Goal: Task Accomplishment & Management: Manage account settings

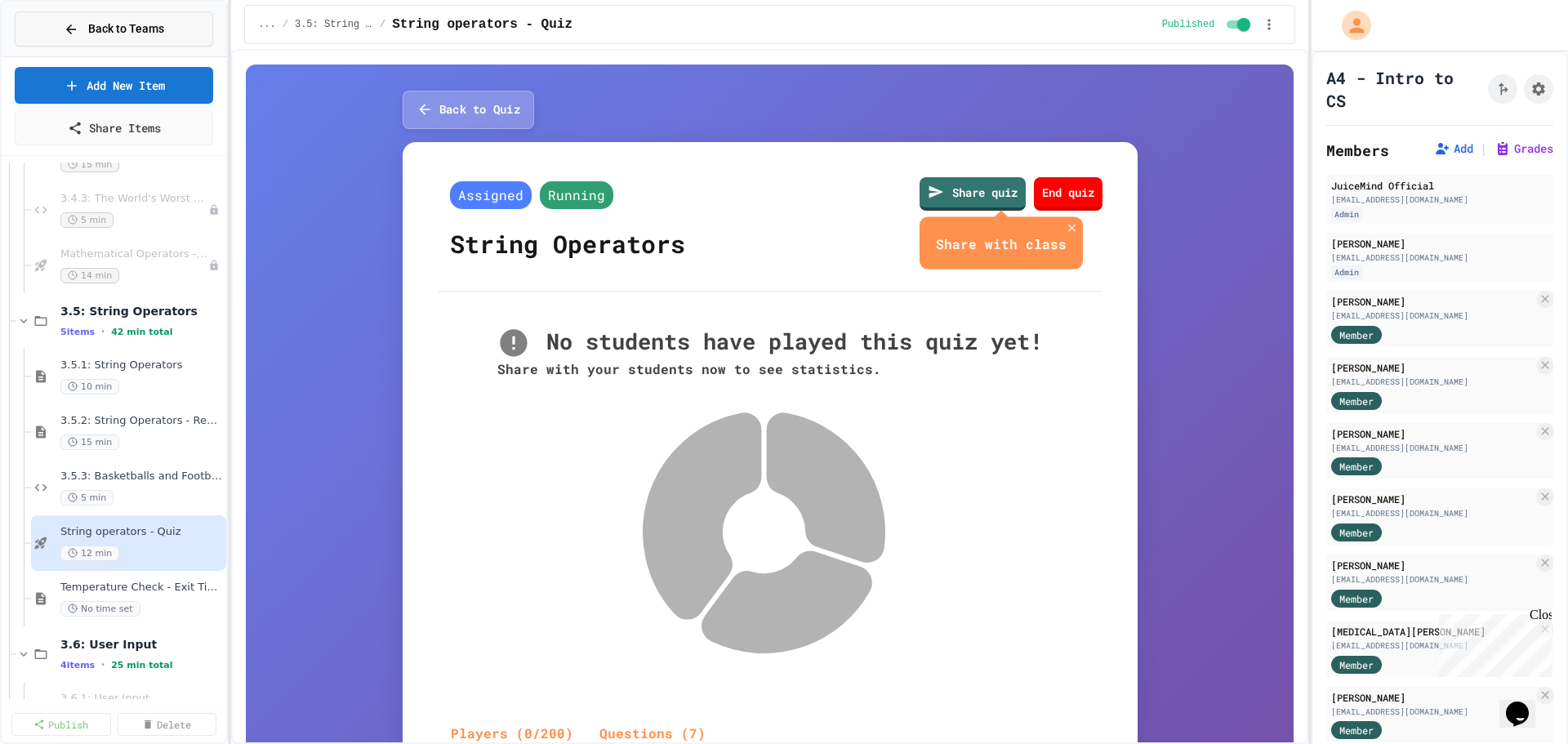
scroll to position [1090, 0]
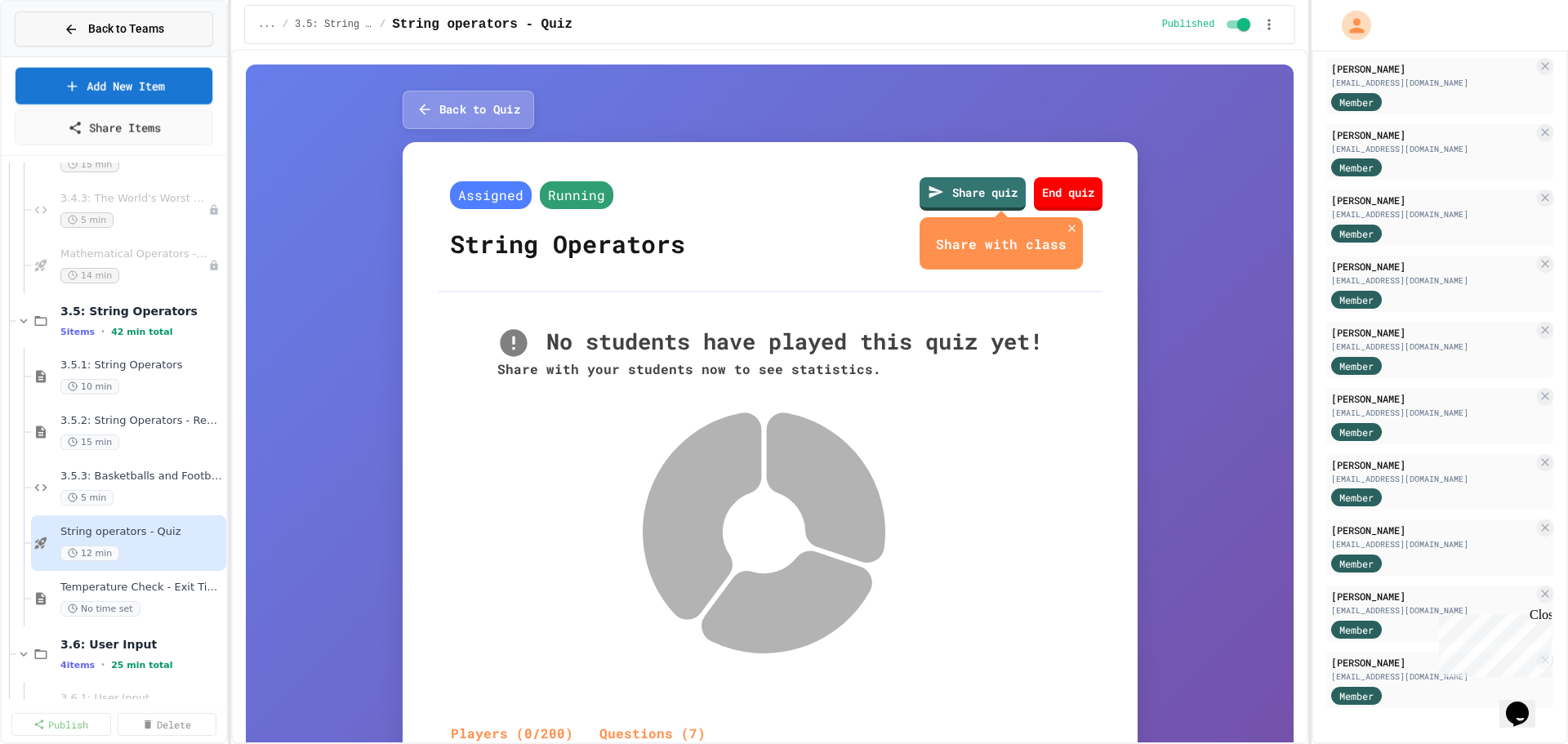
click at [70, 17] on button "Back to Teams" at bounding box center [114, 29] width 199 height 35
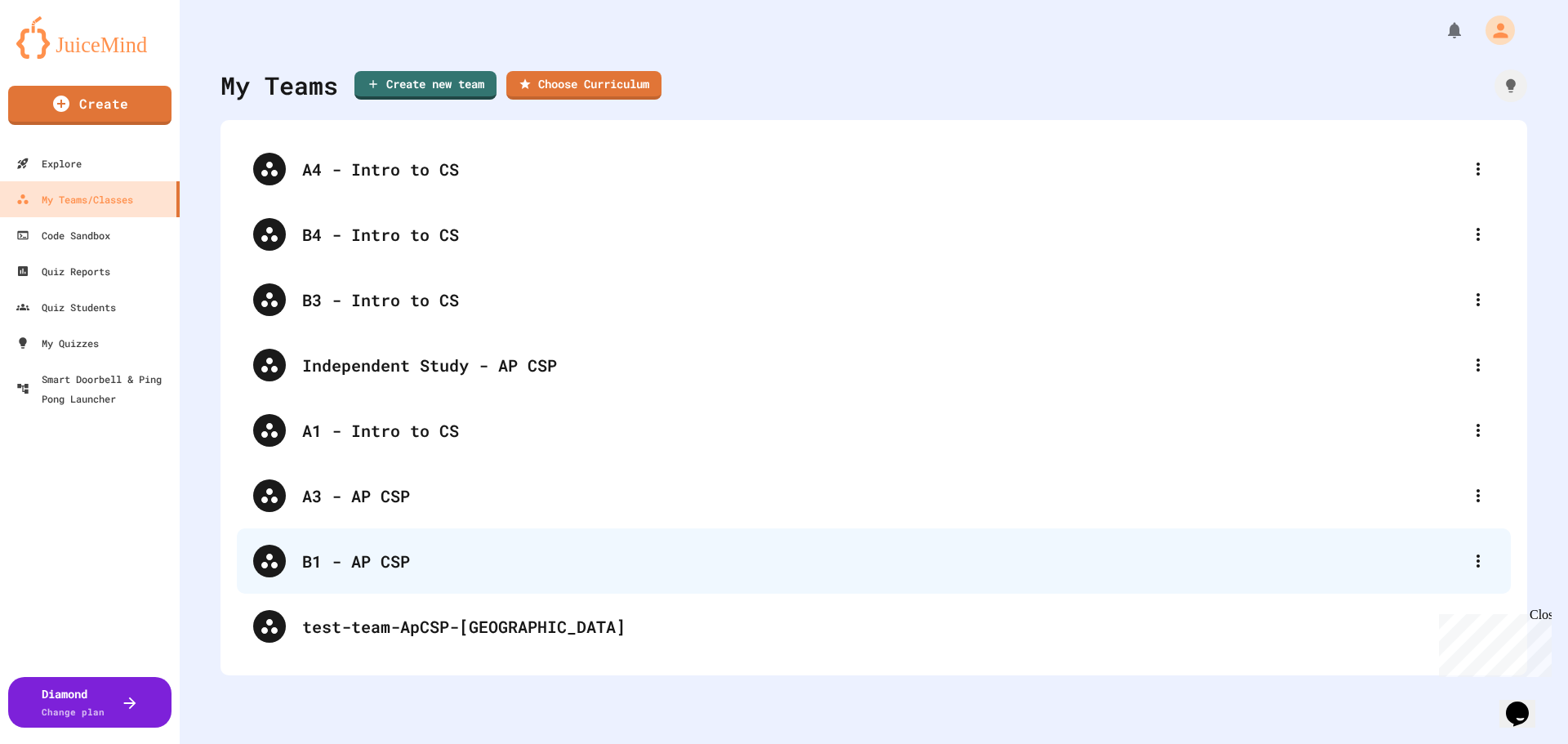
click at [371, 560] on div "B1 - AP CSP" at bounding box center [882, 561] width 1160 height 24
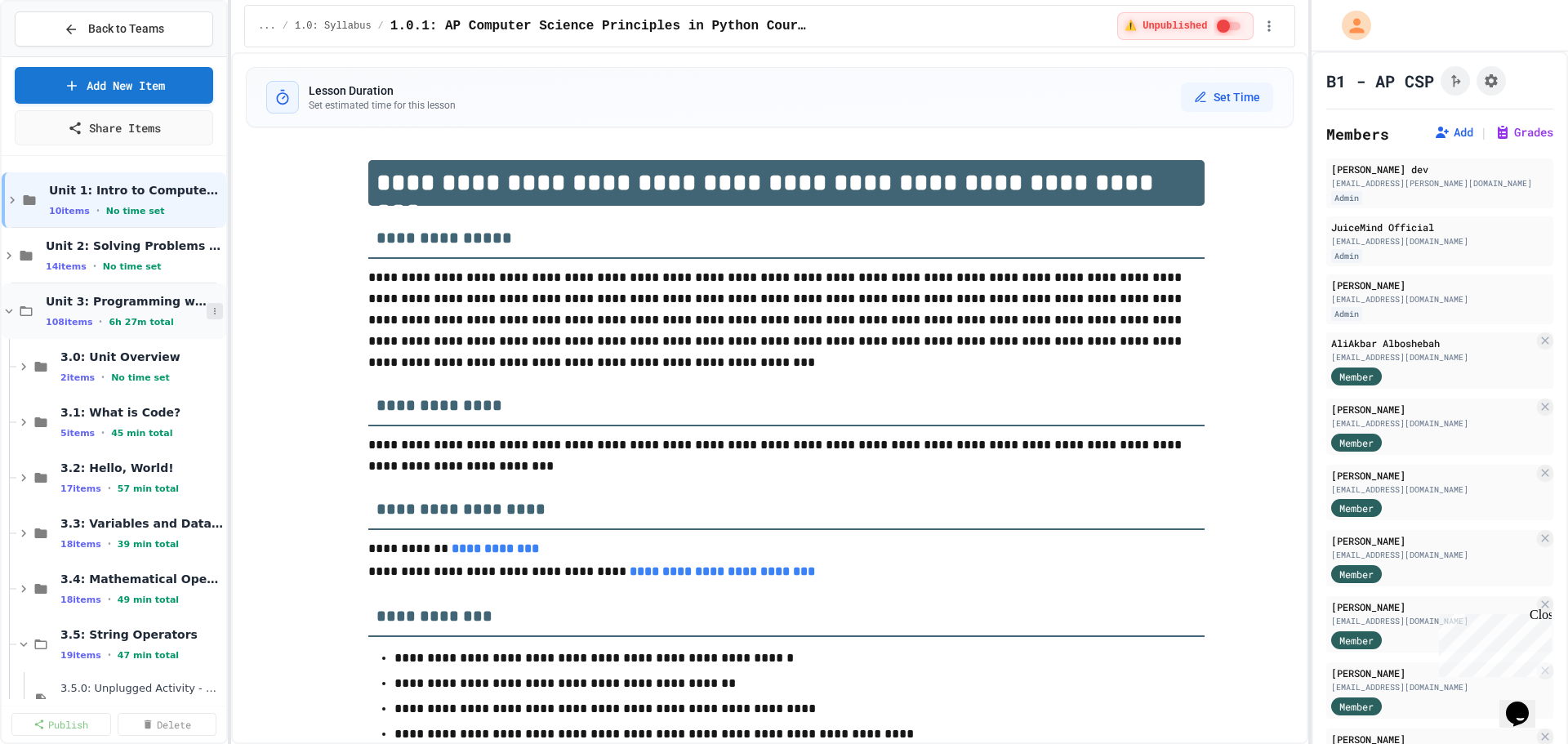
click at [210, 308] on icon at bounding box center [215, 311] width 10 height 10
click at [177, 399] on button "Publish All (108)" at bounding box center [168, 400] width 122 height 30
click at [210, 311] on icon at bounding box center [215, 311] width 10 height 10
click at [192, 399] on button "Unpublish All (108)" at bounding box center [174, 400] width 134 height 30
click at [210, 420] on icon at bounding box center [215, 421] width 10 height 10
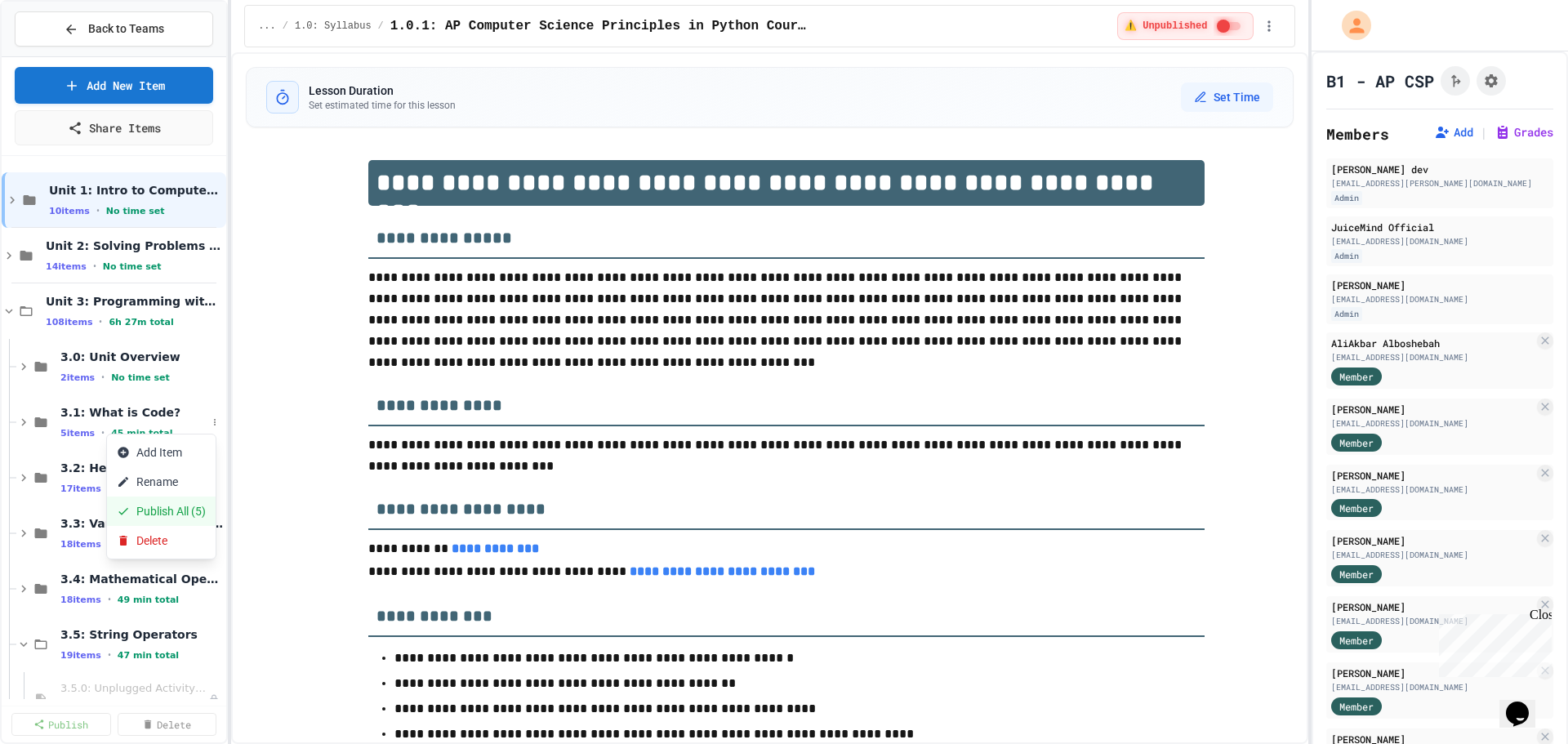
click at [171, 510] on button "Publish All (5)" at bounding box center [161, 511] width 109 height 30
click at [1501, 127] on button "Grades" at bounding box center [1523, 132] width 58 height 17
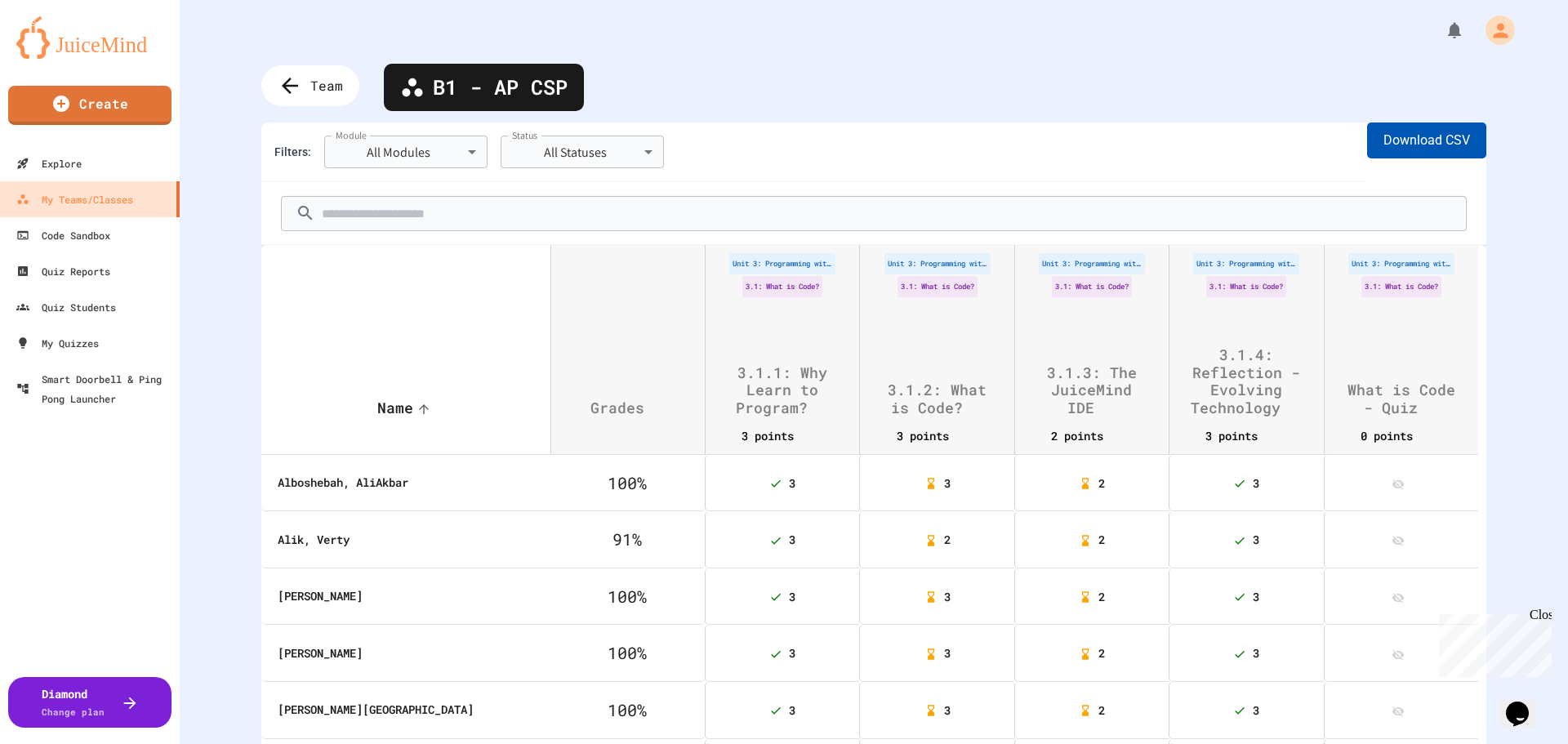
click at [1406, 139] on button "Download CSV" at bounding box center [1426, 140] width 119 height 36
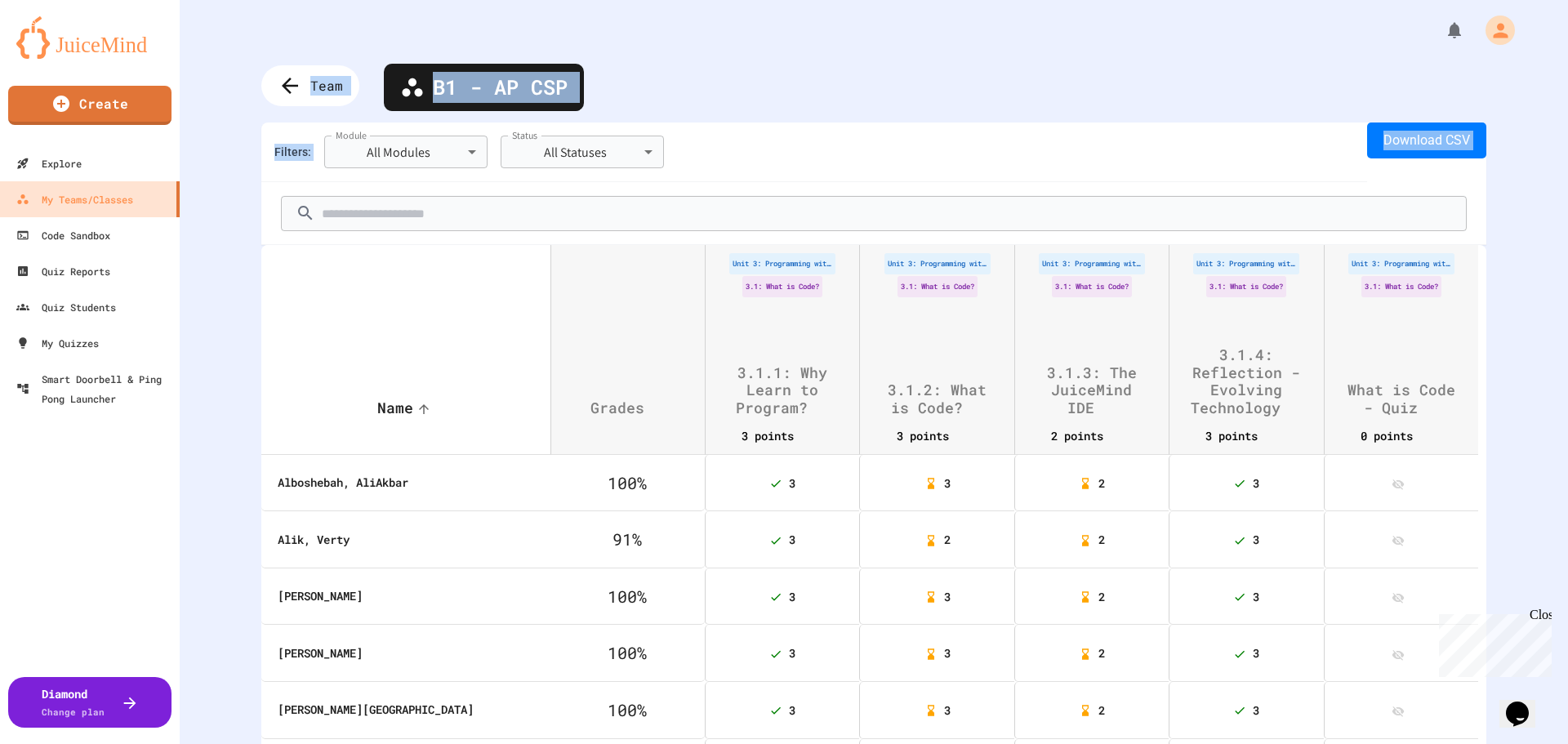
click at [1115, 35] on div "**********" at bounding box center [874, 372] width 1388 height 744
click at [287, 88] on icon at bounding box center [288, 85] width 27 height 27
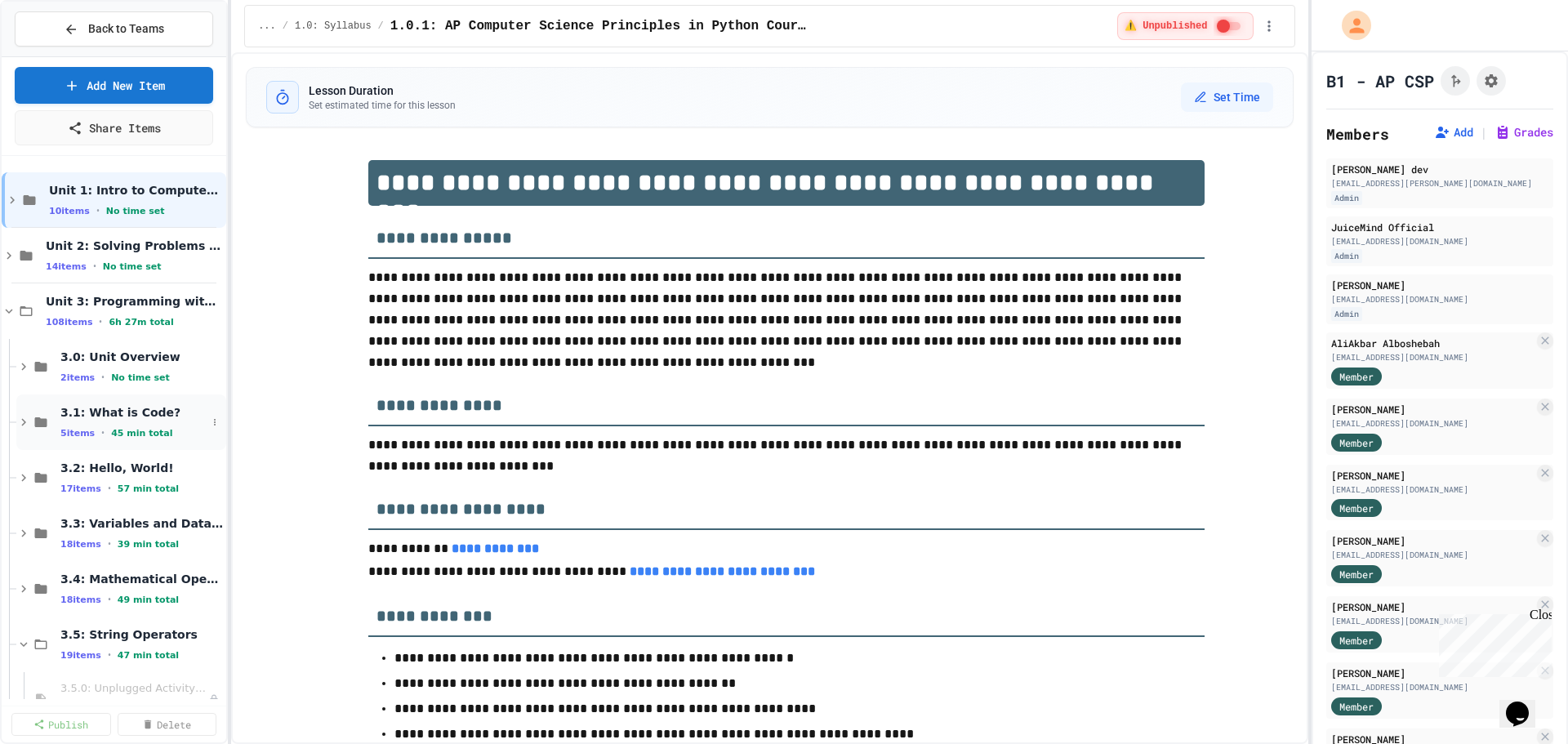
click at [99, 414] on span "3.1: What is Code?" at bounding box center [133, 412] width 147 height 15
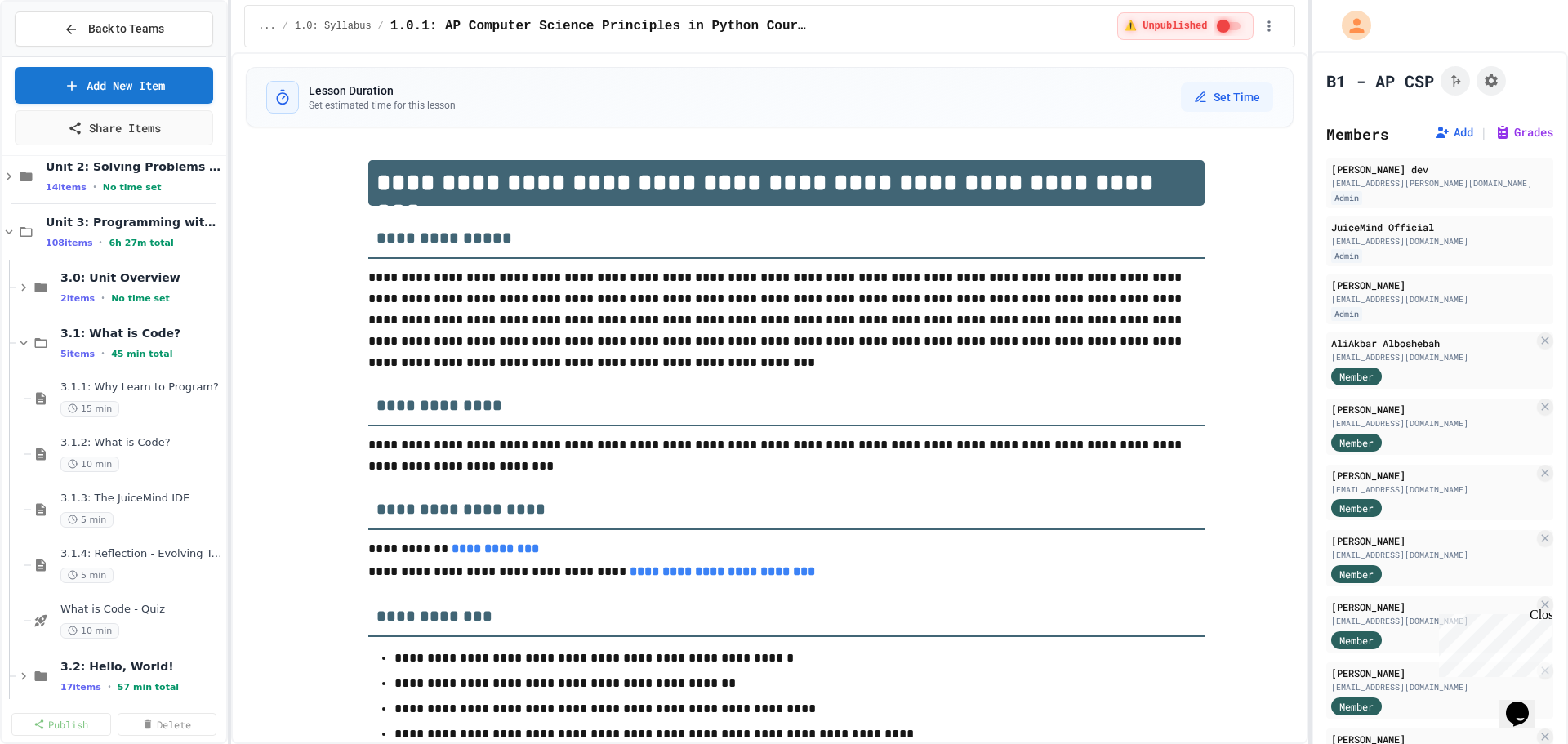
scroll to position [102, 0]
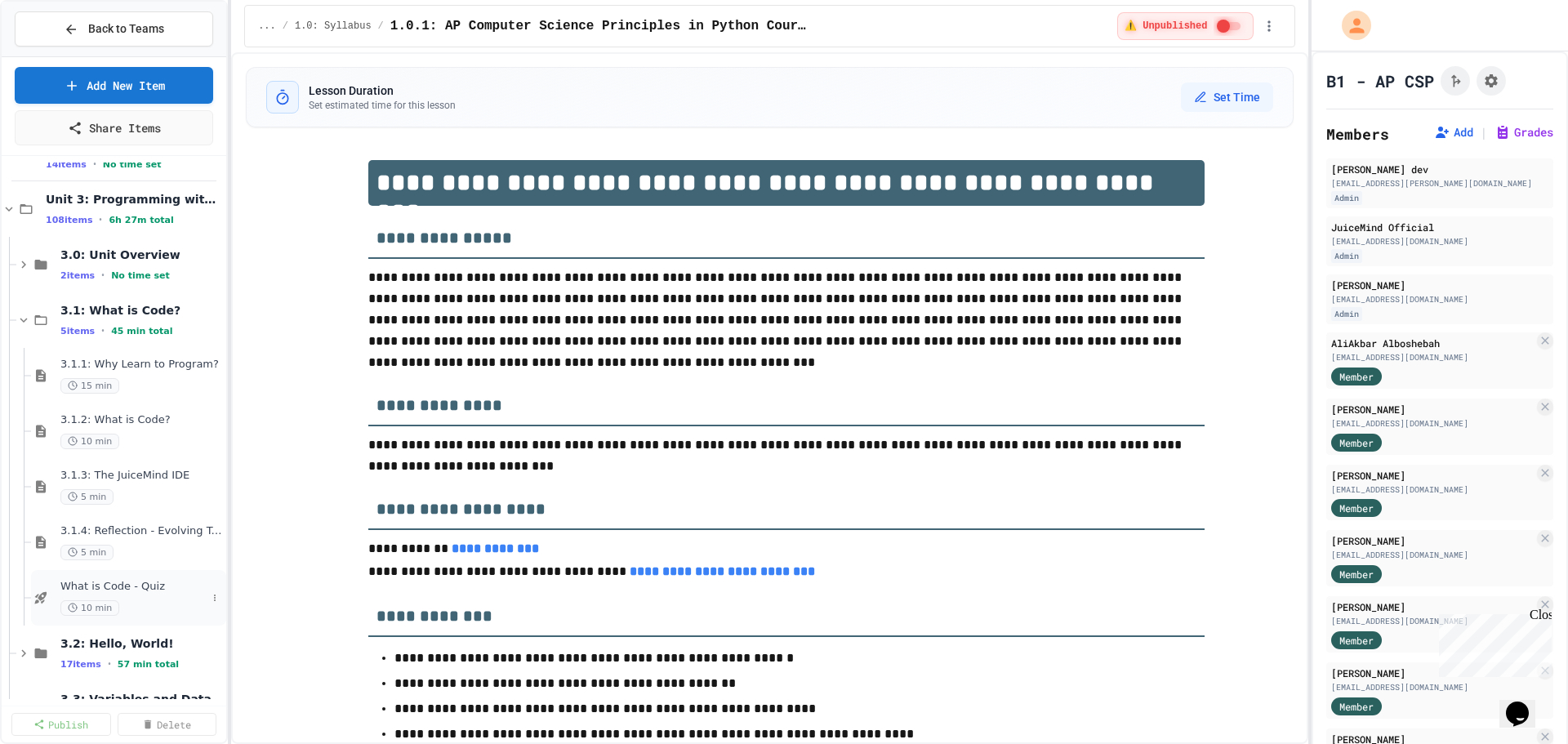
click at [102, 590] on span "What is Code - Quiz" at bounding box center [133, 587] width 147 height 14
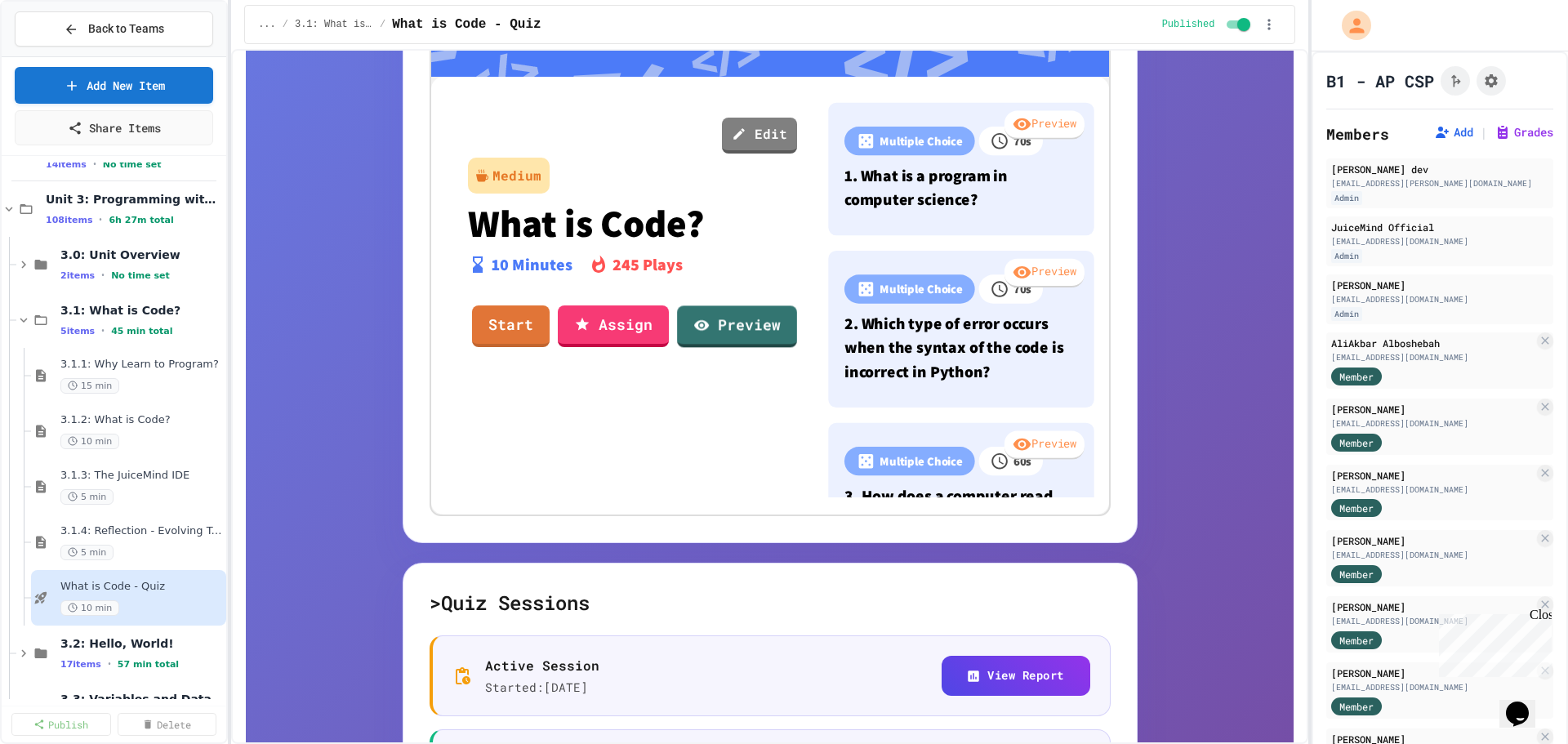
scroll to position [531, 0]
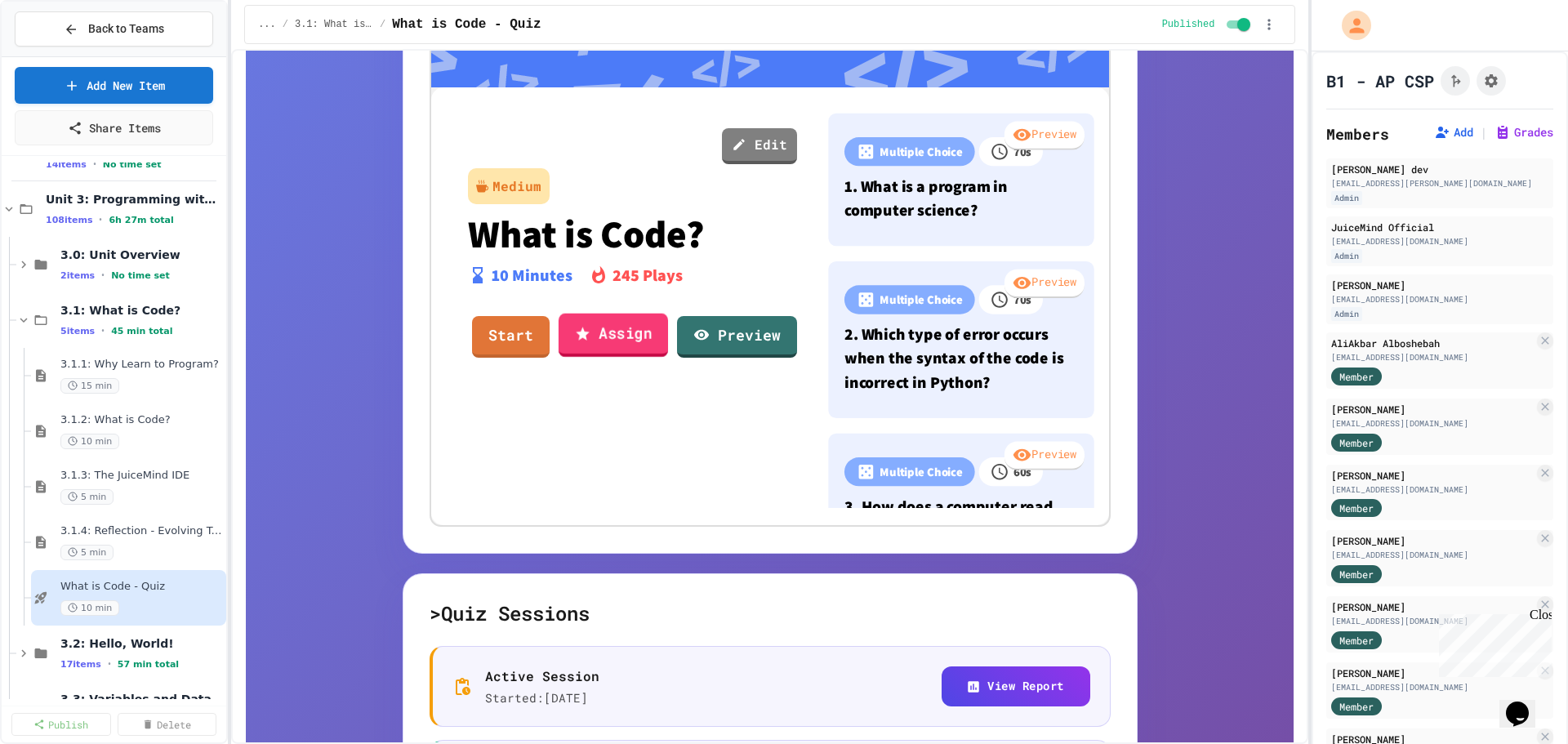
click at [607, 325] on link "Assign" at bounding box center [612, 335] width 109 height 44
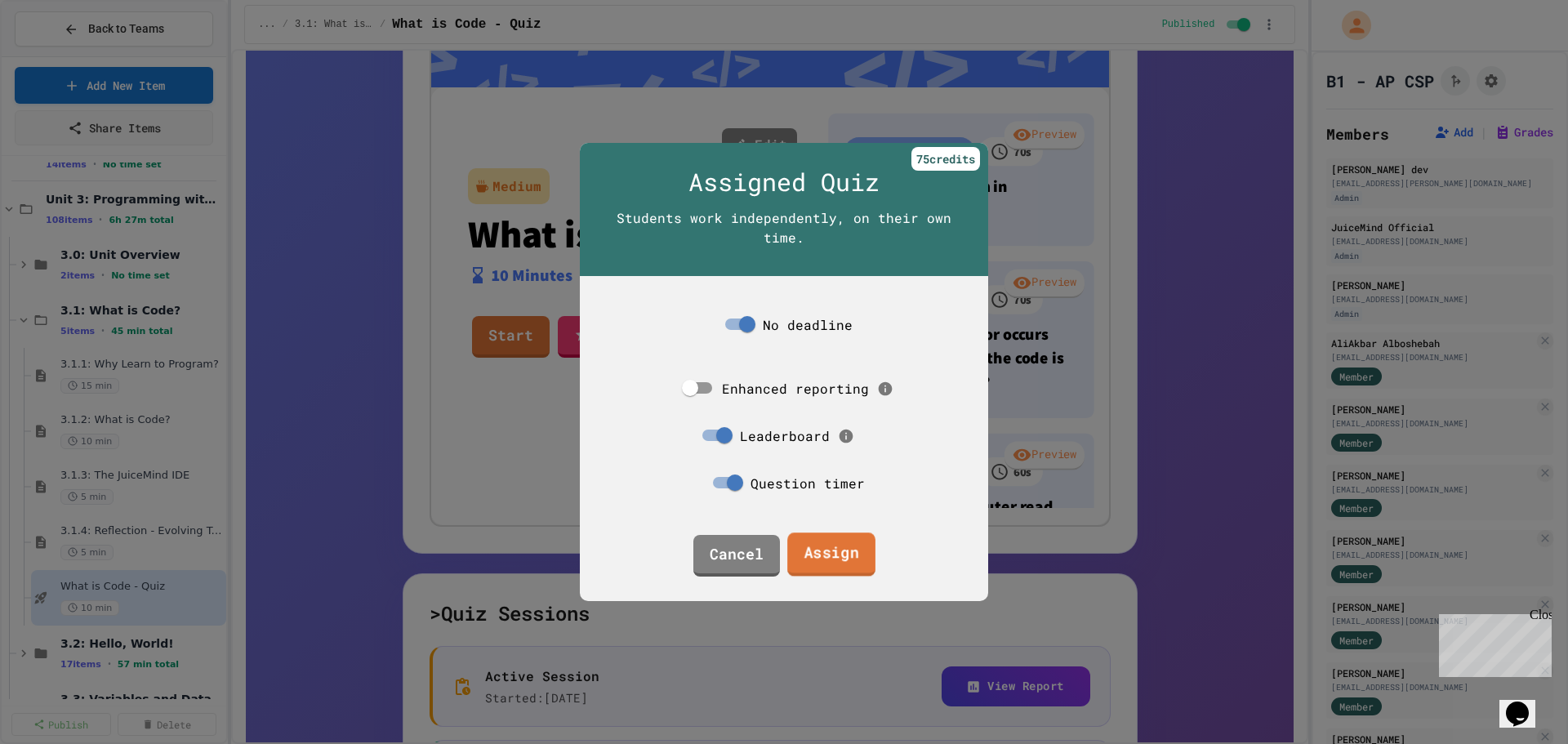
click at [850, 549] on link "Assign" at bounding box center [831, 554] width 88 height 44
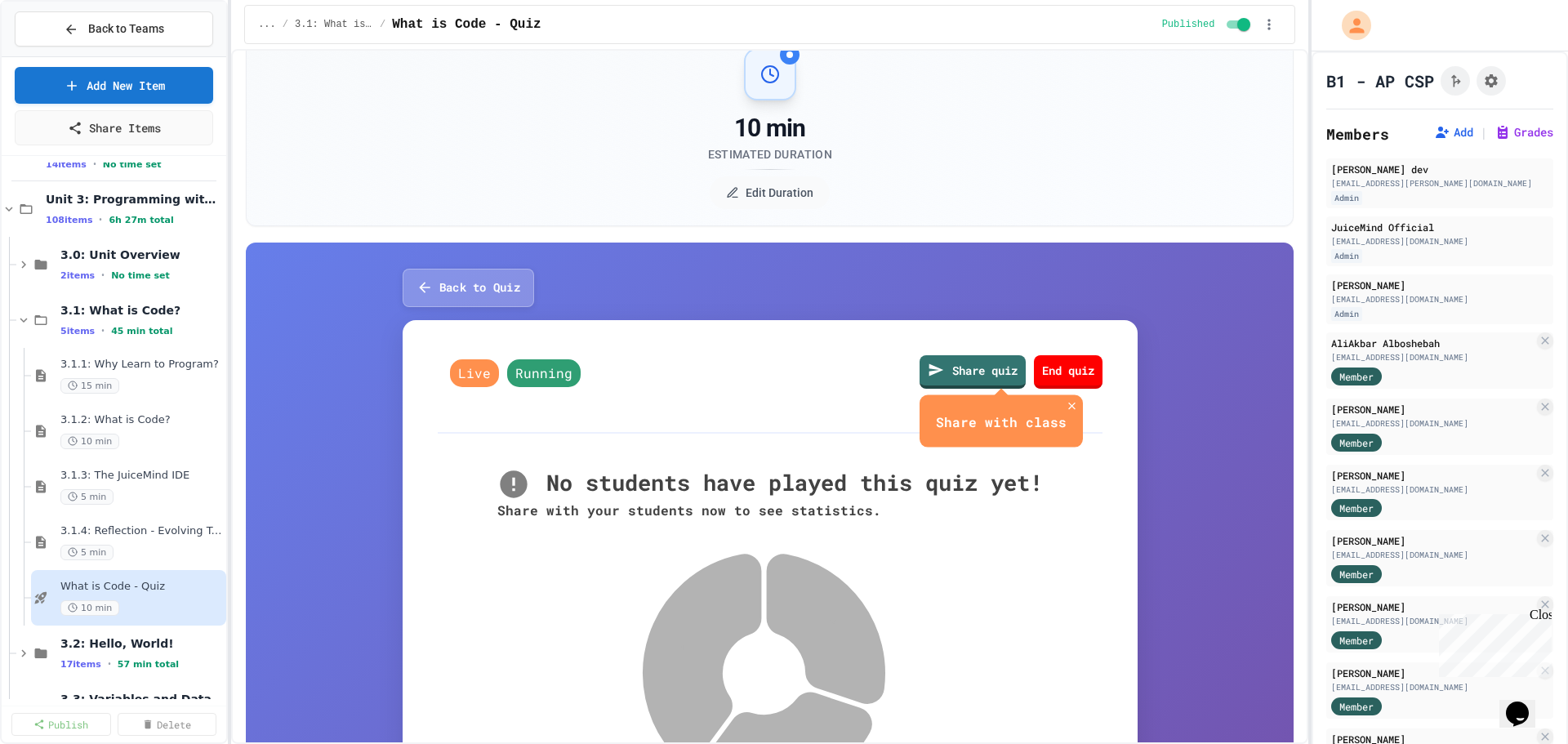
scroll to position [31, 0]
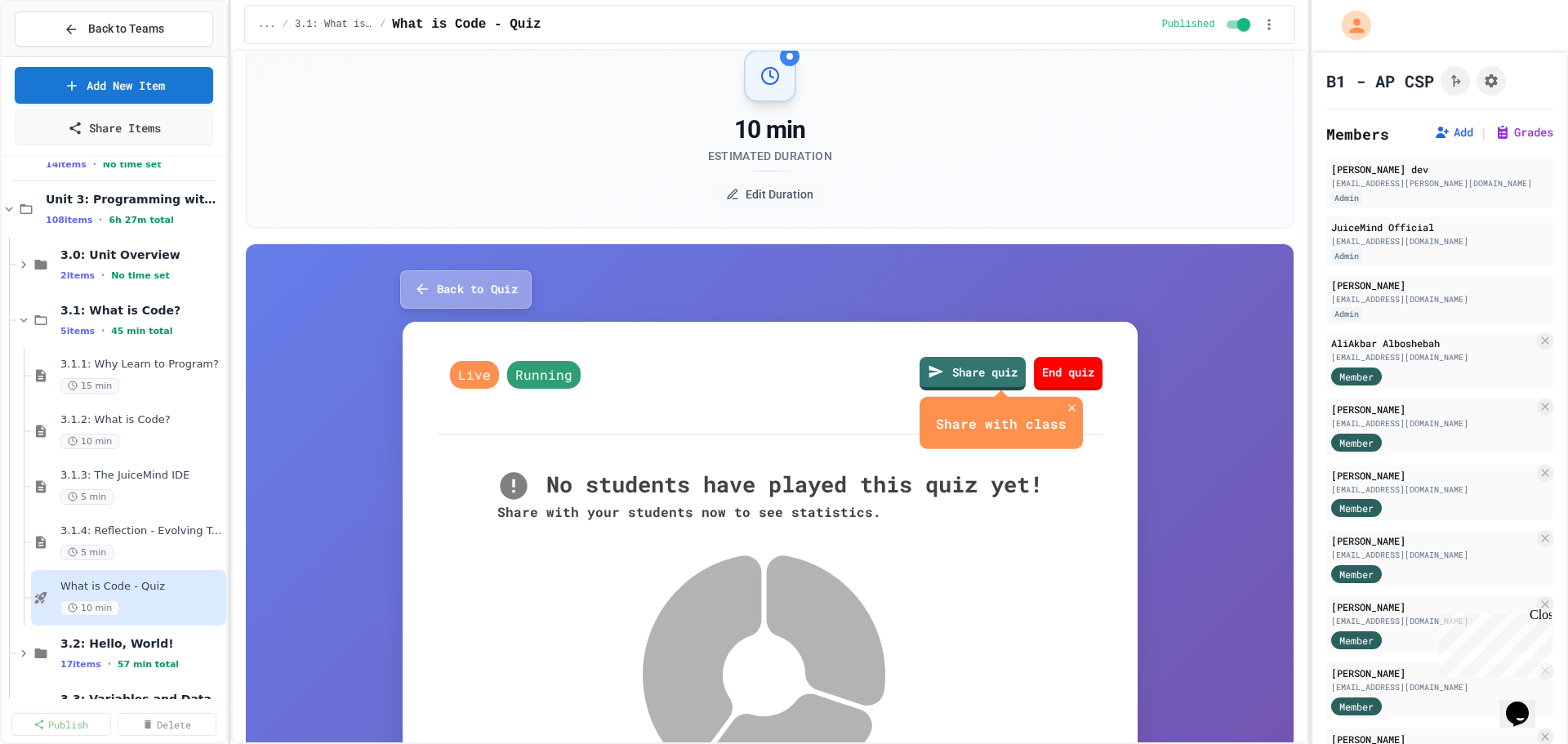
click at [440, 293] on button "Back to Quiz" at bounding box center [466, 290] width 132 height 38
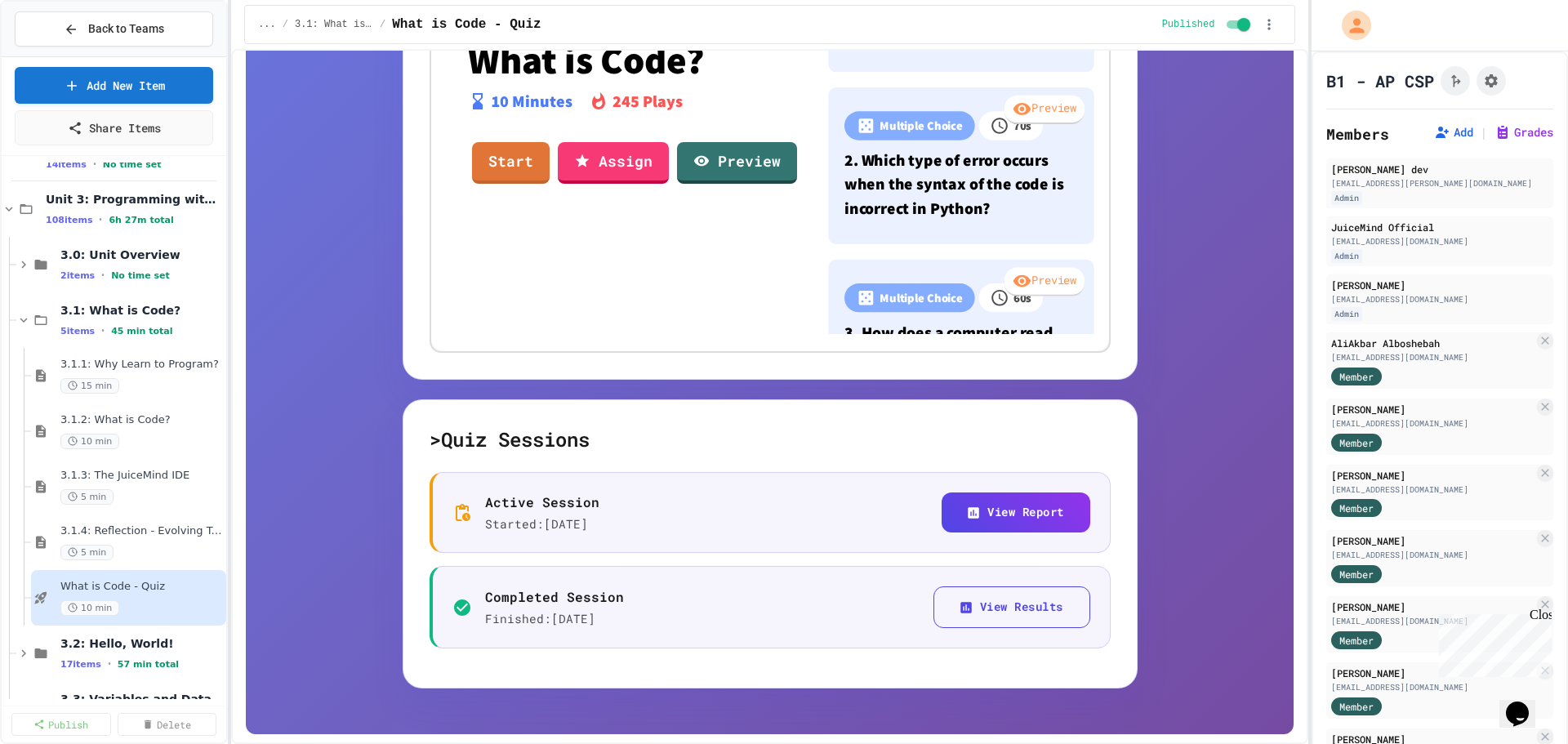
scroll to position [710, 0]
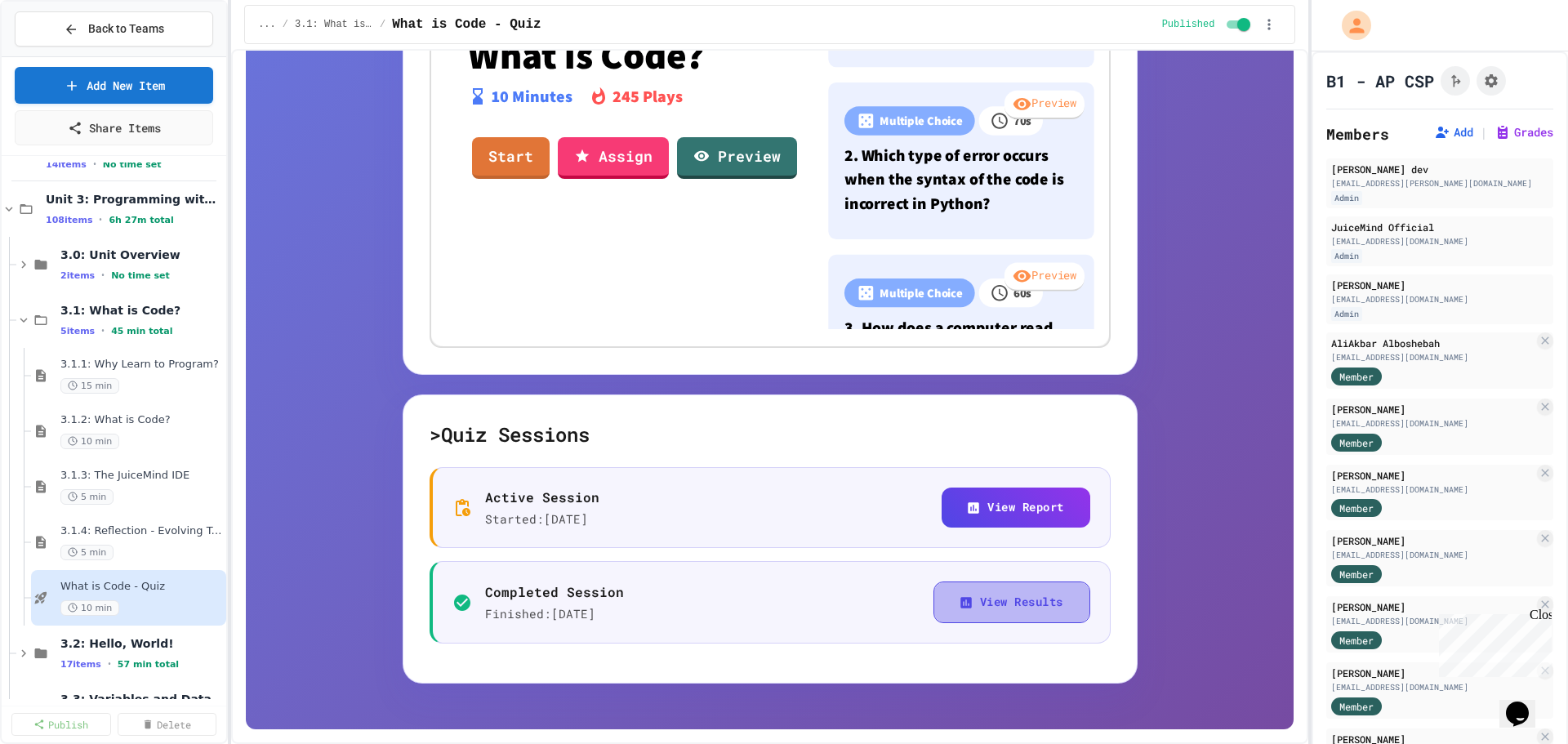
click at [1011, 610] on button "View Results" at bounding box center [1012, 603] width 157 height 42
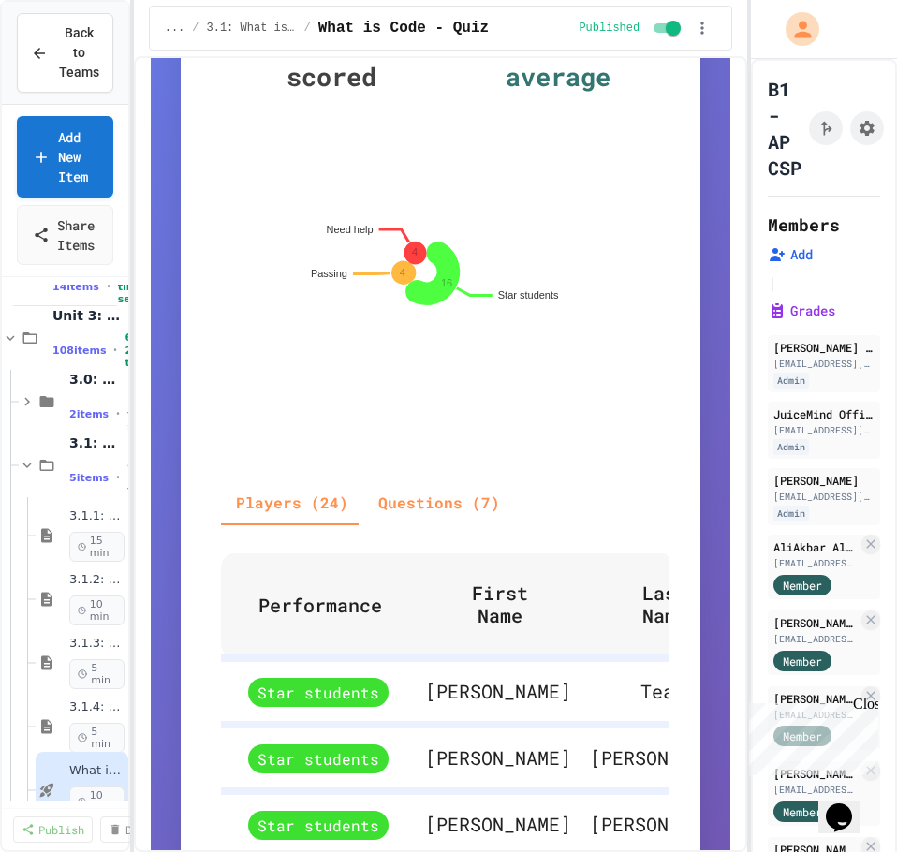
scroll to position [749, 0]
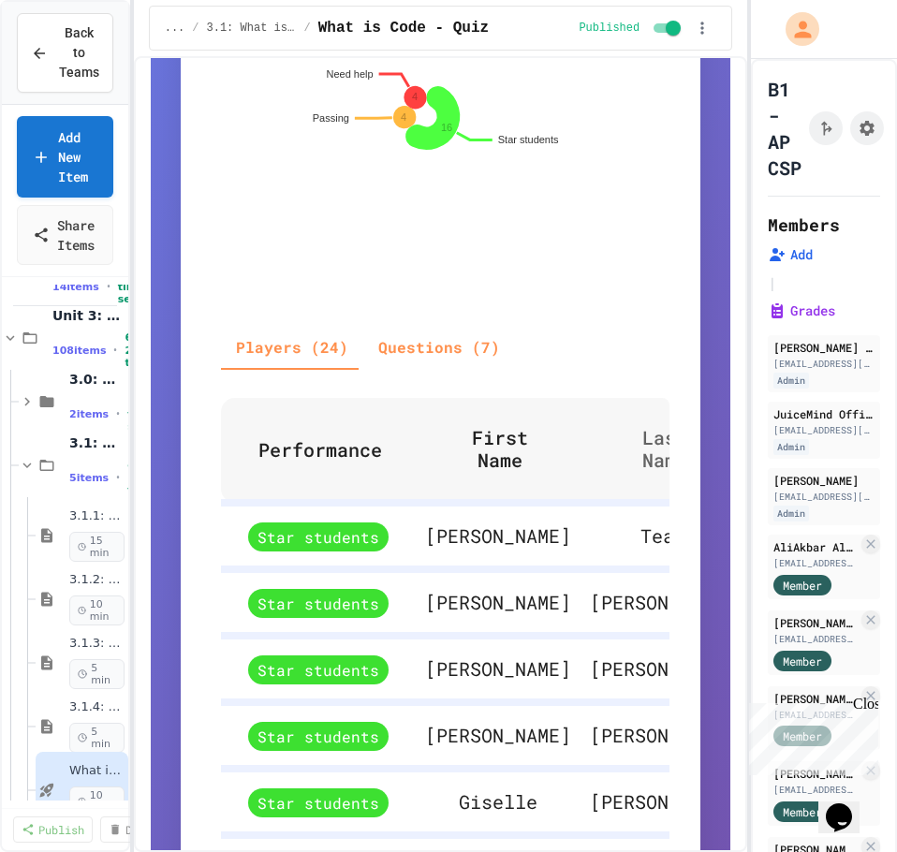
click at [618, 471] on span "Last Name" at bounding box center [677, 448] width 118 height 45
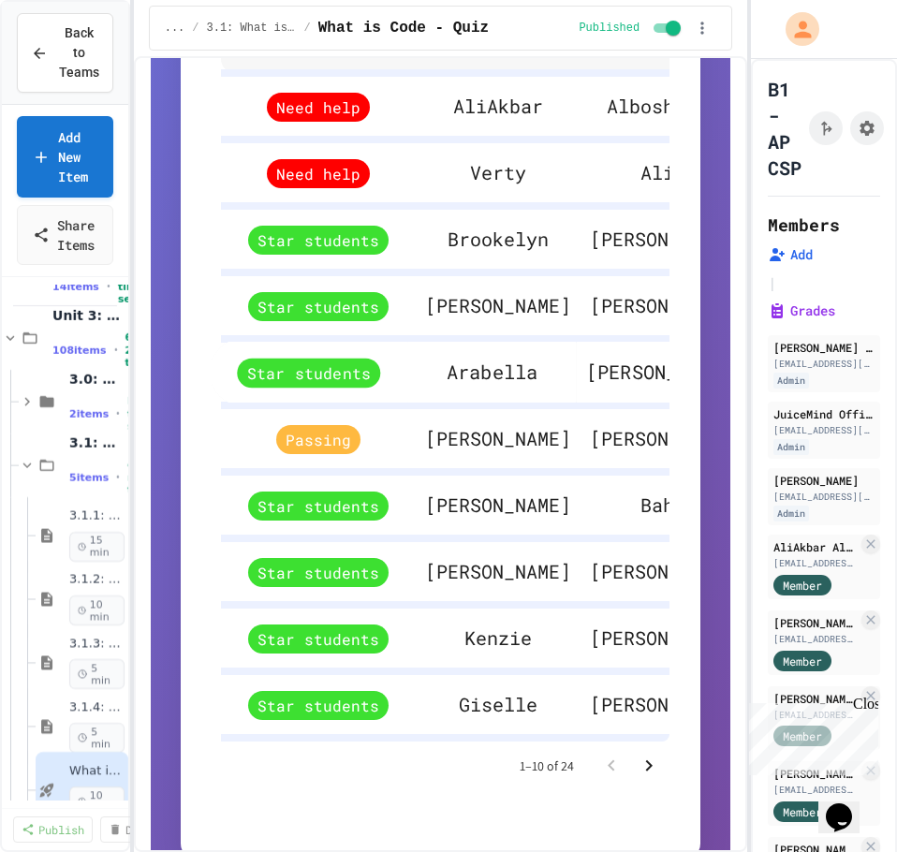
scroll to position [1194, 0]
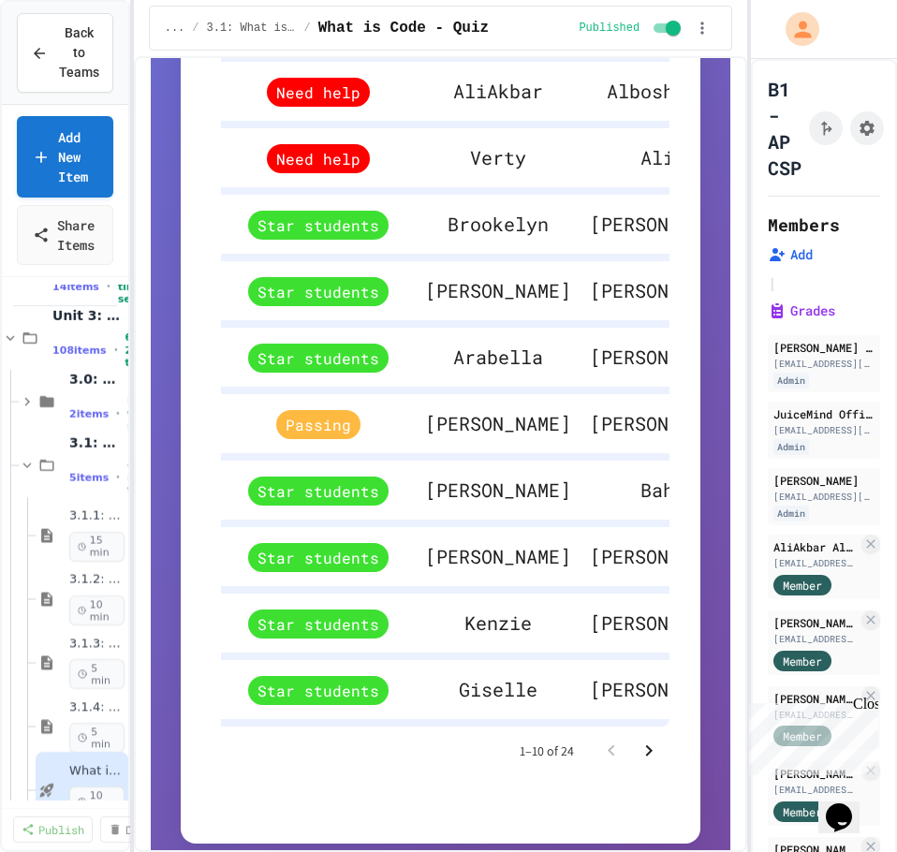
click at [638, 762] on icon "Go to next page" at bounding box center [649, 751] width 22 height 22
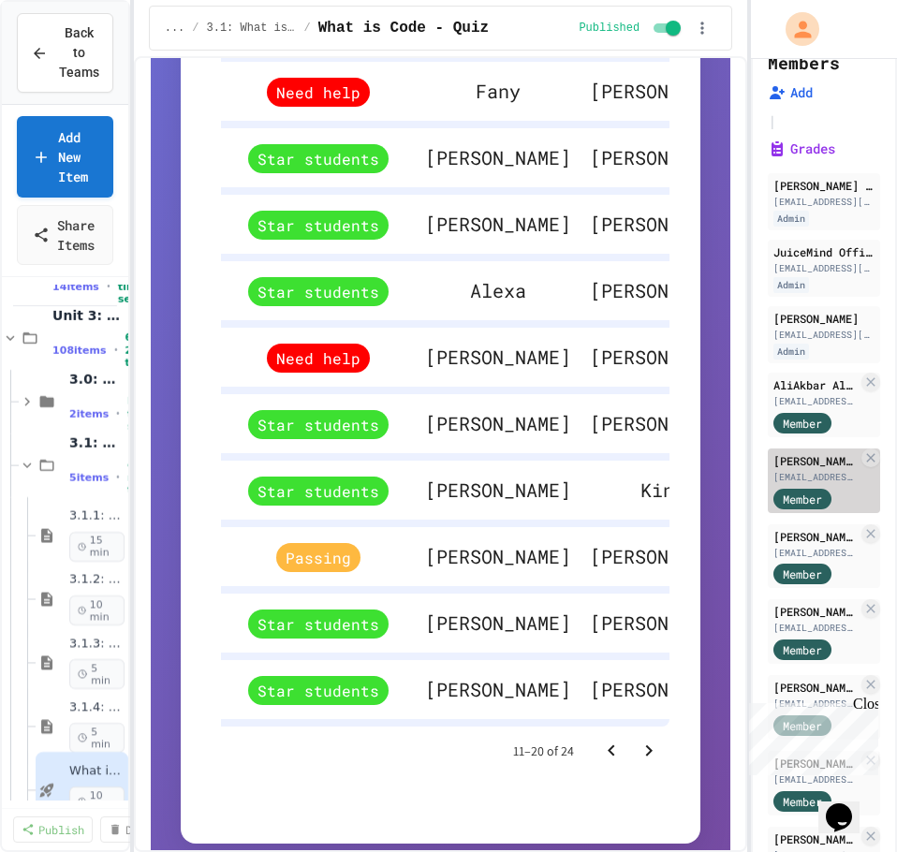
scroll to position [187, 0]
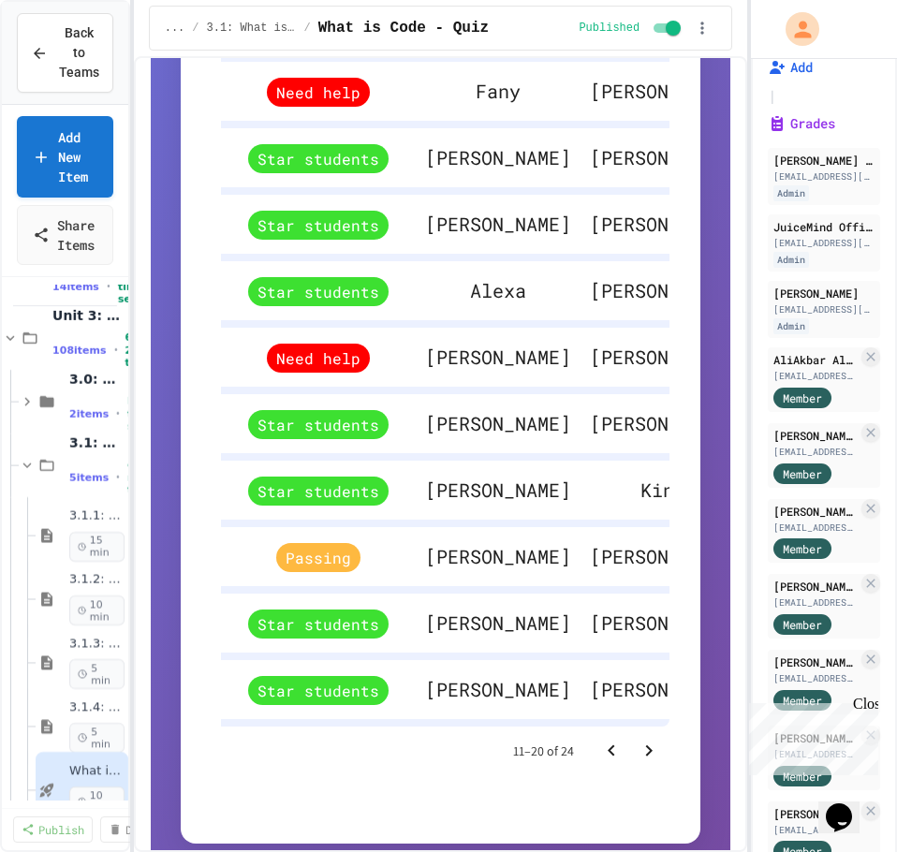
click at [875, 709] on div "Close" at bounding box center [864, 707] width 23 height 23
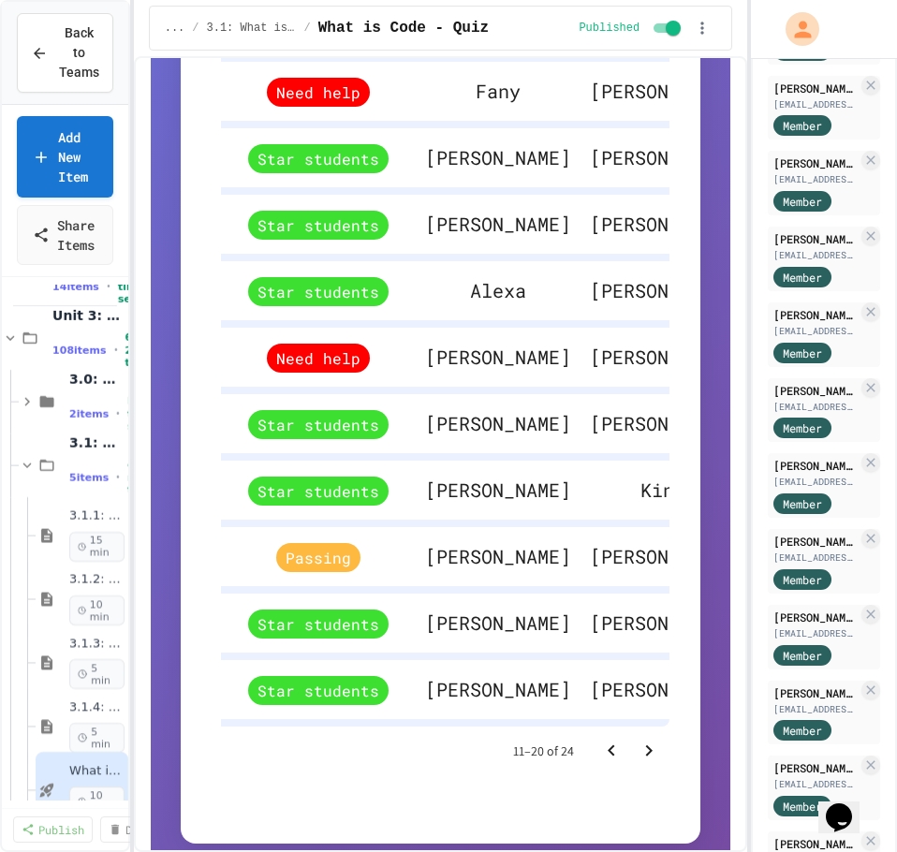
scroll to position [609, 0]
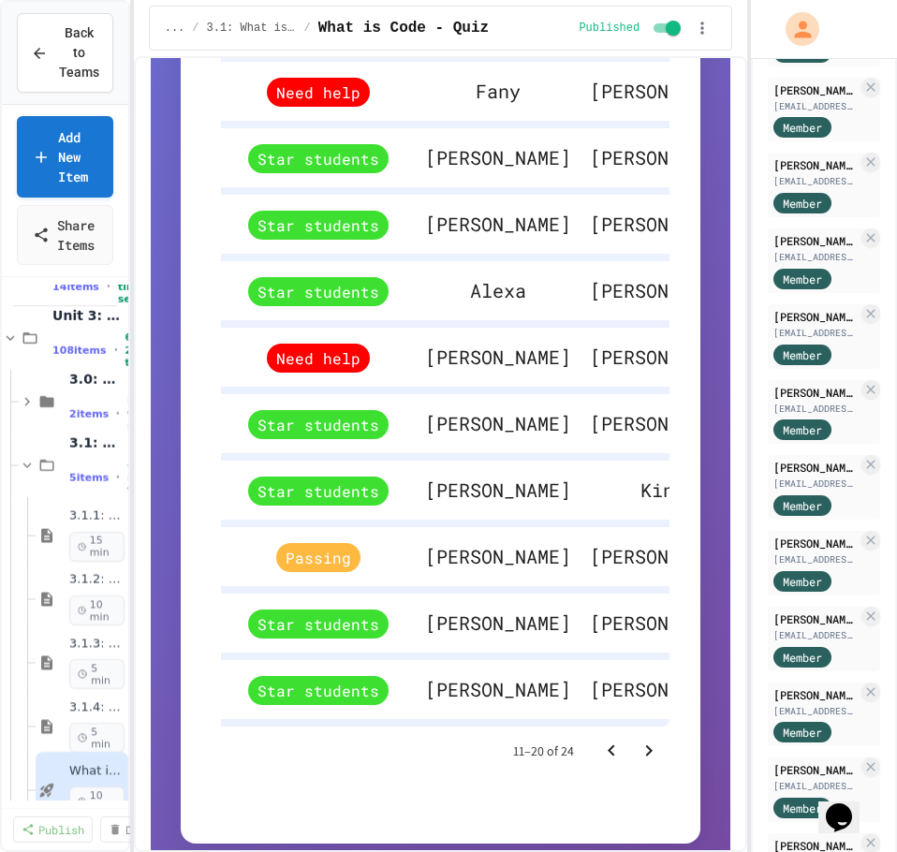
click at [638, 762] on icon "Go to next page" at bounding box center [649, 751] width 22 height 22
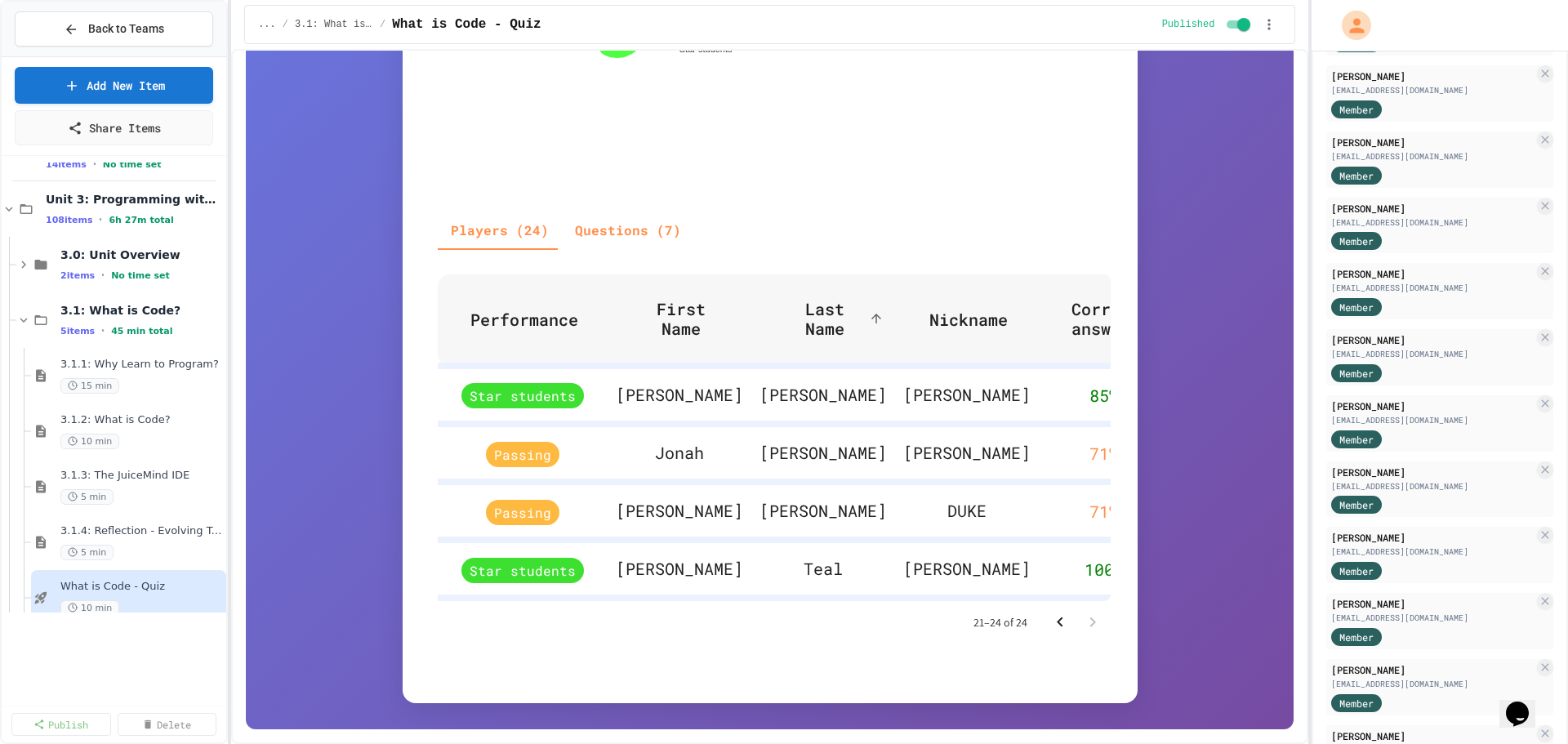
scroll to position [397, 0]
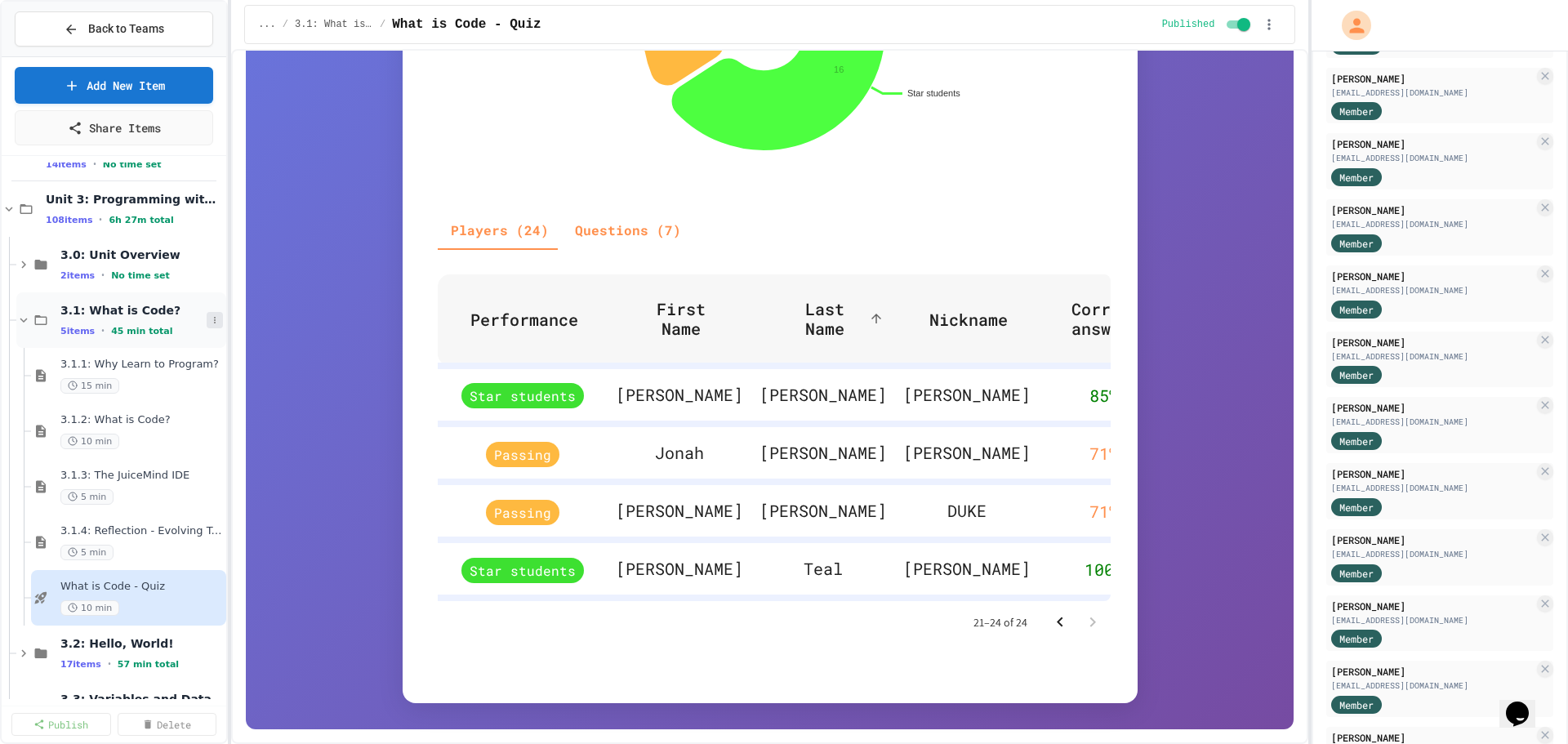
click at [210, 317] on icon at bounding box center [215, 319] width 10 height 10
click at [168, 406] on button "Unpublish All (5)" at bounding box center [168, 409] width 122 height 30
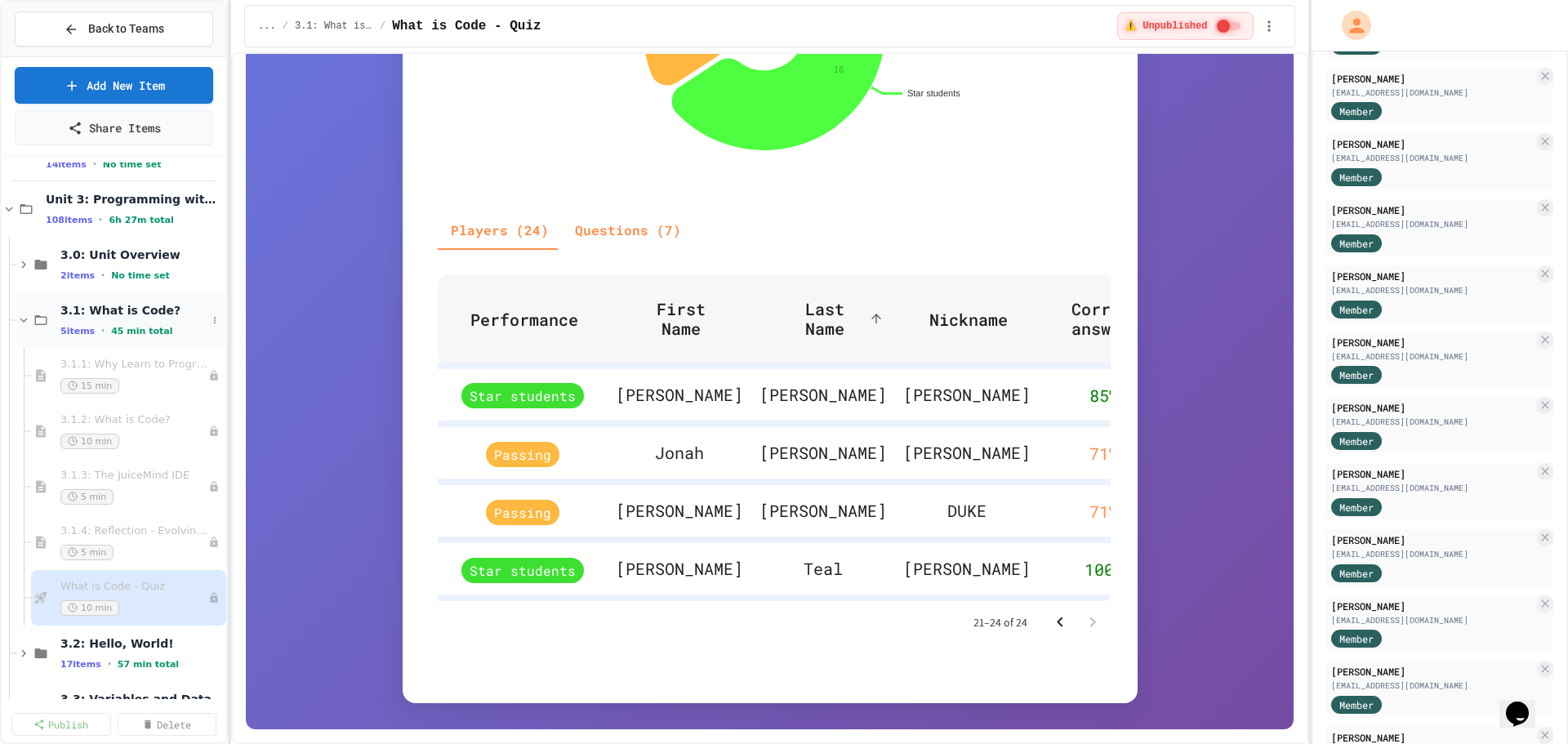
click at [101, 311] on span "3.1: What is Code?" at bounding box center [133, 310] width 147 height 15
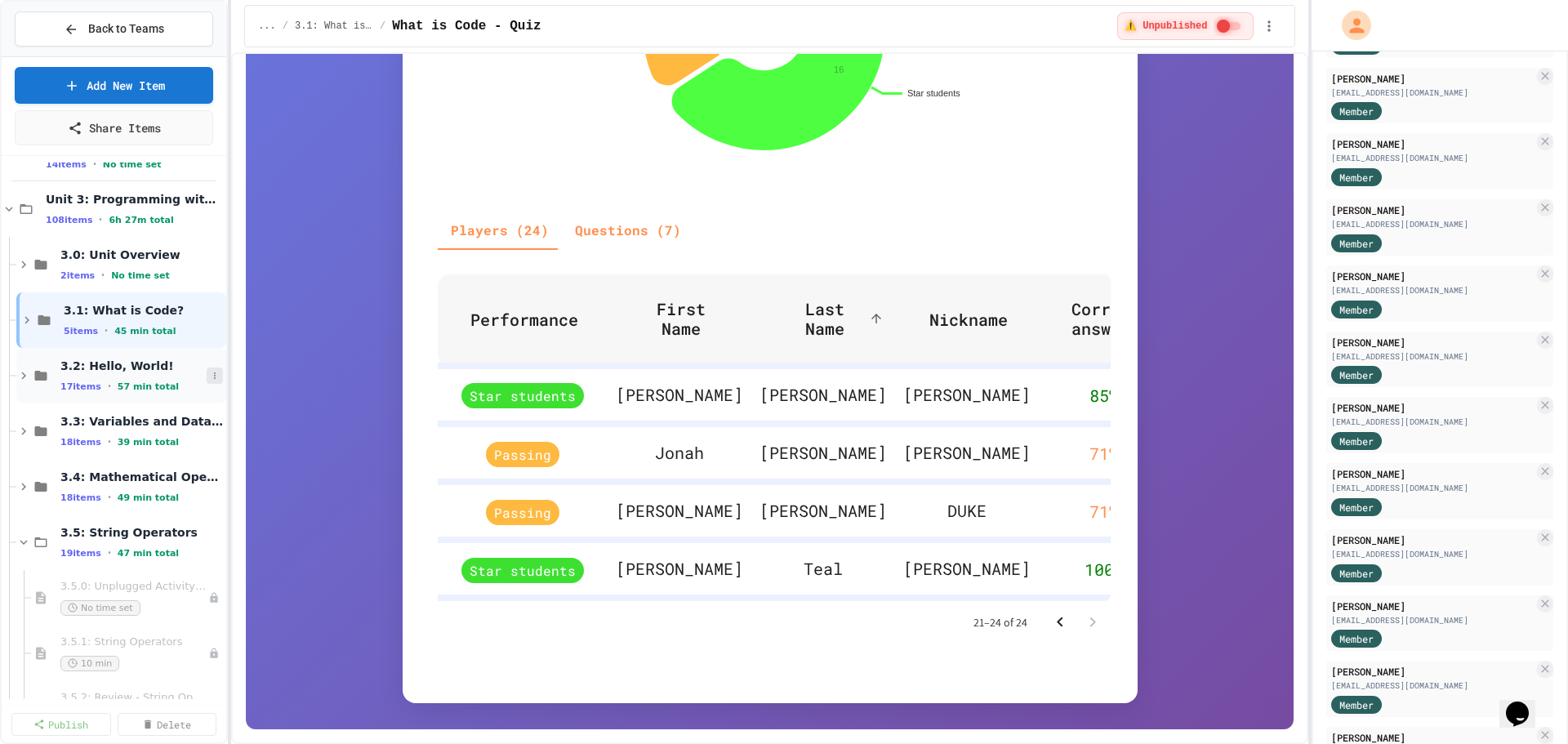
click at [210, 379] on icon at bounding box center [215, 375] width 10 height 10
click at [154, 461] on button "Publish All (17)" at bounding box center [165, 465] width 115 height 30
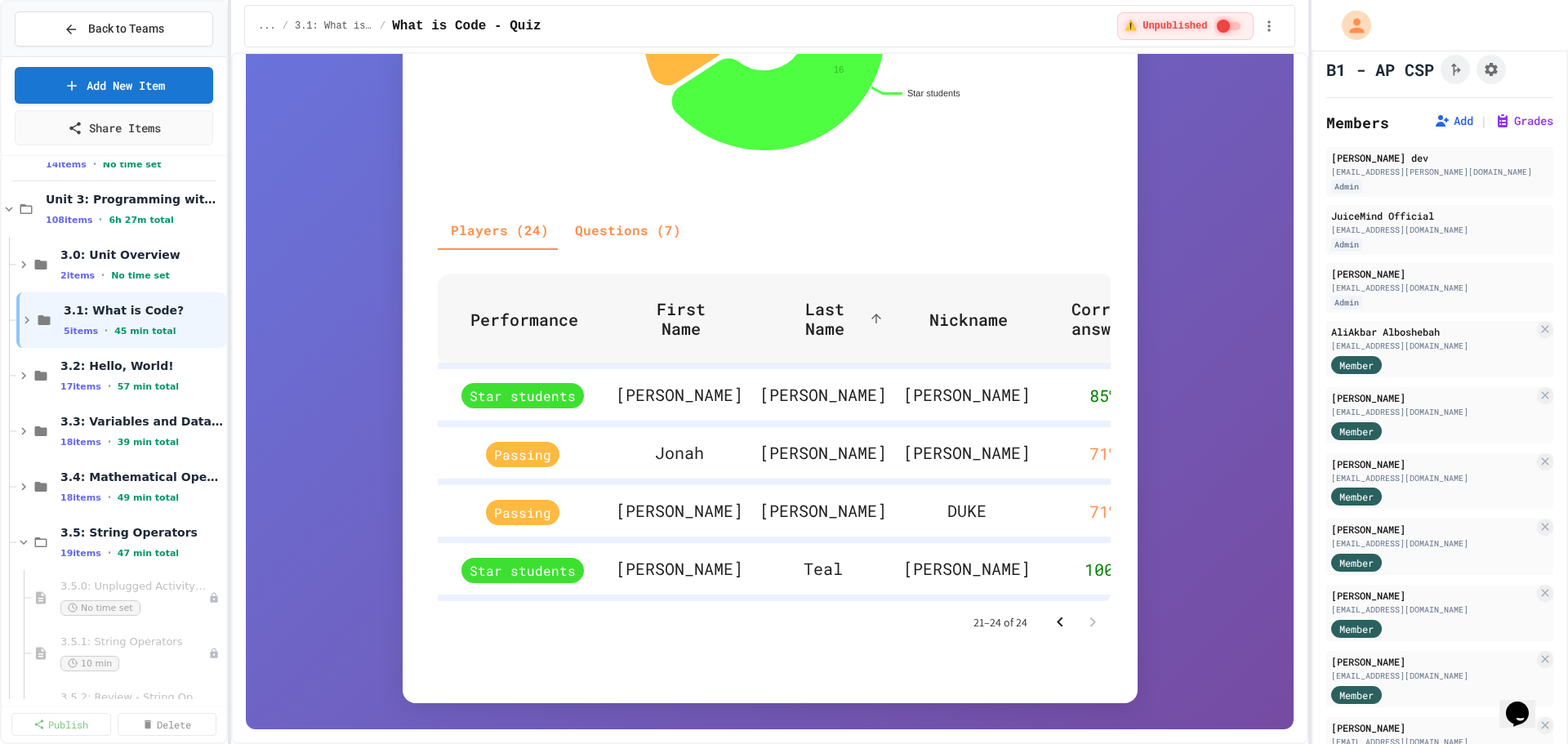
scroll to position [0, 0]
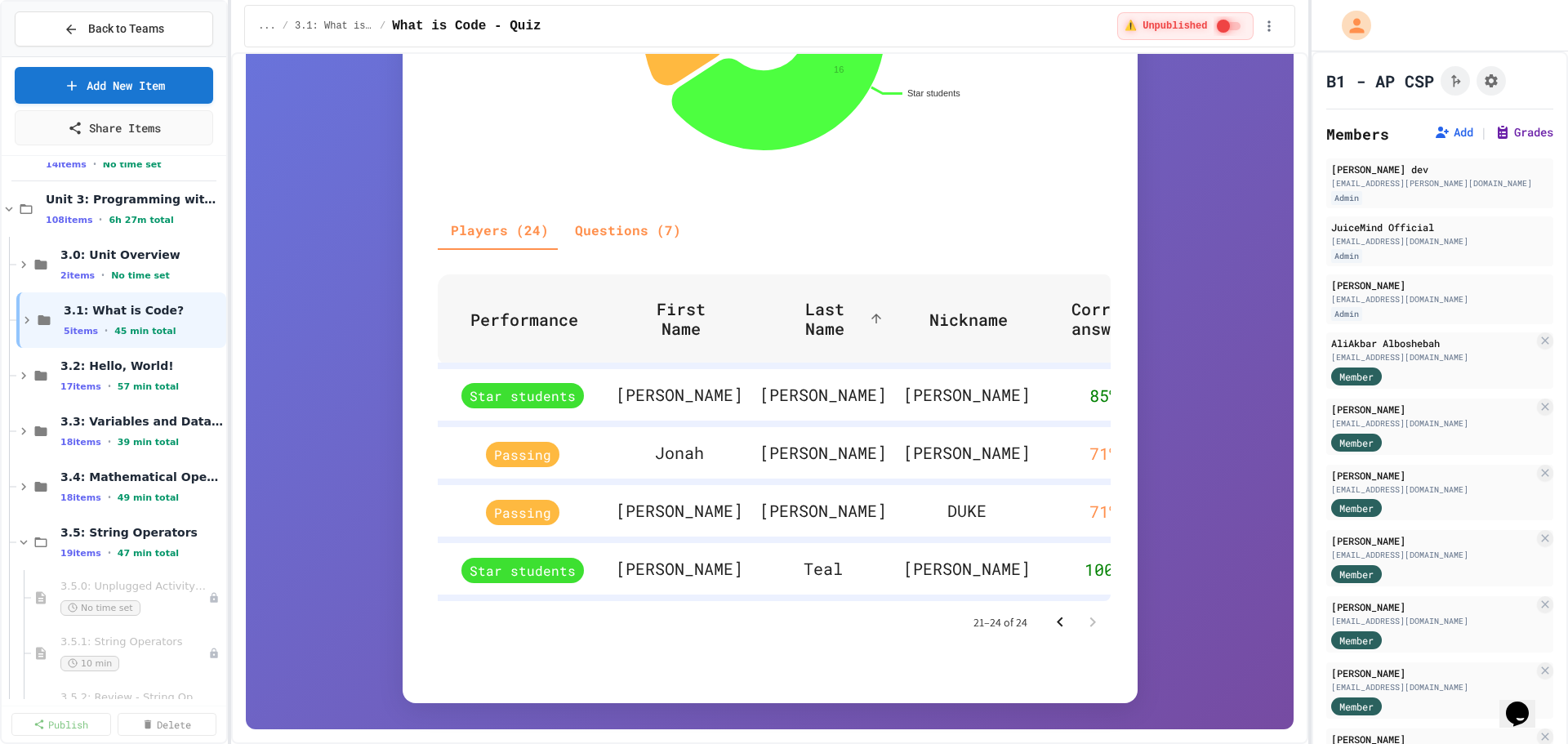
click at [1494, 134] on button "Grades" at bounding box center [1523, 132] width 58 height 17
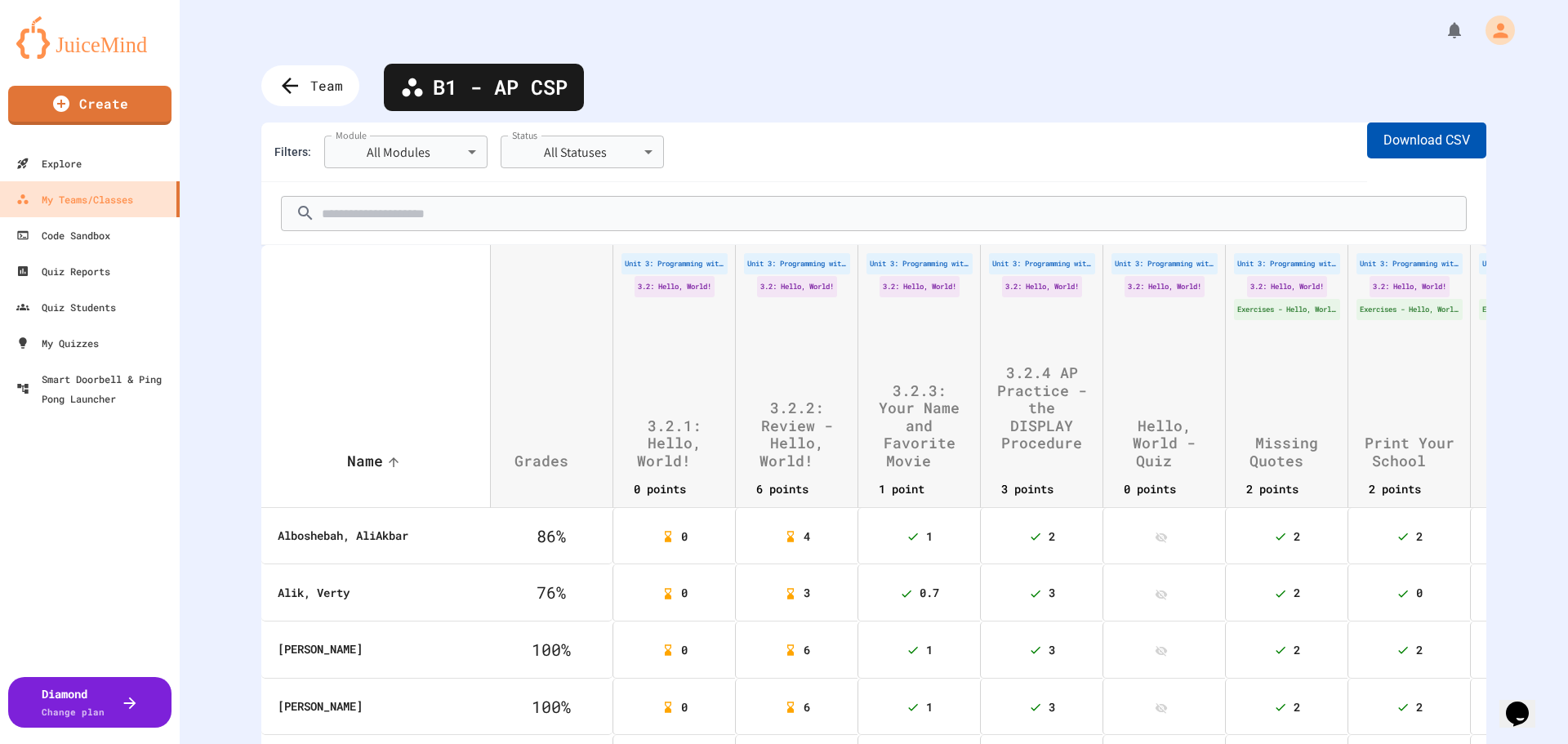
click at [1435, 134] on button "Download CSV" at bounding box center [1426, 140] width 119 height 36
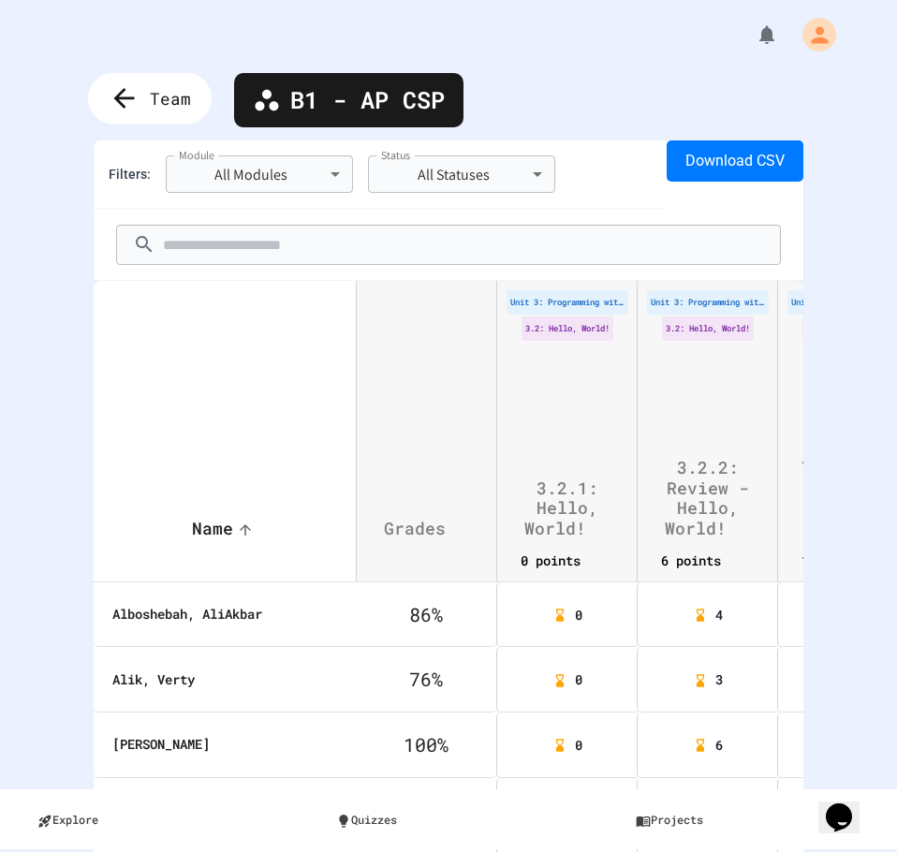
click at [124, 100] on icon at bounding box center [124, 98] width 31 height 31
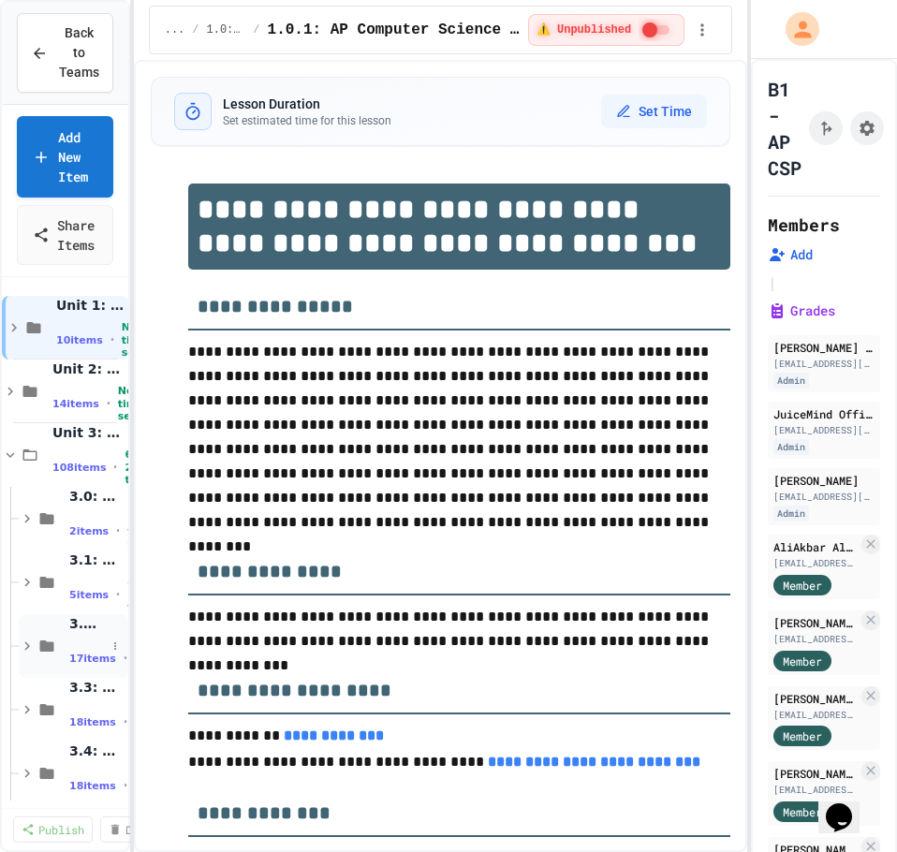
click at [67, 654] on div "3.2: Hello, World! 17 items • 57 min total" at bounding box center [74, 646] width 110 height 64
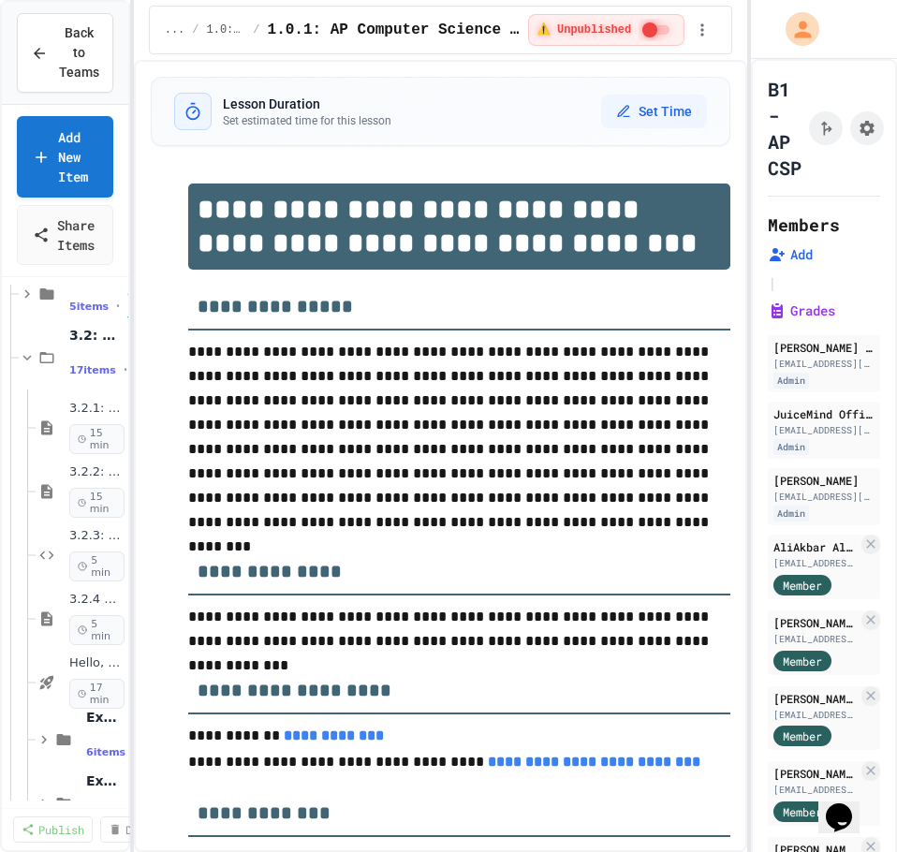
scroll to position [304, 0]
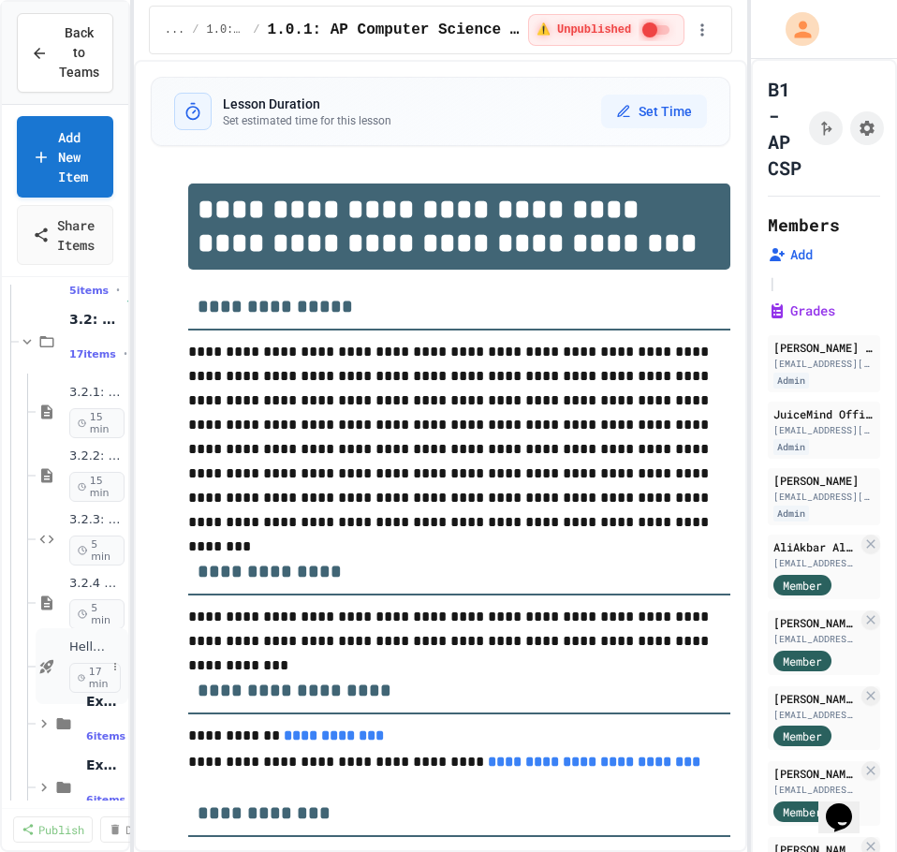
click at [59, 660] on div "Hello, World - Quiz 17 min" at bounding box center [82, 666] width 93 height 76
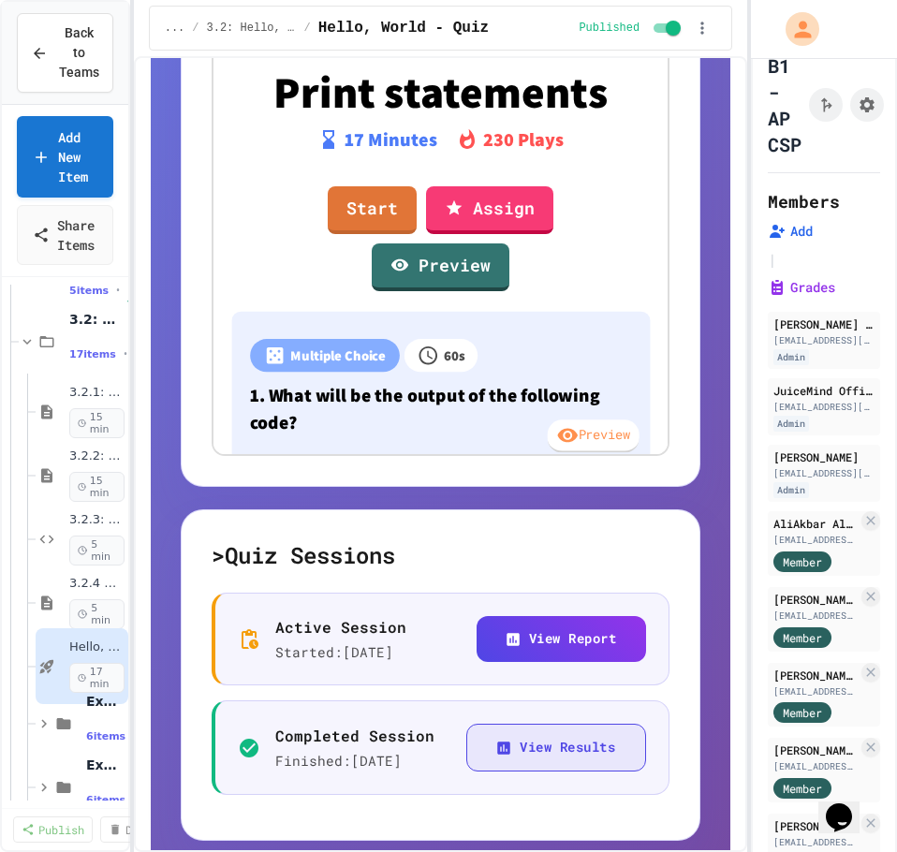
scroll to position [749, 0]
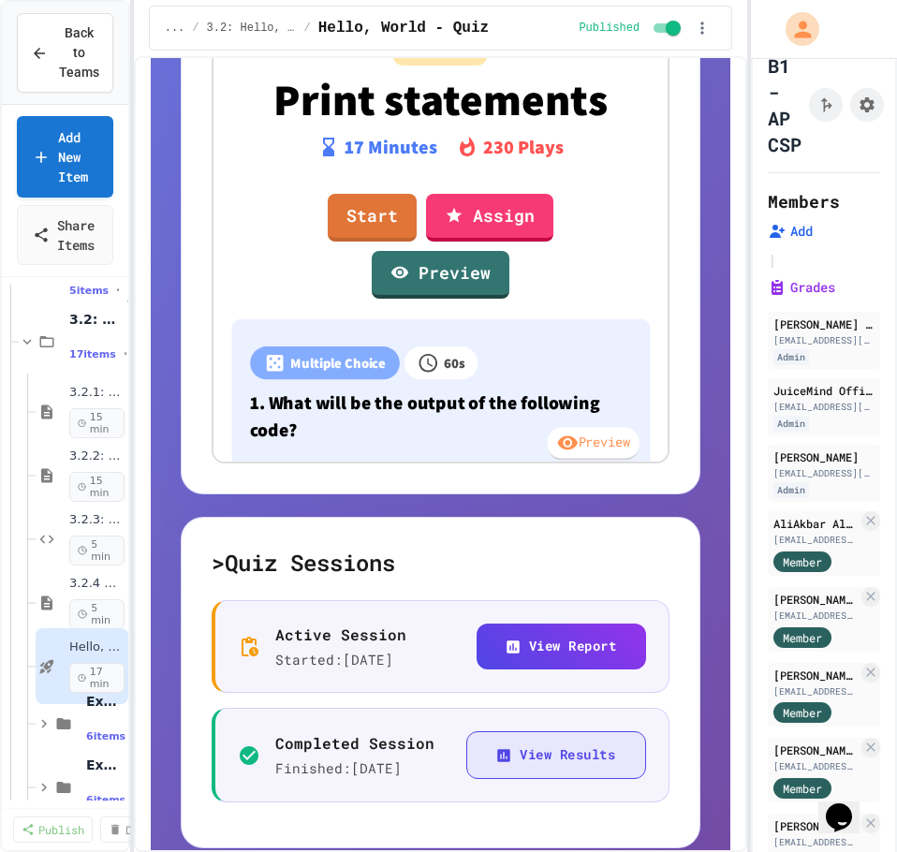
click at [538, 754] on button "View Results" at bounding box center [556, 755] width 180 height 48
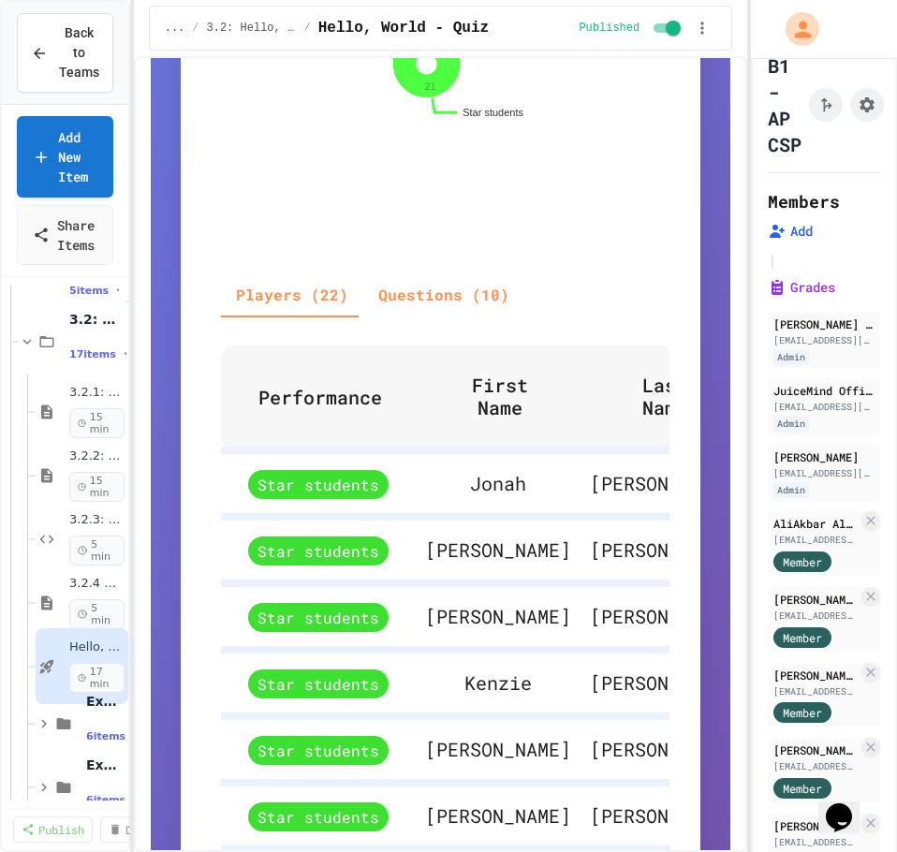
scroll to position [843, 0]
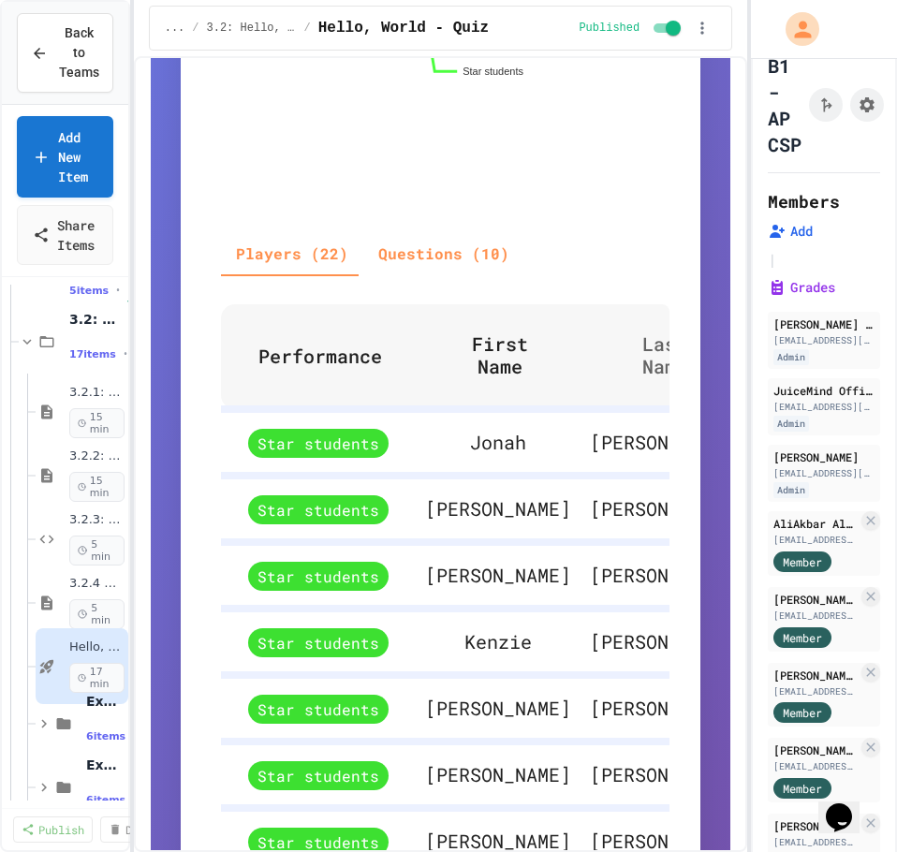
click at [618, 377] on span "Last Name" at bounding box center [677, 354] width 118 height 45
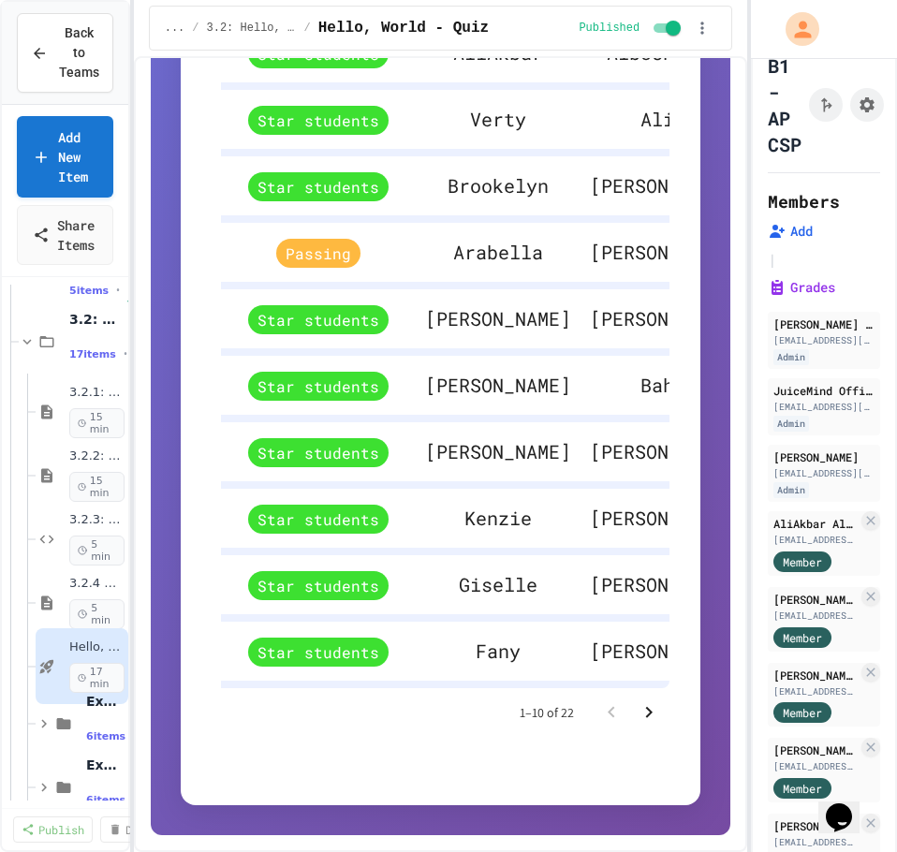
scroll to position [1284, 0]
click at [646, 717] on icon "Go to next page" at bounding box center [649, 711] width 7 height 11
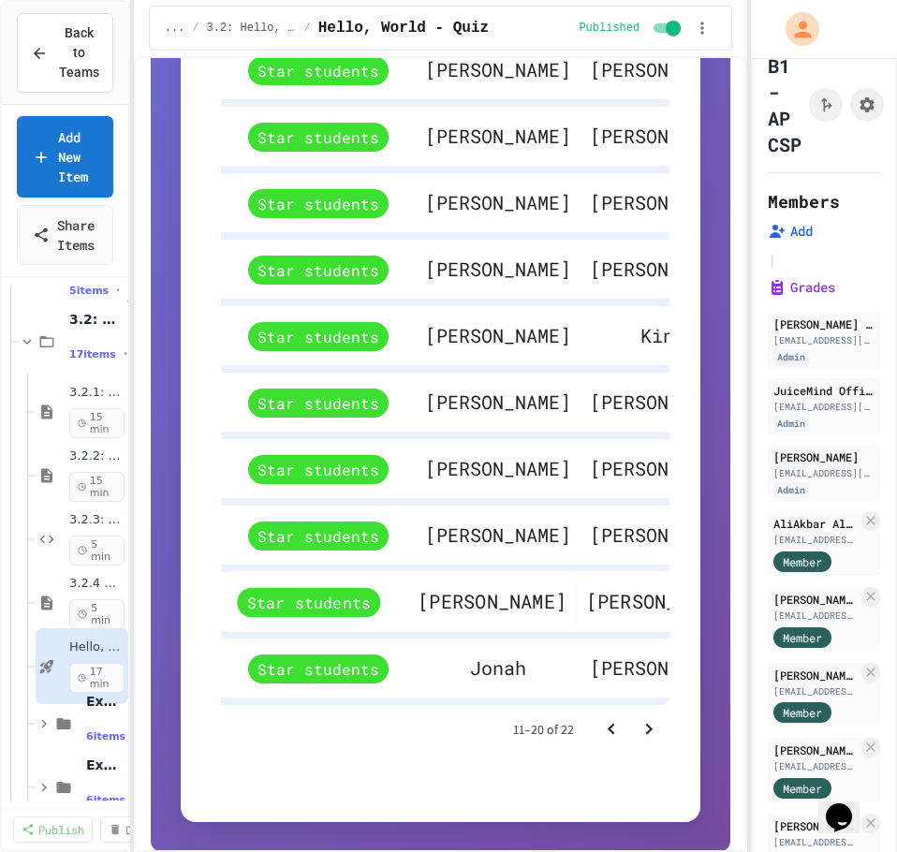
scroll to position [1213, 0]
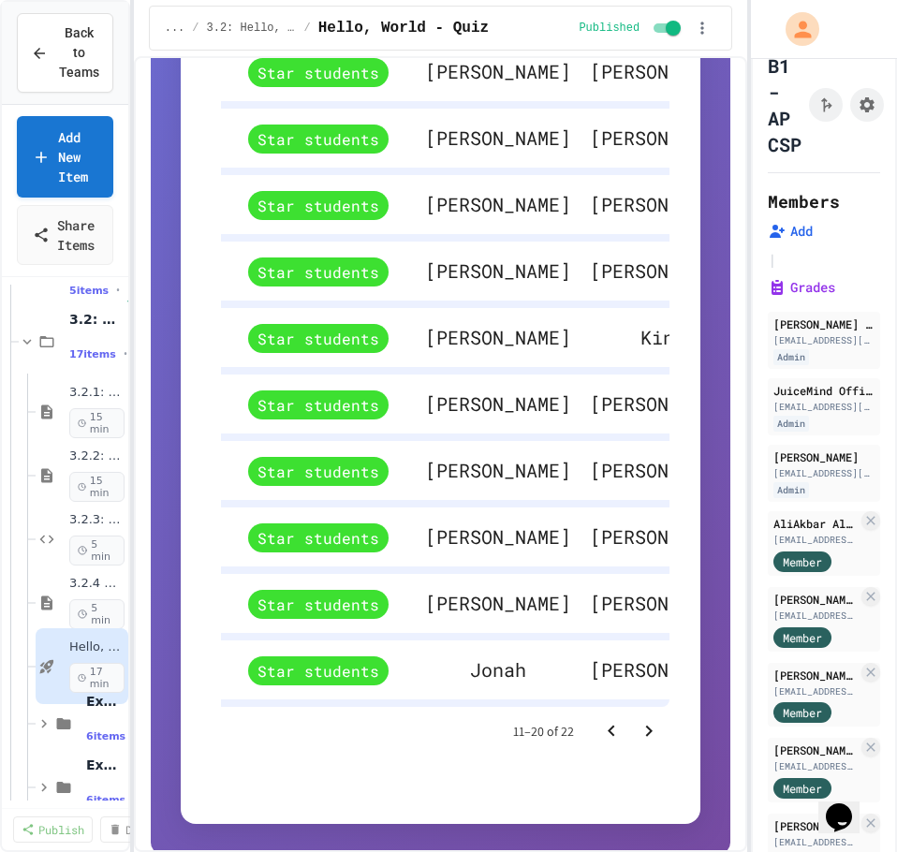
click at [638, 742] on icon "Go to next page" at bounding box center [649, 731] width 22 height 22
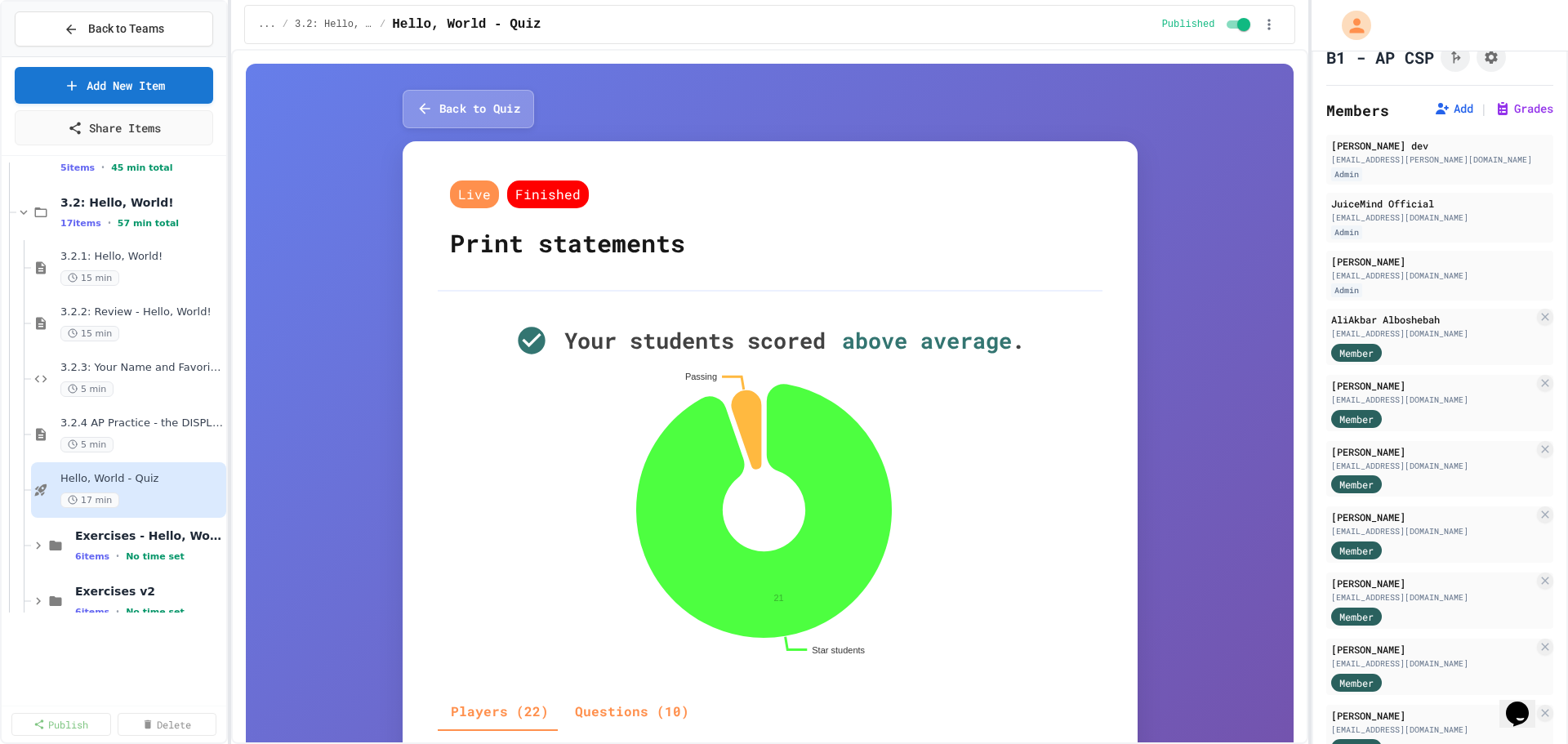
scroll to position [0, 0]
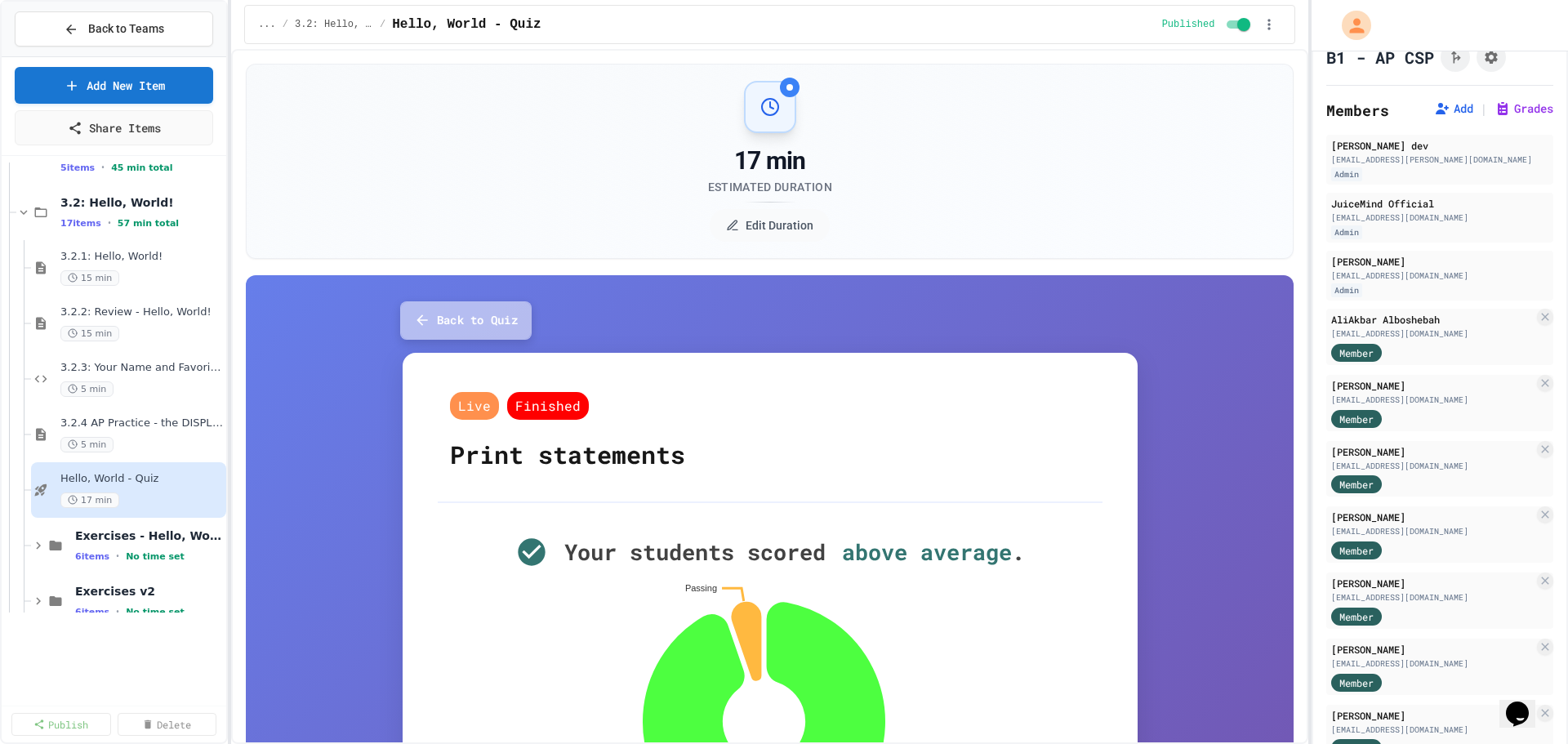
click at [462, 318] on button "Back to Quiz" at bounding box center [466, 320] width 132 height 38
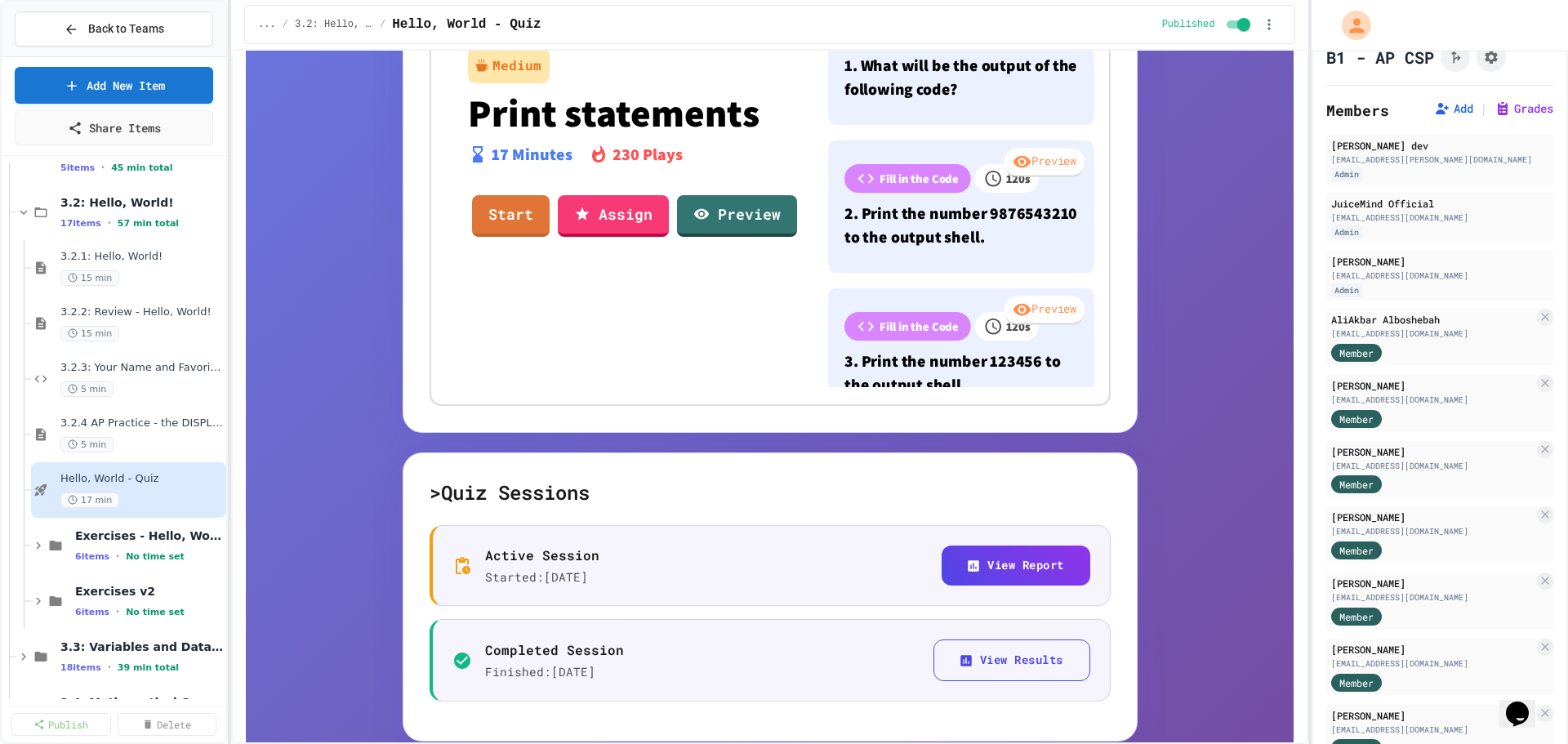
scroll to position [653, 0]
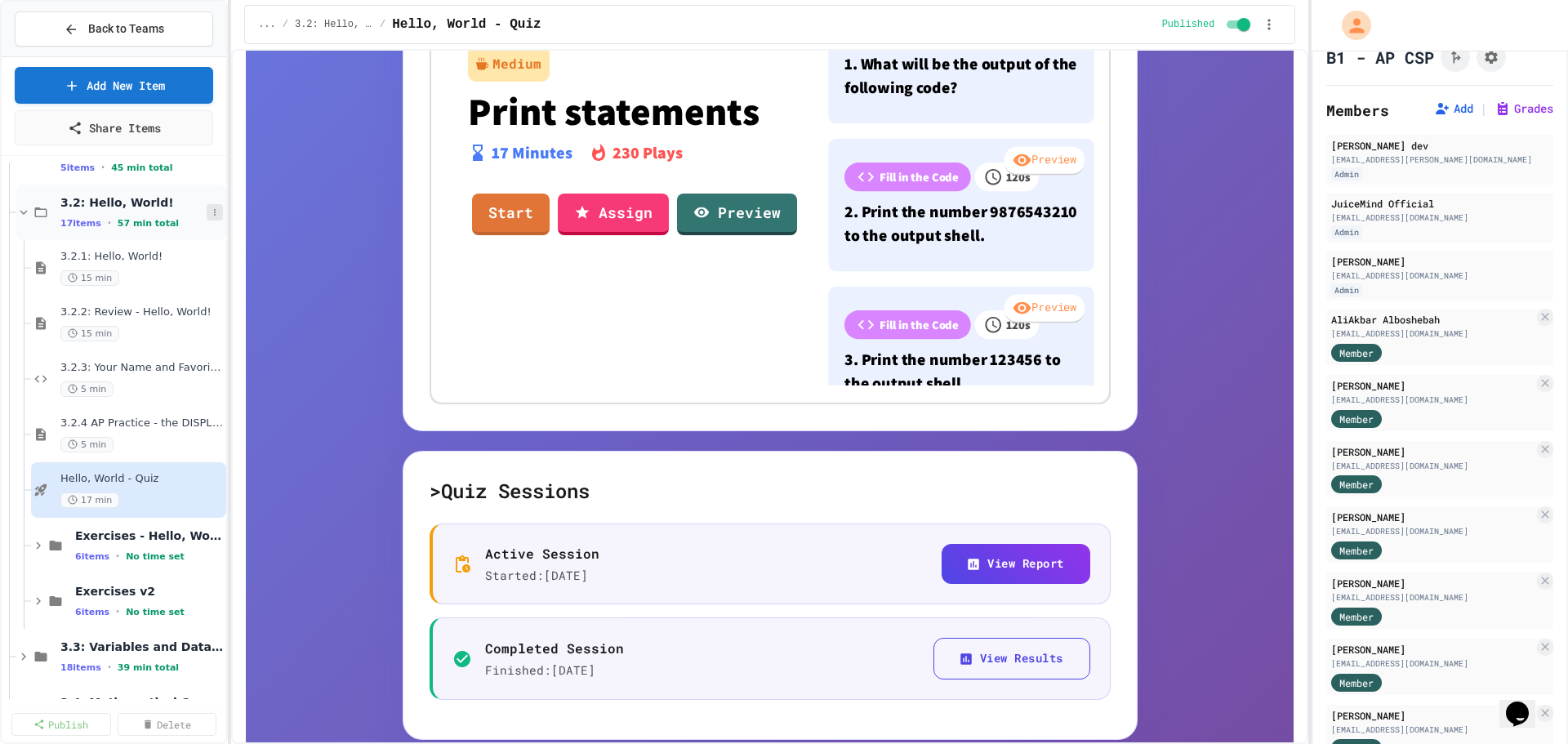
click at [210, 215] on icon at bounding box center [215, 212] width 10 height 10
click at [178, 302] on button "Unpublish All (17)" at bounding box center [171, 302] width 128 height 30
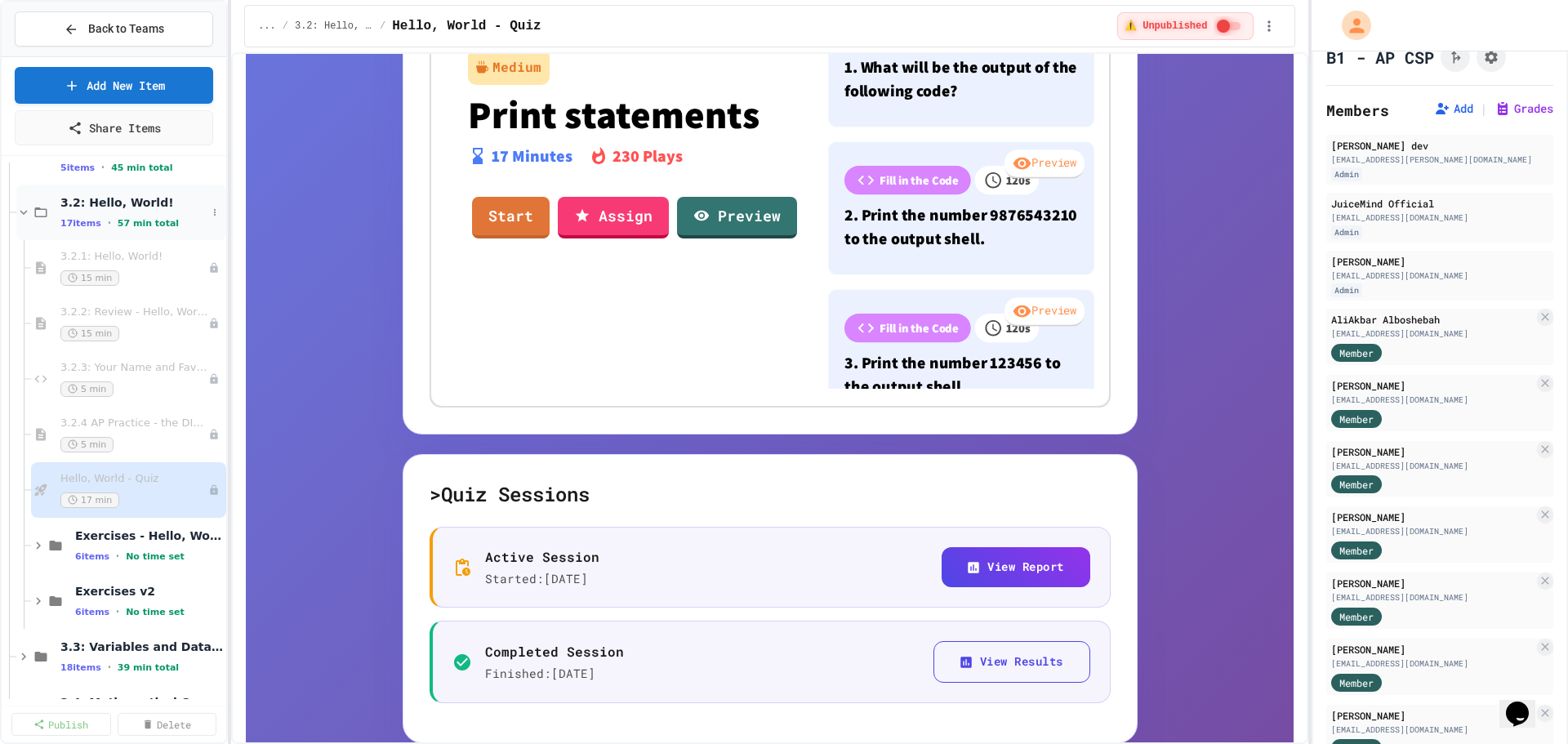
click at [126, 199] on span "3.2: Hello, World!" at bounding box center [133, 202] width 147 height 15
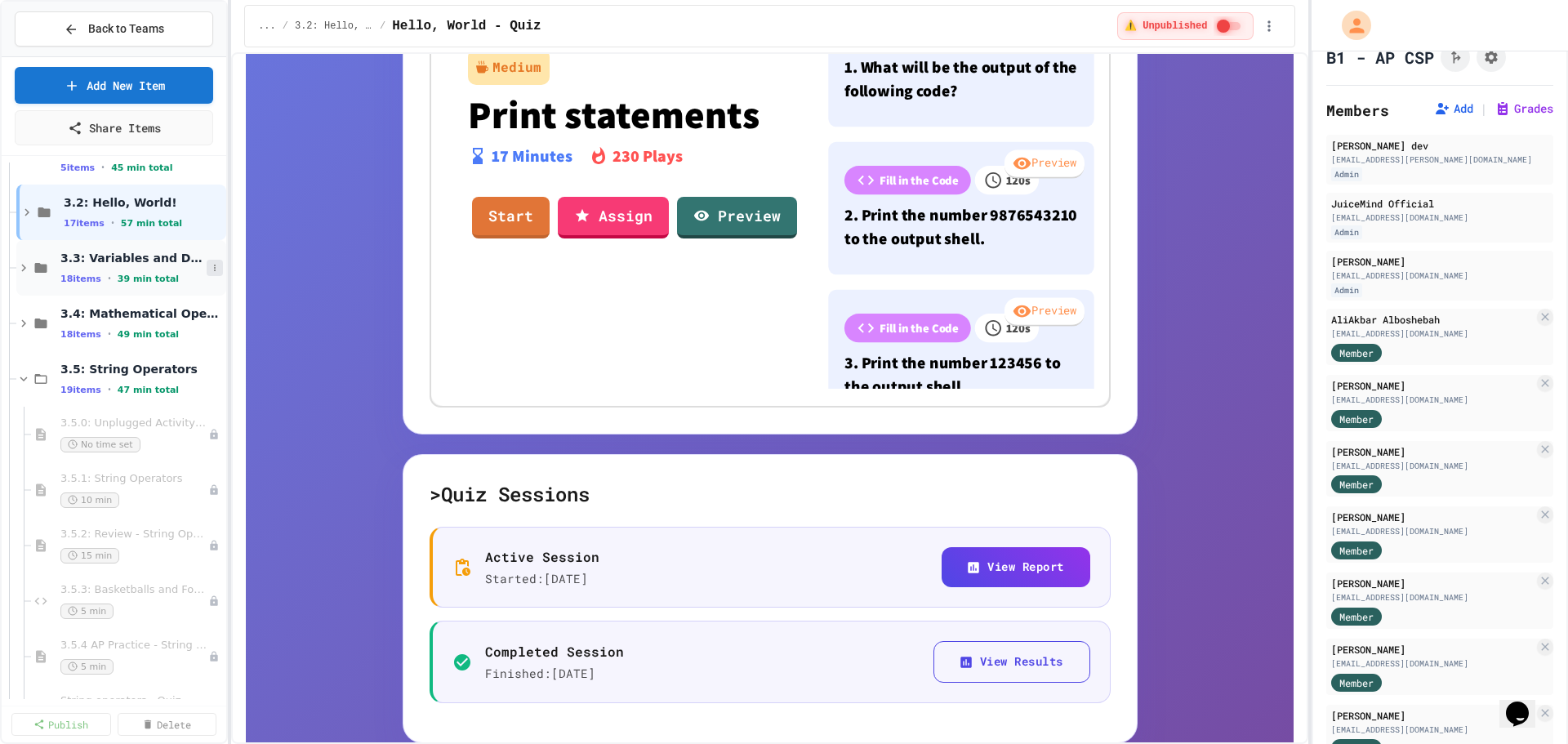
click at [210, 270] on icon at bounding box center [215, 267] width 10 height 10
click at [194, 351] on button "Publish All (18)" at bounding box center [165, 357] width 115 height 30
click at [107, 266] on div "3.3: Variables and Data Types 18 items • 39 min total" at bounding box center [133, 267] width 147 height 34
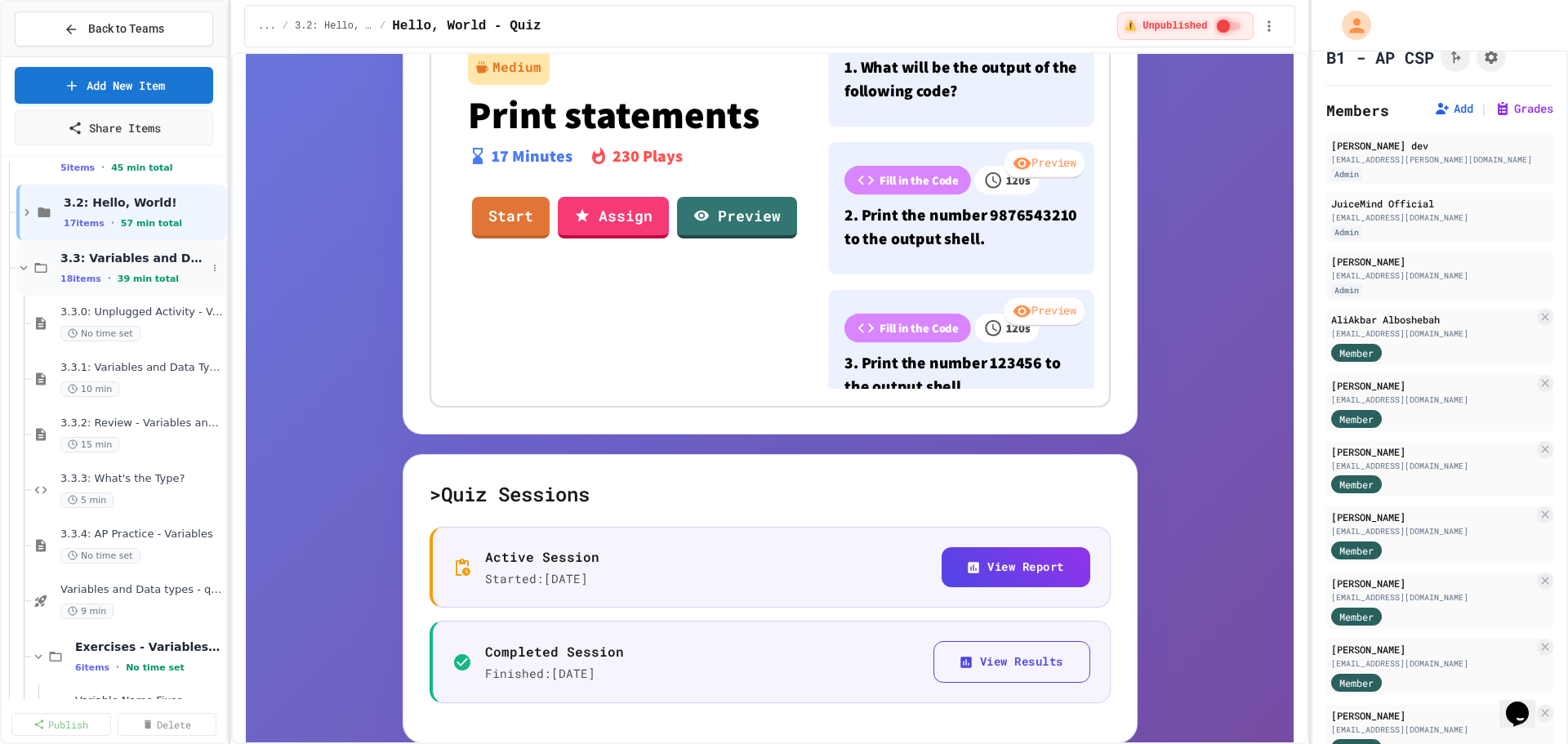
click at [105, 265] on span "3.3: Variables and Data Types" at bounding box center [133, 257] width 147 height 15
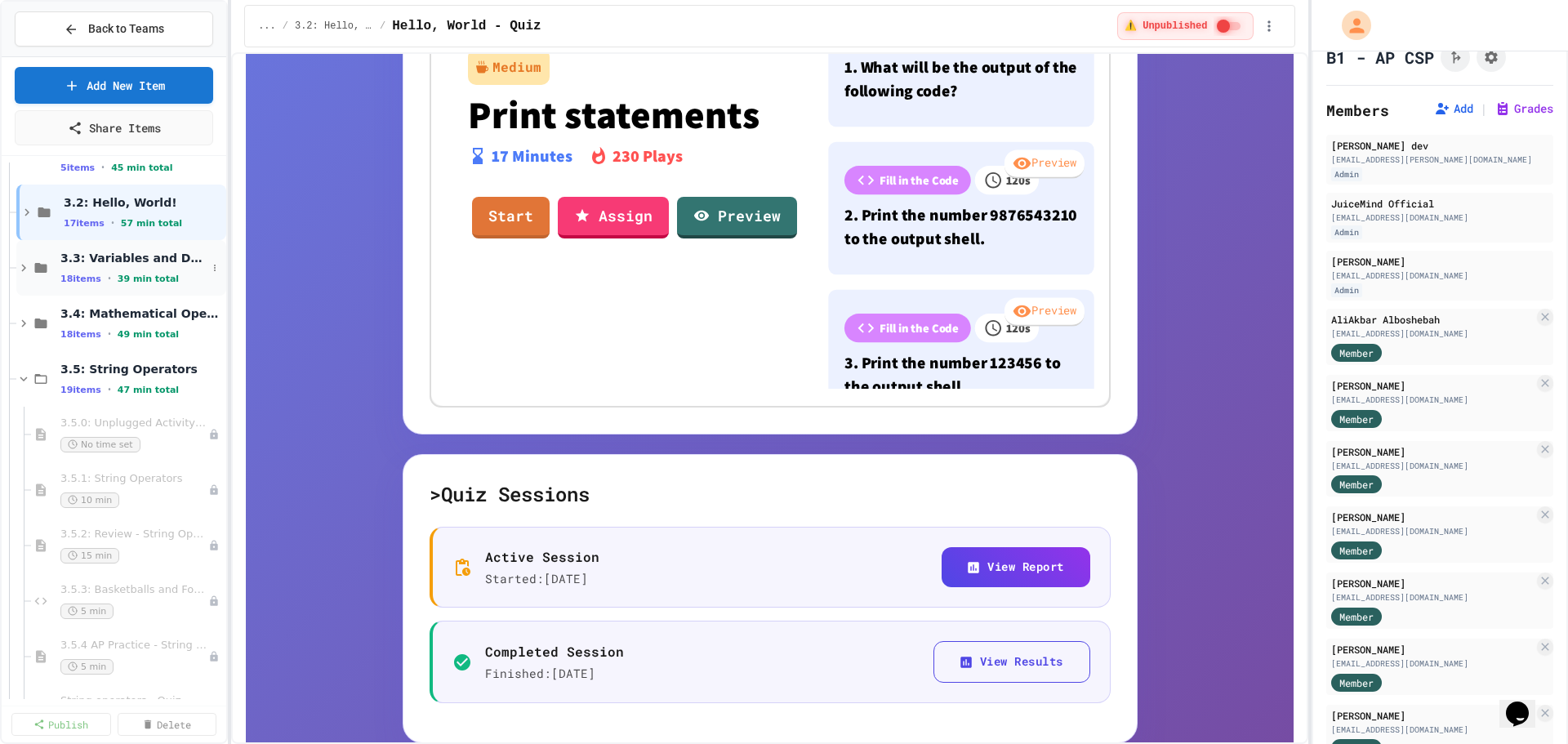
click at [112, 262] on span "3.3: Variables and Data Types" at bounding box center [133, 257] width 147 height 15
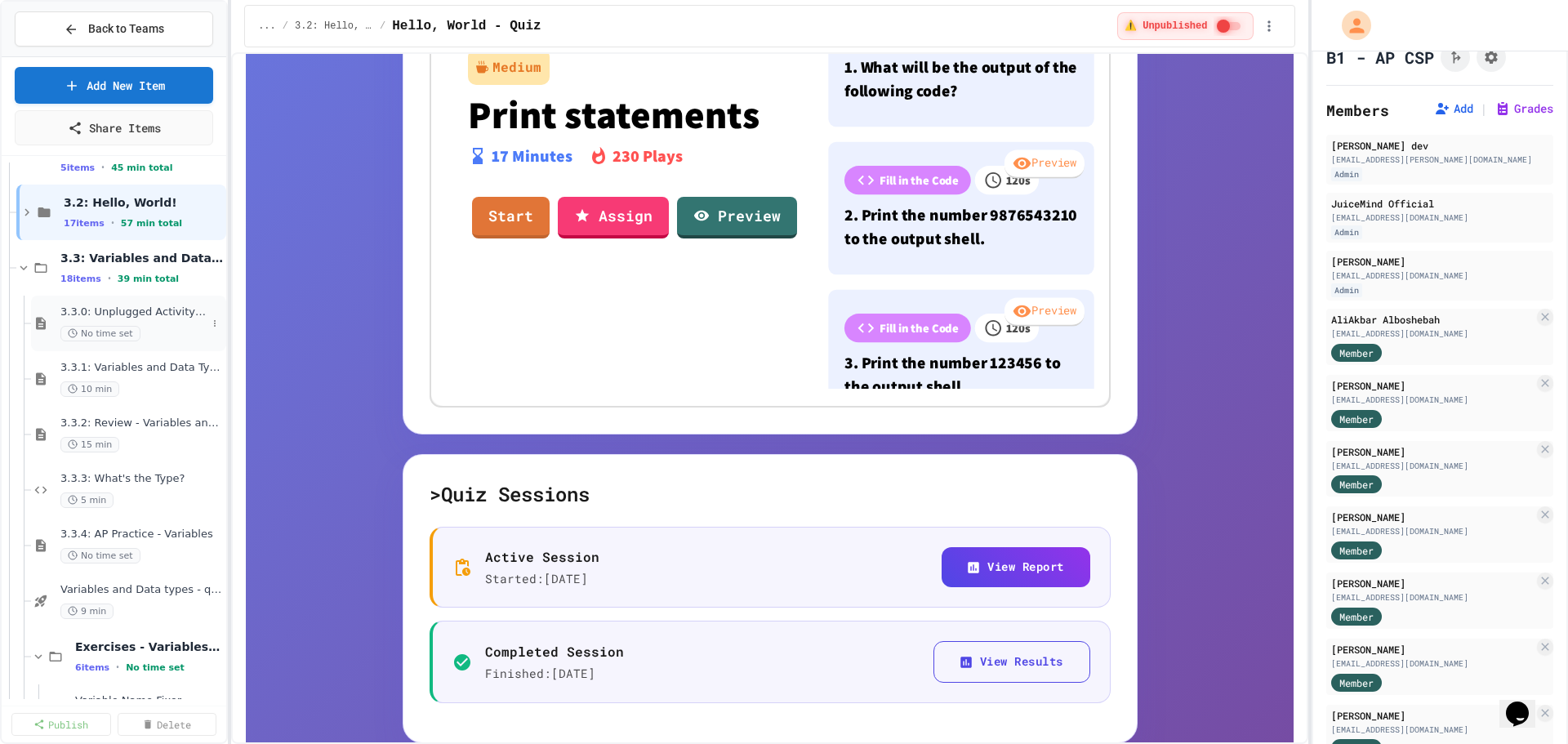
click at [122, 309] on span "3.3.0: Unplugged Activity - Variables and Data" at bounding box center [133, 312] width 147 height 14
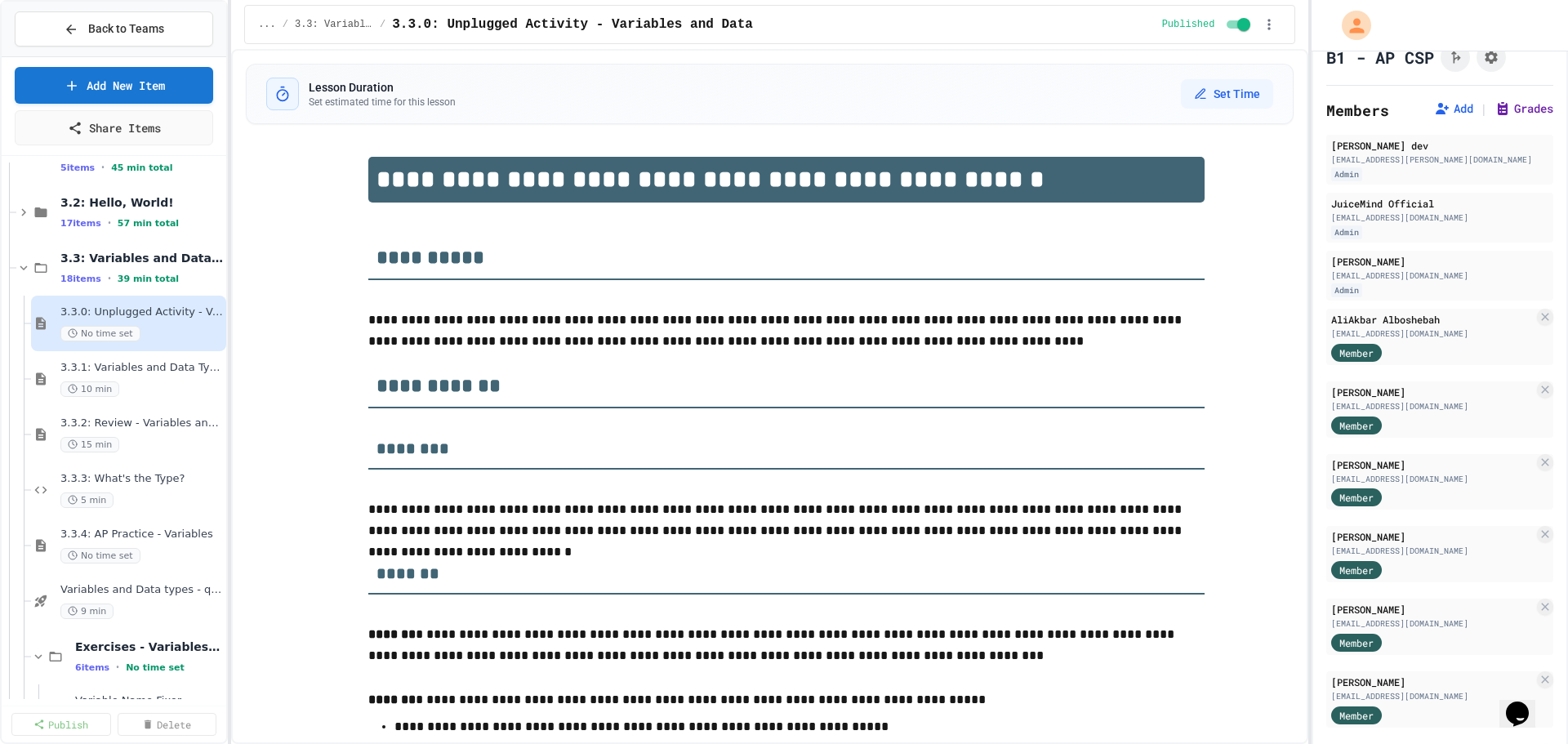
click at [1504, 107] on button "Grades" at bounding box center [1523, 108] width 58 height 17
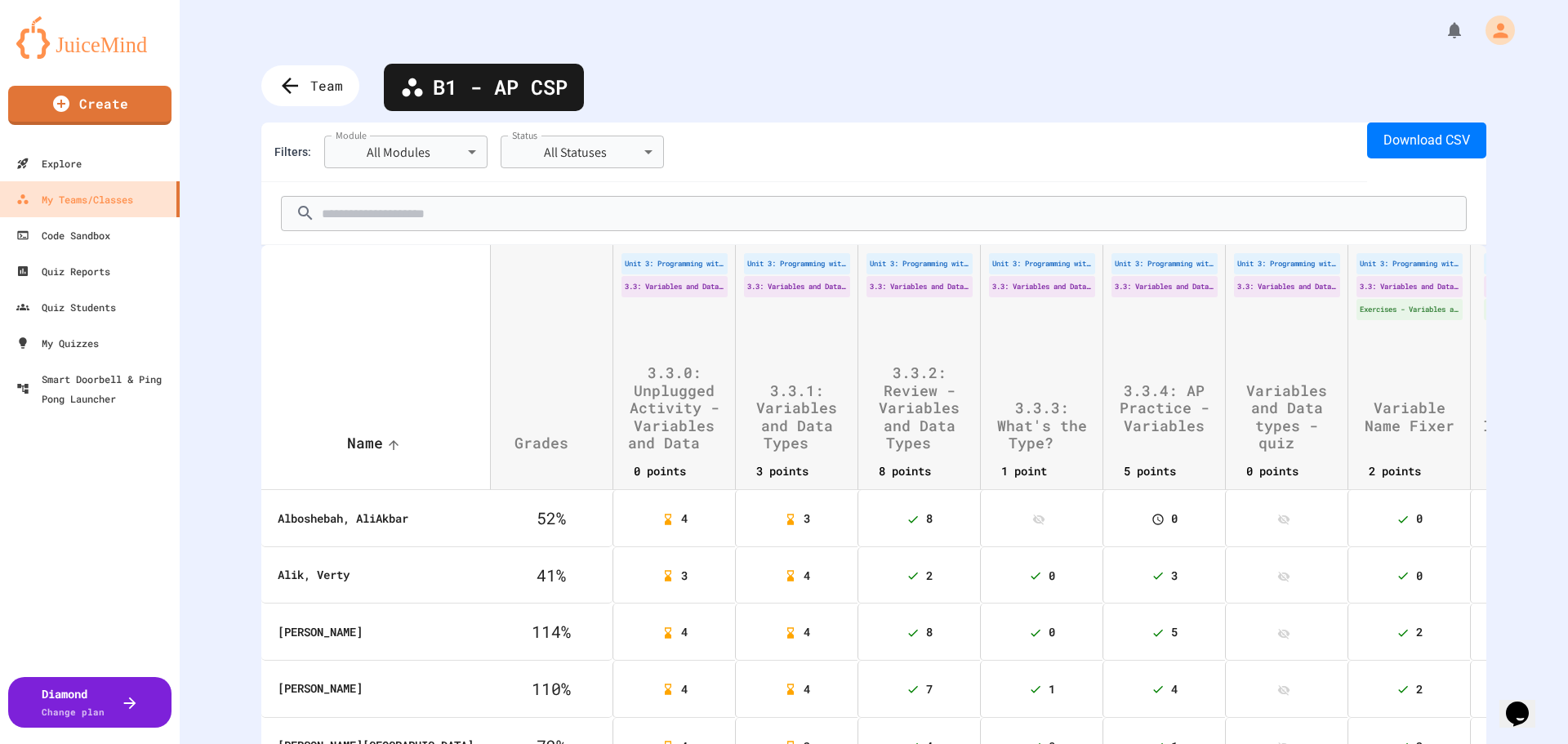
click at [1393, 160] on div "**********" at bounding box center [874, 183] width 1224 height 122
click at [1396, 132] on button "Download CSV" at bounding box center [1426, 140] width 119 height 36
click at [292, 93] on icon at bounding box center [288, 85] width 27 height 27
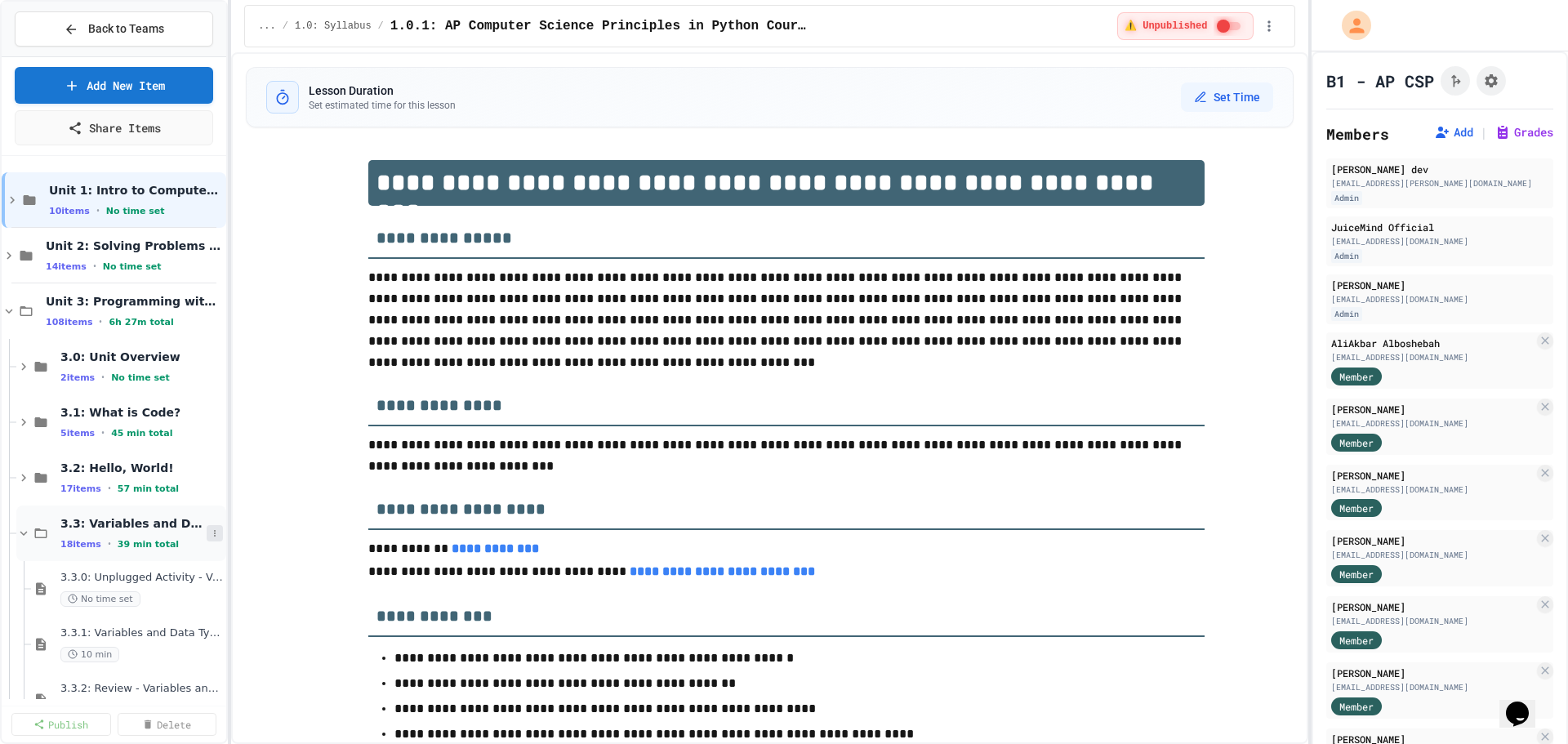
click at [205, 528] on div "Unit 1: Intro to Computer Science 10 items • No time set Unit 2: Solving Proble…" at bounding box center [113, 430] width 224 height 536
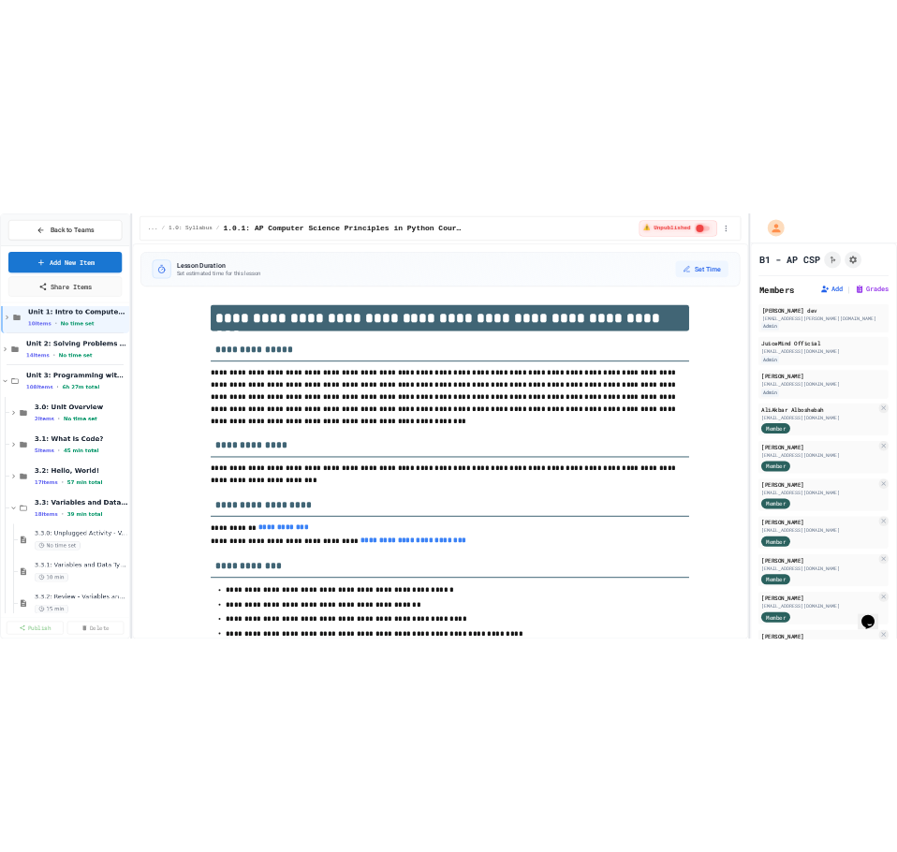
scroll to position [23, 0]
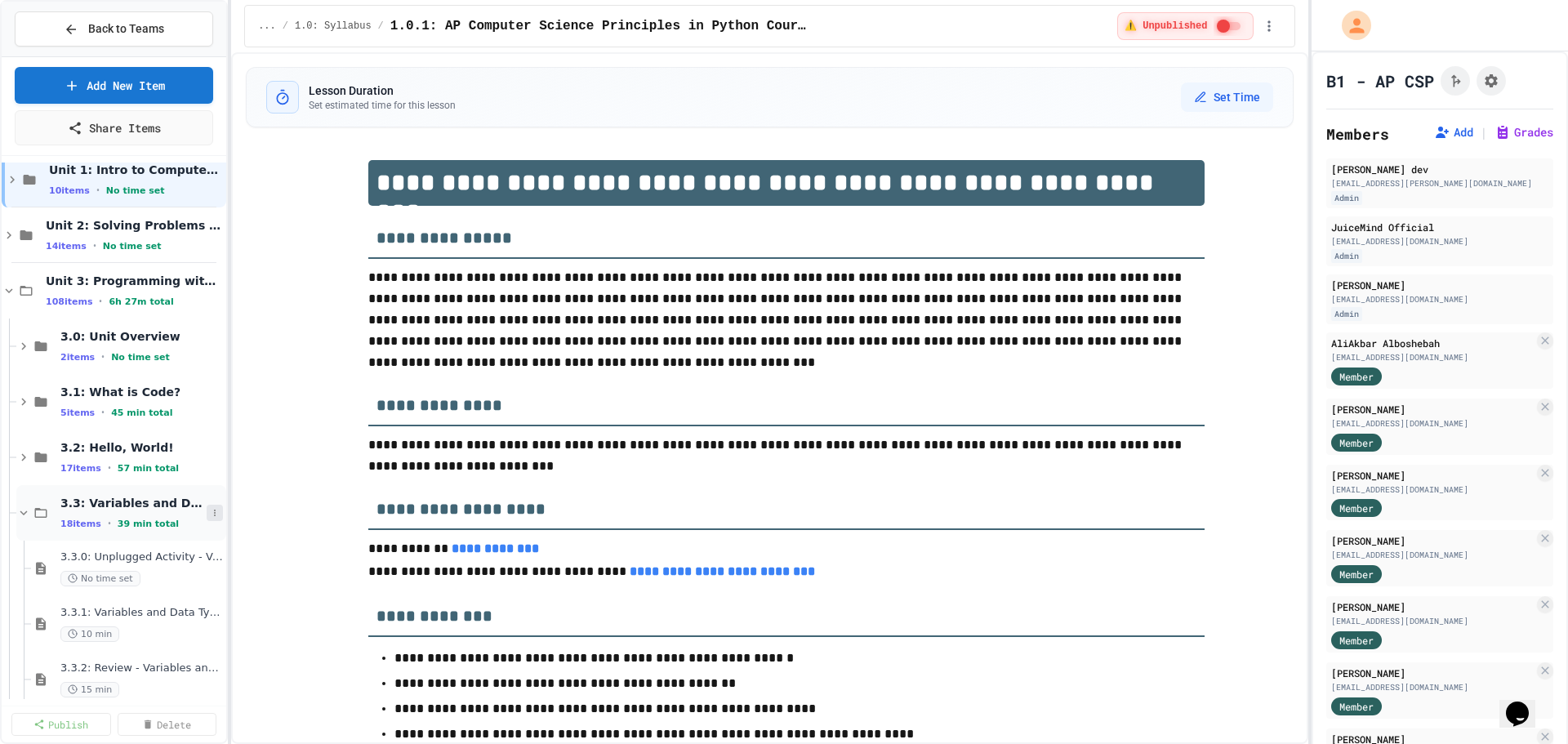
click at [210, 515] on icon at bounding box center [215, 512] width 10 height 10
click at [186, 600] on button "Unpublish All (18)" at bounding box center [171, 602] width 128 height 30
click at [135, 507] on span "3.3: Variables and Data Types" at bounding box center [133, 502] width 147 height 15
click at [210, 570] on icon at bounding box center [215, 568] width 10 height 10
click at [192, 653] on button "Publish All (18)" at bounding box center [165, 658] width 115 height 30
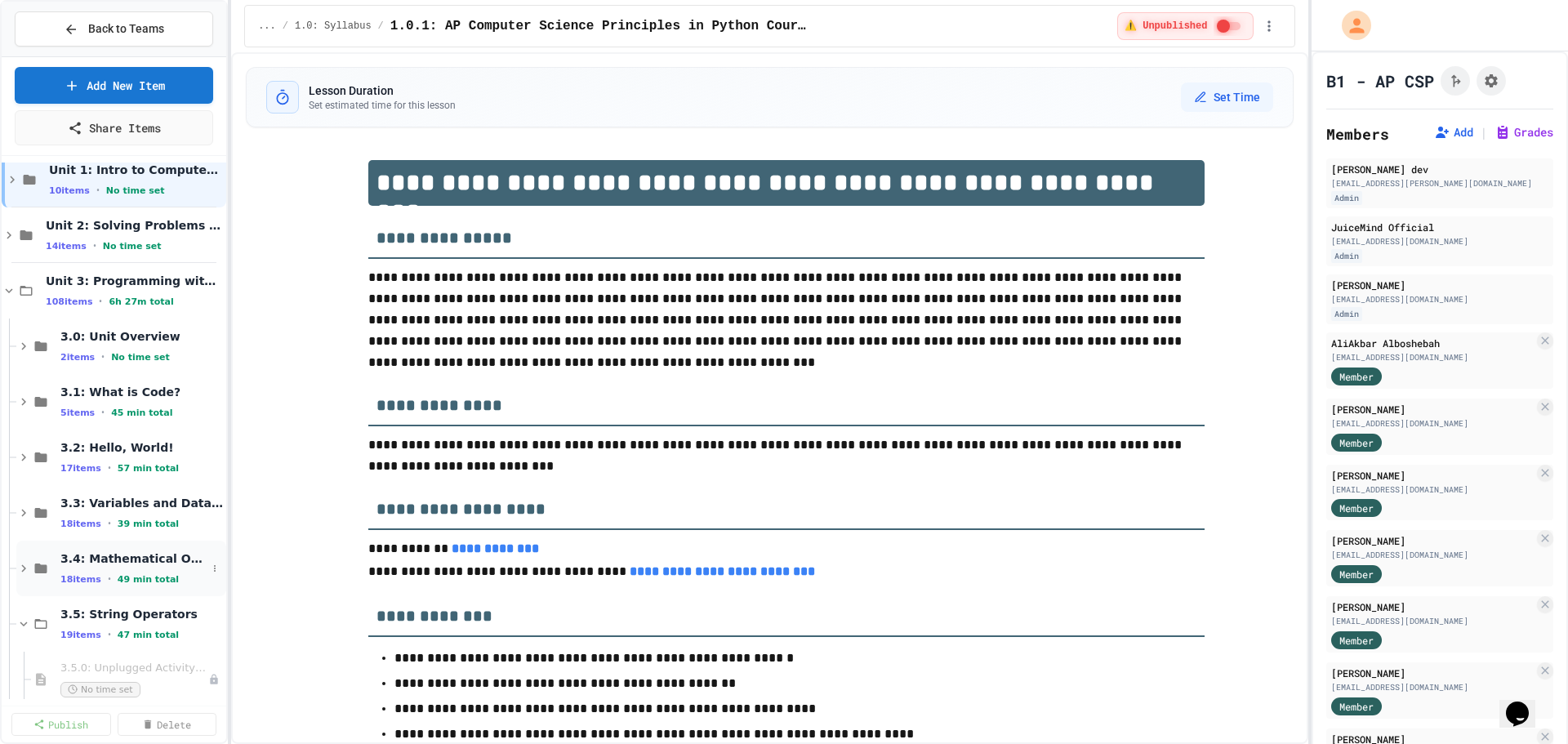
click at [118, 560] on span "3.4: Mathematical Operators" at bounding box center [133, 558] width 147 height 15
click at [134, 609] on span "3.4.0: Unplugged Activity - Mathematical Operators" at bounding box center [133, 613] width 147 height 14
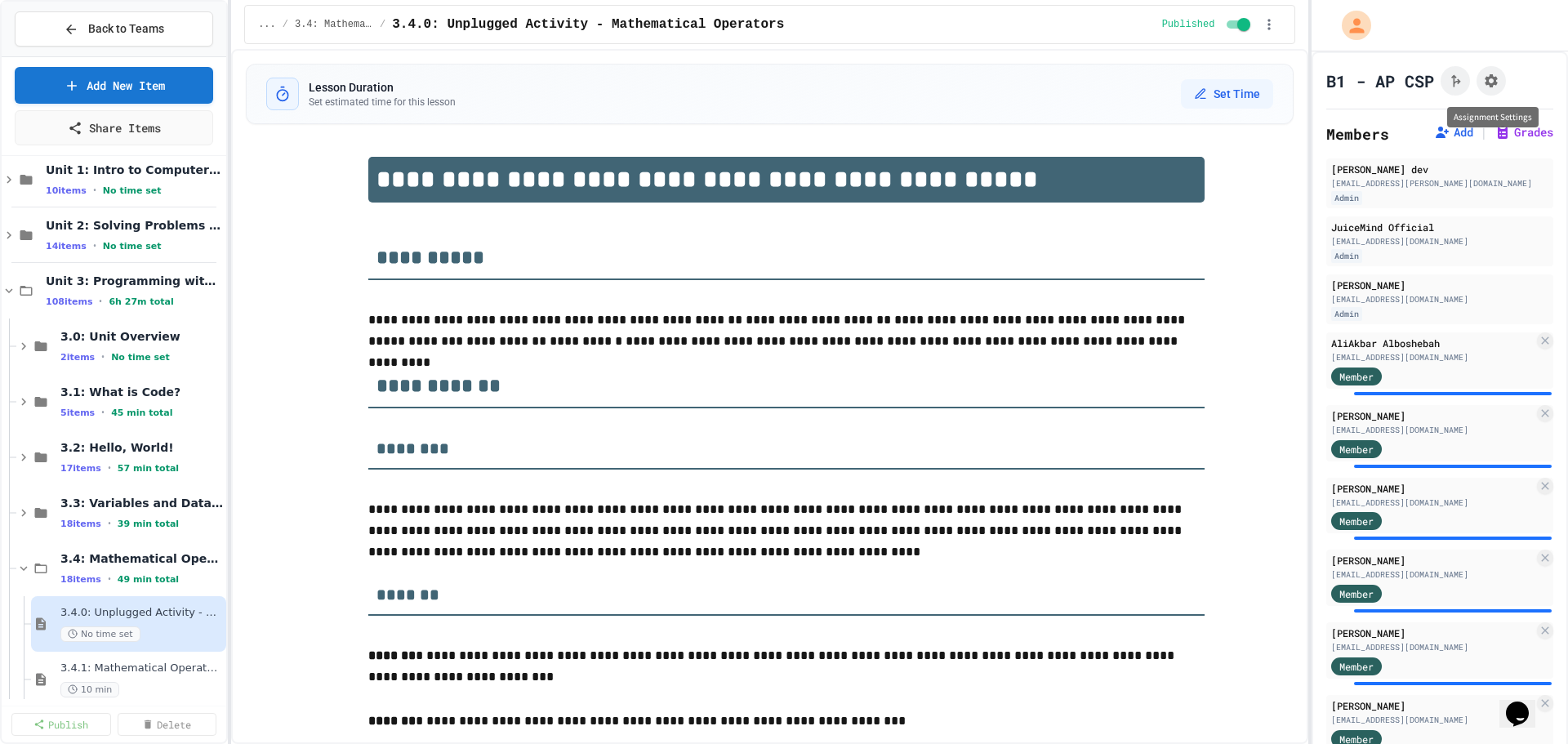
click at [1491, 122] on div "Assignment Settings" at bounding box center [1492, 117] width 92 height 20
click at [1500, 136] on button "Grades" at bounding box center [1523, 132] width 58 height 17
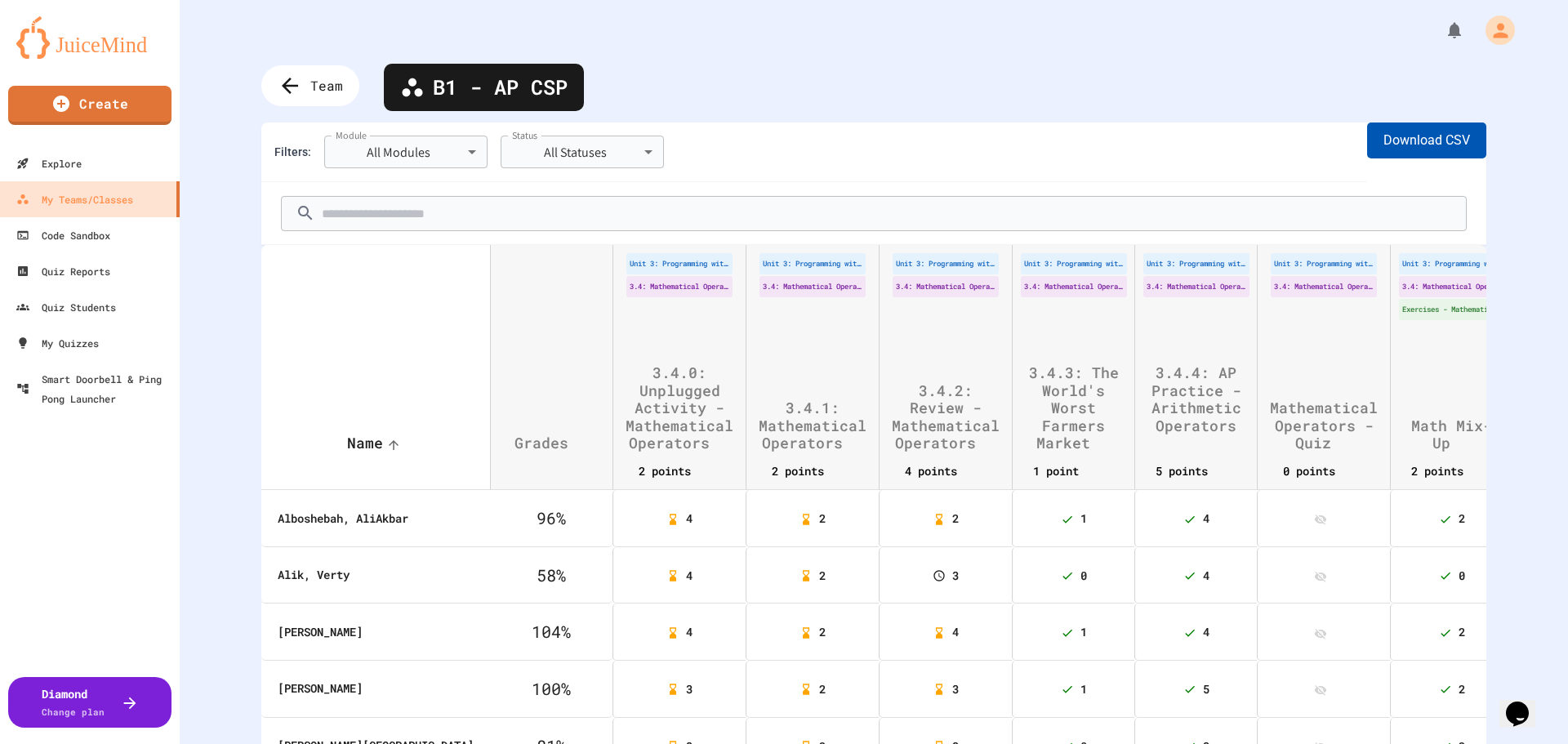
click at [1410, 139] on button "Download CSV" at bounding box center [1426, 140] width 119 height 36
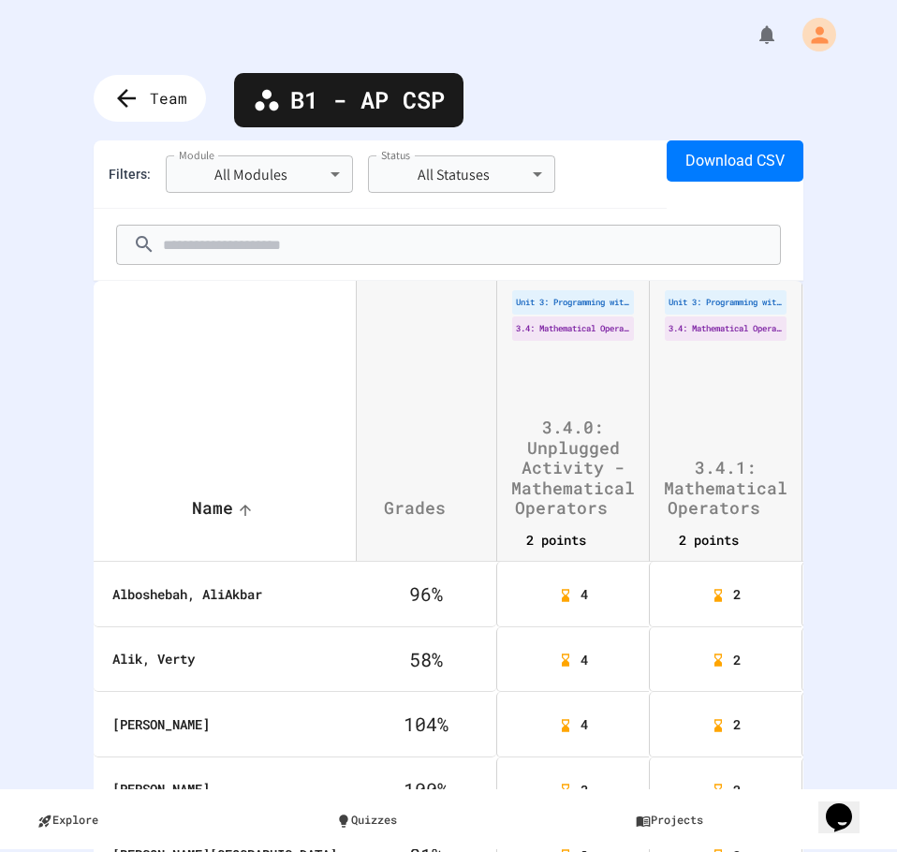
click at [149, 94] on div "Team" at bounding box center [150, 98] width 112 height 47
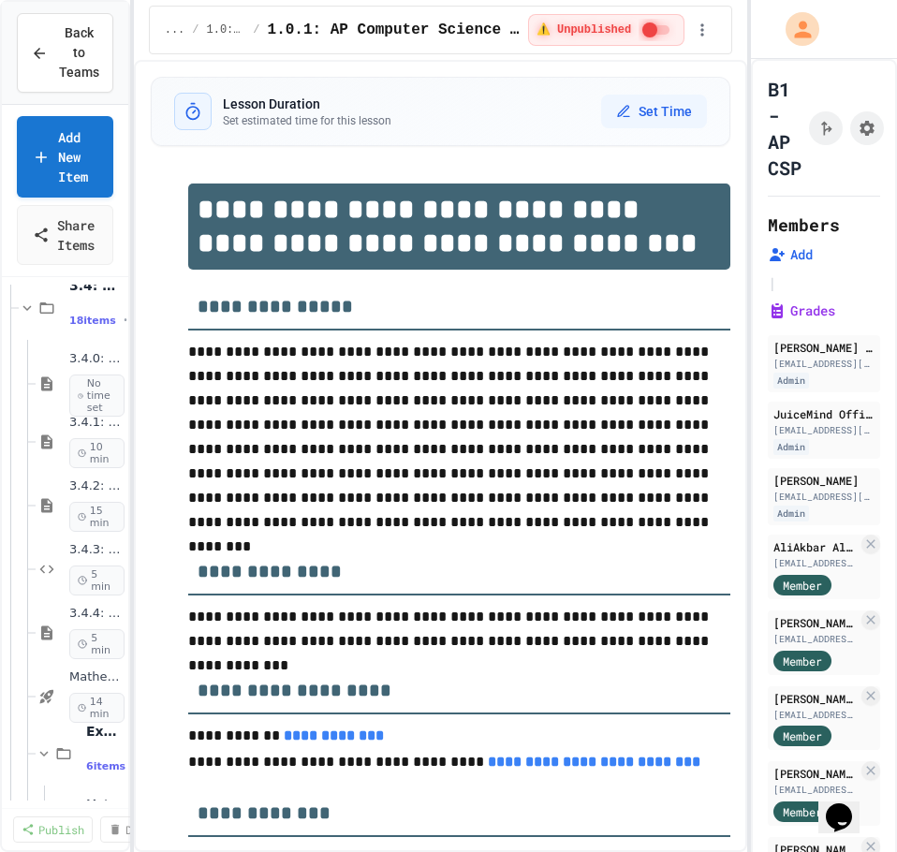
scroll to position [492, 0]
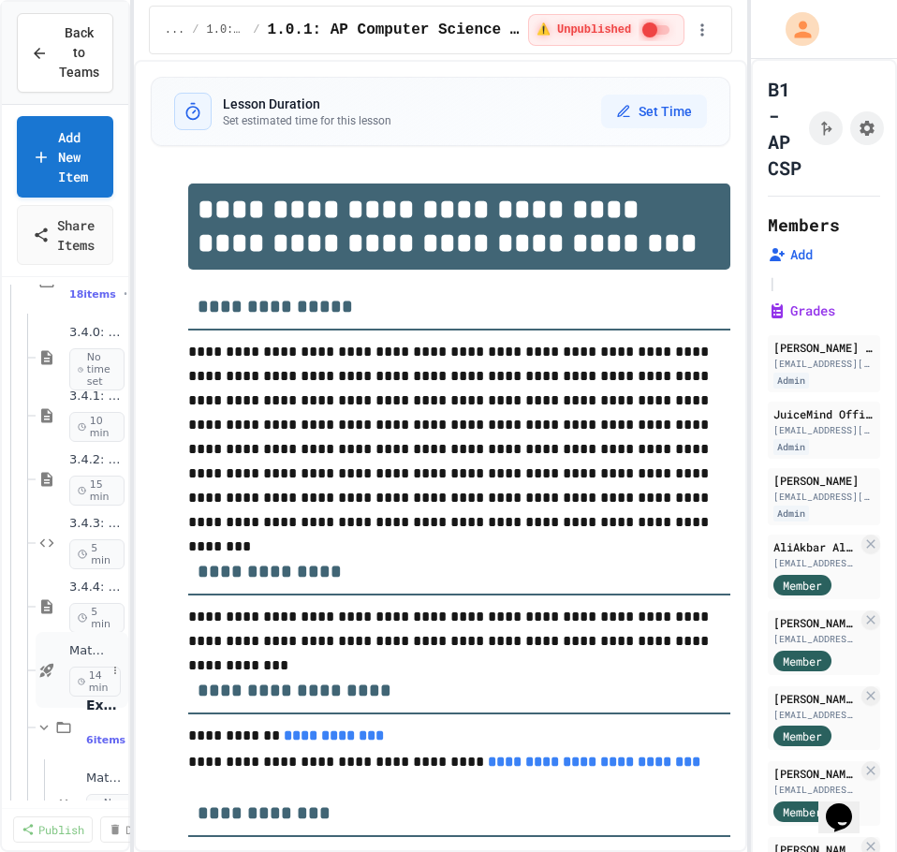
click at [65, 652] on div "Mathematical Operators - Quiz 14 min" at bounding box center [82, 670] width 93 height 76
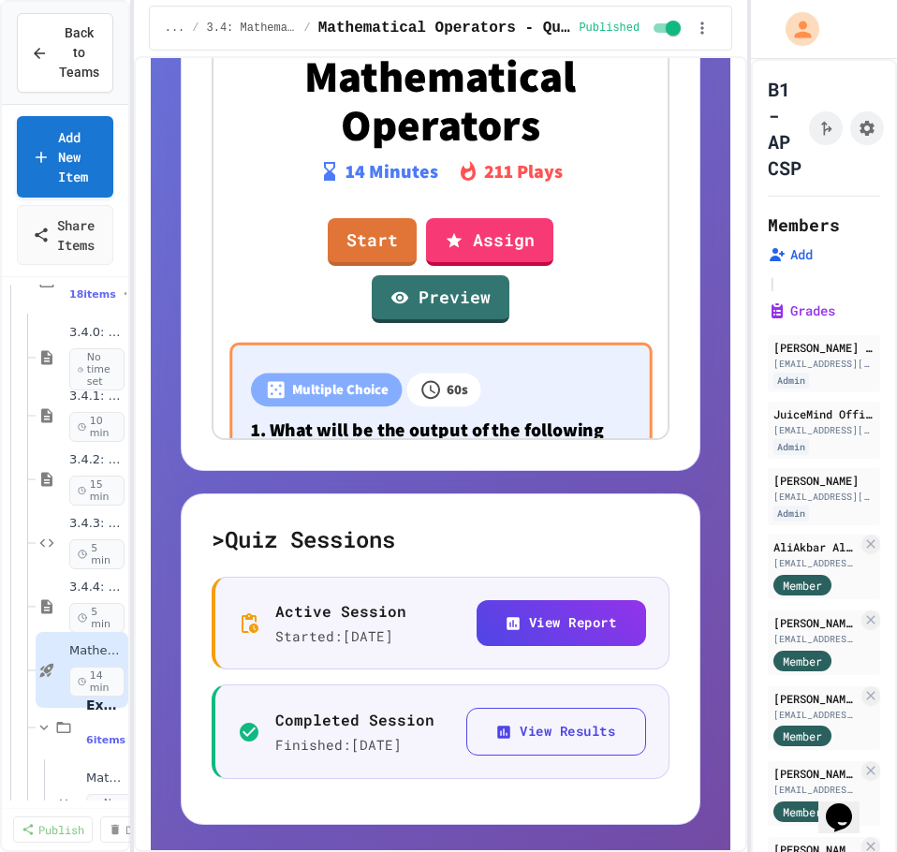
scroll to position [815, 0]
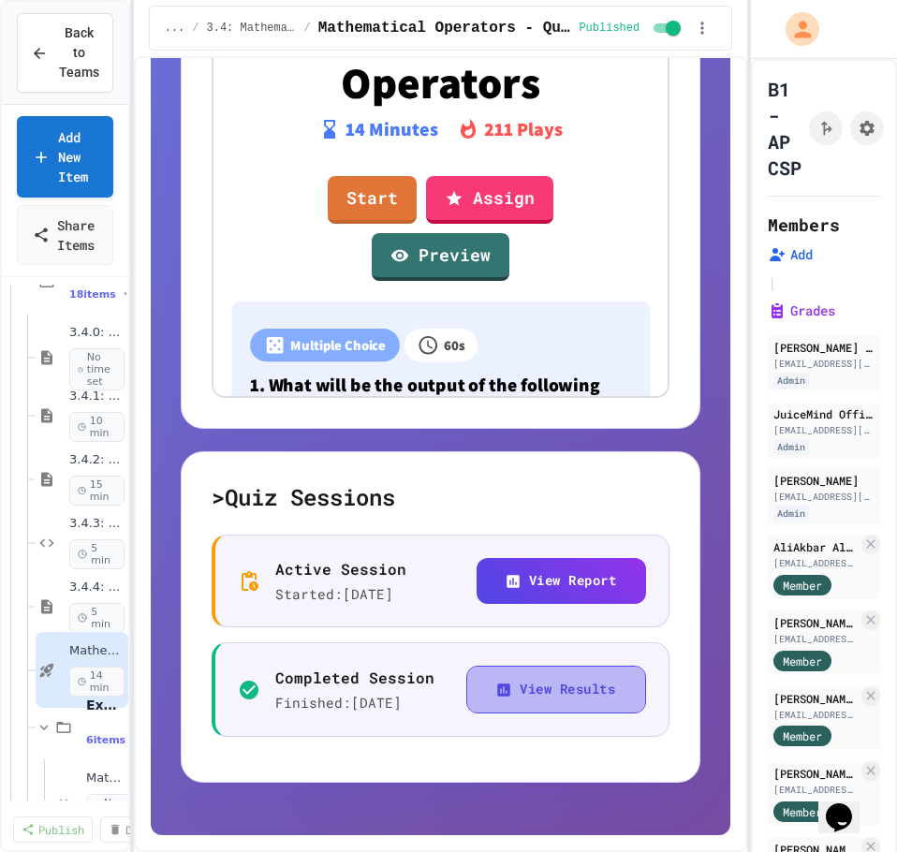
click at [510, 689] on button "View Results" at bounding box center [556, 690] width 180 height 48
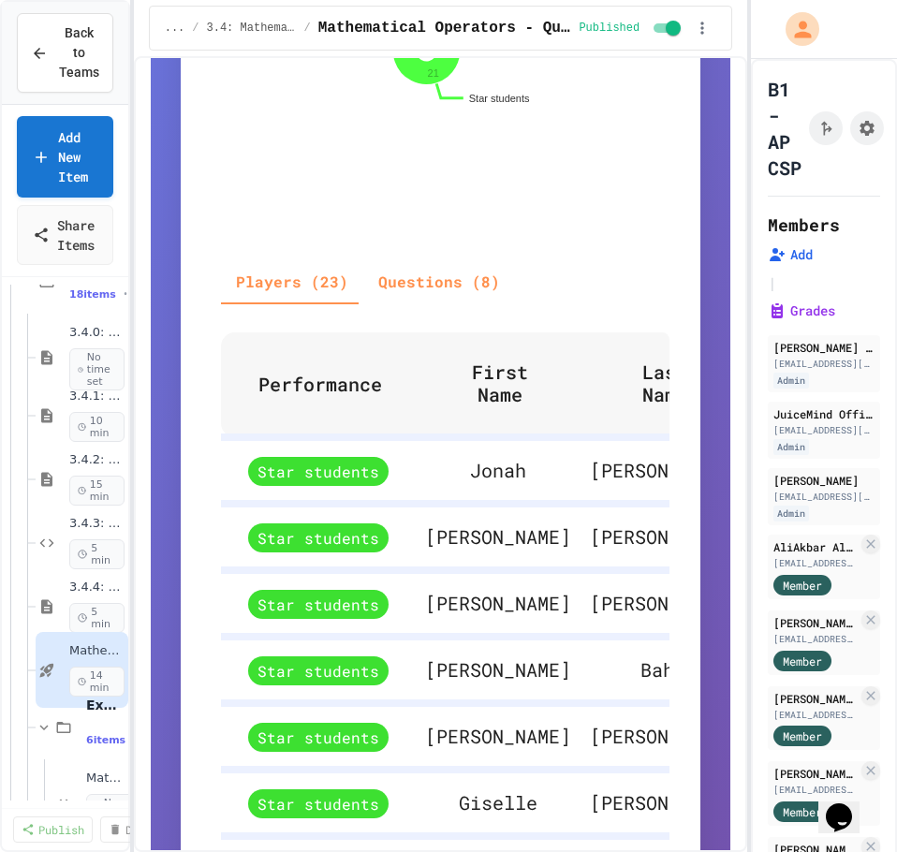
scroll to position [819, 0]
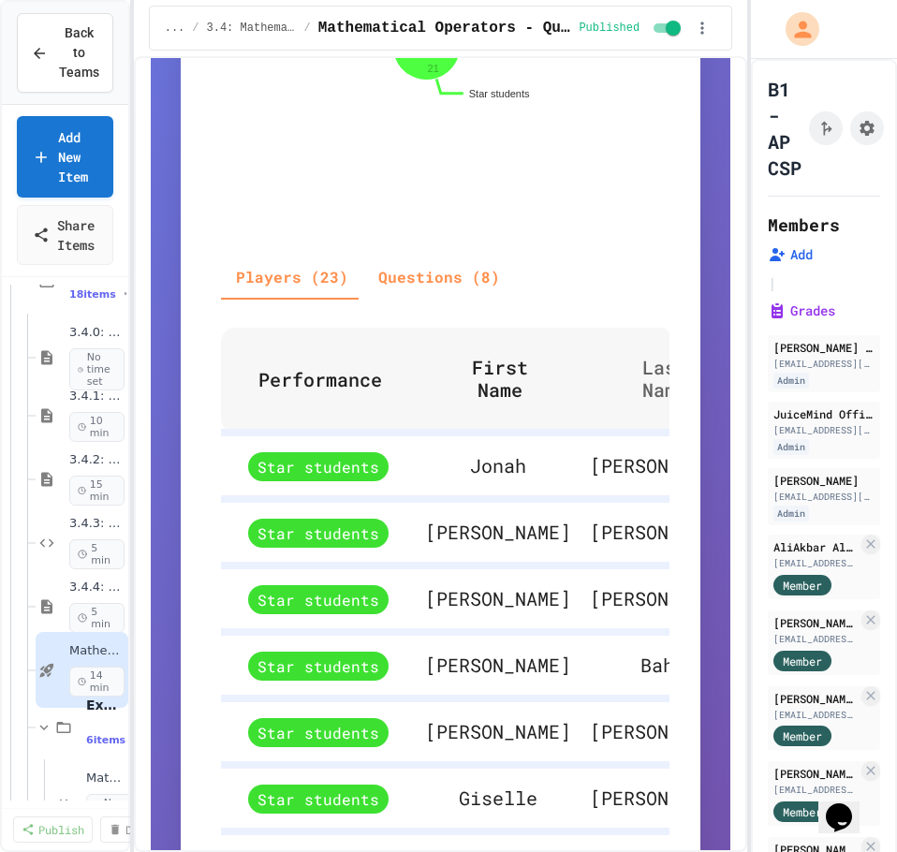
click at [630, 401] on span "Last Name" at bounding box center [677, 378] width 118 height 45
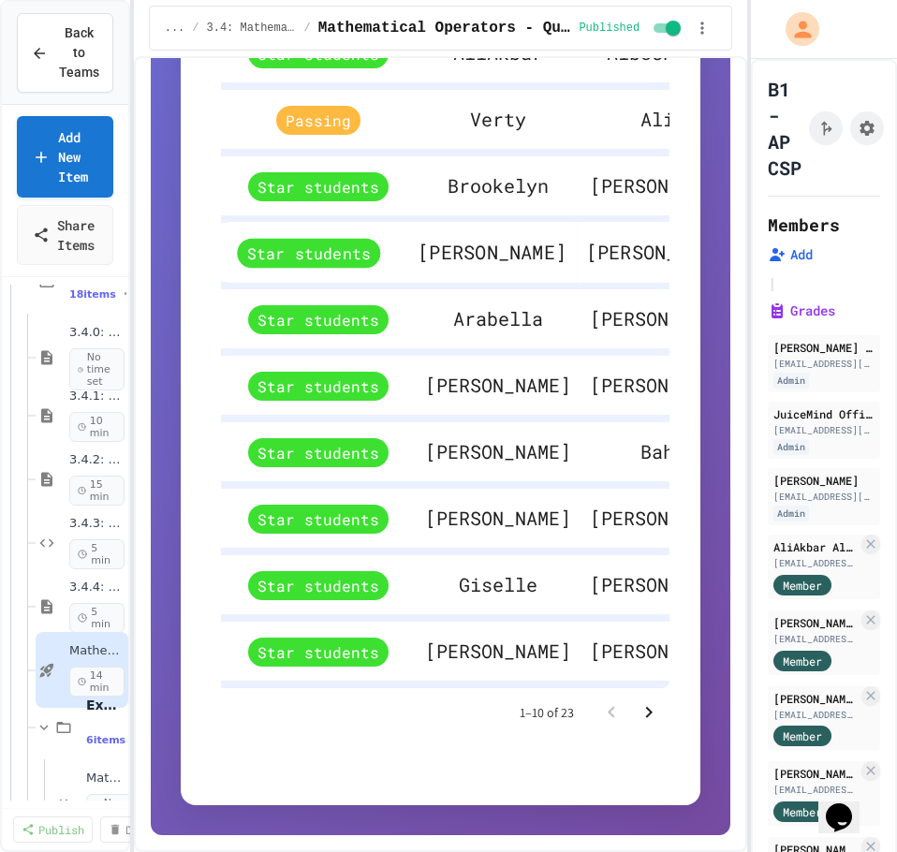
scroll to position [1241, 0]
click at [638, 724] on icon "Go to next page" at bounding box center [649, 712] width 22 height 22
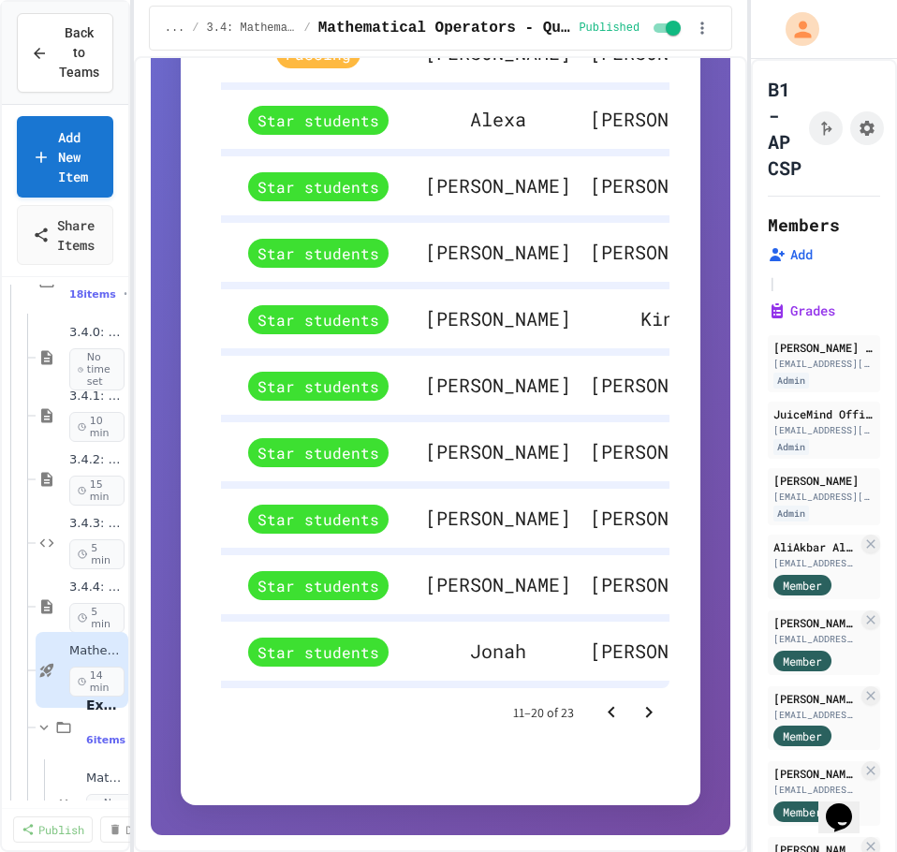
click at [644, 724] on icon "Go to next page" at bounding box center [649, 712] width 22 height 22
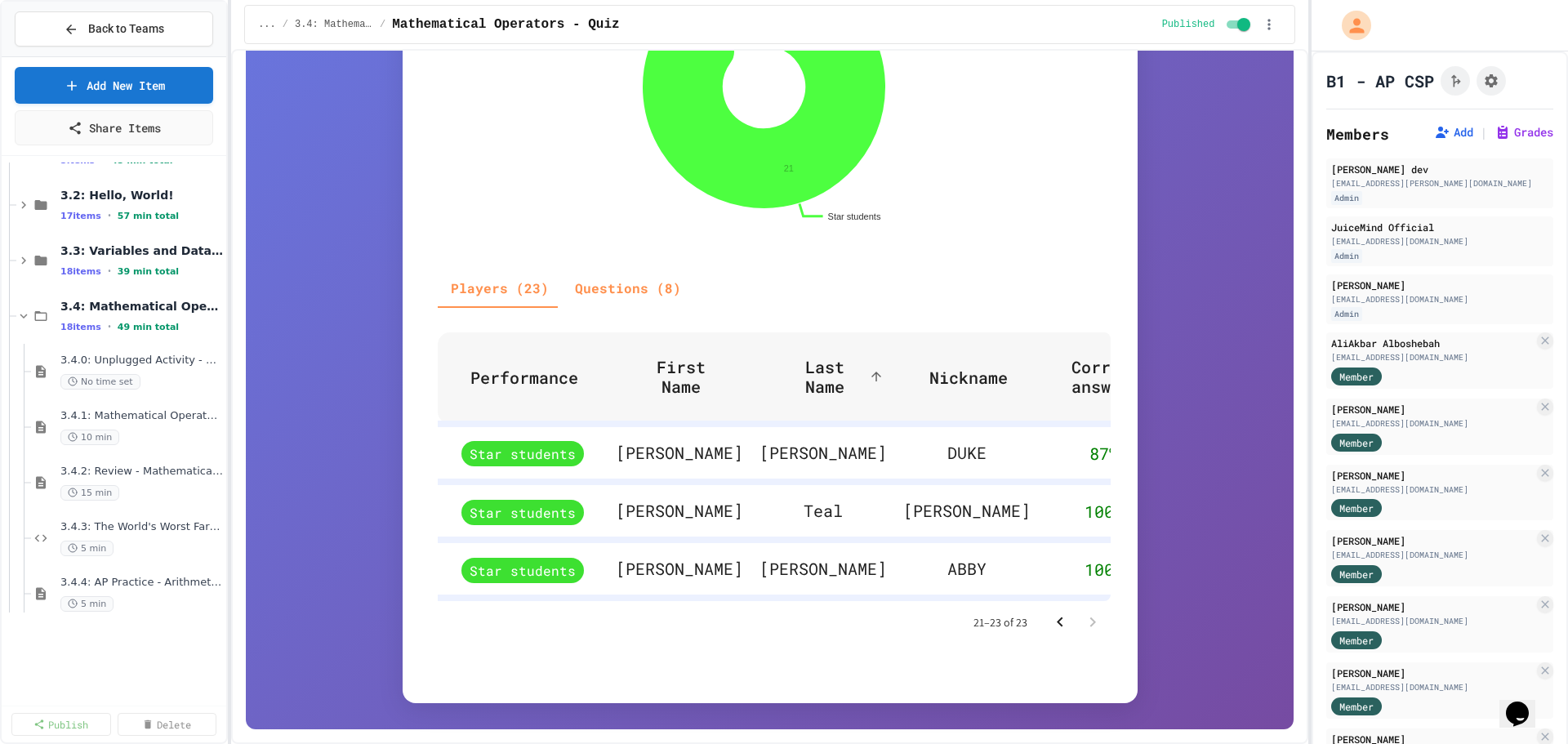
scroll to position [265, 0]
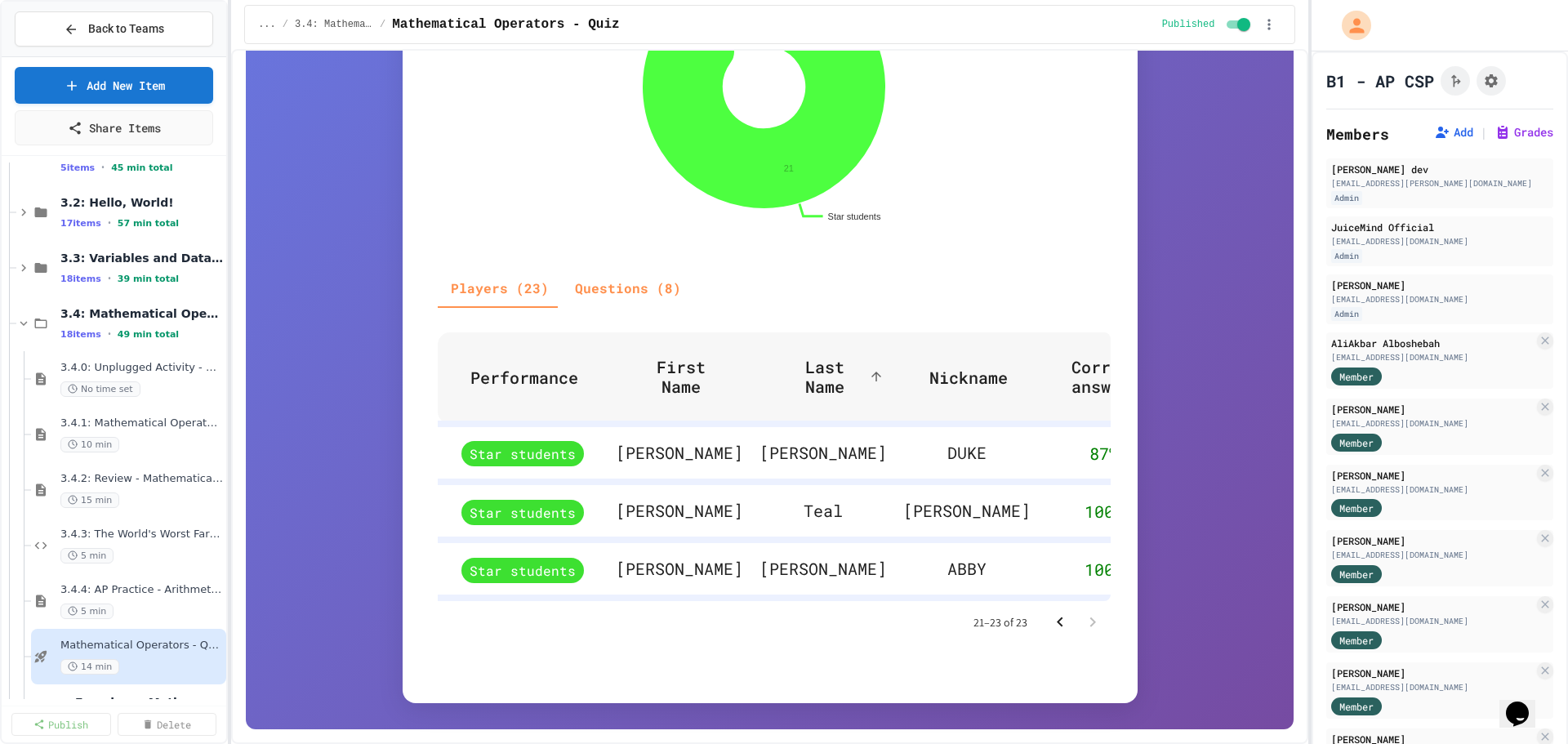
click at [0, 0] on icon at bounding box center [0, 0] width 0 height 0
click at [191, 411] on button "Unpublish All (18)" at bounding box center [171, 413] width 128 height 30
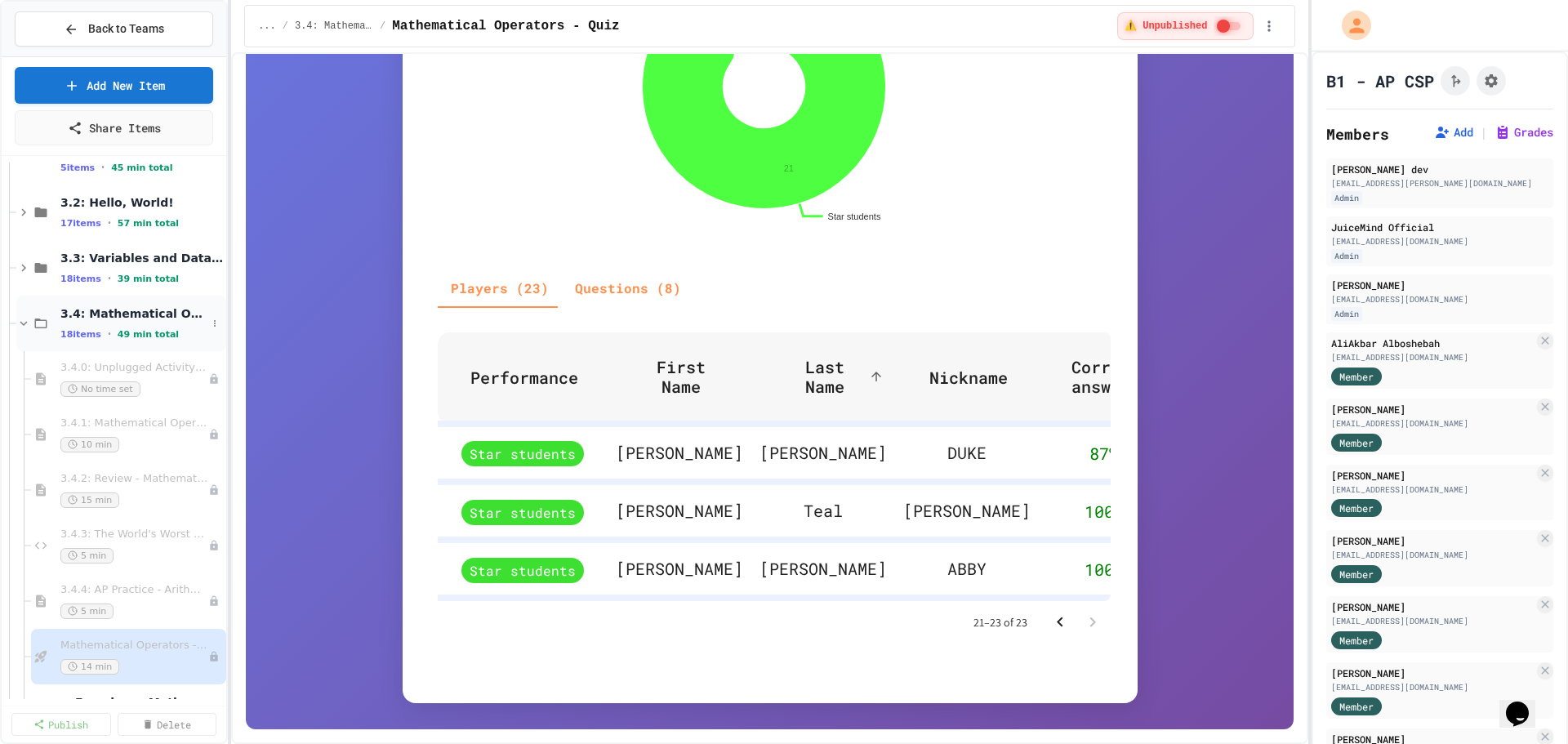
click at [115, 324] on div "3.4: Mathematical Operators 18 items • 49 min total" at bounding box center [133, 323] width 147 height 34
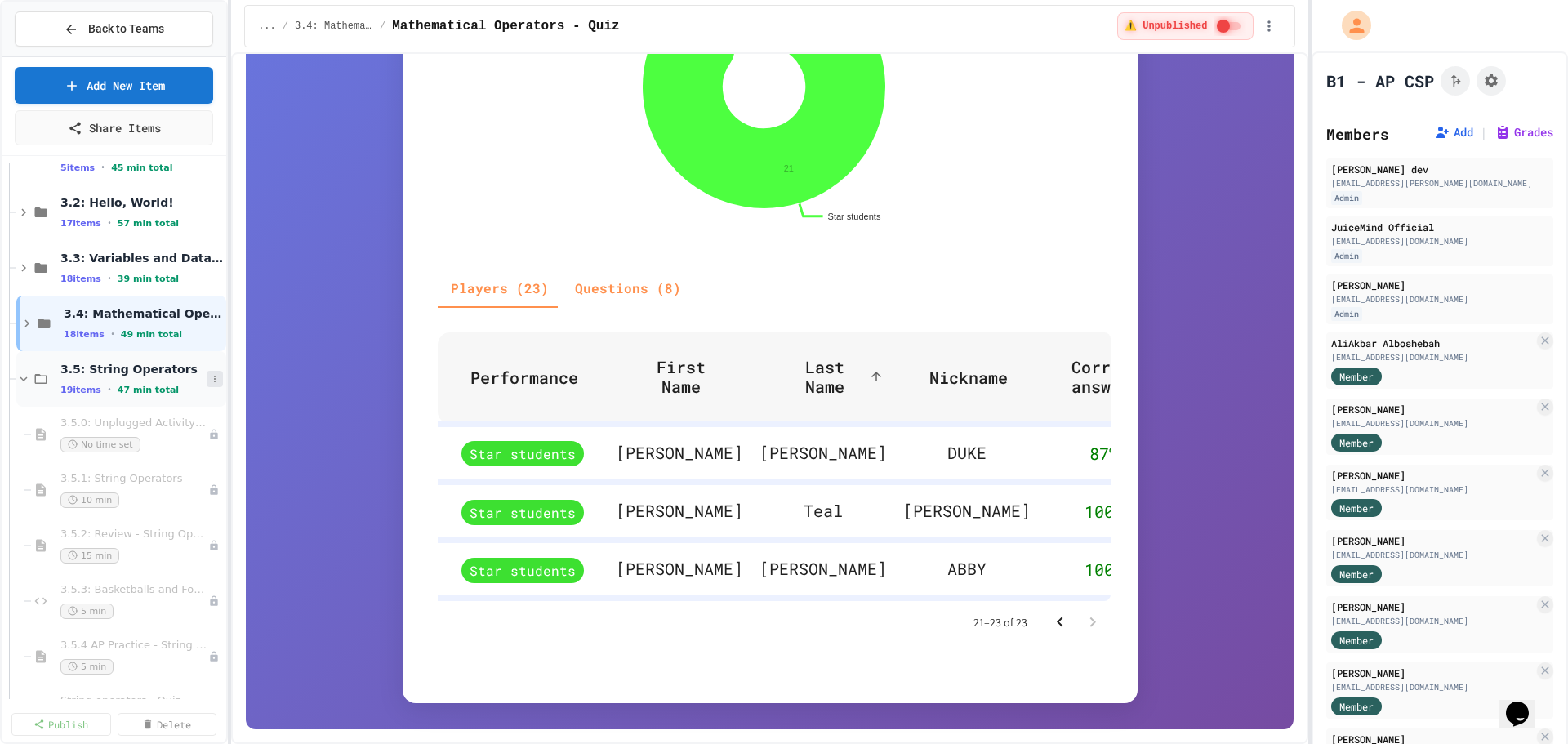
click at [210, 379] on icon at bounding box center [215, 379] width 10 height 10
click at [159, 464] on button "Publish All (19)" at bounding box center [165, 468] width 115 height 30
click at [1505, 132] on button "Grades" at bounding box center [1523, 132] width 58 height 17
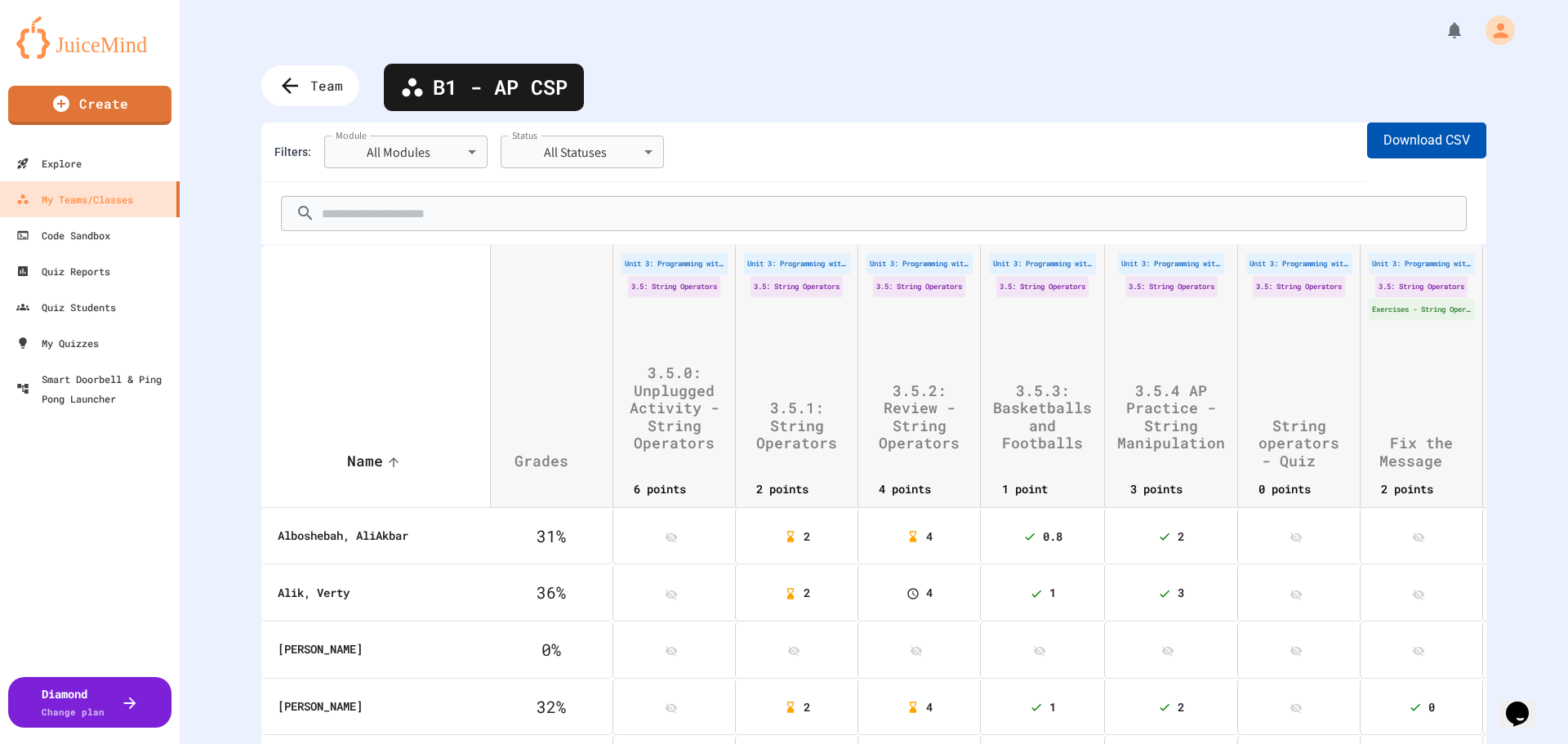
click at [1401, 147] on button "Download CSV" at bounding box center [1426, 140] width 119 height 36
click at [319, 86] on span "Team" at bounding box center [328, 85] width 36 height 21
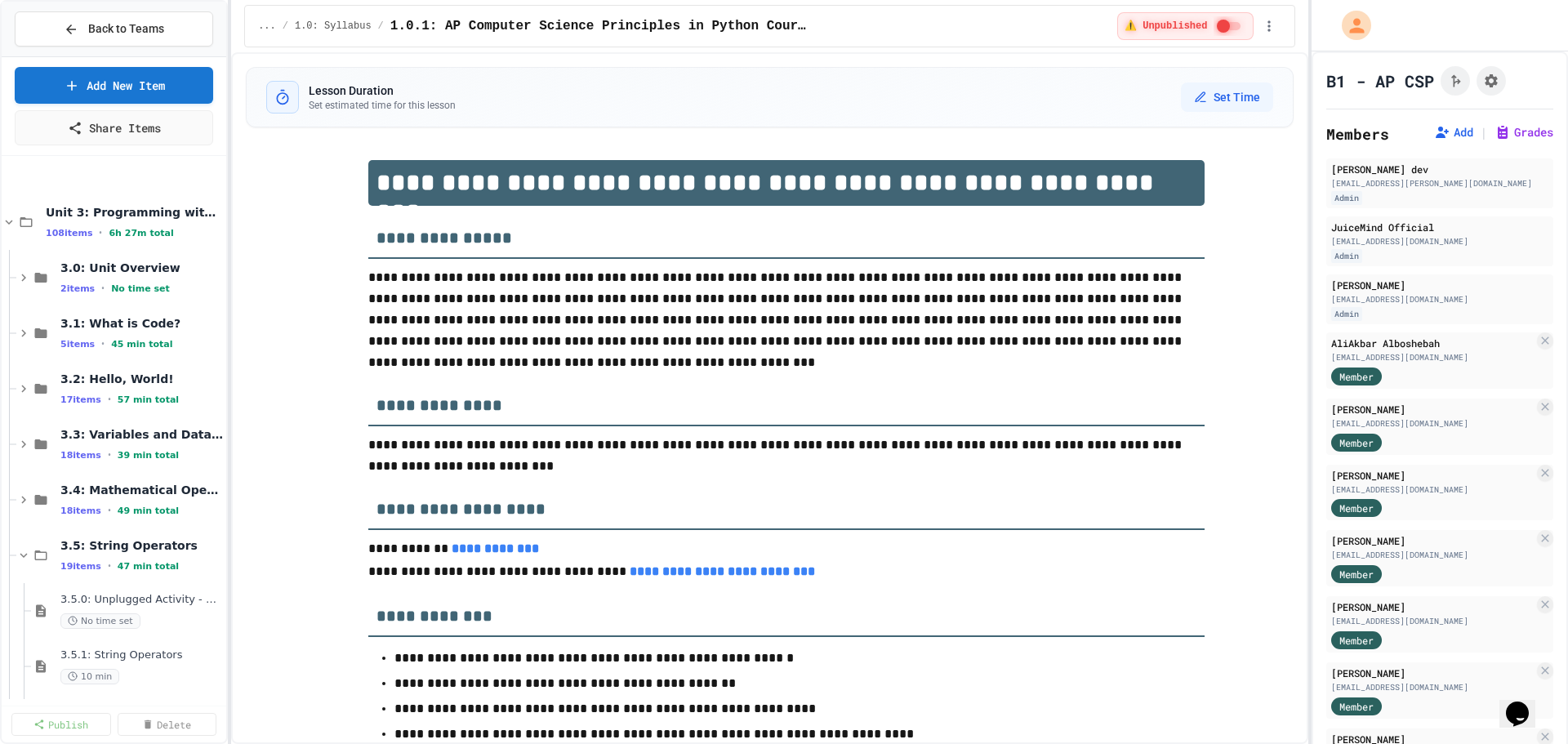
scroll to position [327, 0]
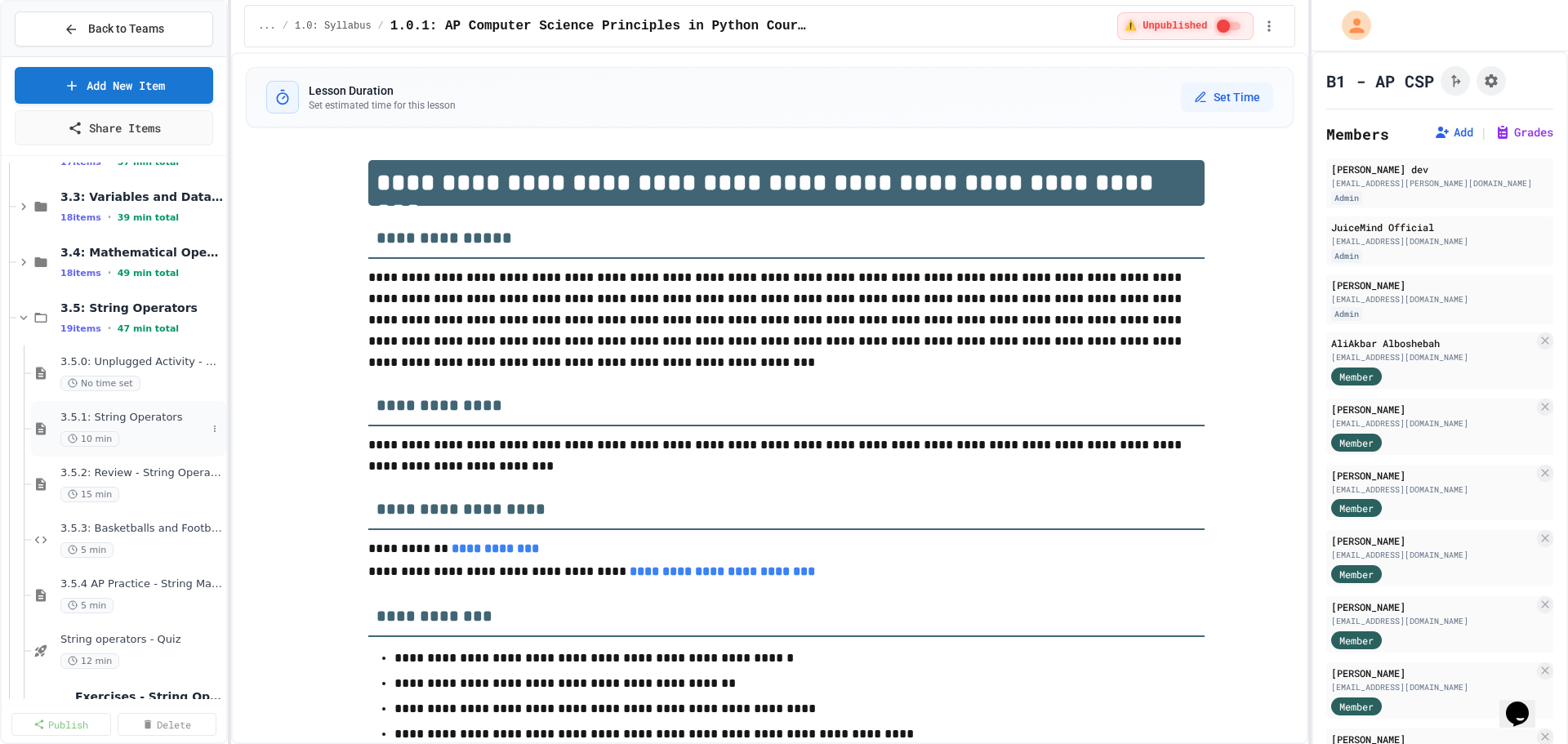
click at [109, 423] on span "3.5.1: String Operators" at bounding box center [133, 418] width 147 height 14
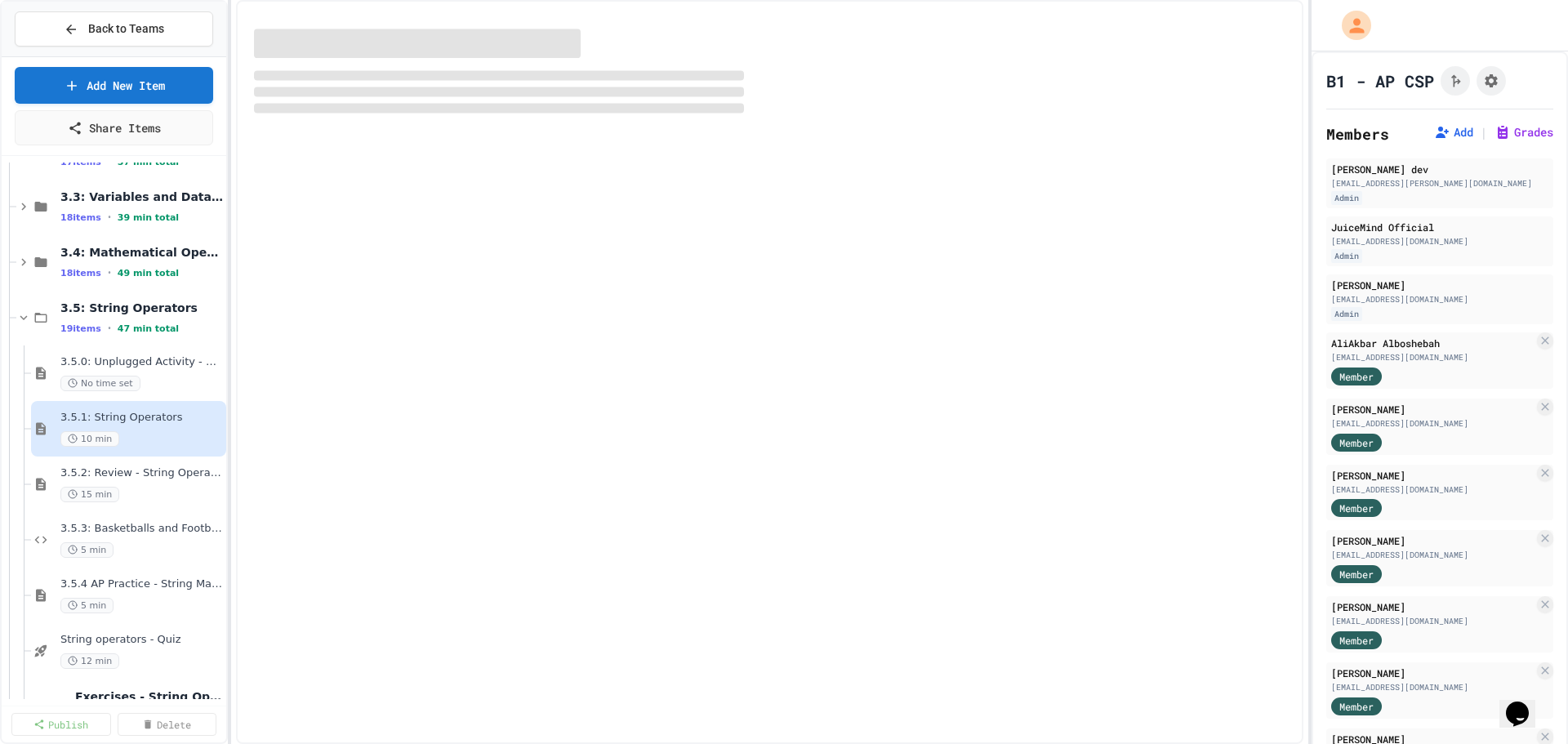
select select "***"
select select "*******"
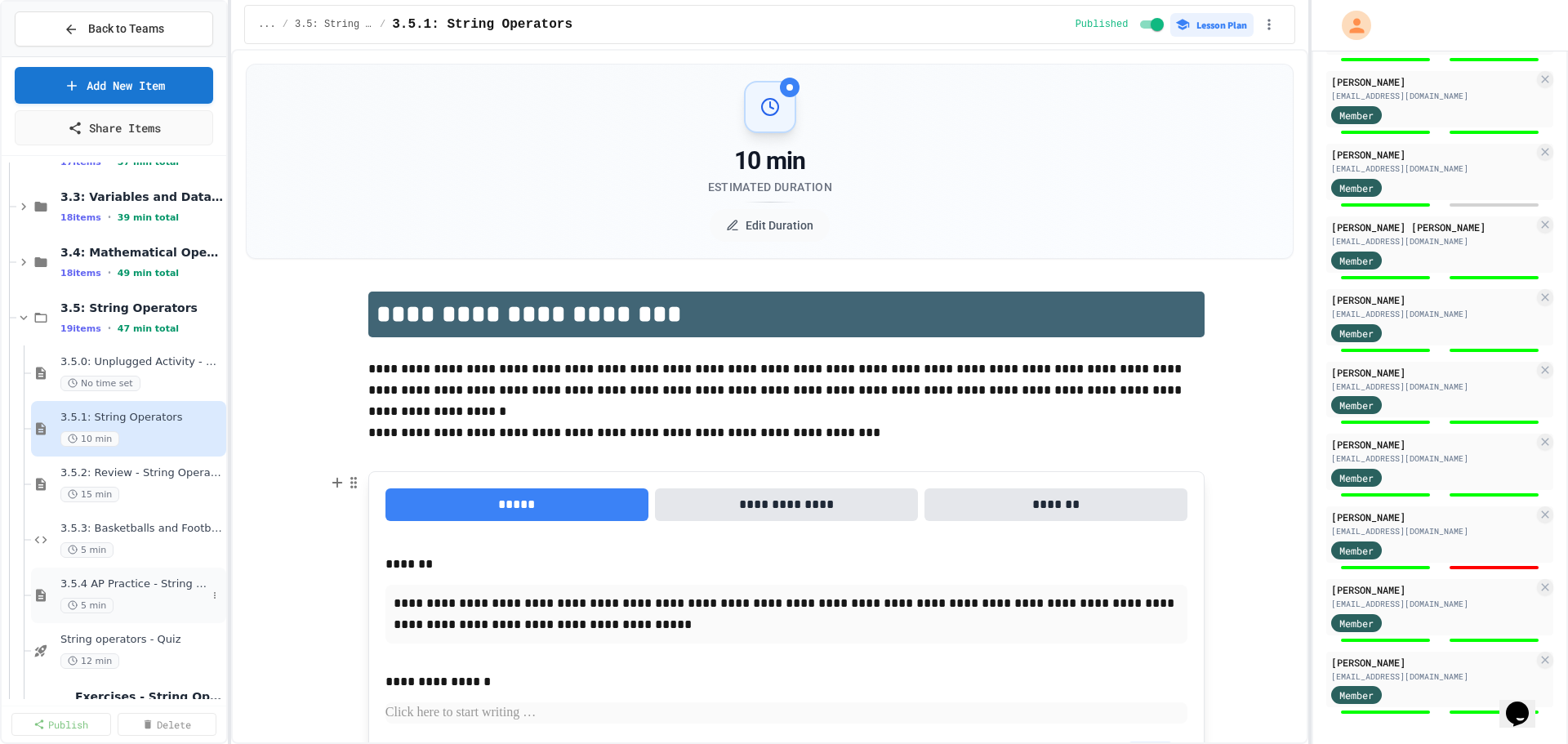
scroll to position [1354, 0]
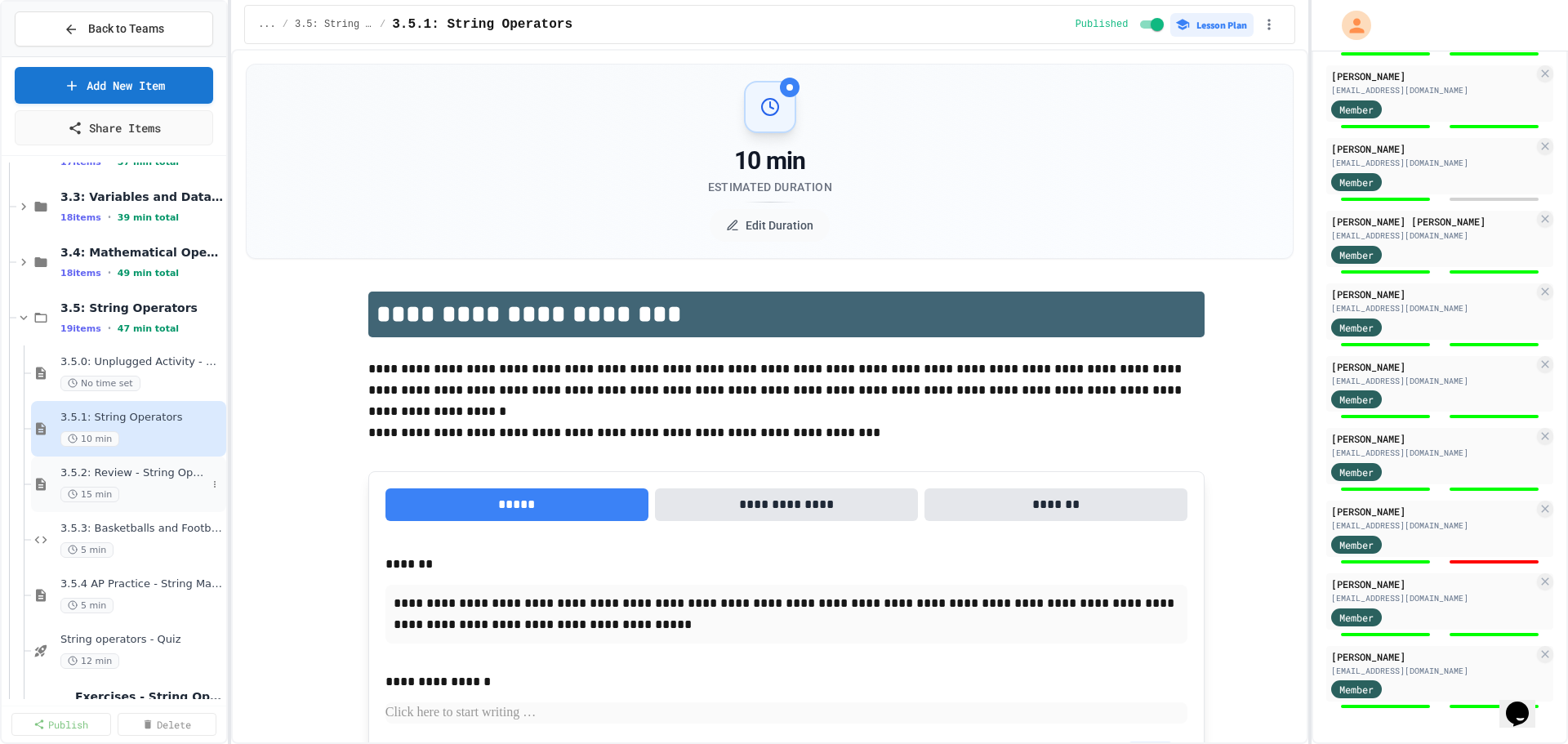
click at [126, 477] on span "3.5.2: Review - String Operators" at bounding box center [133, 474] width 147 height 14
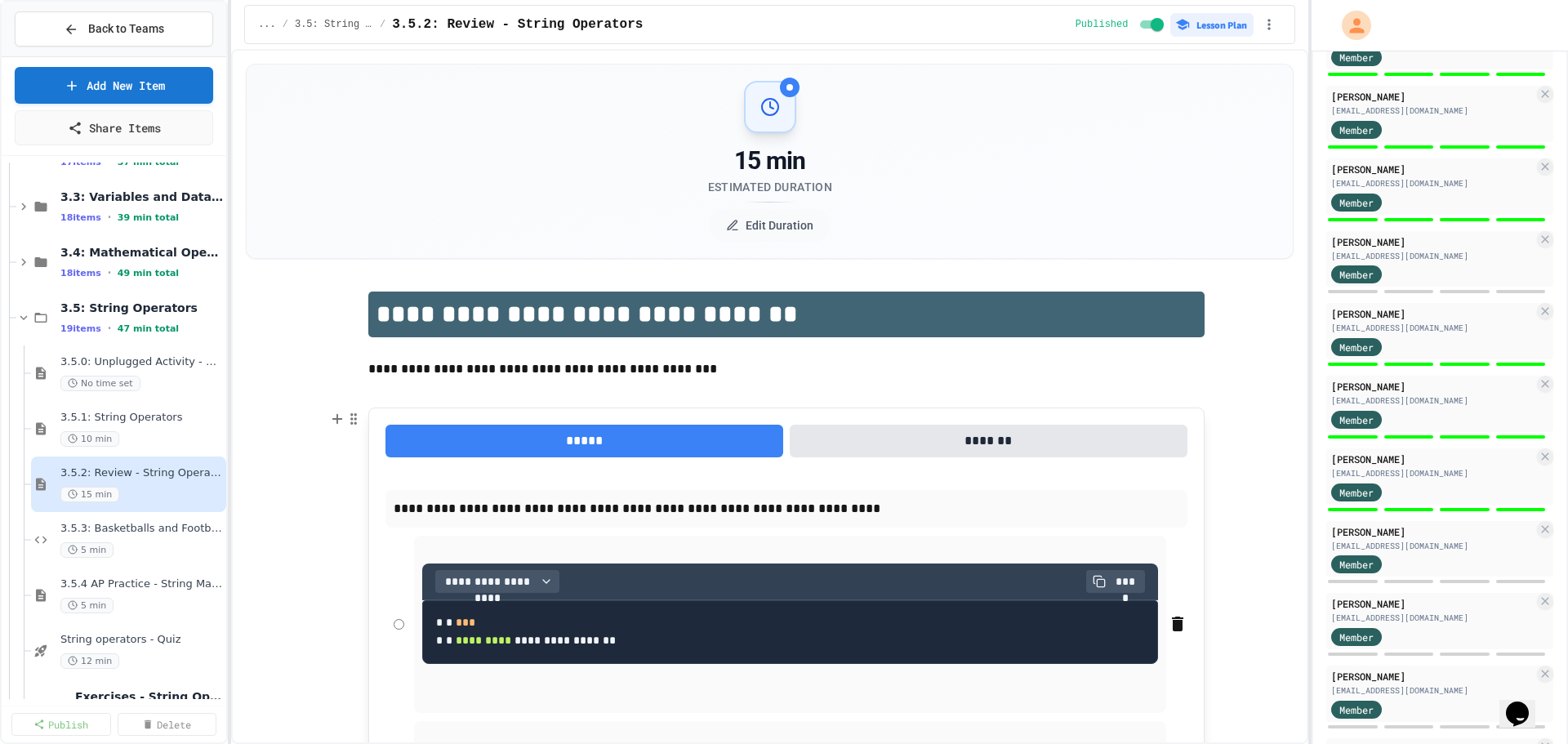
scroll to position [517, 0]
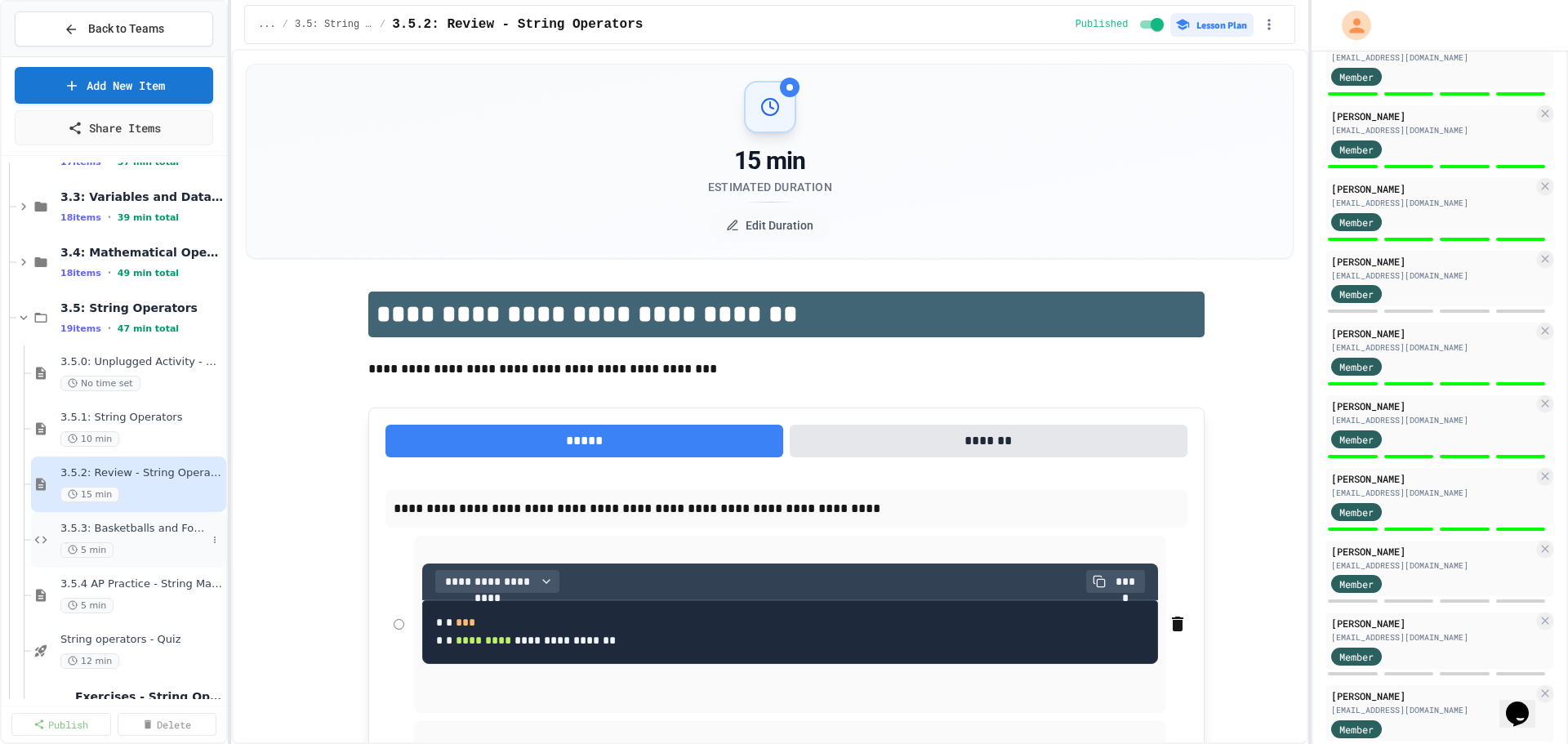
click at [111, 532] on span "3.5.3: Basketballs and Footballs" at bounding box center [133, 529] width 147 height 14
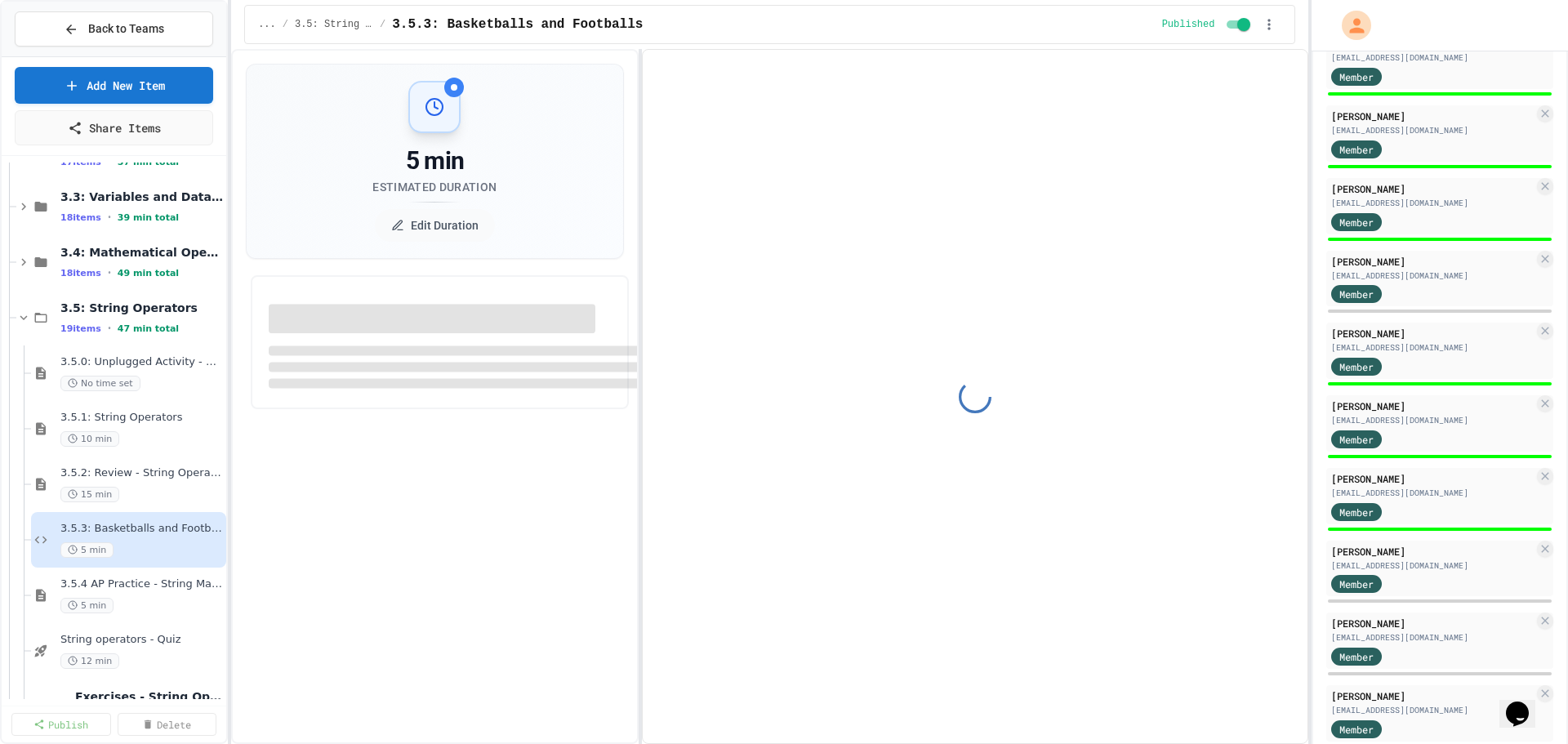
select select "*******"
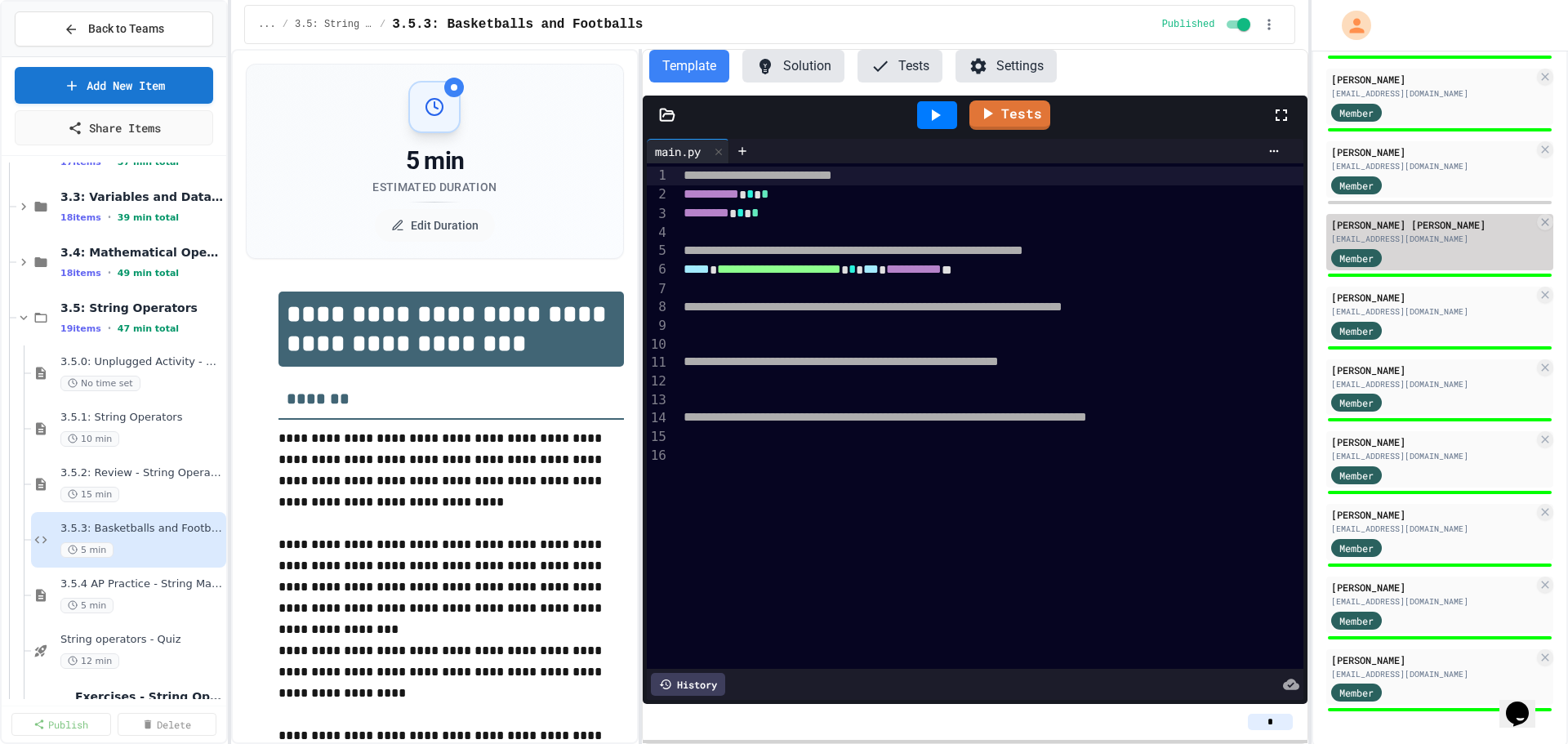
scroll to position [1354, 0]
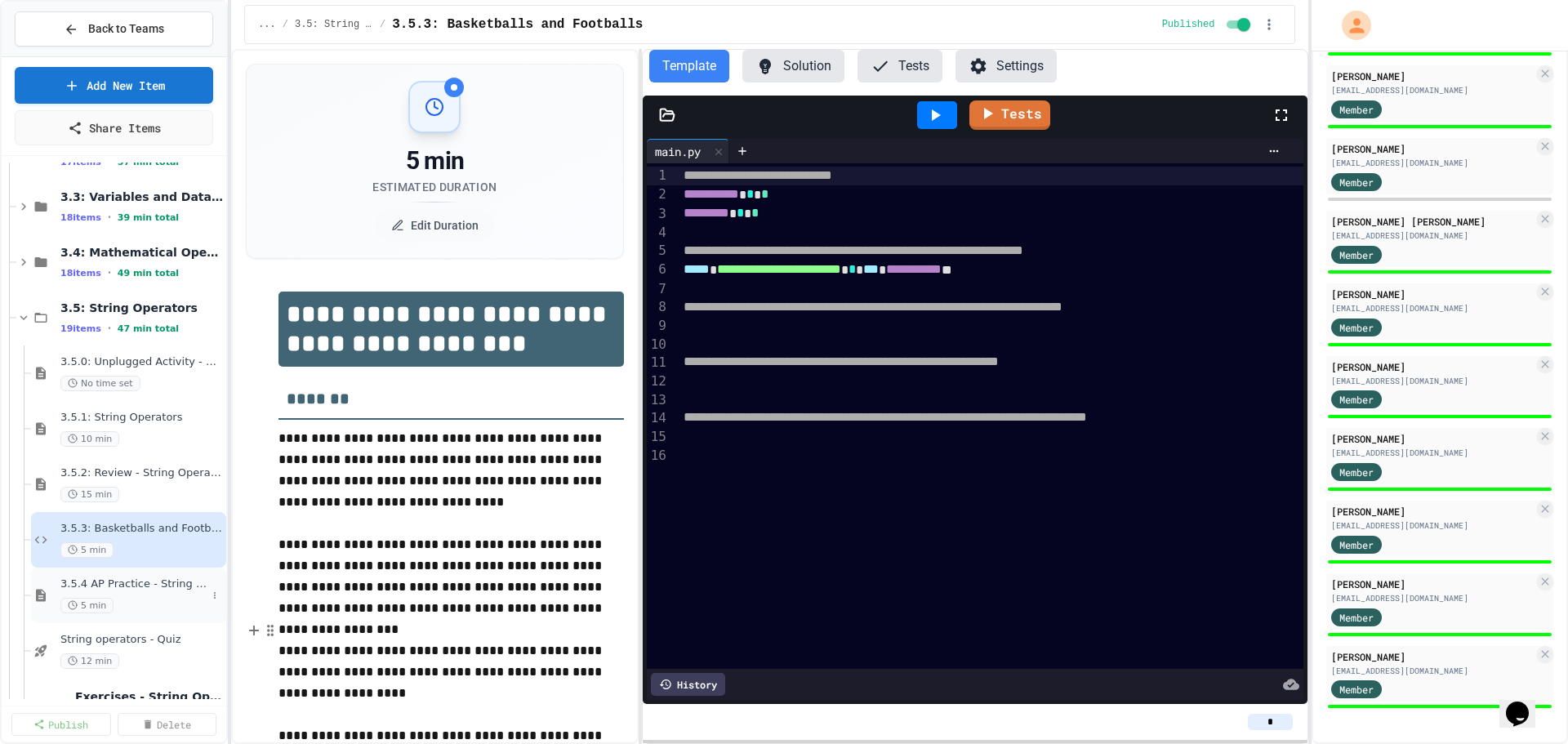
click at [140, 593] on div "3.5.4 AP Practice - String Manipulation 5 min" at bounding box center [133, 595] width 147 height 36
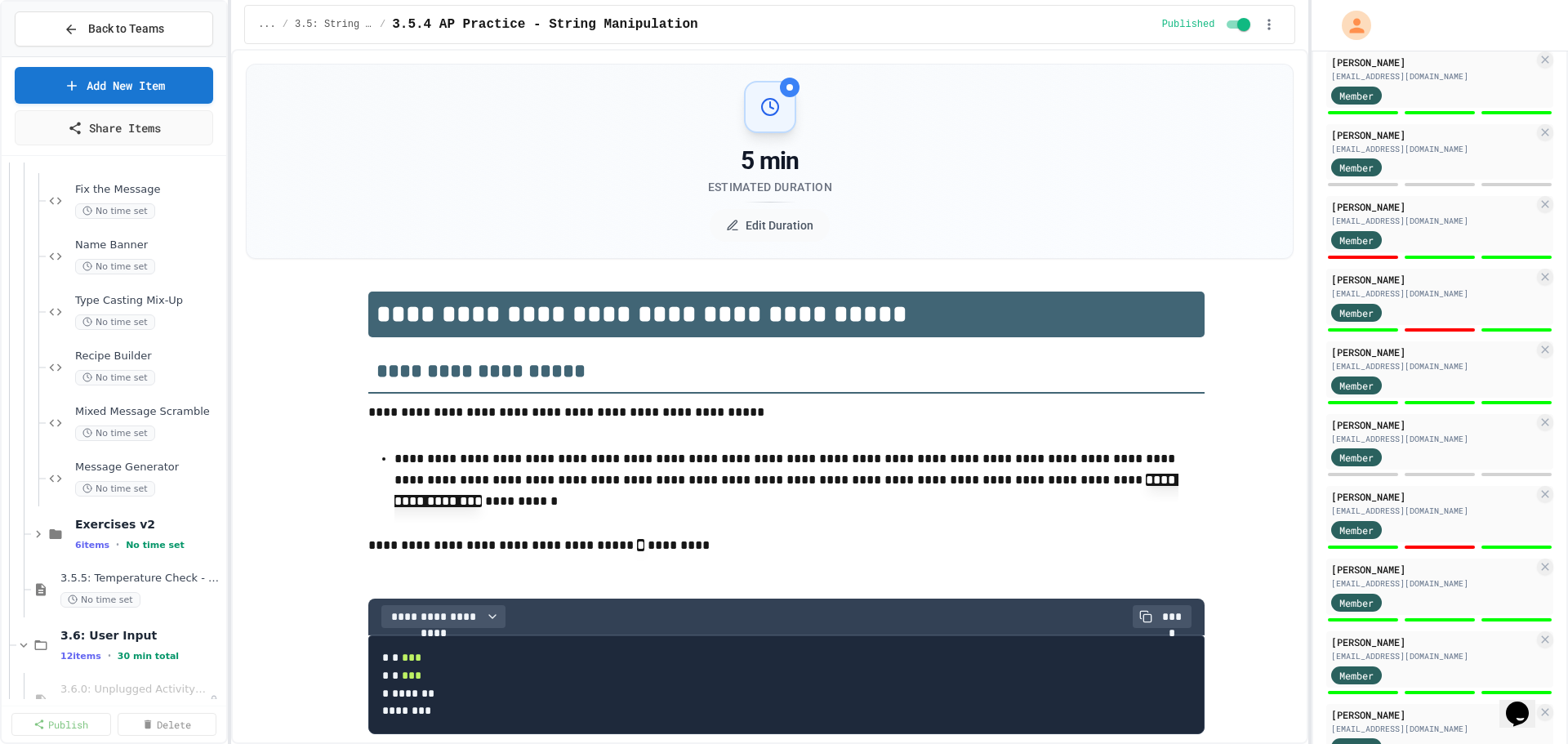
scroll to position [898, 0]
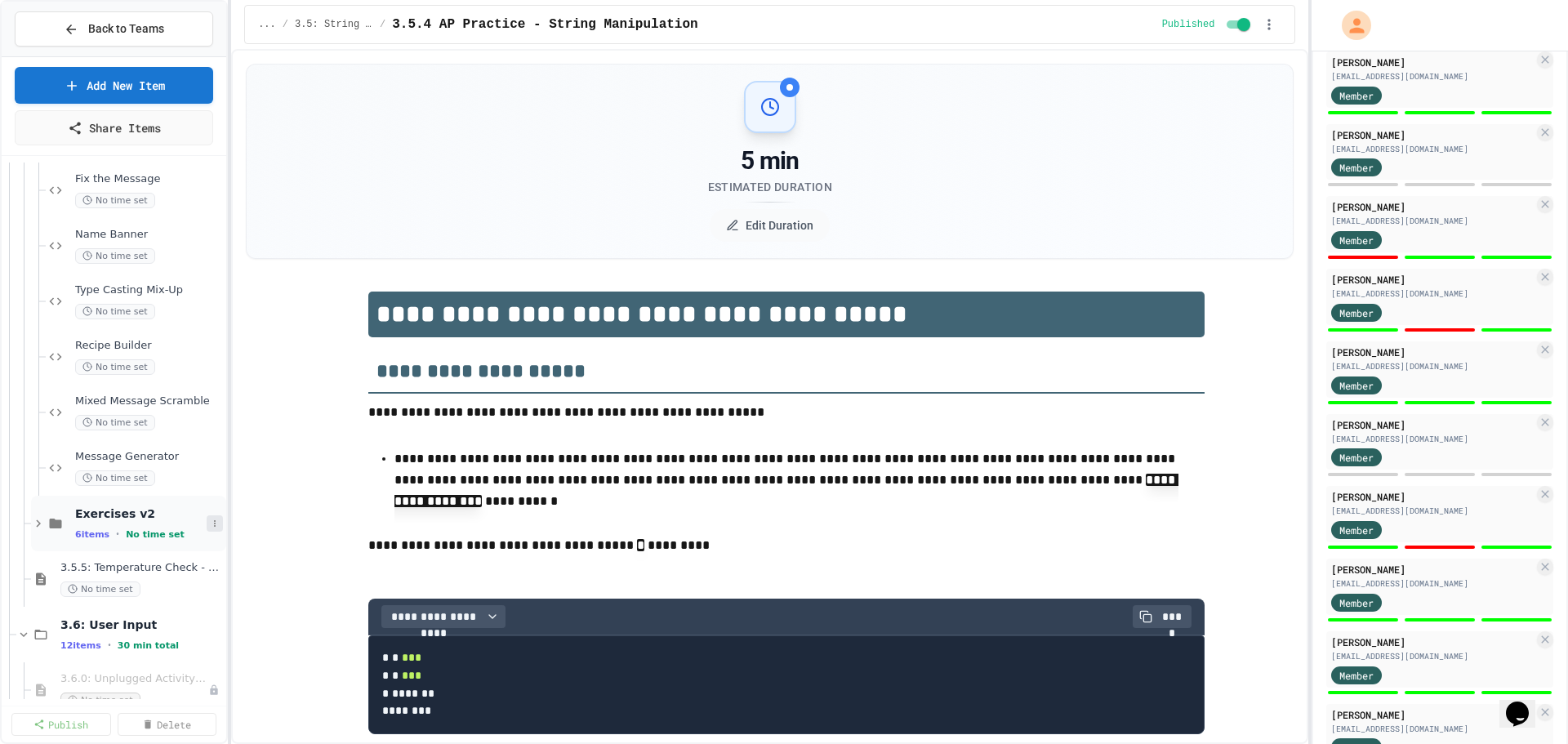
click at [210, 519] on icon at bounding box center [215, 523] width 10 height 10
click at [169, 611] on button "Unpublish All (6)" at bounding box center [168, 612] width 122 height 30
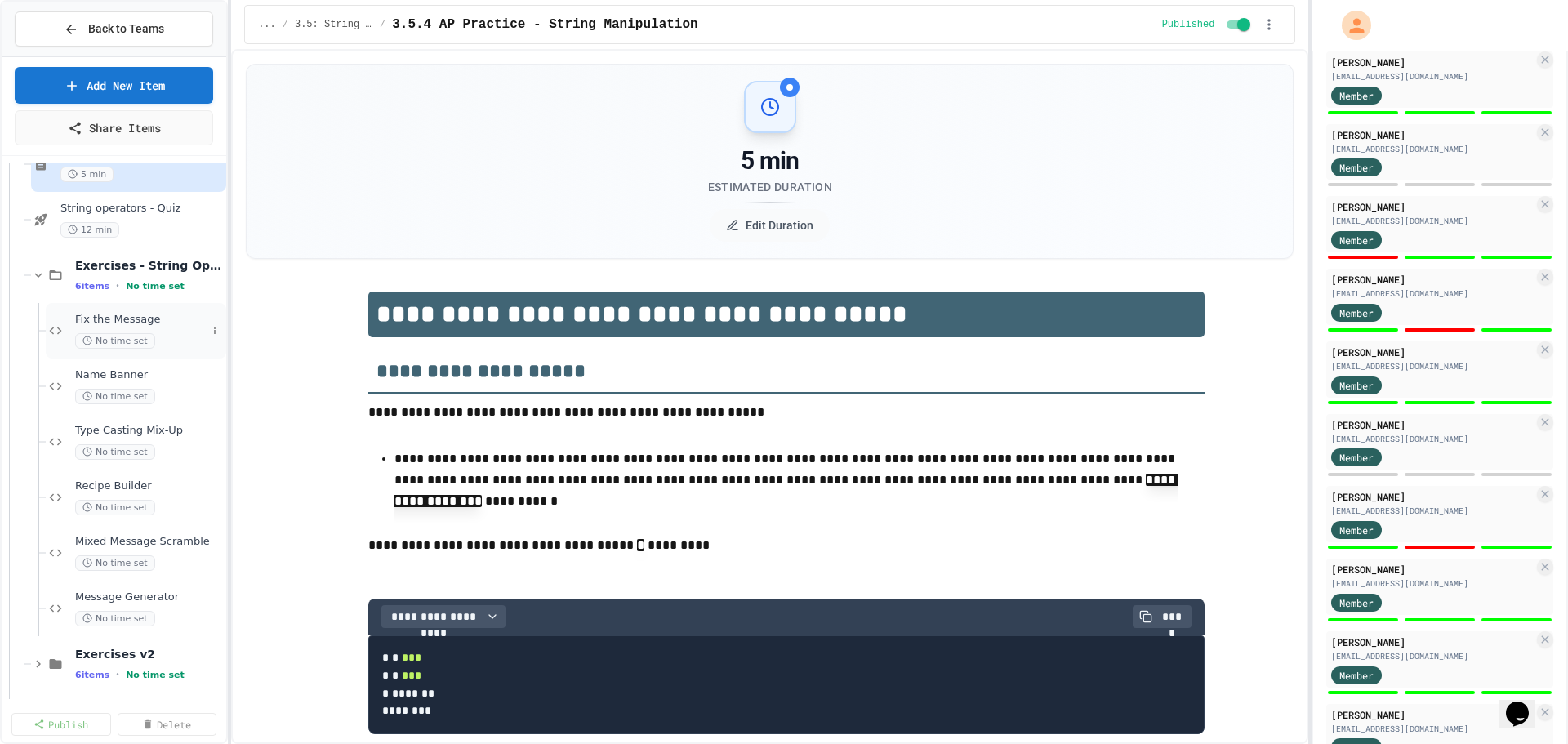
scroll to position [755, 0]
click at [96, 318] on span "Fix the Message" at bounding box center [140, 322] width 132 height 14
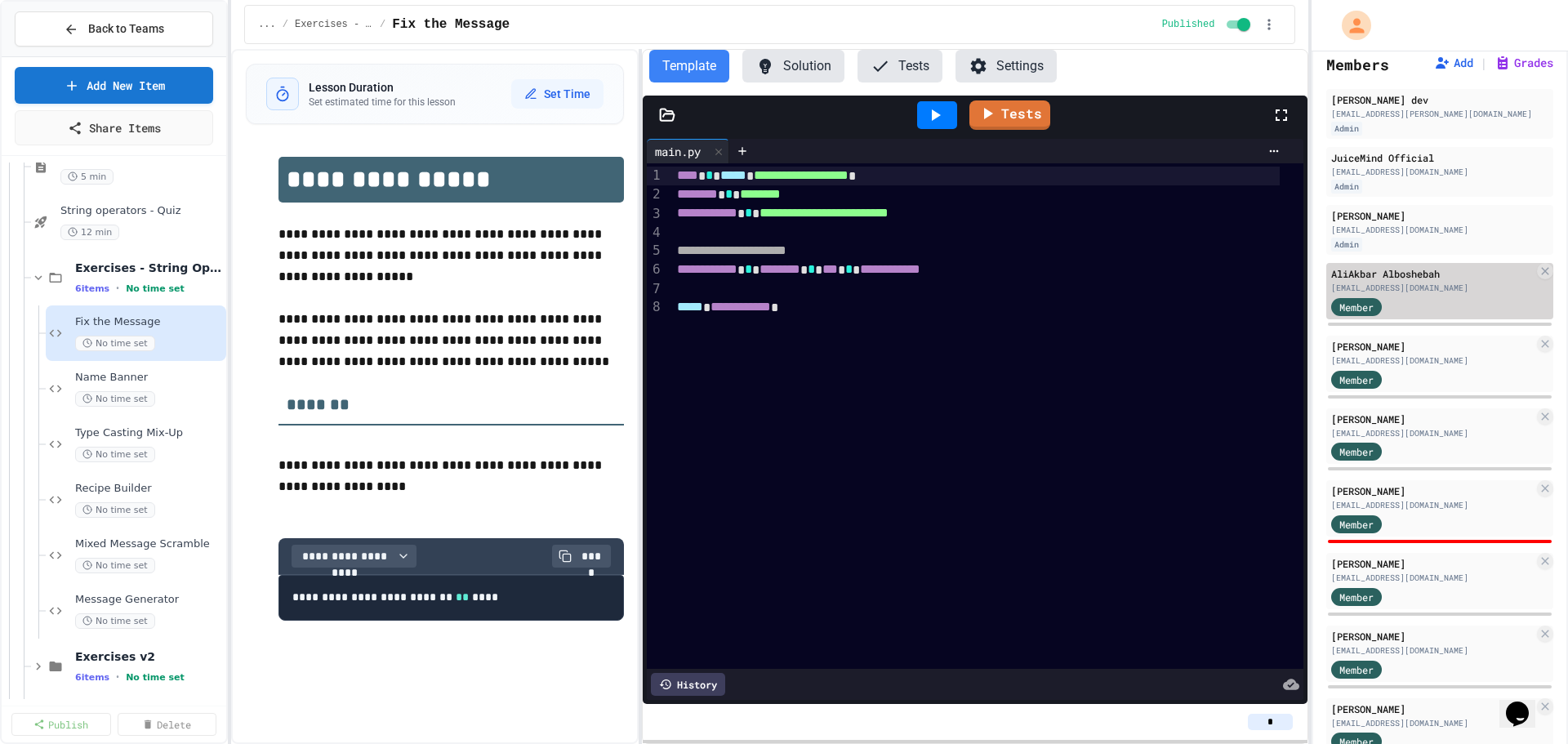
scroll to position [224, 0]
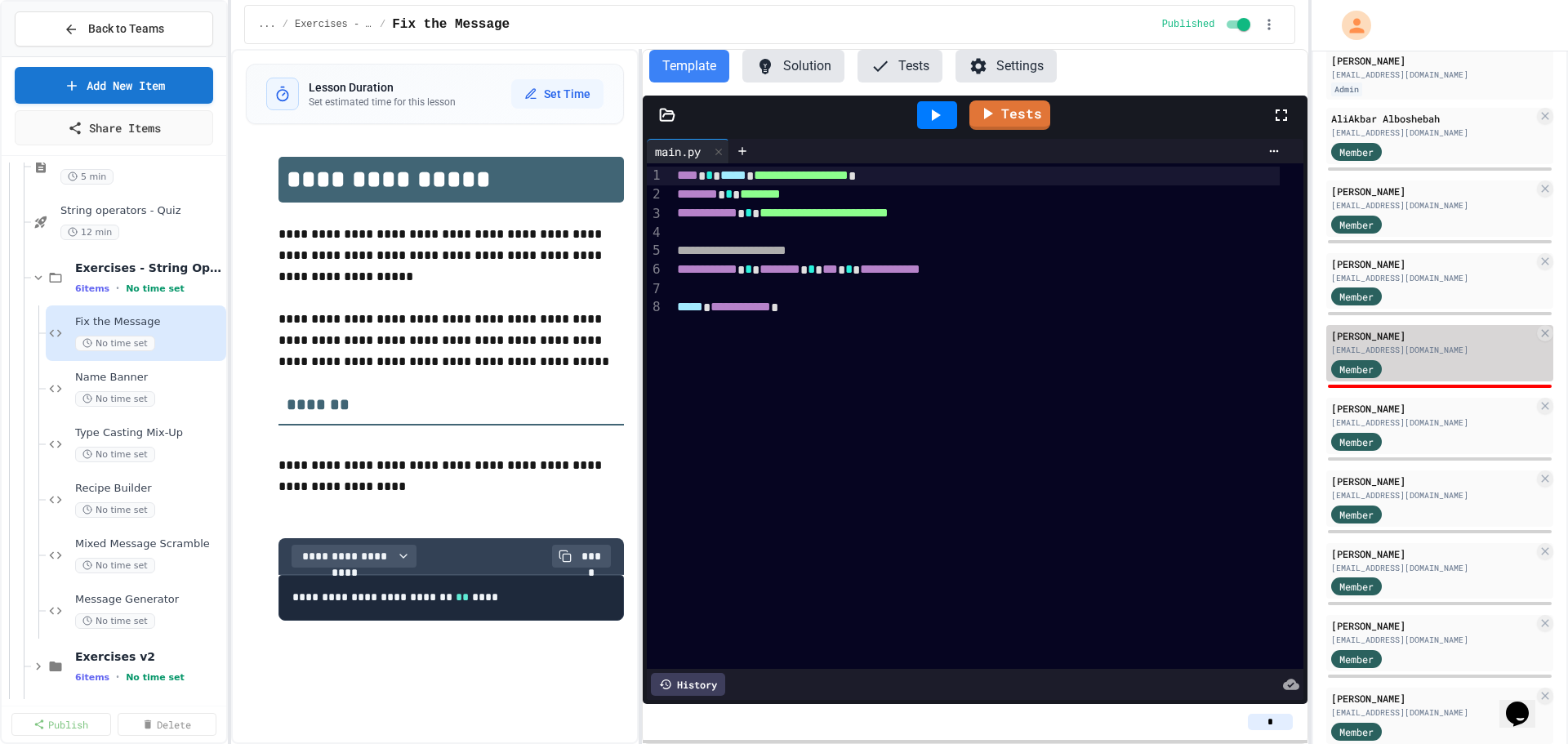
click at [1422, 367] on div "Member" at bounding box center [1432, 367] width 202 height 20
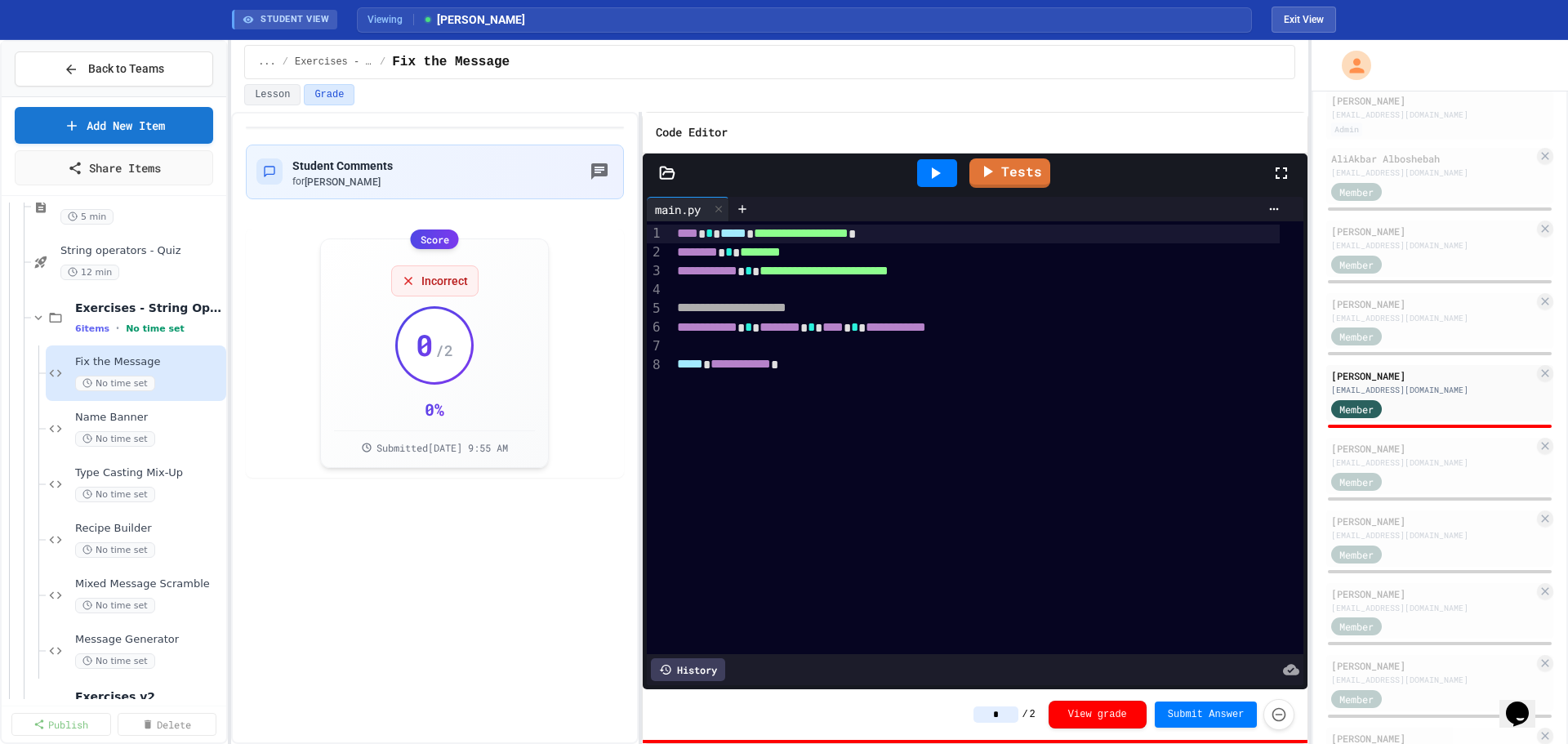
click at [926, 169] on div at bounding box center [937, 174] width 40 height 28
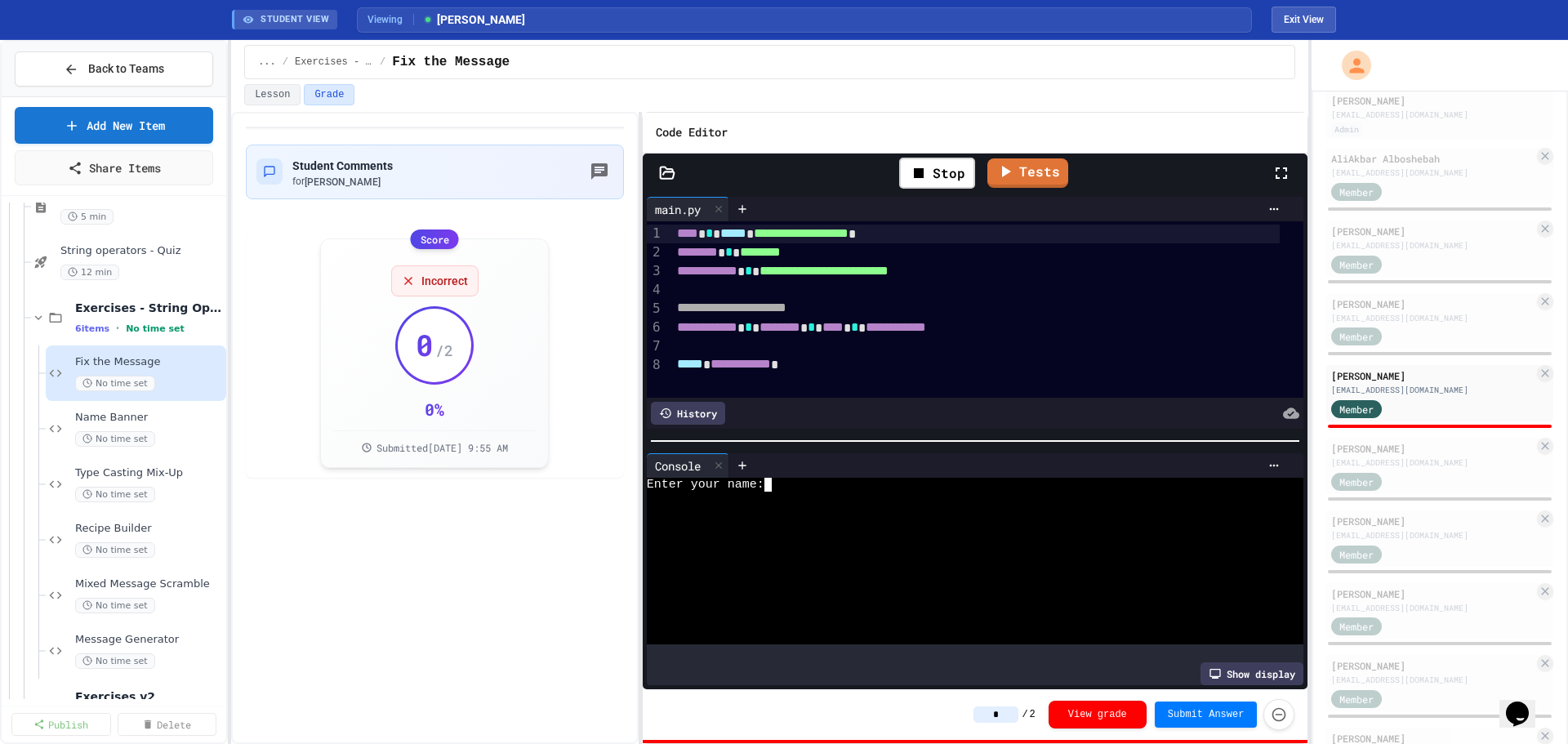
click at [924, 481] on div "Enter your name:" at bounding box center [963, 485] width 632 height 14
type textarea "*"
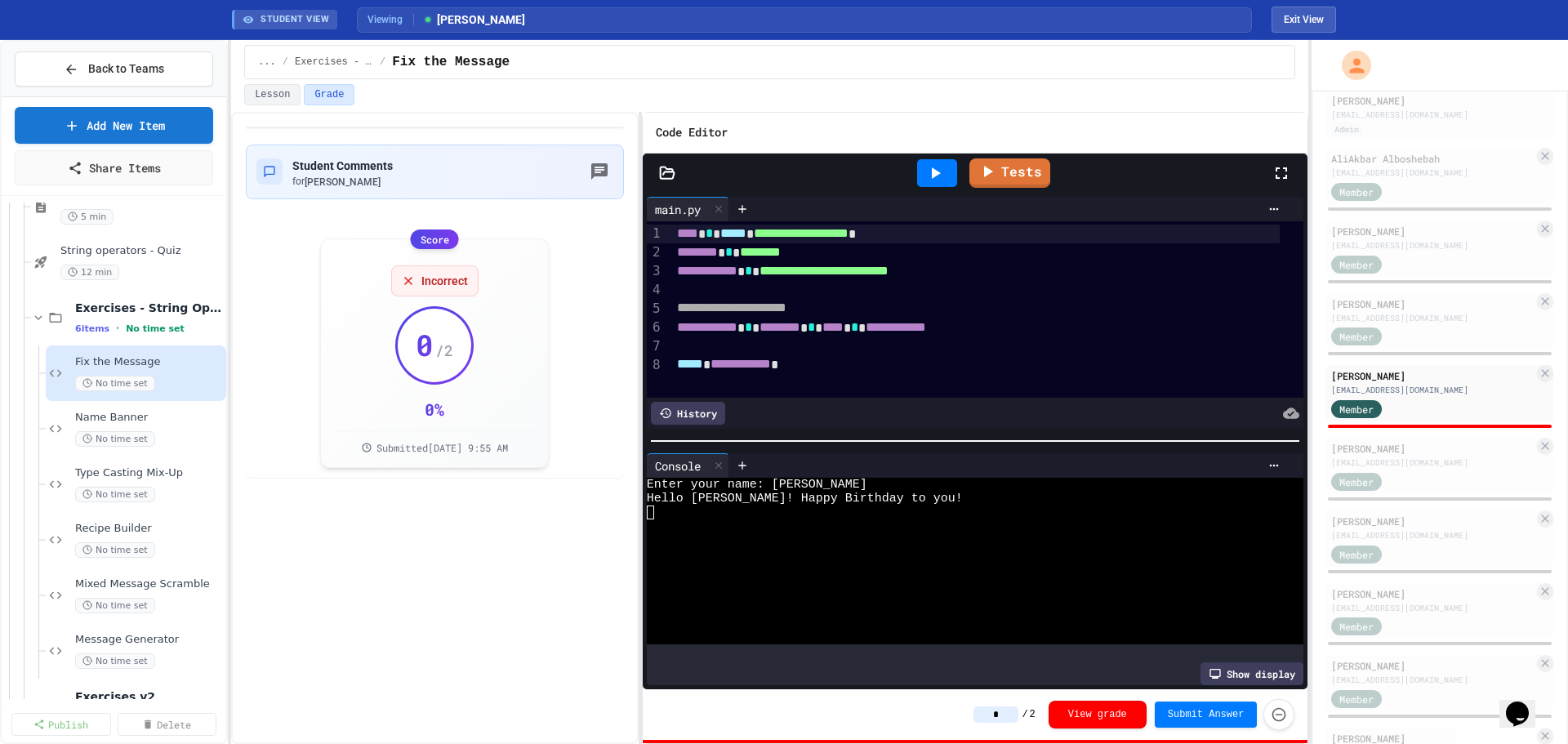
click at [1007, 717] on input "*" at bounding box center [995, 714] width 44 height 17
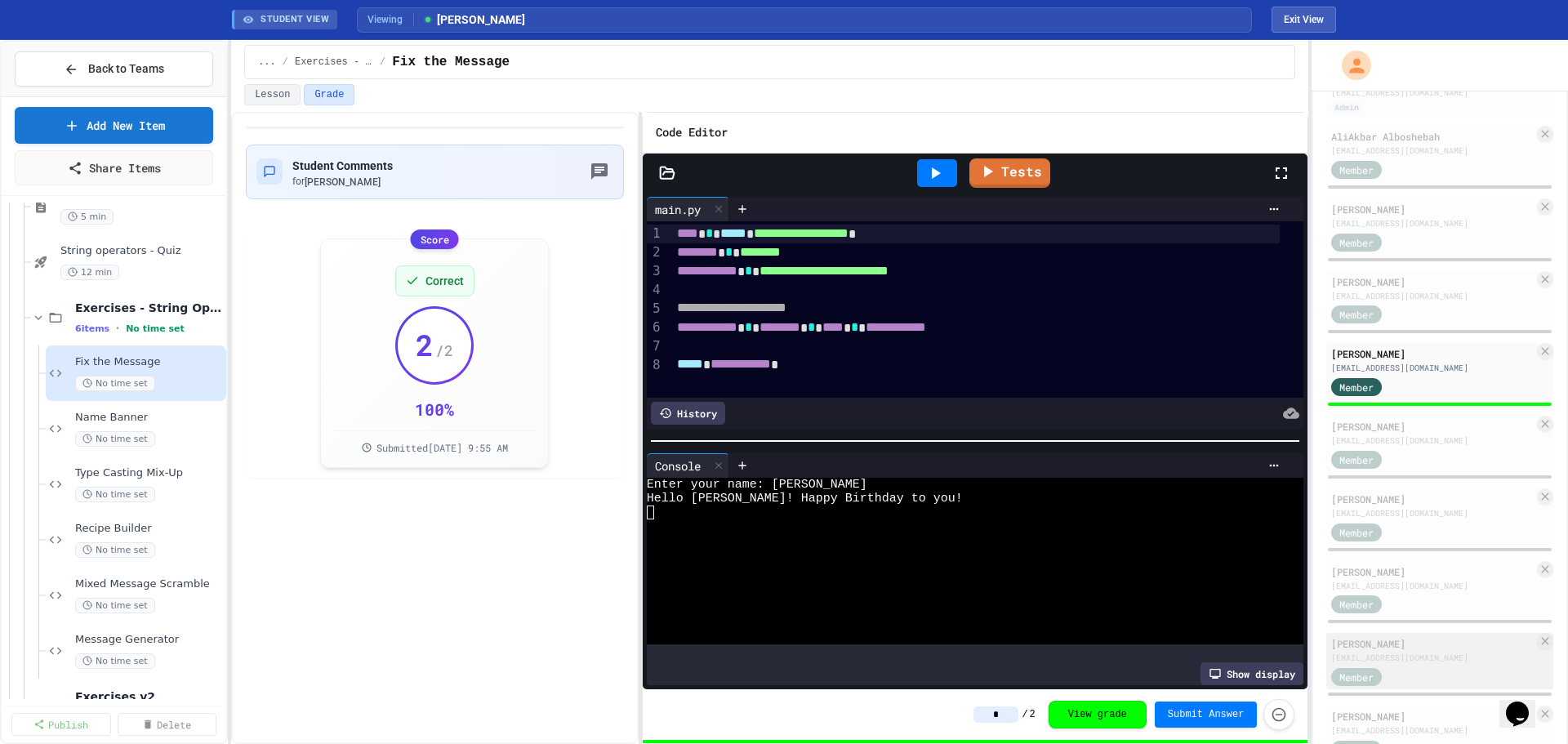
scroll to position [367, 0]
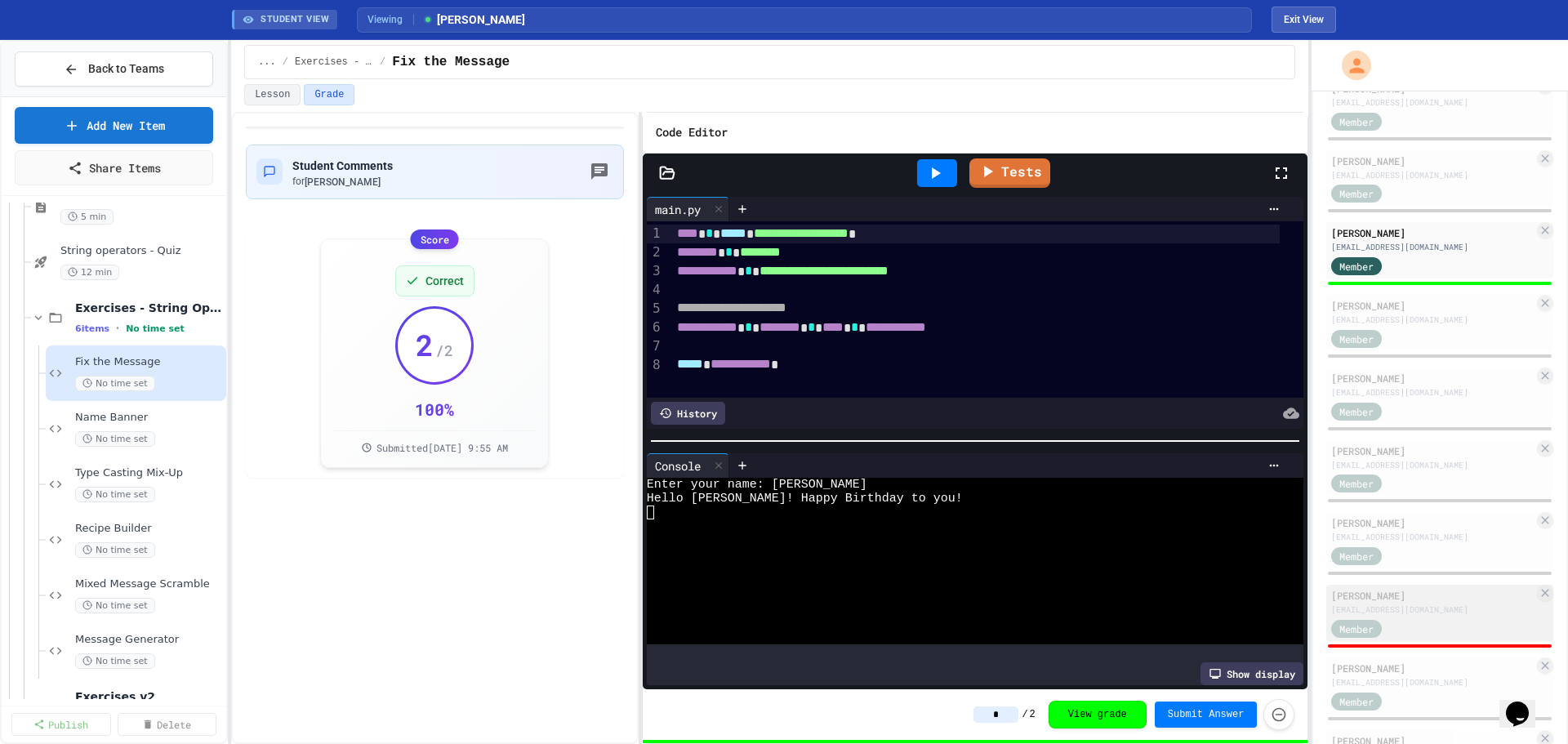
click at [1400, 630] on div "Member" at bounding box center [1372, 627] width 82 height 20
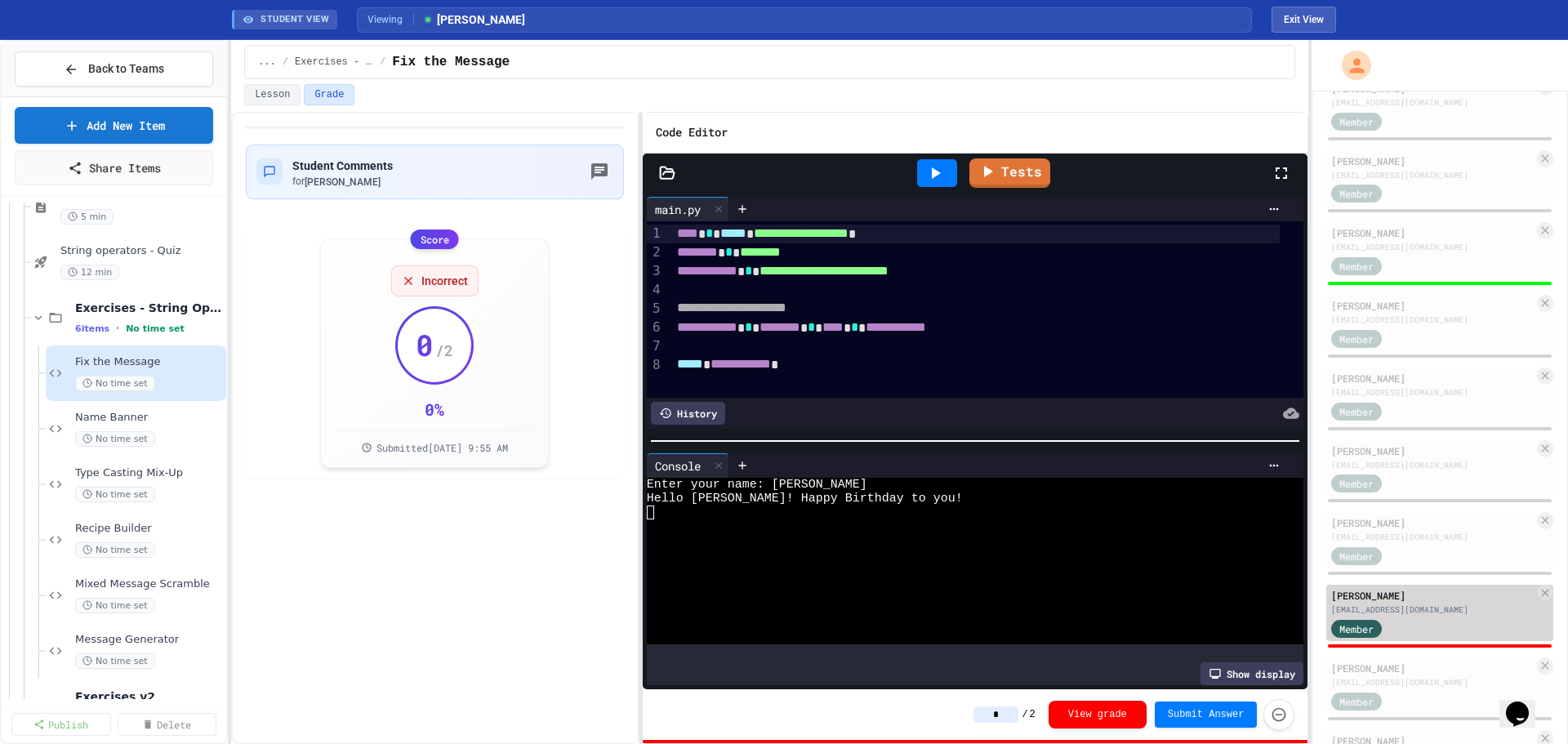
type input "*"
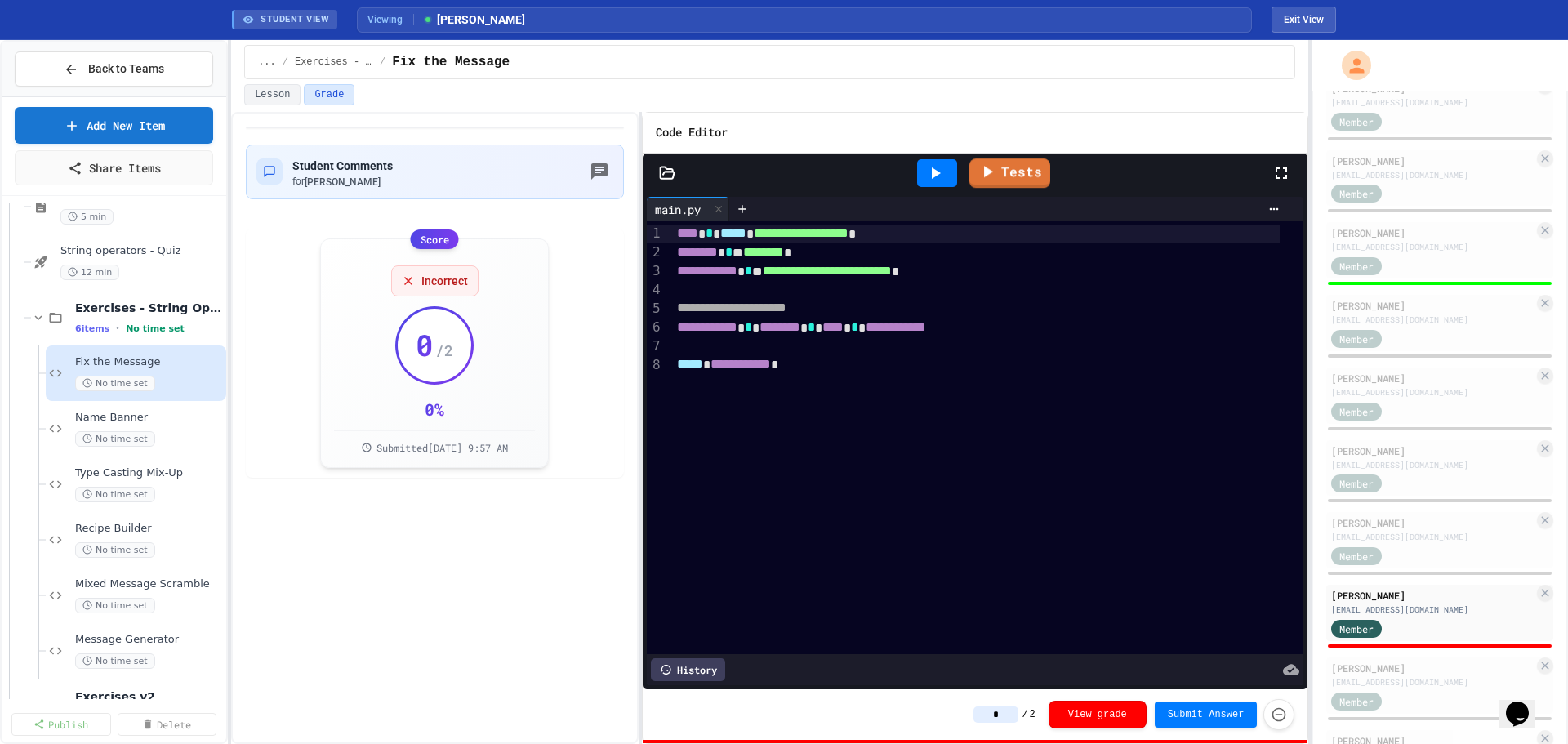
click at [936, 172] on icon at bounding box center [936, 173] width 9 height 11
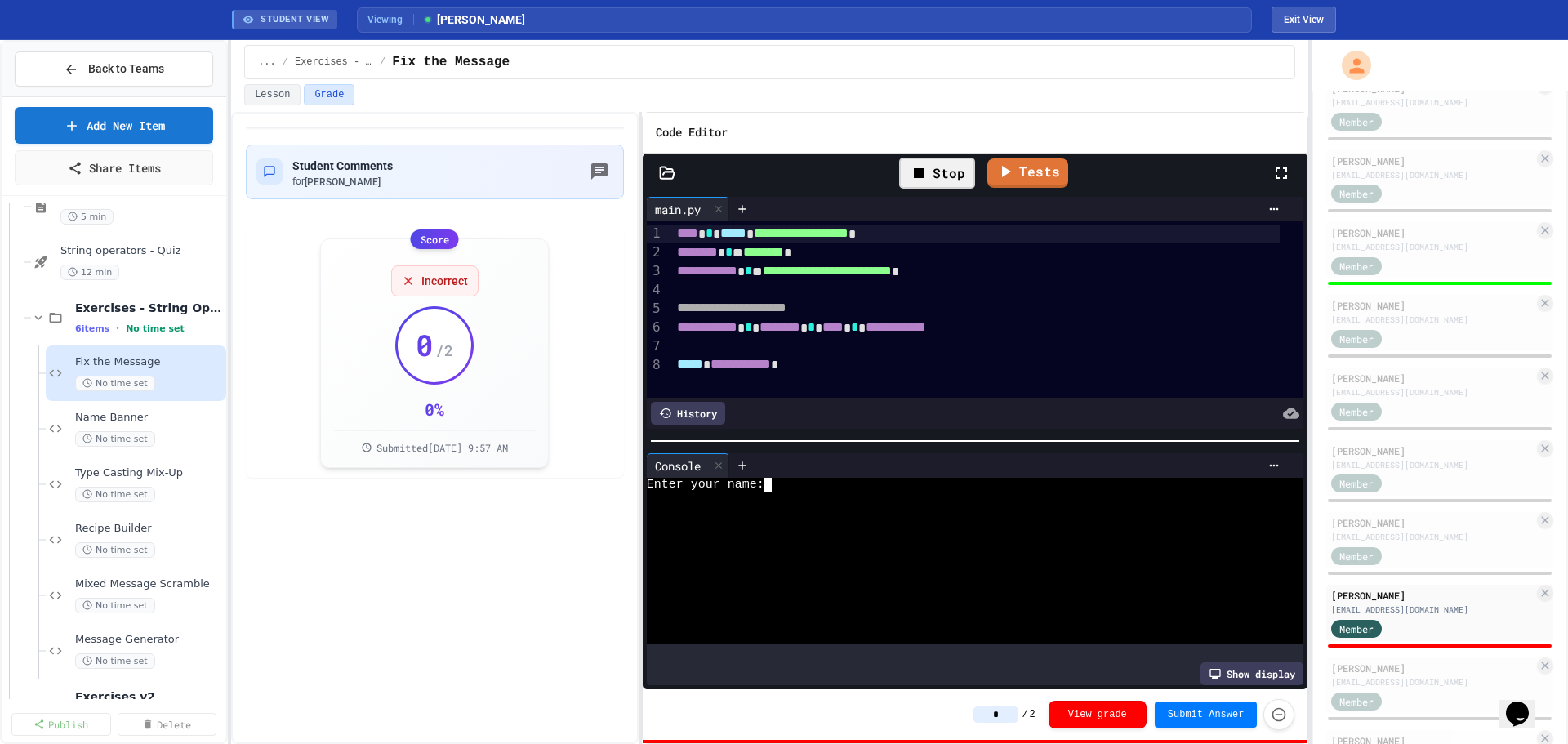
click at [775, 481] on textarea "Terminal input" at bounding box center [775, 485] width 7 height 14
type textarea "*"
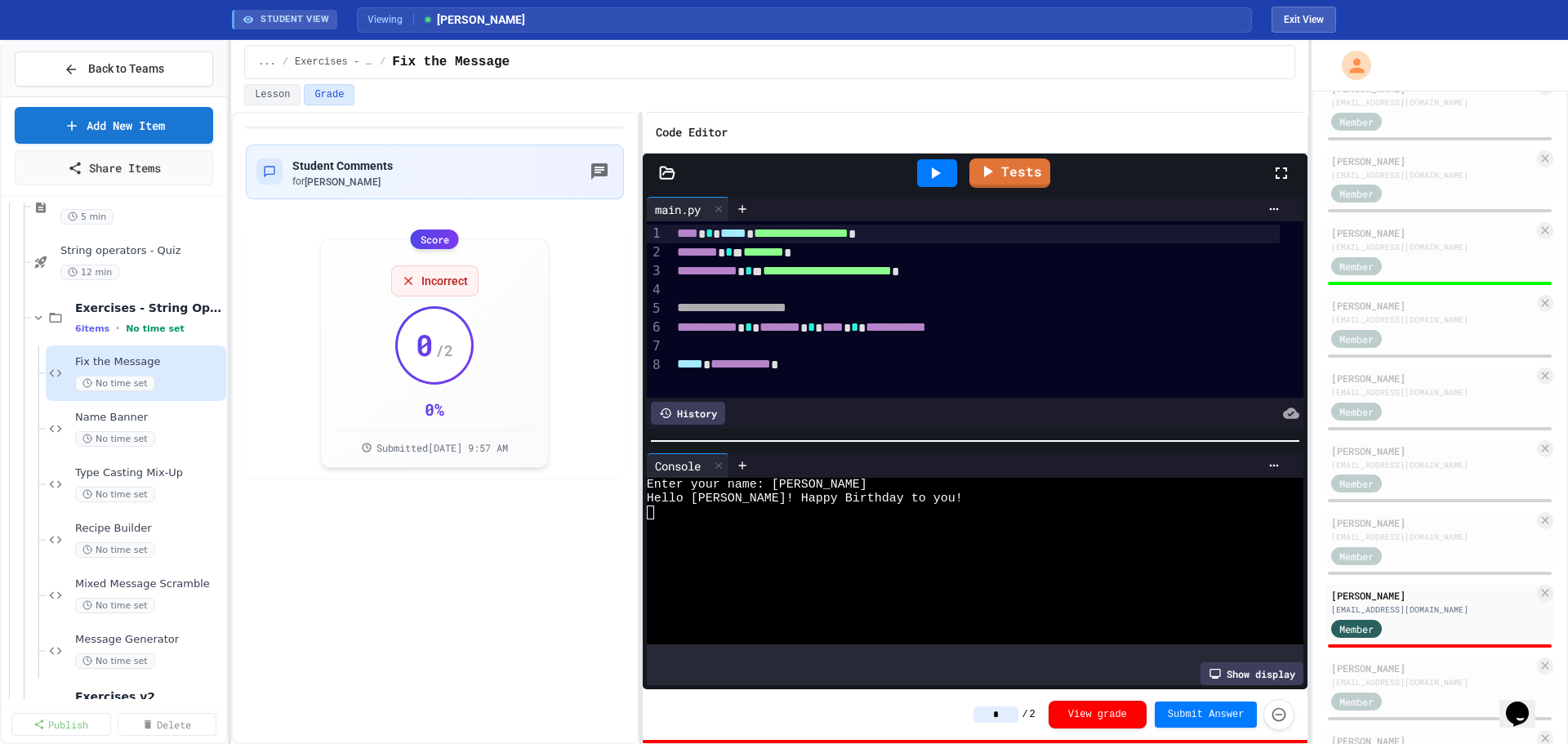
drag, startPoint x: 1016, startPoint y: 720, endPoint x: 995, endPoint y: 720, distance: 21.0
click at [995, 720] on input "*" at bounding box center [995, 714] width 44 height 17
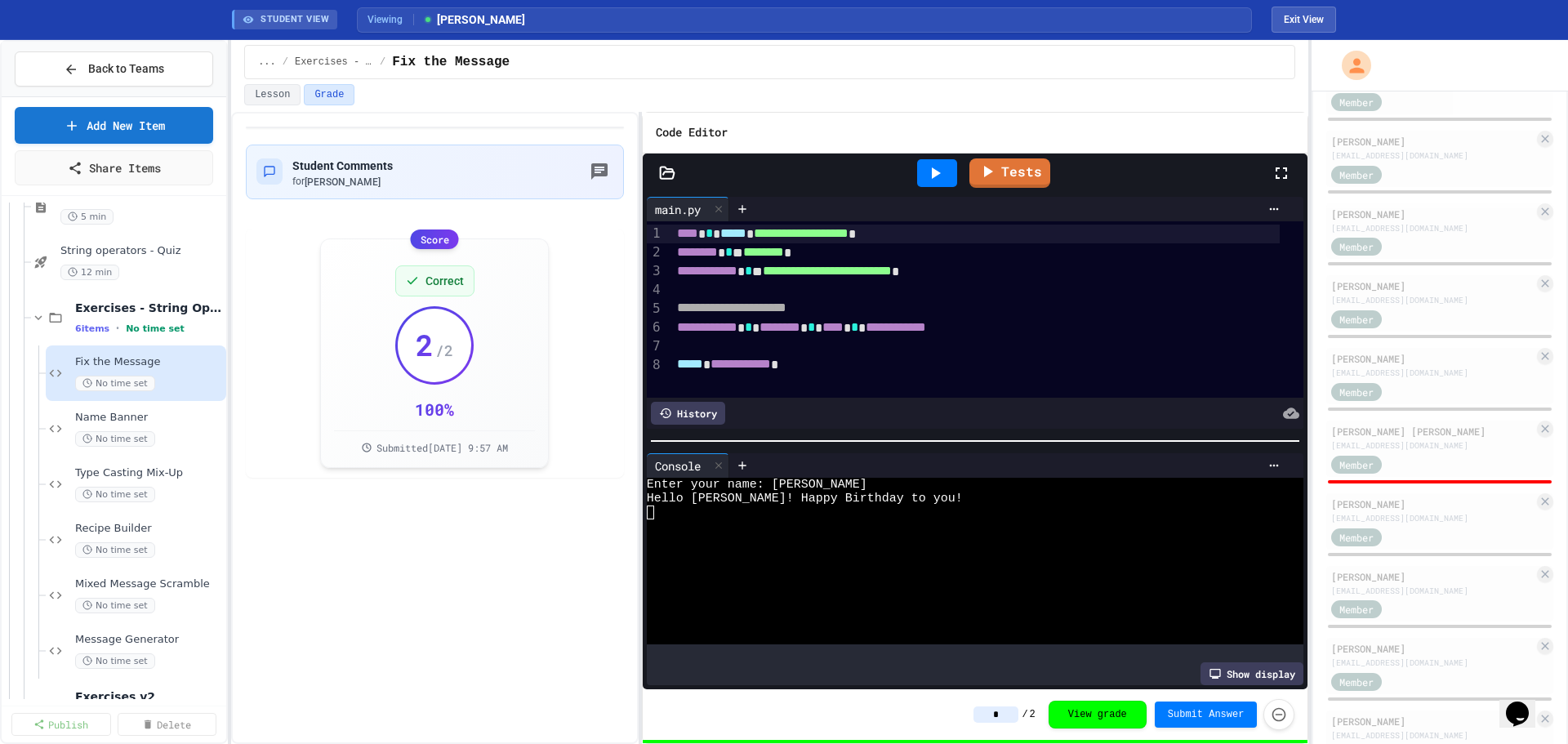
scroll to position [1266, 0]
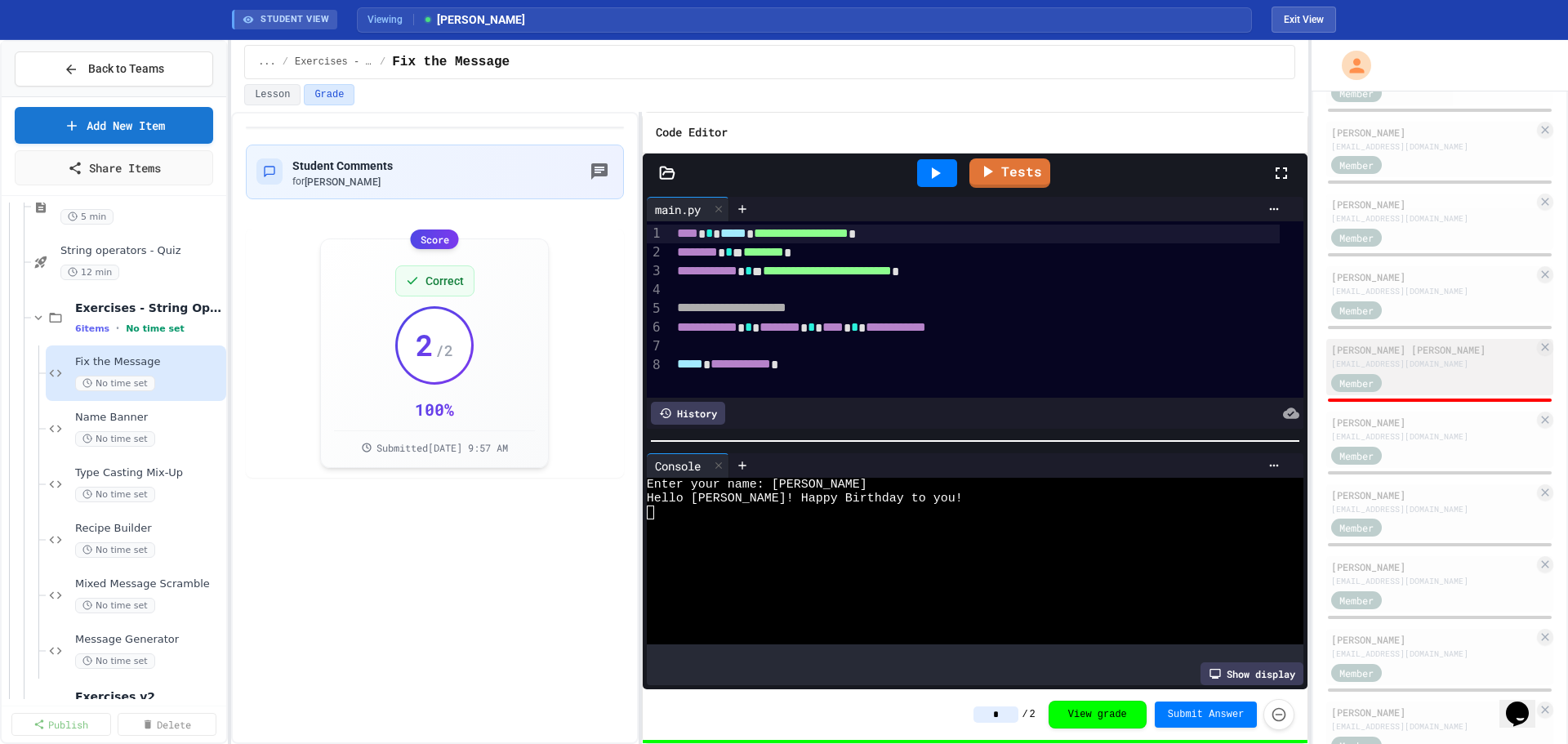
click at [1427, 358] on div "[EMAIL_ADDRESS][DOMAIN_NAME]" at bounding box center [1432, 364] width 202 height 12
type input "*"
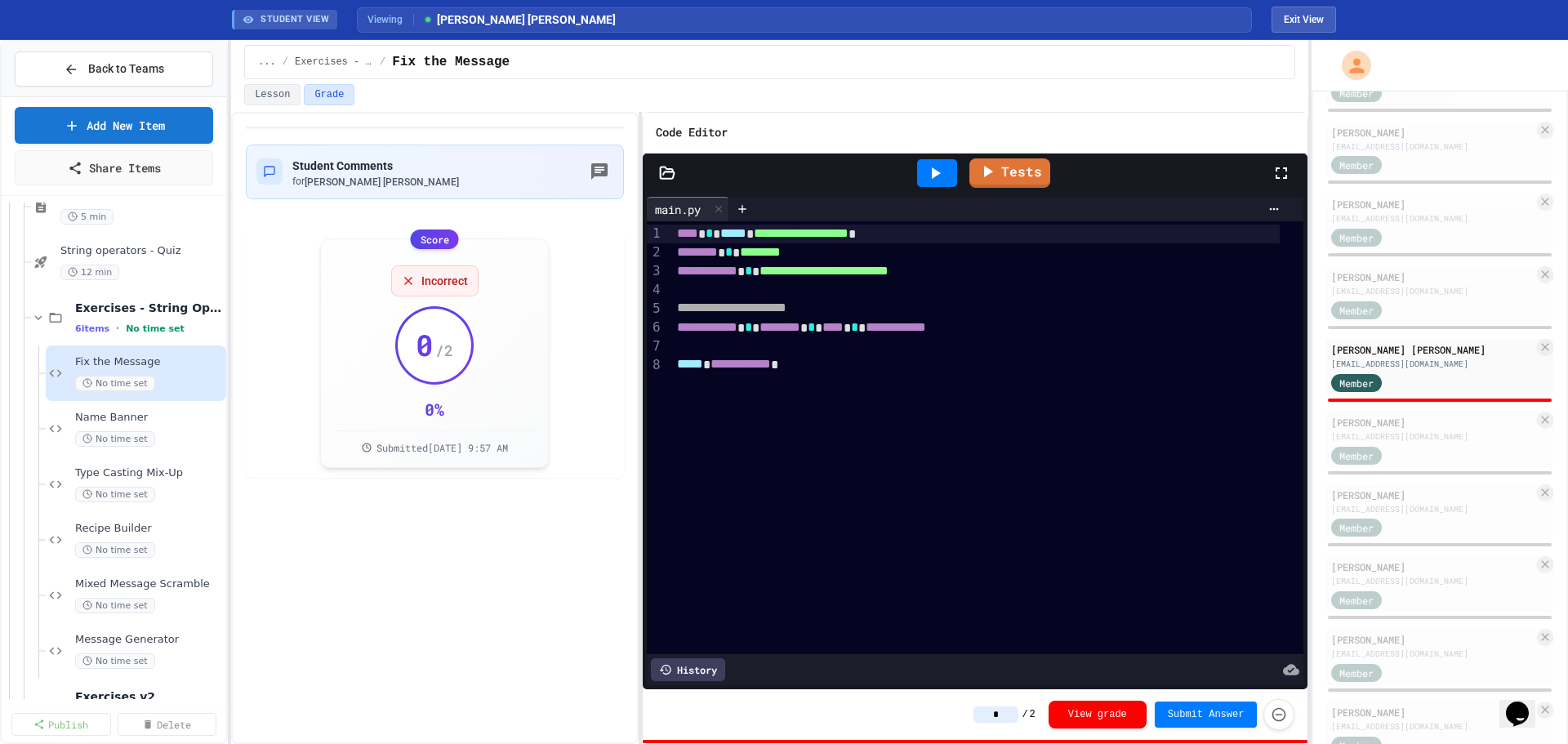
click at [937, 180] on icon at bounding box center [935, 173] width 19 height 19
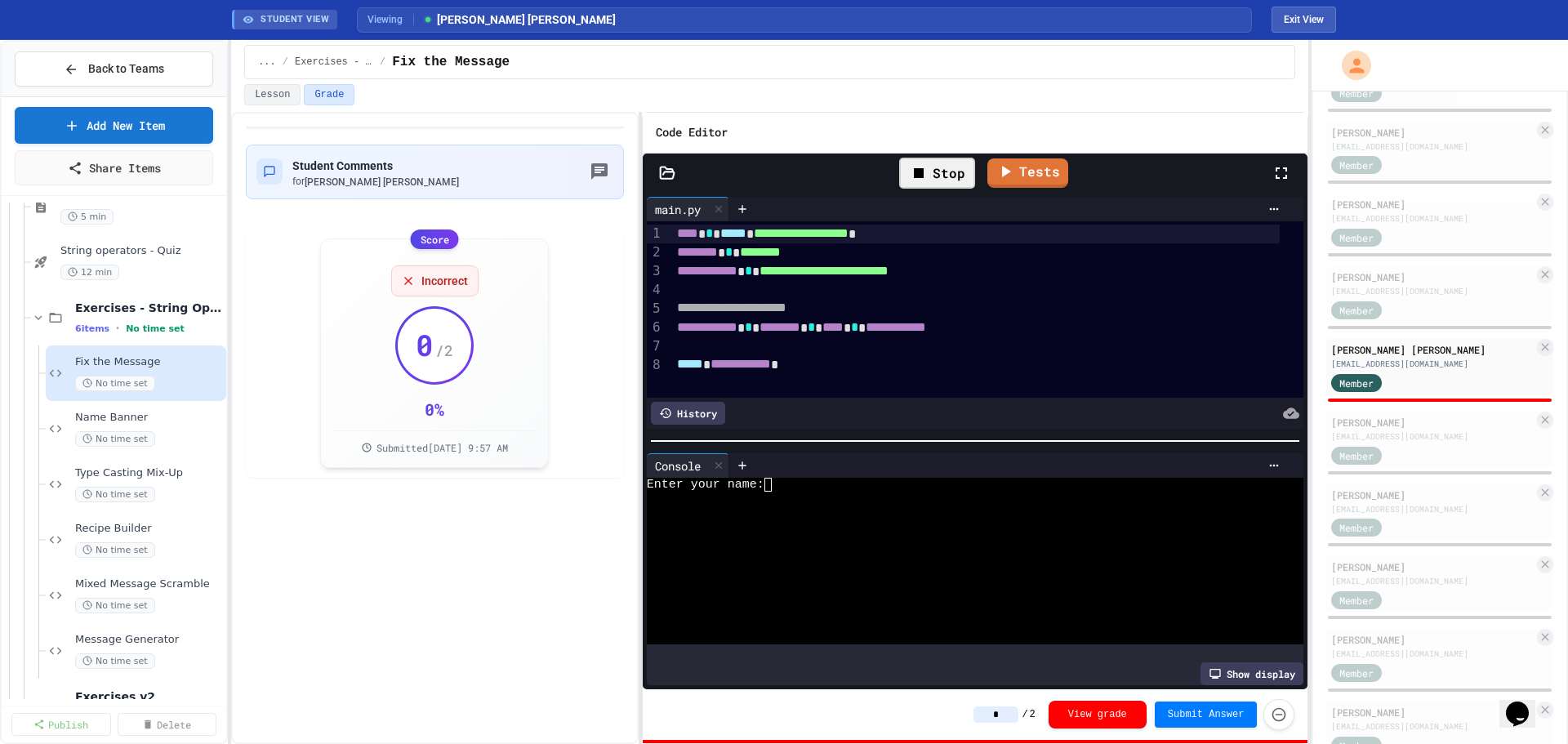
click at [804, 478] on div "Enter your name:" at bounding box center [963, 485] width 632 height 14
type textarea "*"
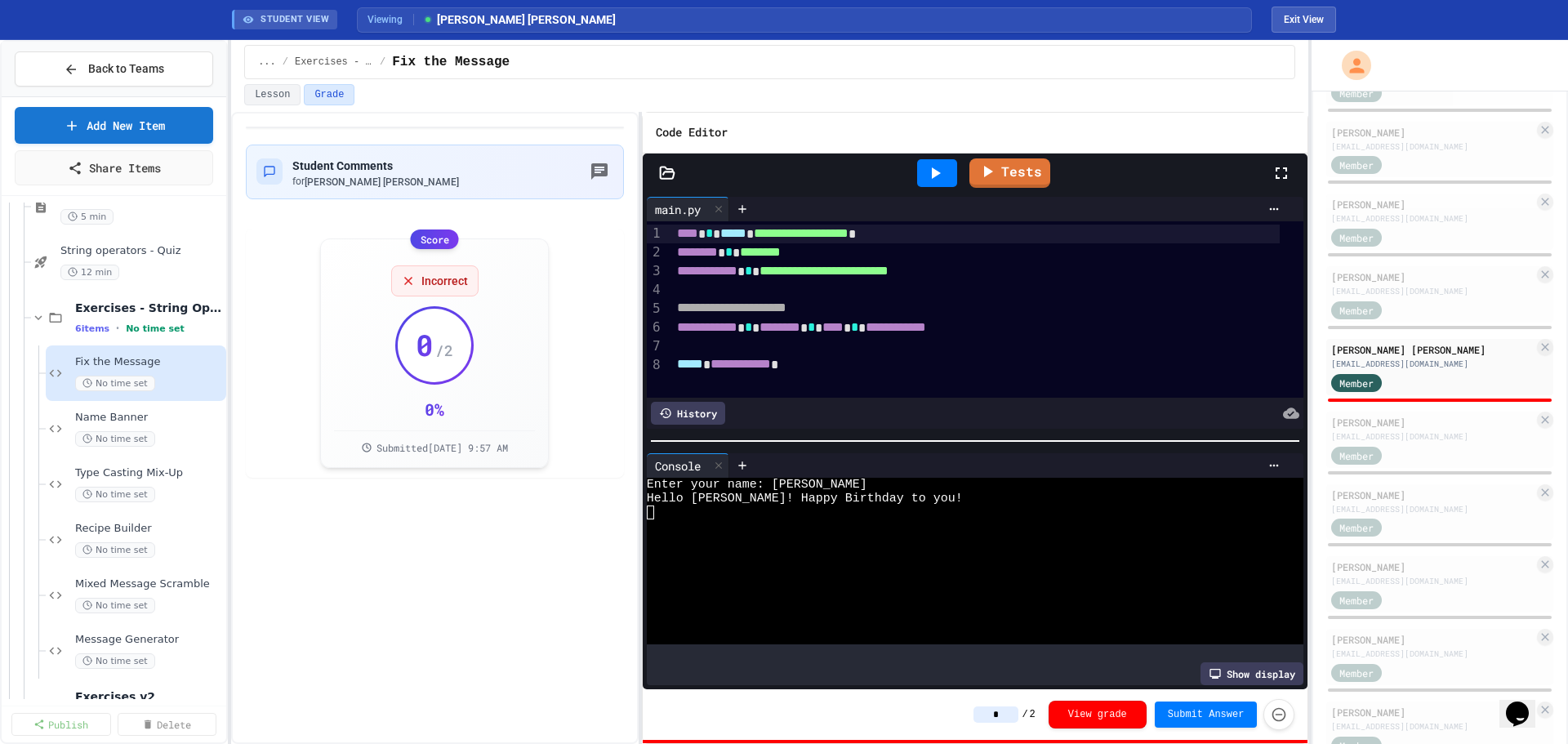
drag, startPoint x: 990, startPoint y: 713, endPoint x: 1037, endPoint y: 713, distance: 47.0
click at [1034, 713] on div "* / 2" at bounding box center [1004, 714] width 61 height 17
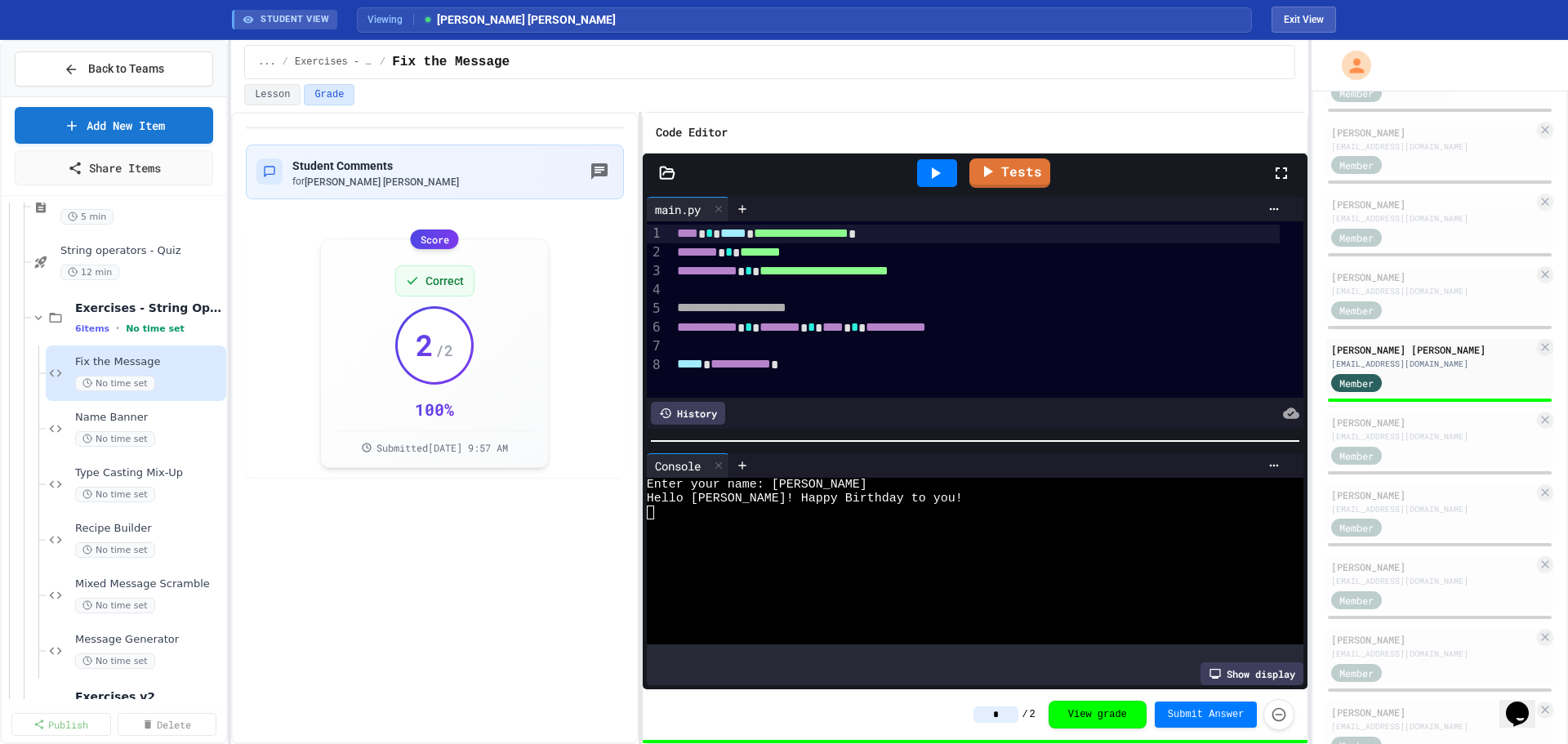
type input "*"
click at [800, 701] on div "* / 2 View grade Submit Answer" at bounding box center [975, 714] width 665 height 51
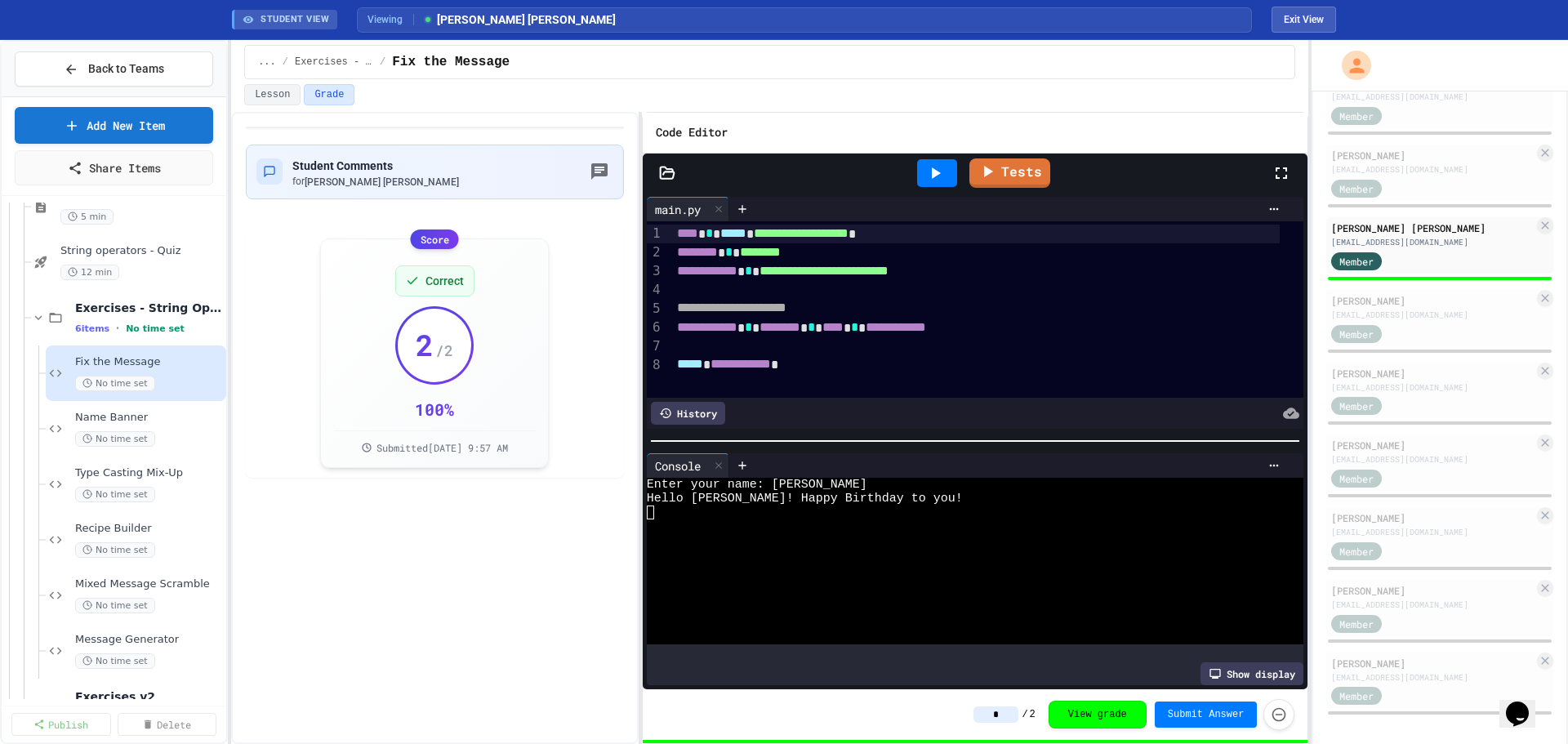
scroll to position [1394, 0]
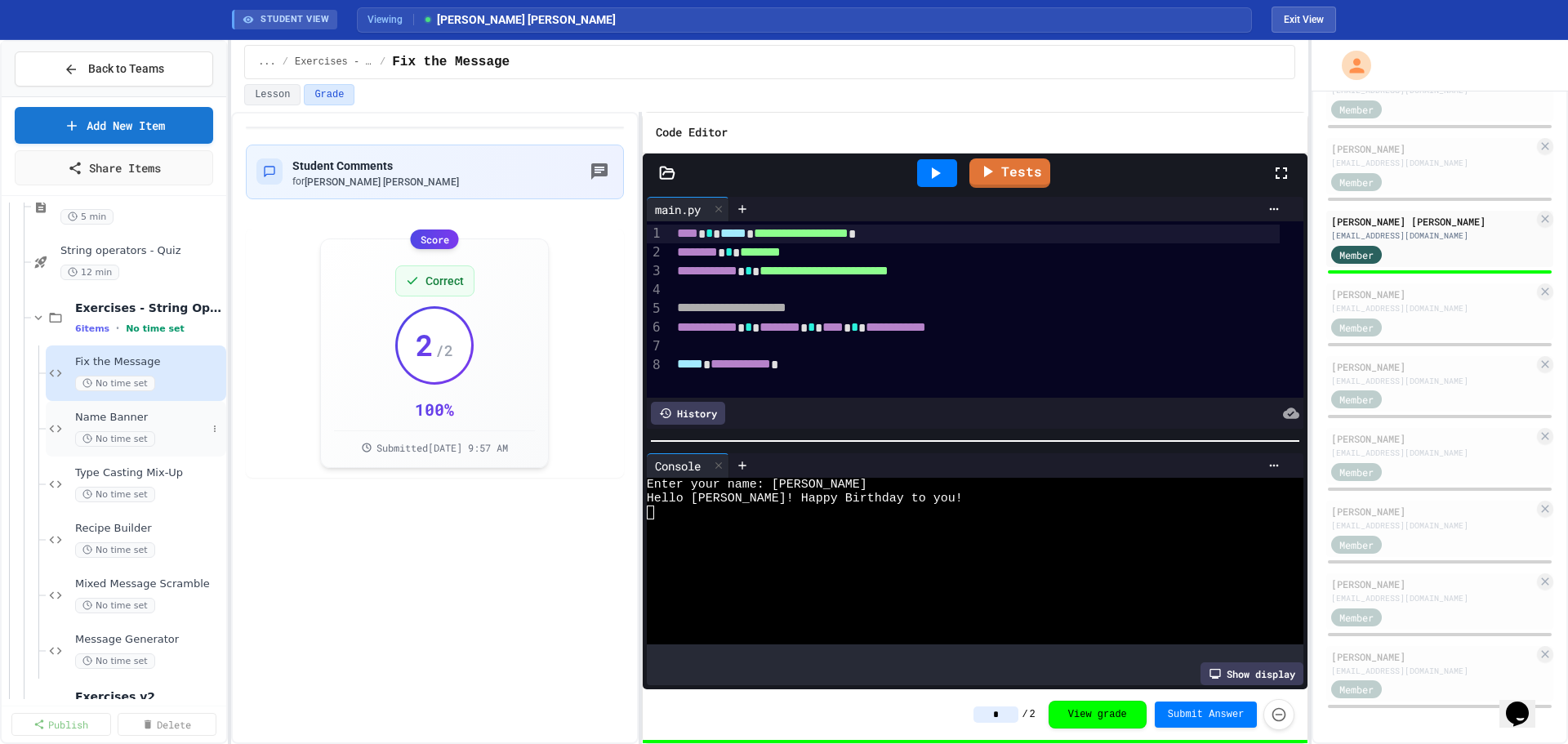
click at [123, 425] on div "Name Banner No time set" at bounding box center [140, 428] width 132 height 36
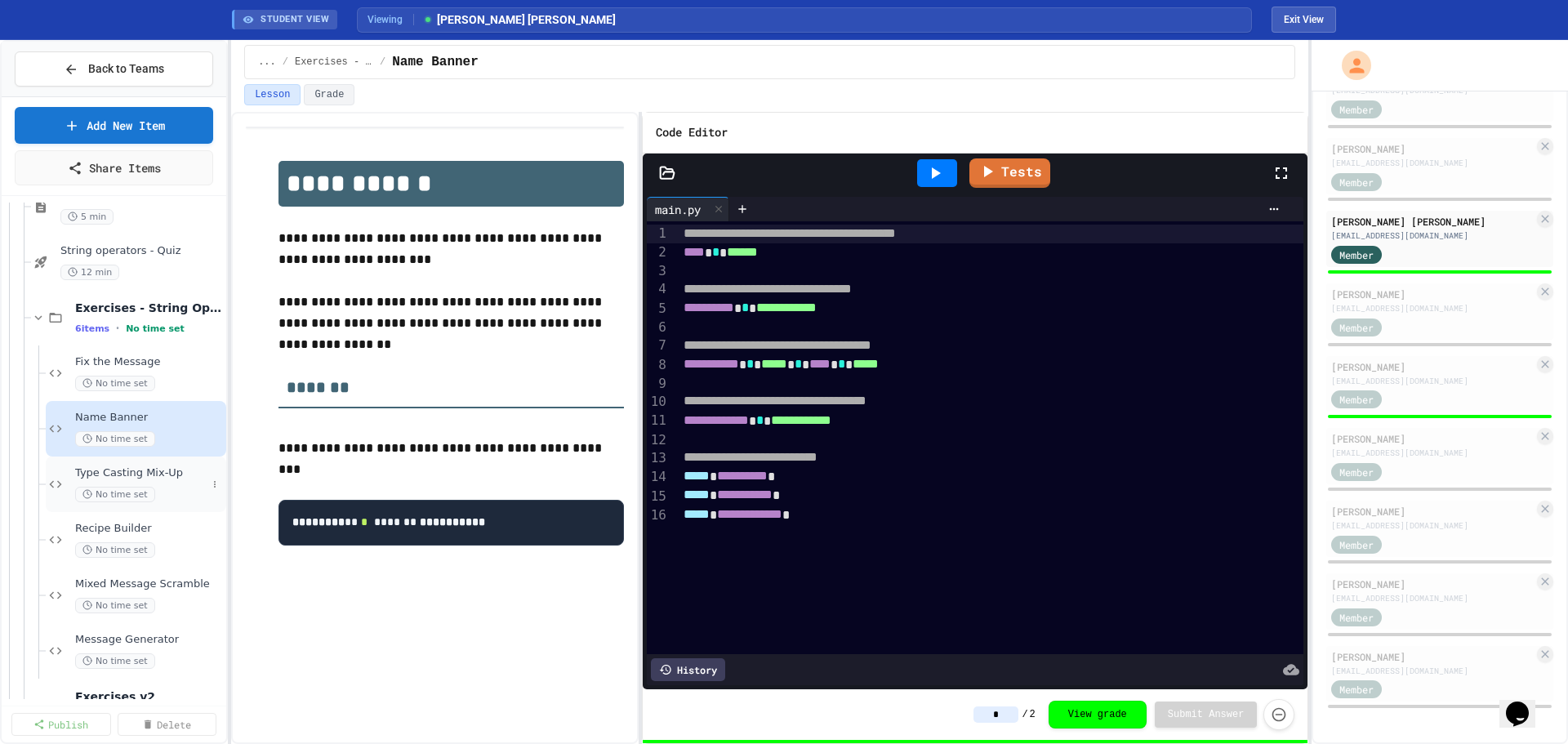
click at [85, 478] on span "Type Casting Mix-Up" at bounding box center [140, 474] width 132 height 14
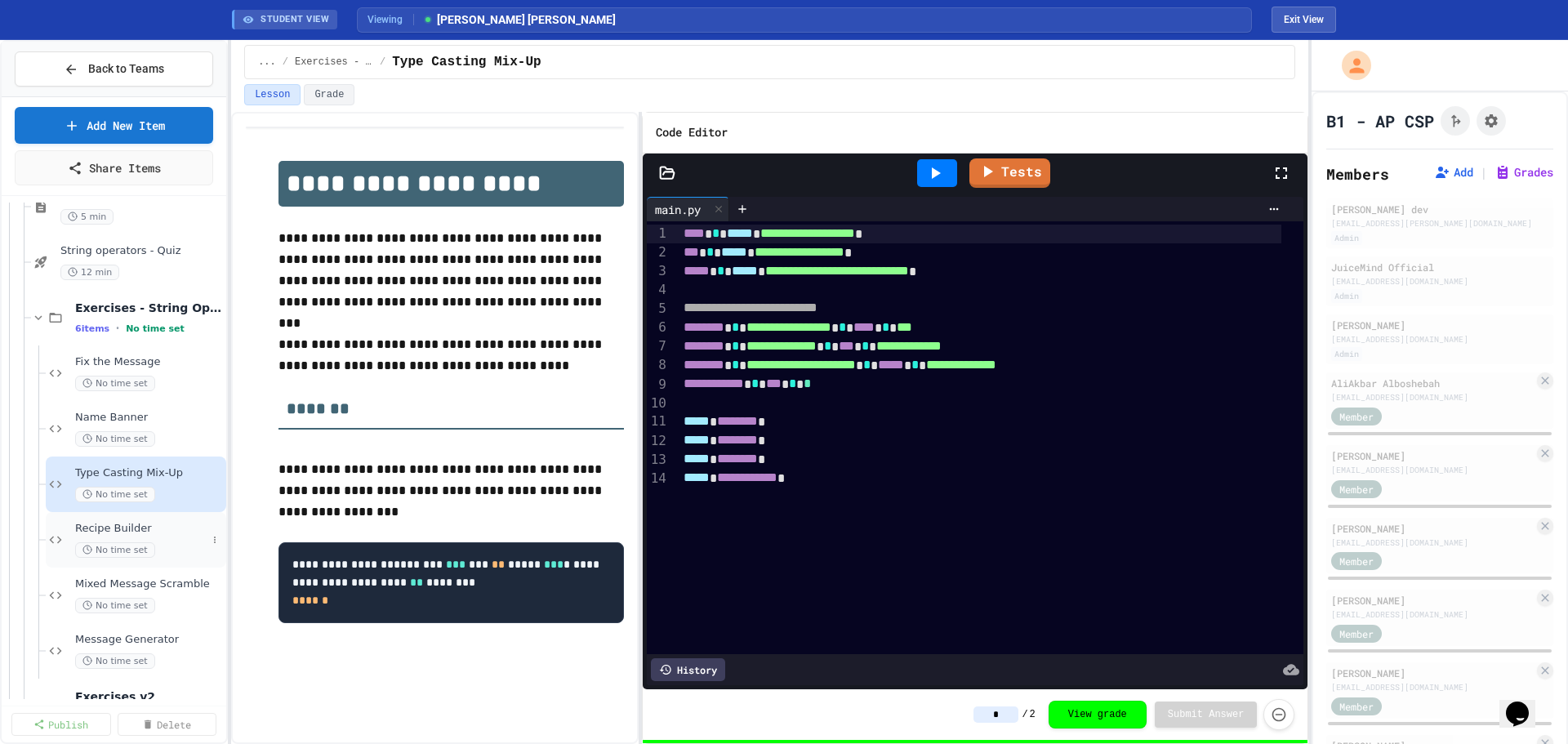
click at [134, 529] on span "Recipe Builder" at bounding box center [140, 529] width 132 height 14
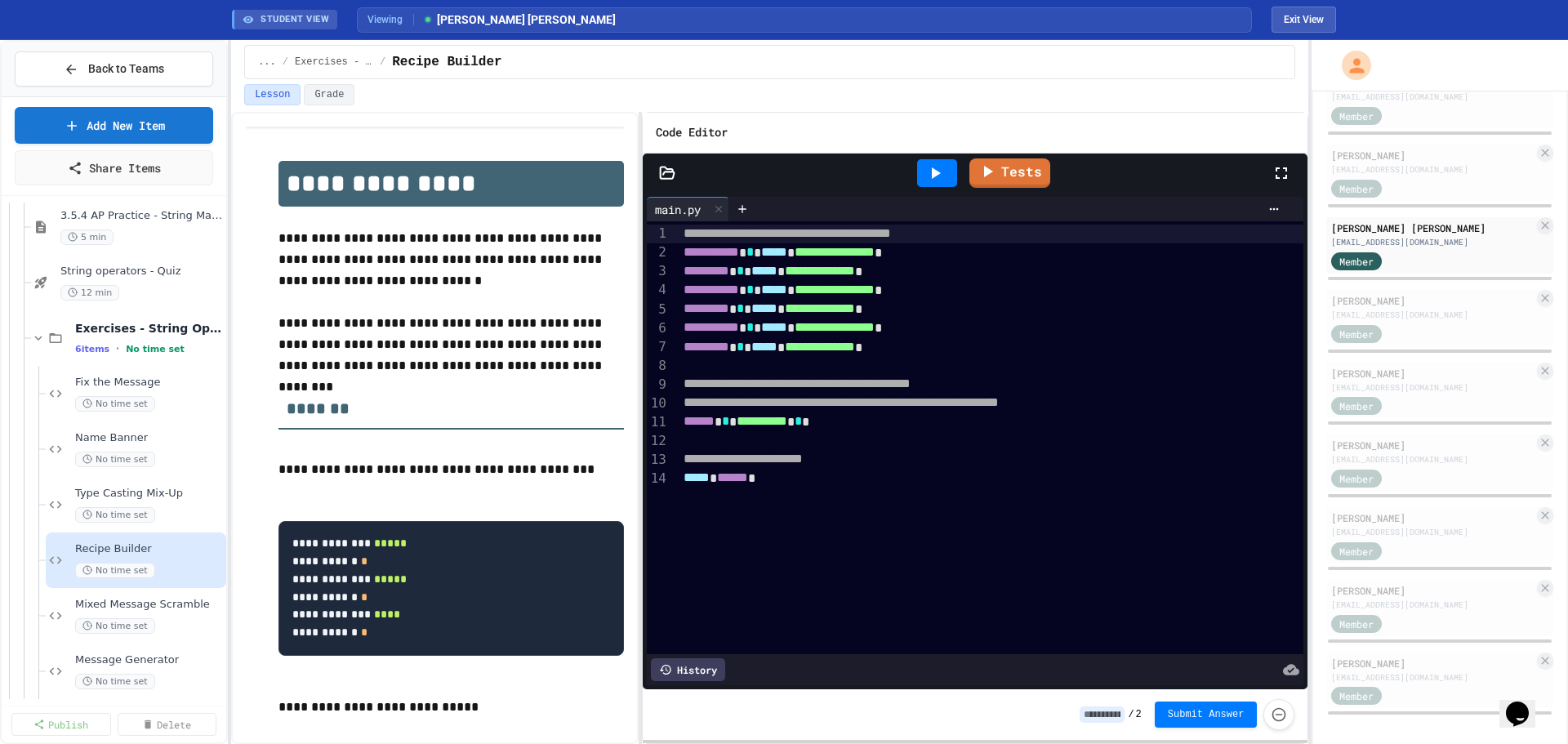
scroll to position [1389, 0]
click at [128, 598] on span "Mixed Message Scramble" at bounding box center [140, 604] width 132 height 14
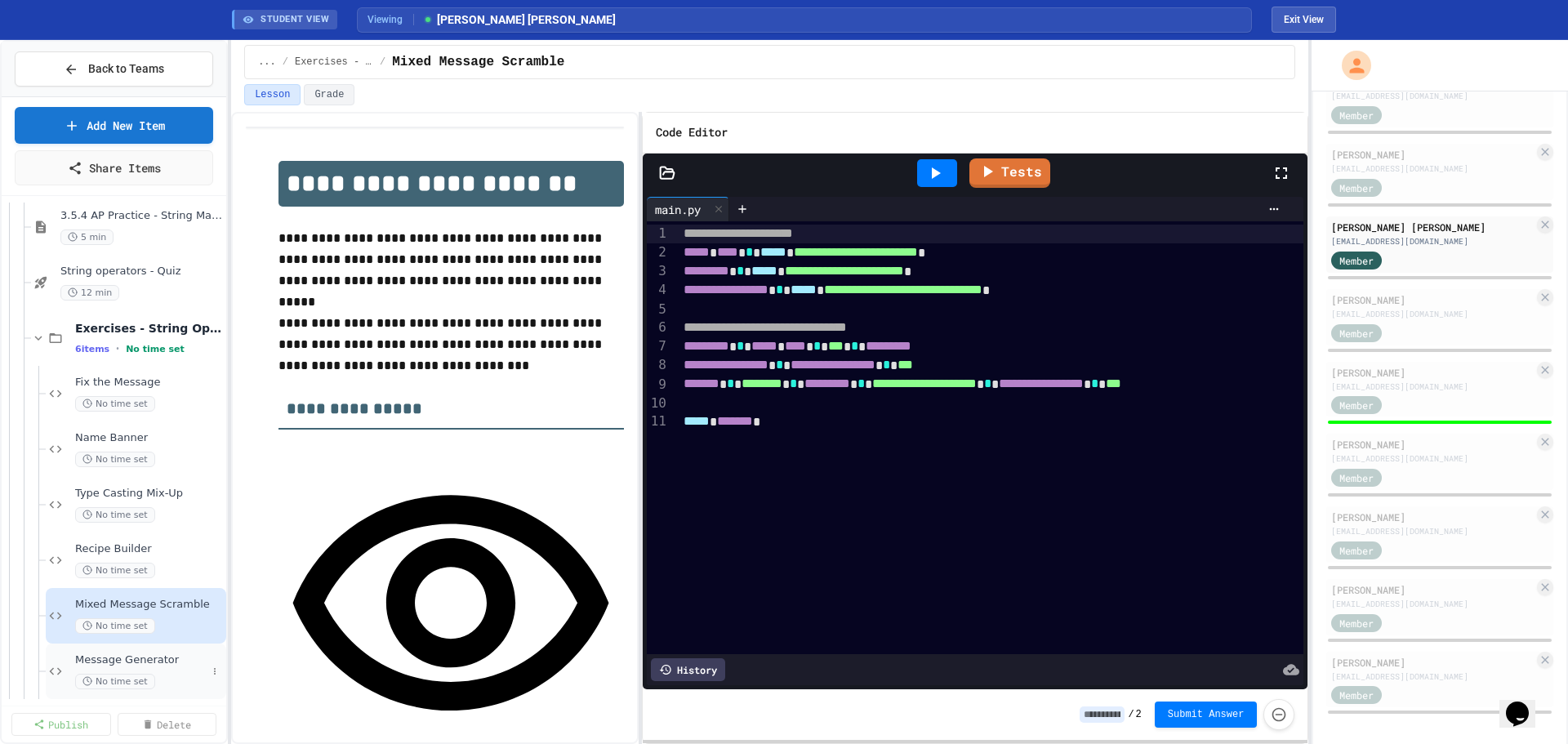
click at [84, 660] on span "Message Generator" at bounding box center [140, 660] width 132 height 14
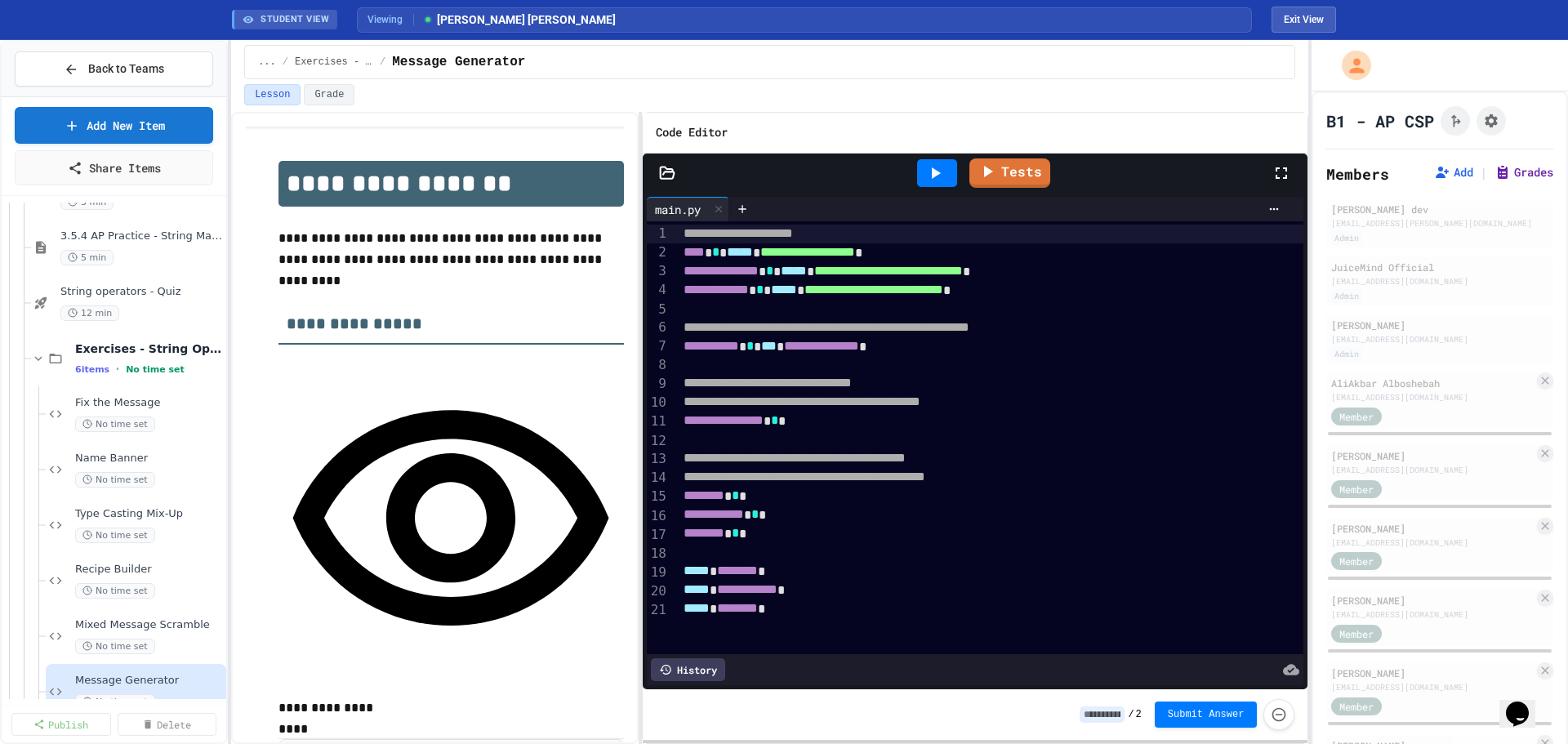
click at [1500, 173] on button "Grades" at bounding box center [1523, 172] width 58 height 17
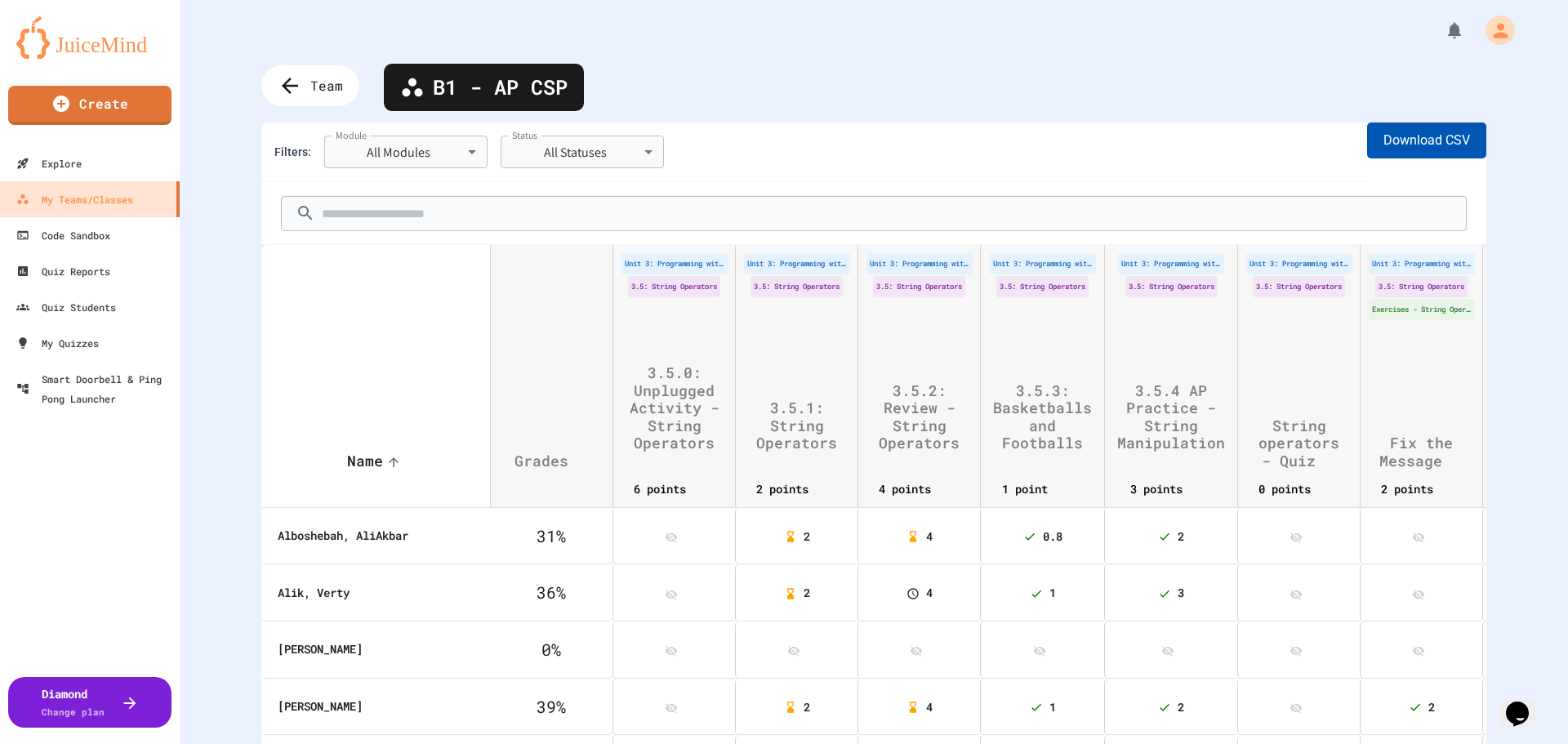
click at [1417, 137] on button "Download CSV" at bounding box center [1426, 140] width 119 height 36
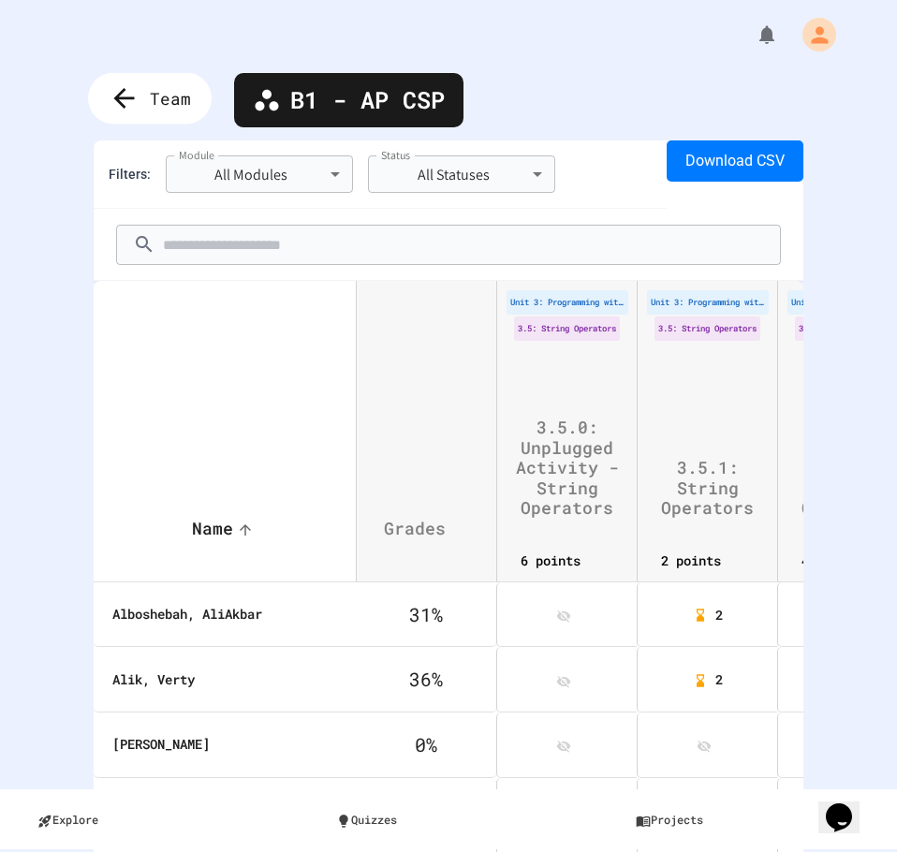
click at [146, 86] on div "Team" at bounding box center [150, 98] width 124 height 51
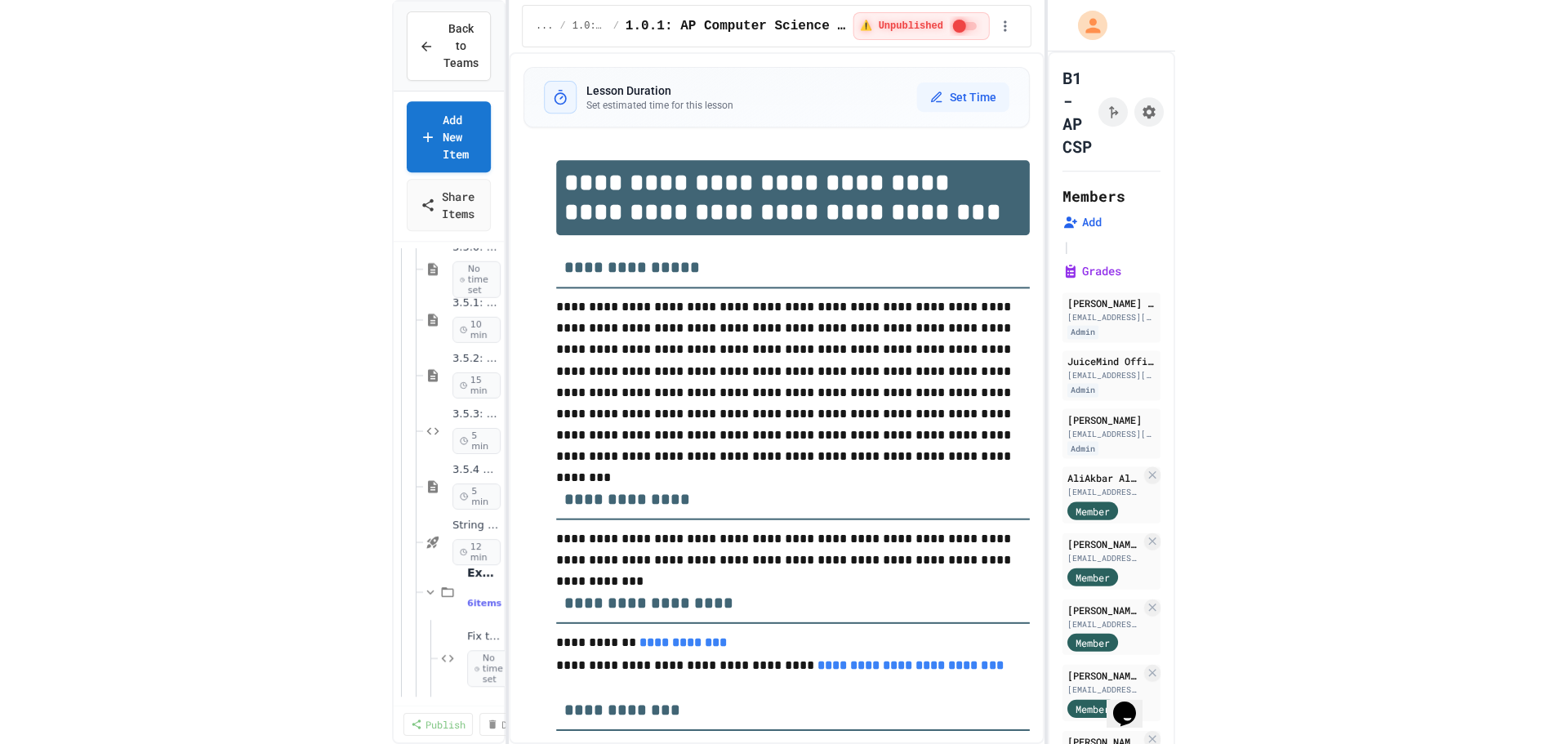
scroll to position [551, 0]
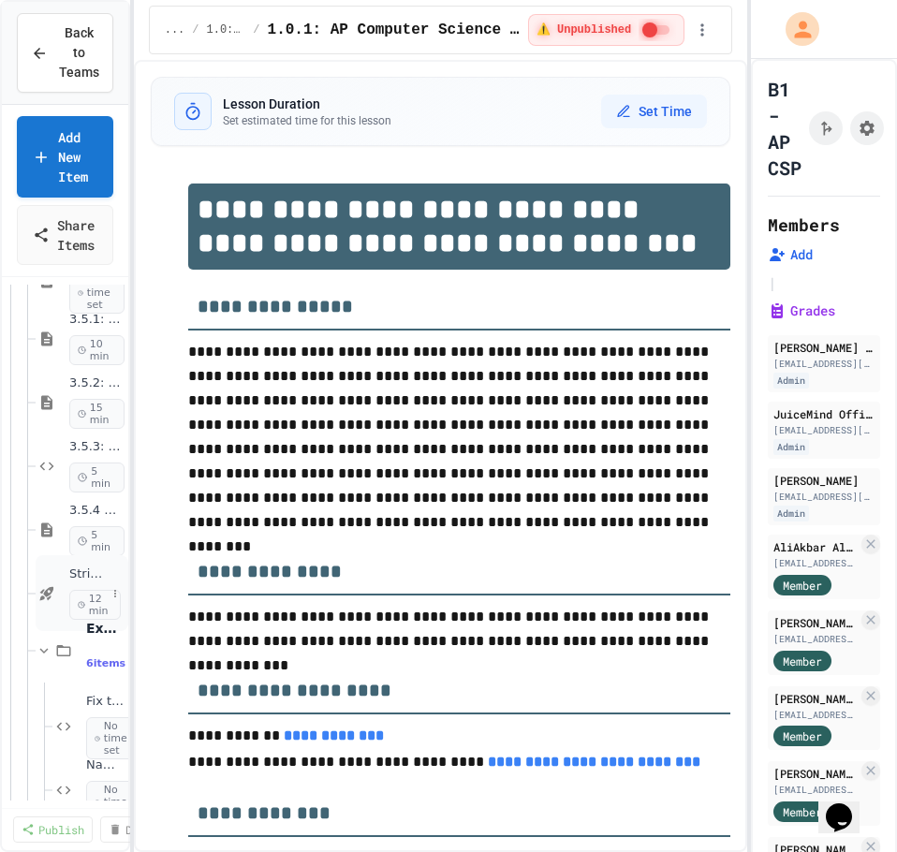
click at [74, 580] on span "String operators - Quiz" at bounding box center [87, 574] width 37 height 16
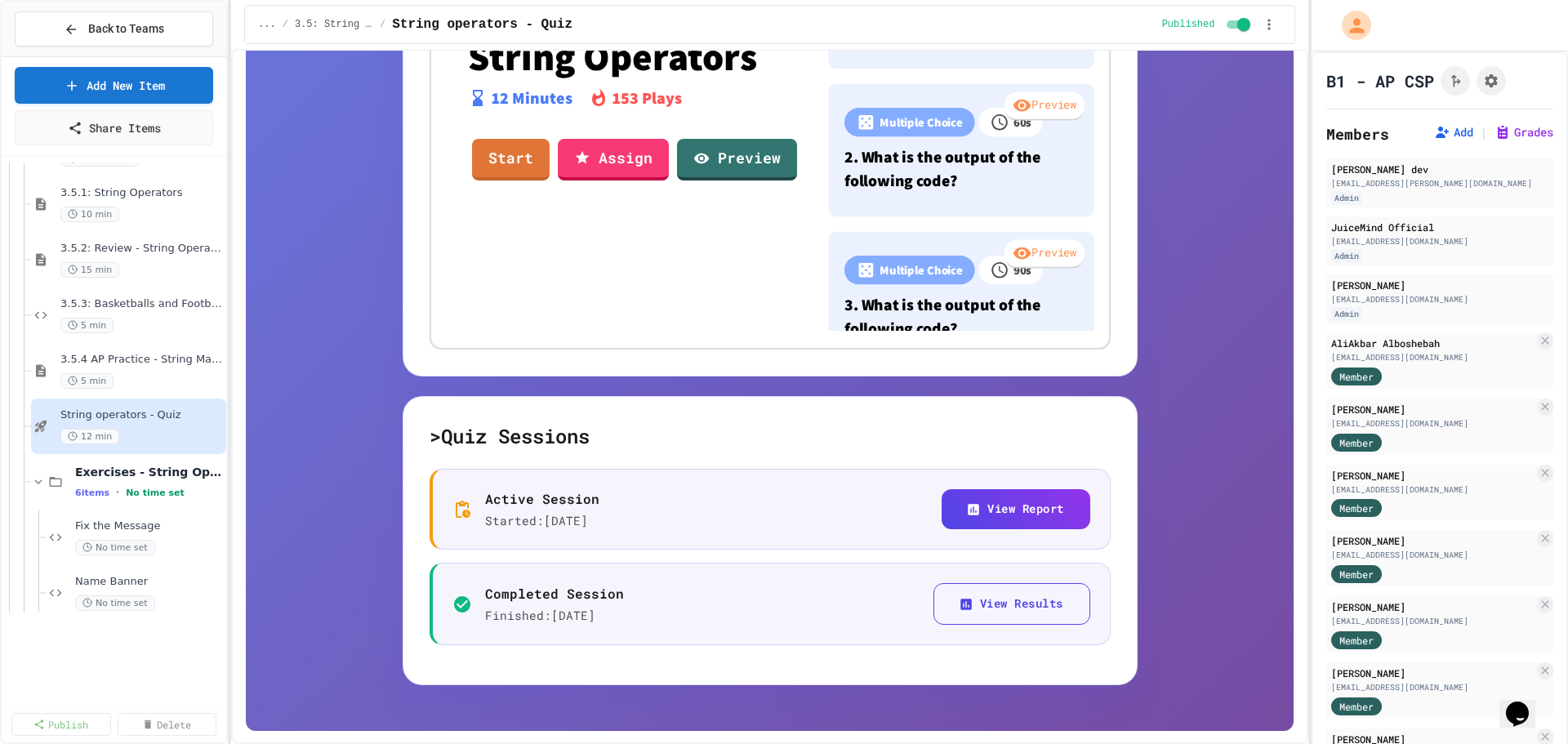
scroll to position [710, 0]
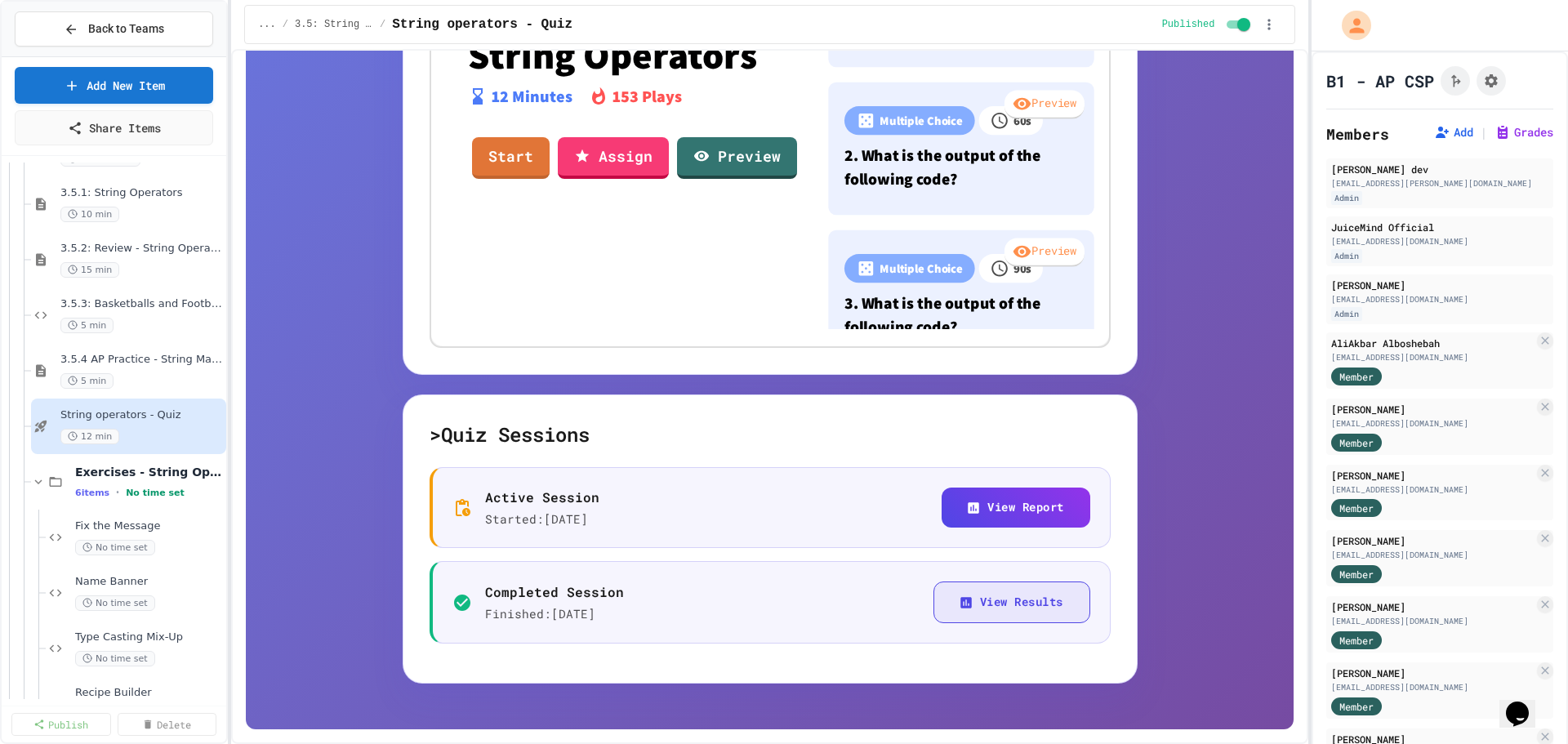
click at [978, 595] on button "View Results" at bounding box center [1012, 603] width 157 height 42
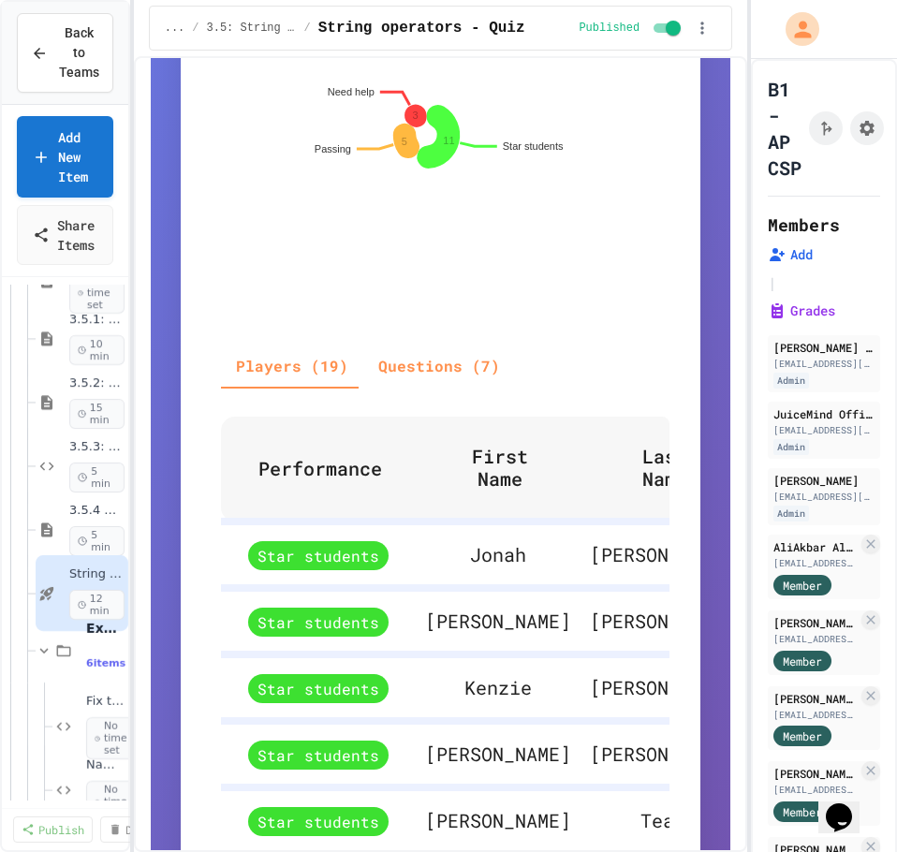
scroll to position [819, 0]
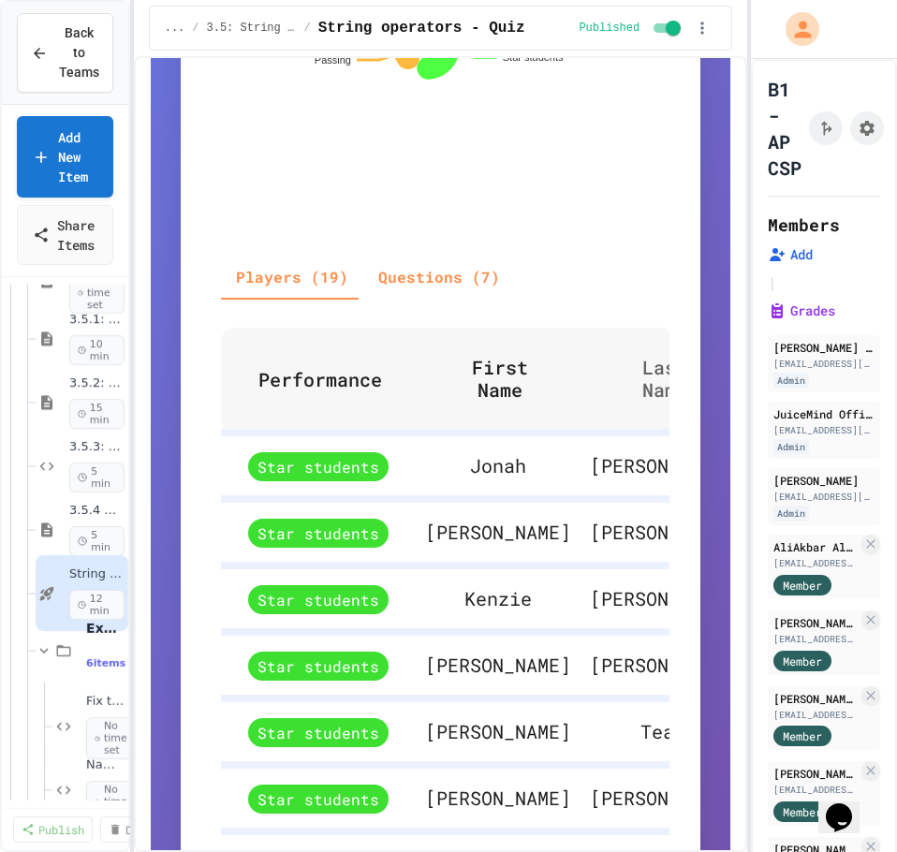
click at [618, 401] on span "Last Name" at bounding box center [677, 378] width 118 height 45
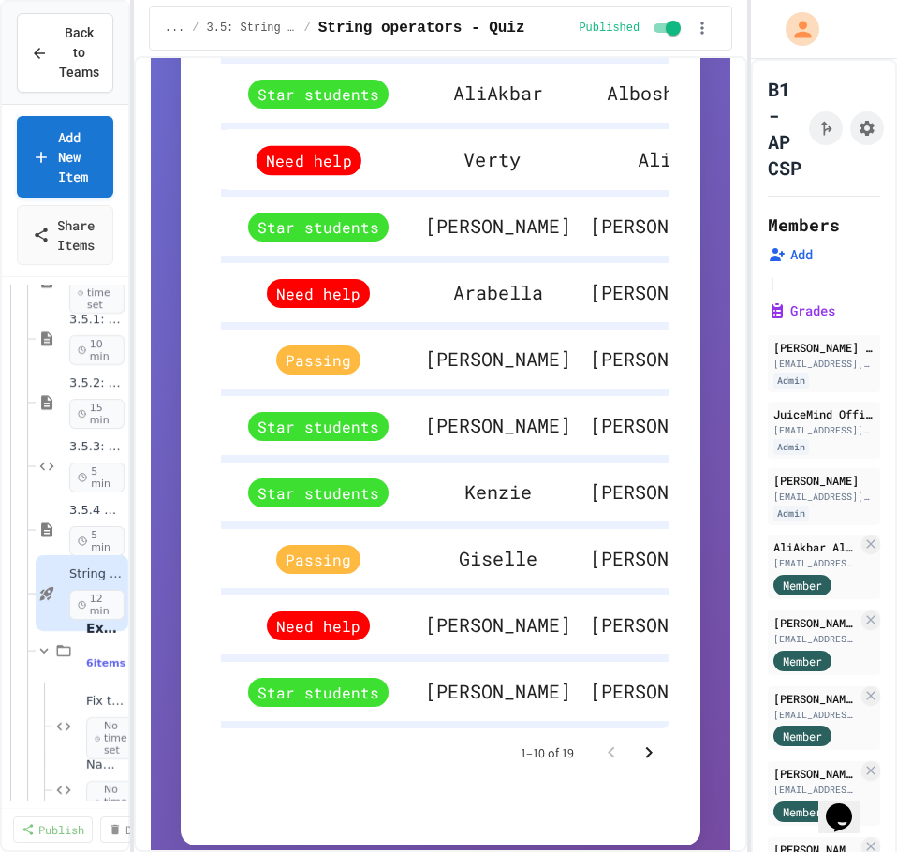
scroll to position [1194, 0]
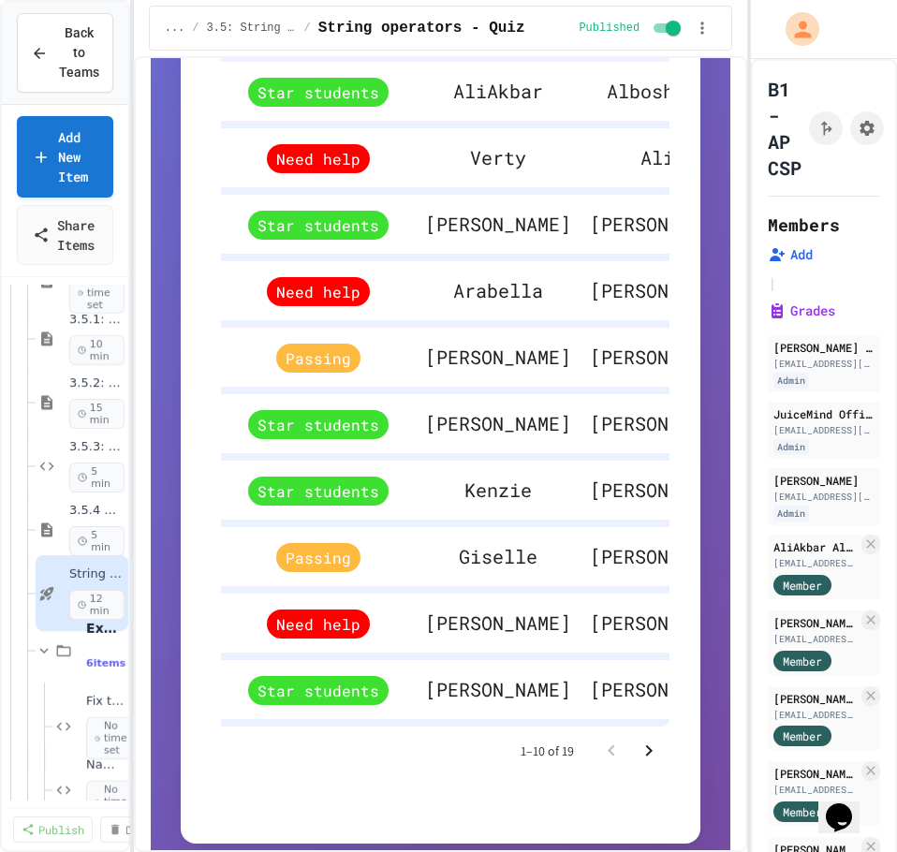
click at [639, 762] on icon "Go to next page" at bounding box center [649, 751] width 22 height 22
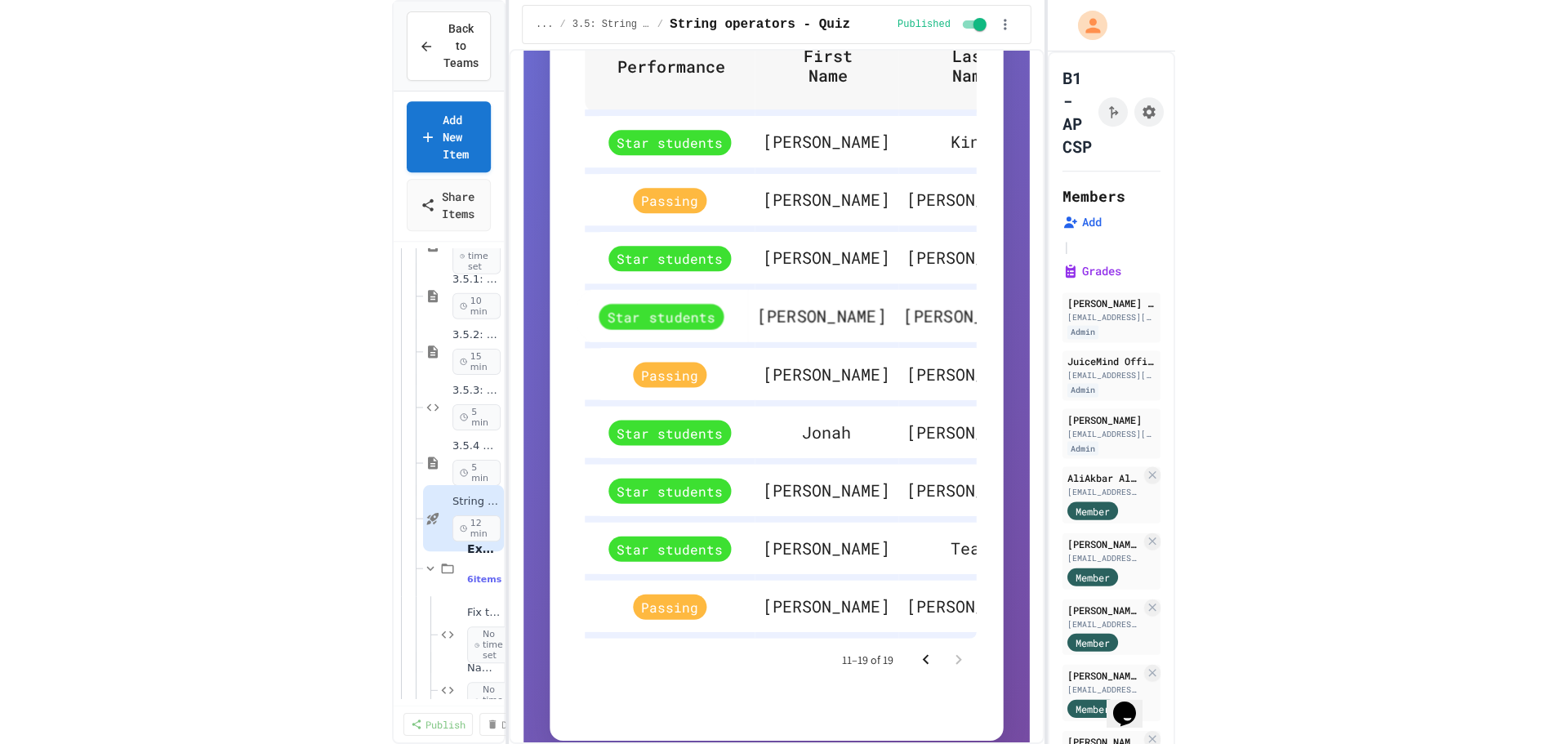
scroll to position [959, 0]
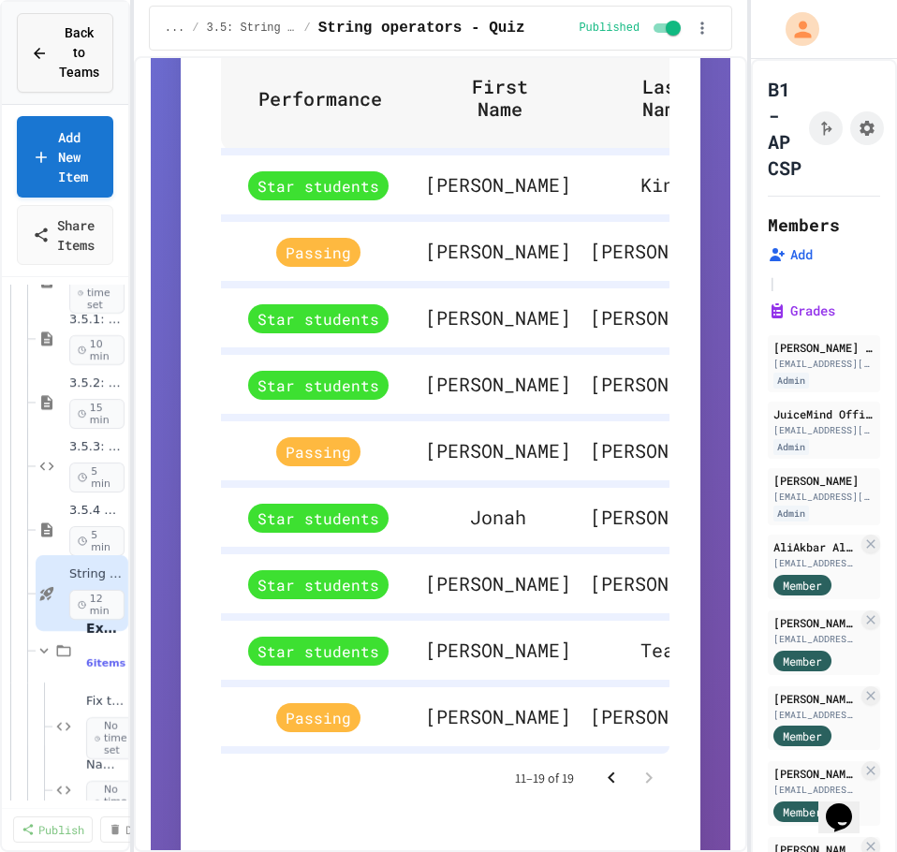
click at [74, 36] on span "Back to Teams" at bounding box center [79, 52] width 40 height 59
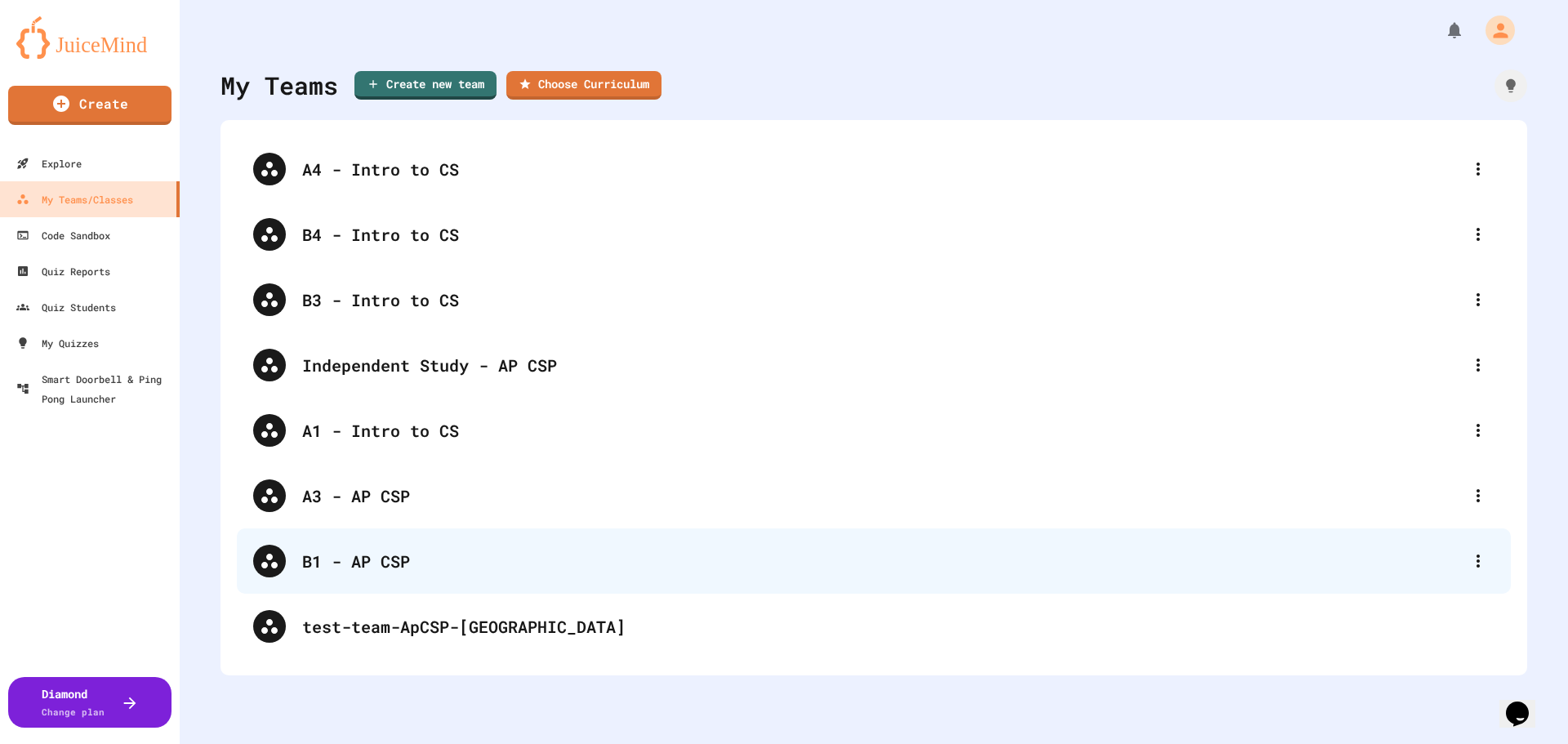
click at [350, 563] on div "B1 - AP CSP" at bounding box center [882, 561] width 1160 height 24
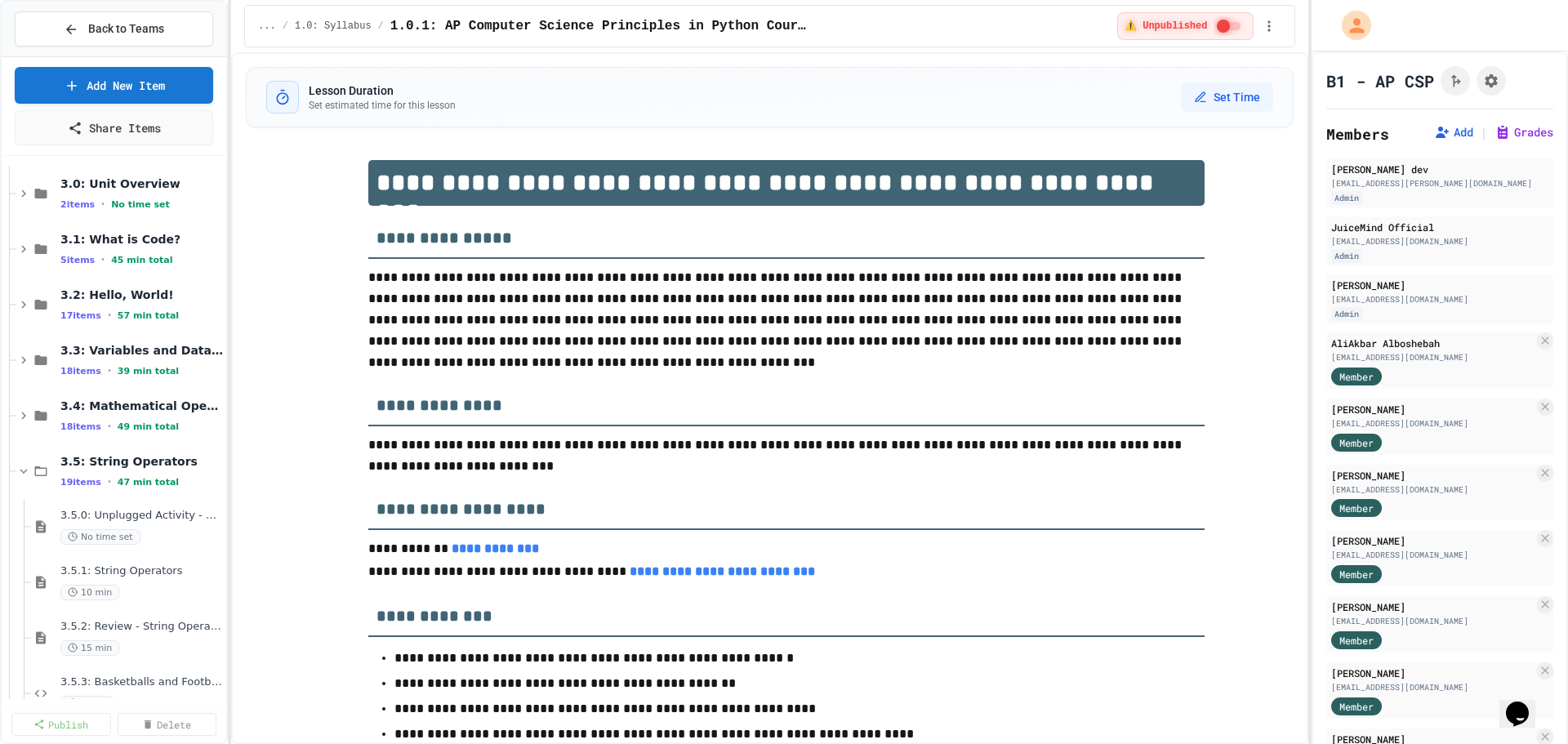
scroll to position [184, 0]
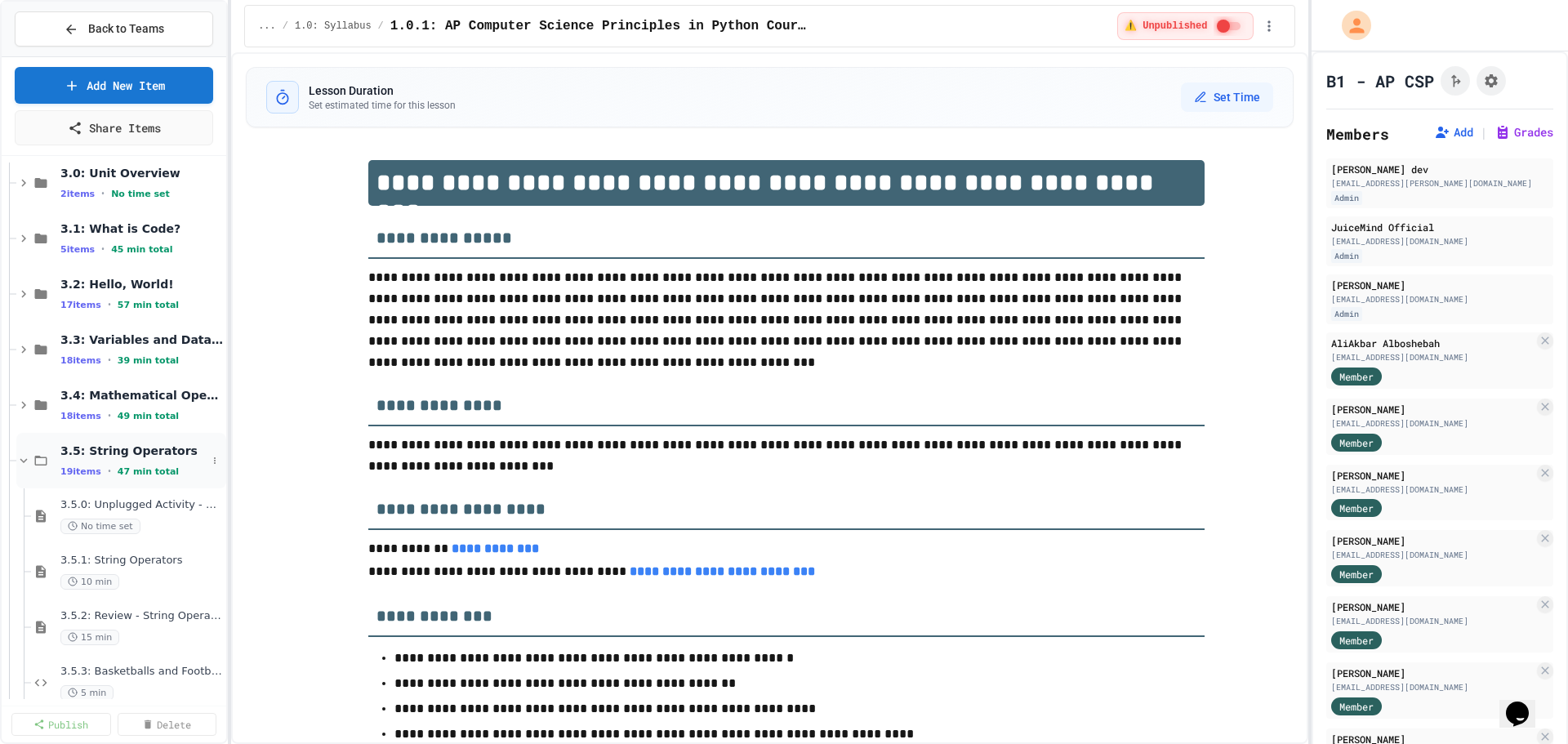
click at [85, 447] on span "3.5: String Operators" at bounding box center [133, 450] width 147 height 15
click at [210, 519] on icon at bounding box center [215, 515] width 10 height 10
click at [189, 601] on button "Publish All (12)" at bounding box center [165, 605] width 115 height 30
click at [107, 507] on span "3.6: User Input" at bounding box center [133, 506] width 147 height 15
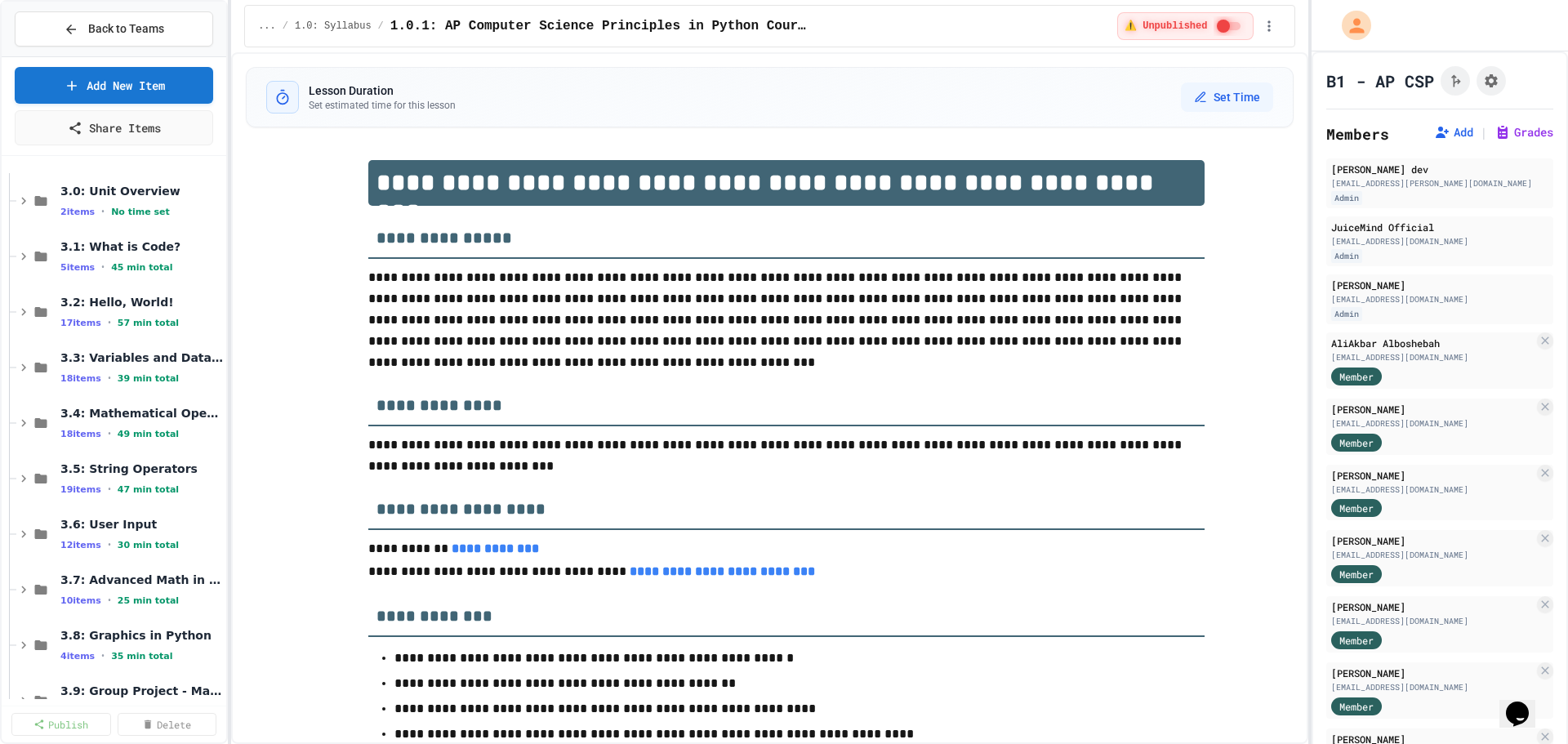
scroll to position [163, 0]
click at [210, 423] on icon at bounding box center [215, 425] width 10 height 10
click at [173, 513] on button "Publish All (18)" at bounding box center [165, 515] width 115 height 30
click at [210, 369] on icon at bounding box center [215, 370] width 10 height 10
click at [180, 454] on button "Publish All (18)" at bounding box center [165, 459] width 115 height 30
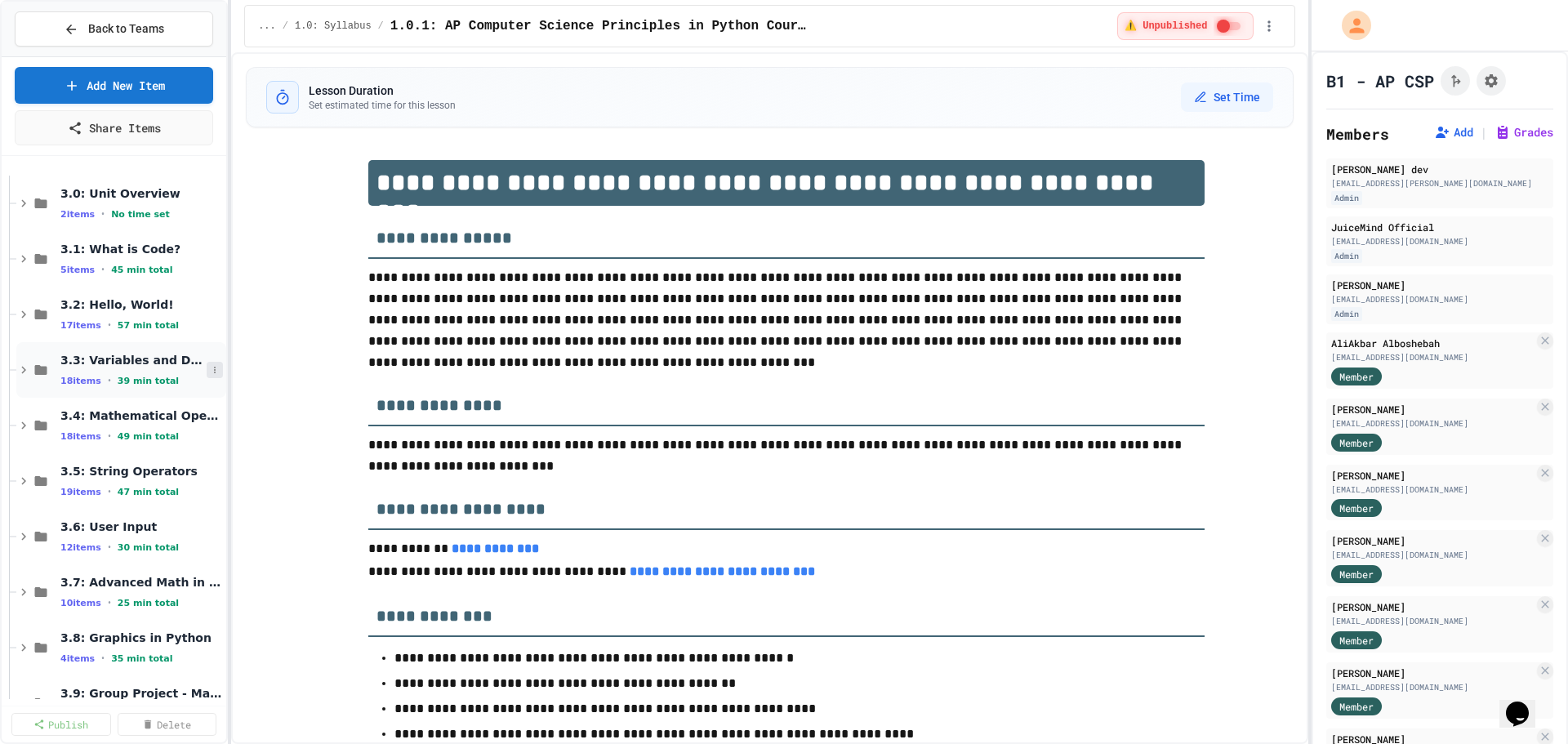
click at [210, 366] on icon at bounding box center [215, 370] width 10 height 10
click at [195, 307] on div at bounding box center [784, 372] width 1568 height 744
click at [210, 313] on icon at bounding box center [215, 314] width 10 height 10
click at [174, 404] on button "Publish All (17)" at bounding box center [165, 404] width 115 height 30
click at [210, 263] on icon at bounding box center [215, 258] width 10 height 10
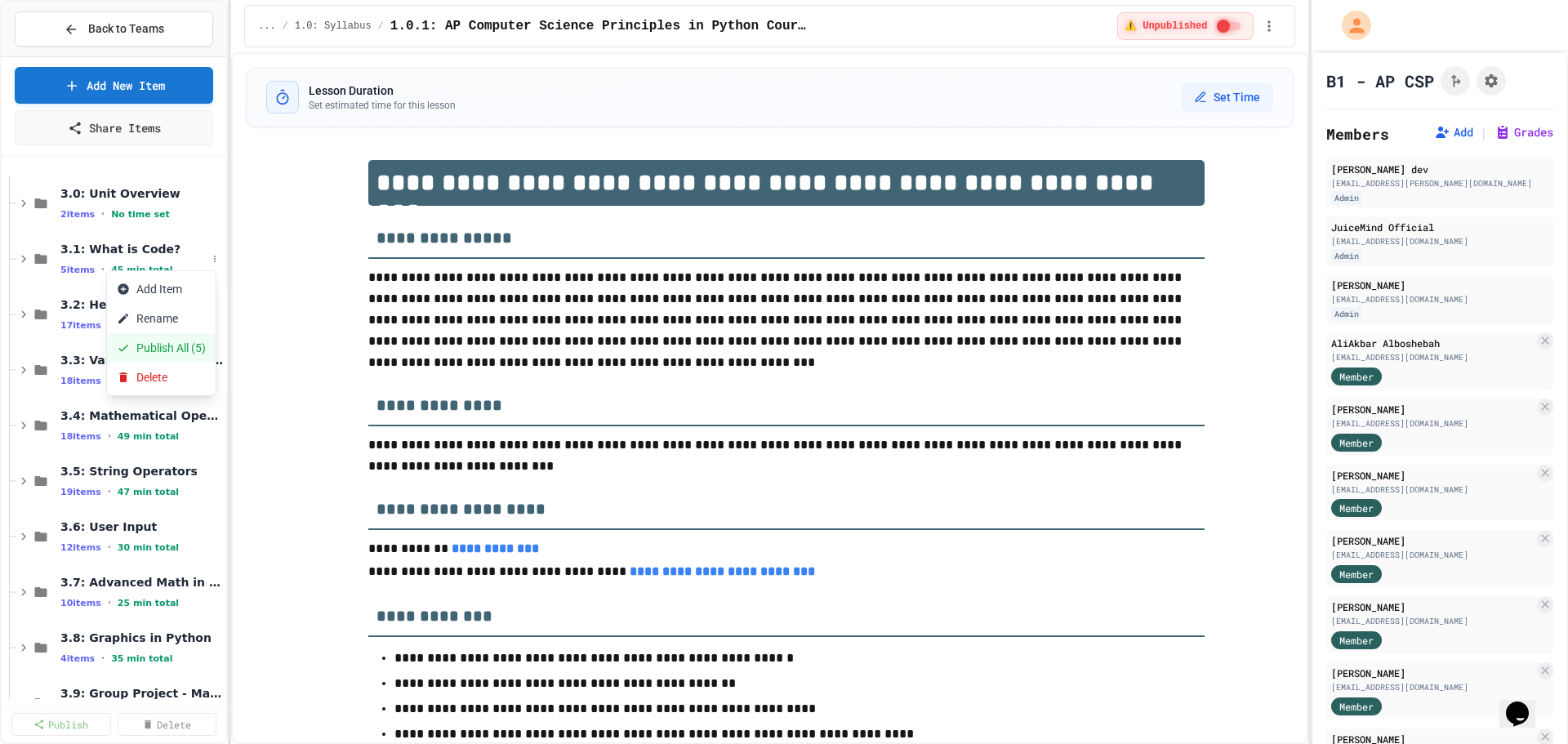
click at [187, 351] on button "Publish All (5)" at bounding box center [161, 348] width 109 height 30
click at [147, 37] on span "Back to Teams" at bounding box center [126, 29] width 76 height 17
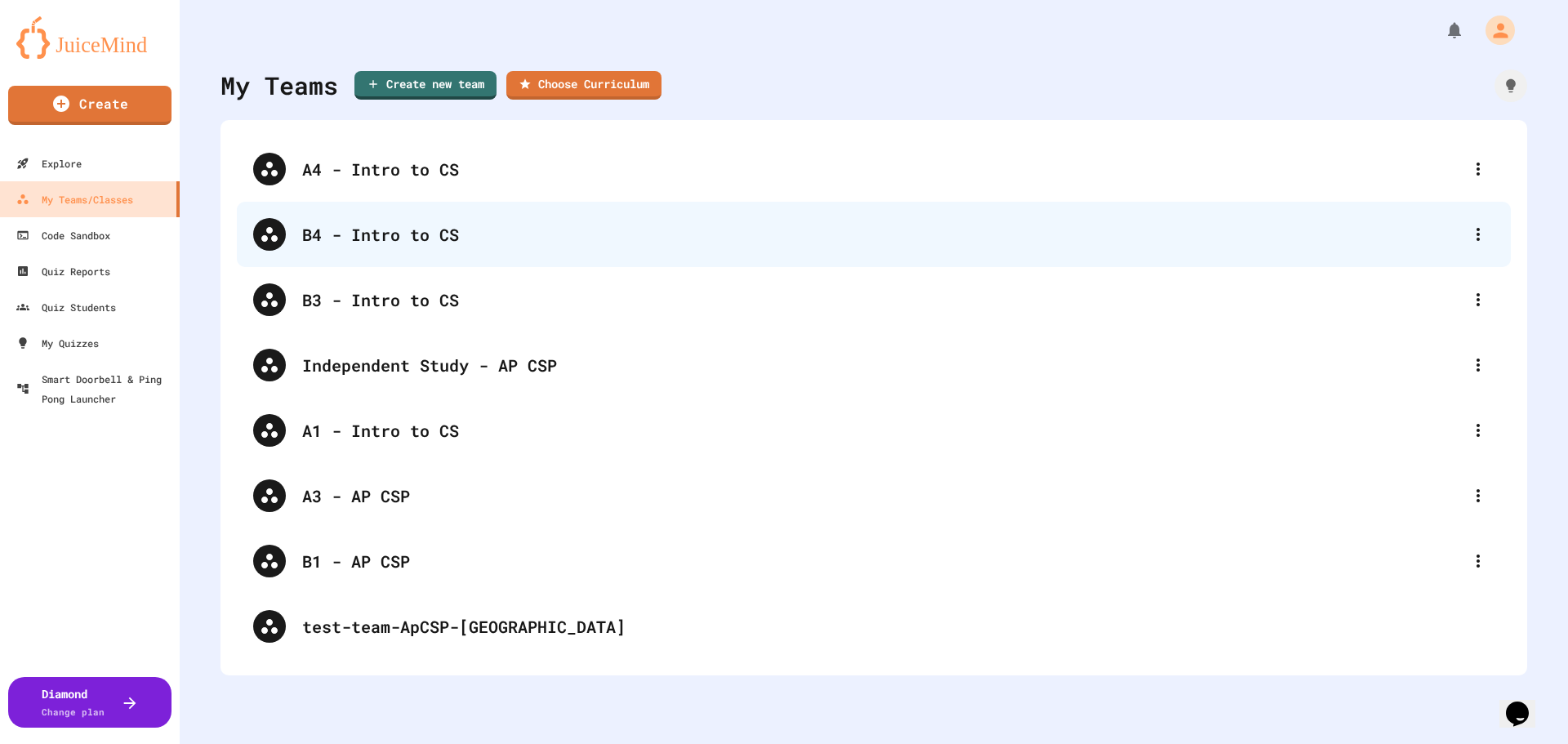
click at [436, 248] on div "B4 - Intro to CS" at bounding box center [874, 234] width 1274 height 65
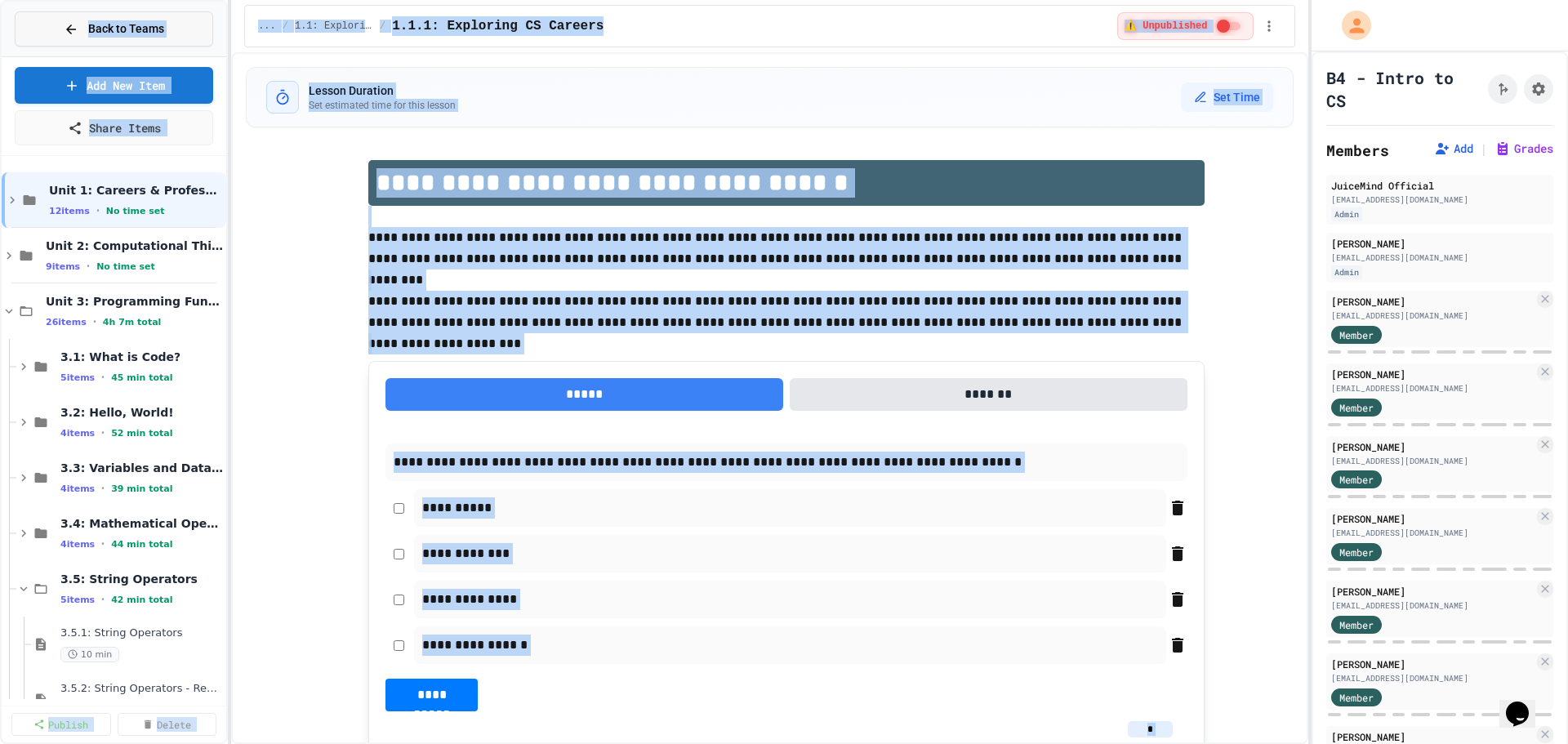
click at [85, 28] on div "Back to Teams" at bounding box center [113, 29] width 100 height 17
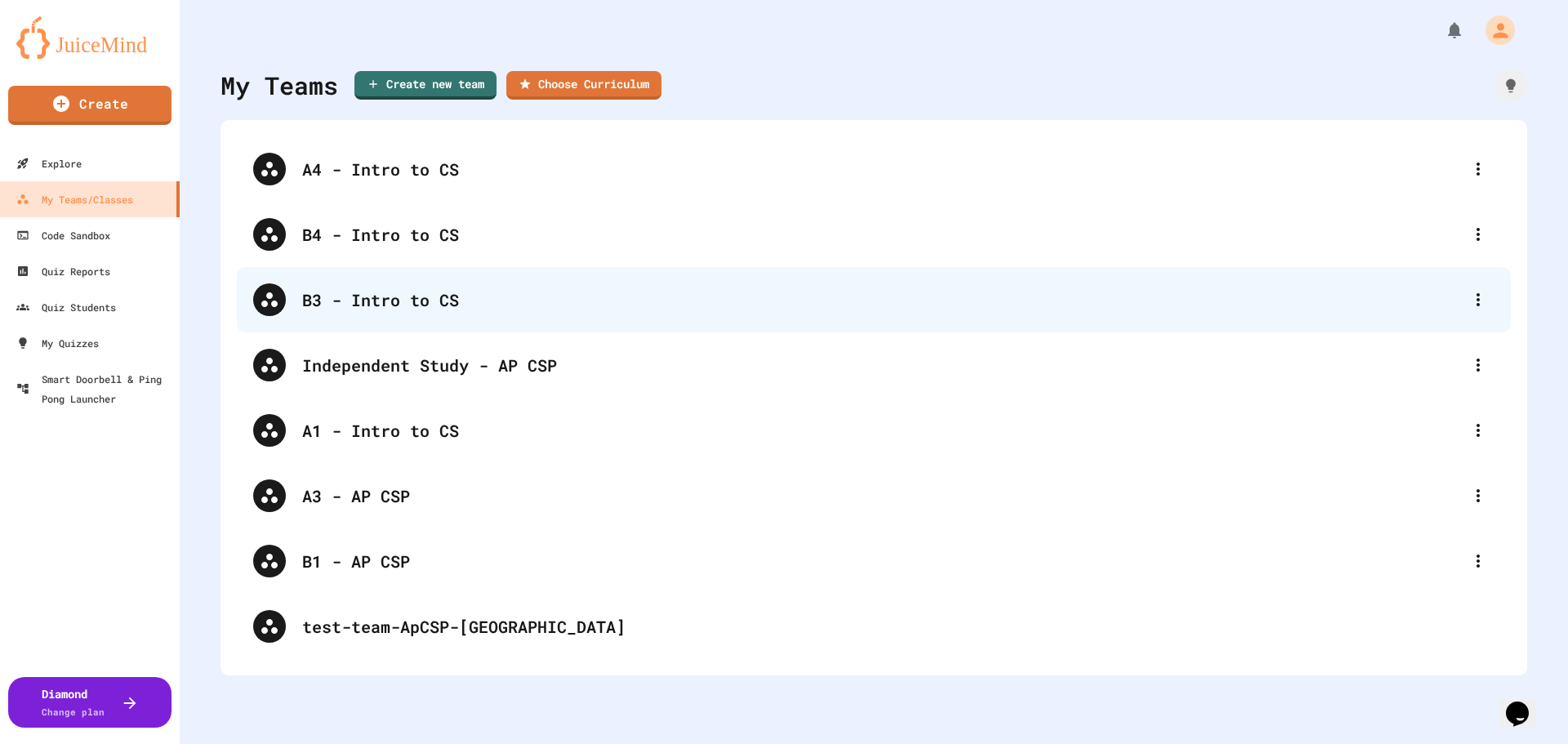
click at [373, 311] on div "B3 - Intro to CS" at bounding box center [882, 300] width 1160 height 24
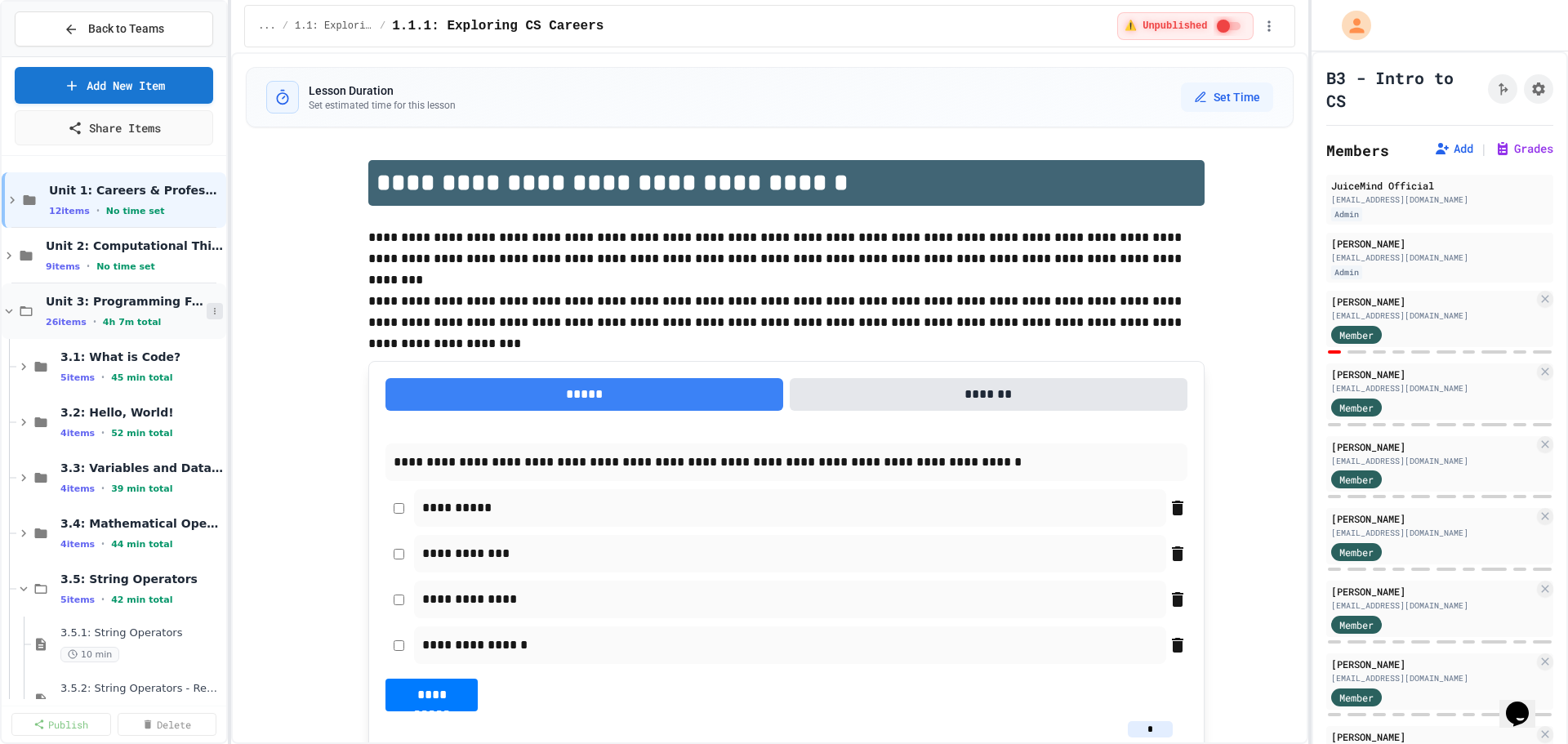
click at [210, 307] on icon at bounding box center [215, 311] width 10 height 10
click at [164, 398] on button "Unpublish All (26)" at bounding box center [171, 400] width 128 height 30
click at [210, 307] on icon at bounding box center [215, 311] width 10 height 10
click at [173, 392] on button "Publish All (26)" at bounding box center [165, 400] width 115 height 30
click at [207, 316] on button at bounding box center [215, 311] width 17 height 17
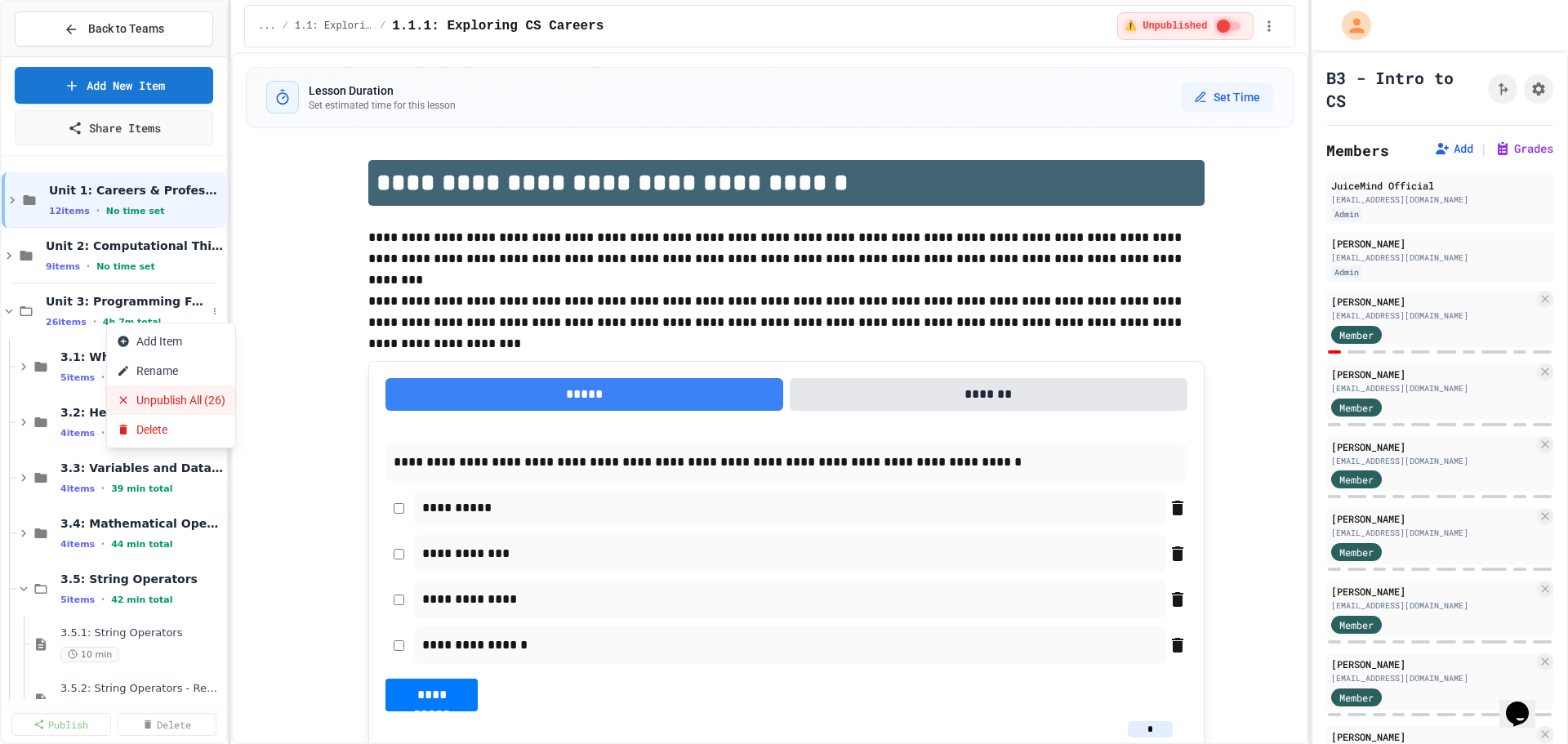
click at [182, 405] on button "Unpublish All (26)" at bounding box center [171, 400] width 128 height 30
click at [126, 356] on span "3.1: What is Code?" at bounding box center [133, 357] width 147 height 15
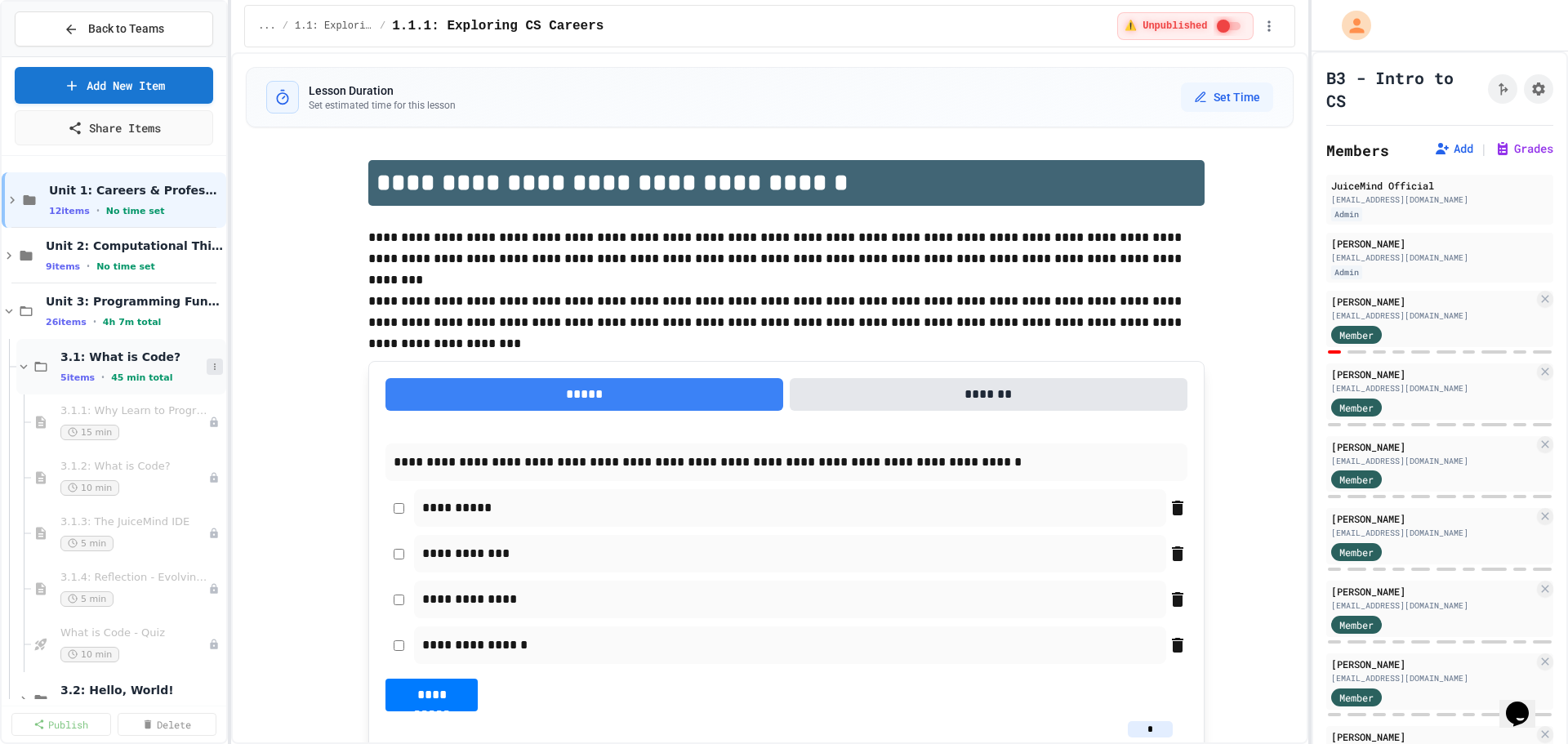
click at [210, 366] on icon at bounding box center [215, 366] width 10 height 10
click at [162, 461] on button "Publish All (5)" at bounding box center [161, 456] width 109 height 30
click at [1494, 151] on button "Grades" at bounding box center [1523, 148] width 58 height 17
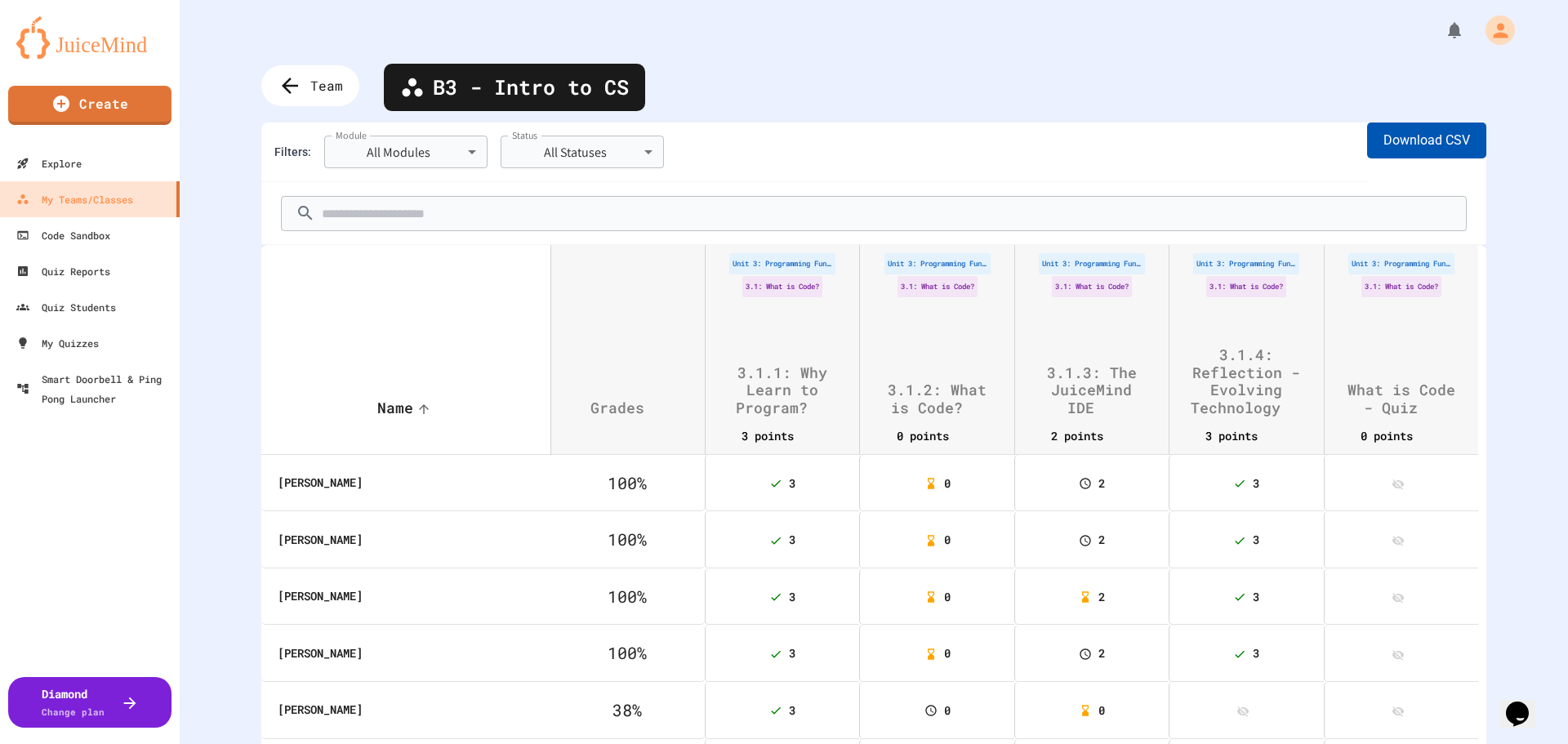
click at [1426, 140] on button "Download CSV" at bounding box center [1426, 140] width 119 height 36
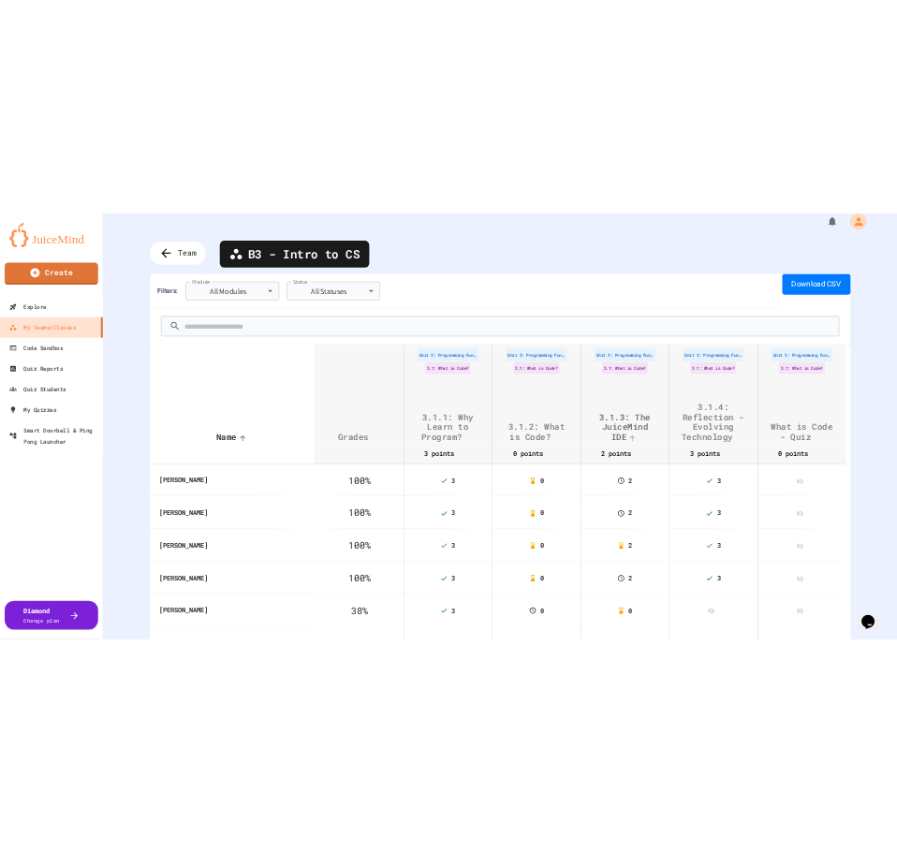
scroll to position [23, 0]
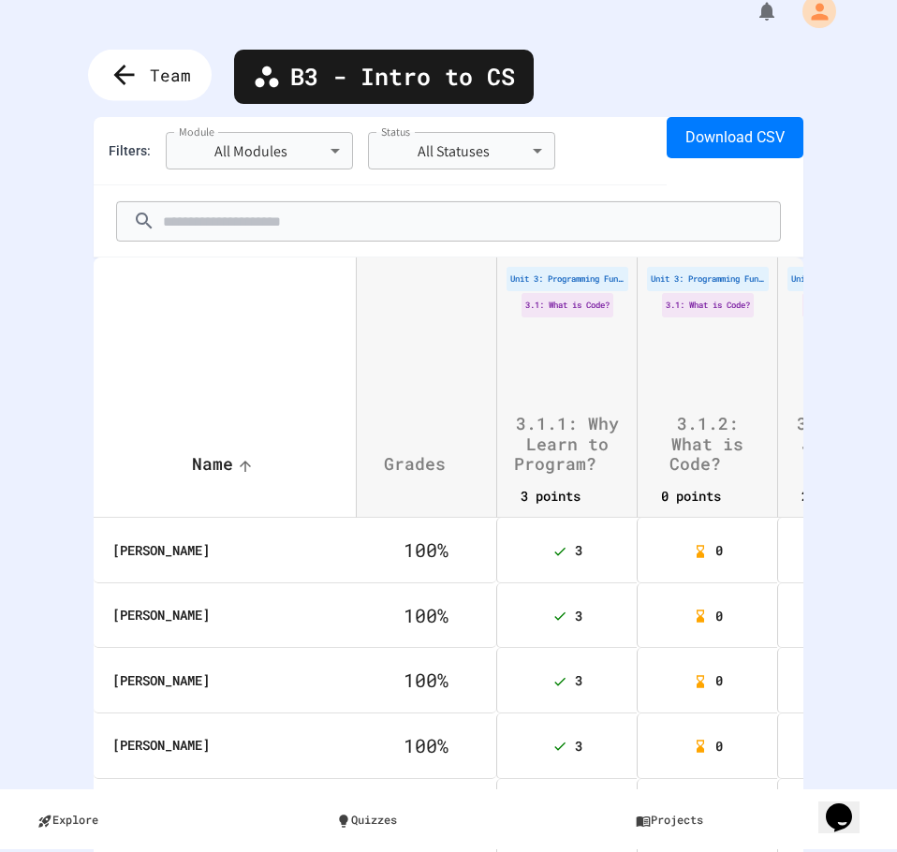
click at [138, 81] on icon at bounding box center [124, 75] width 31 height 31
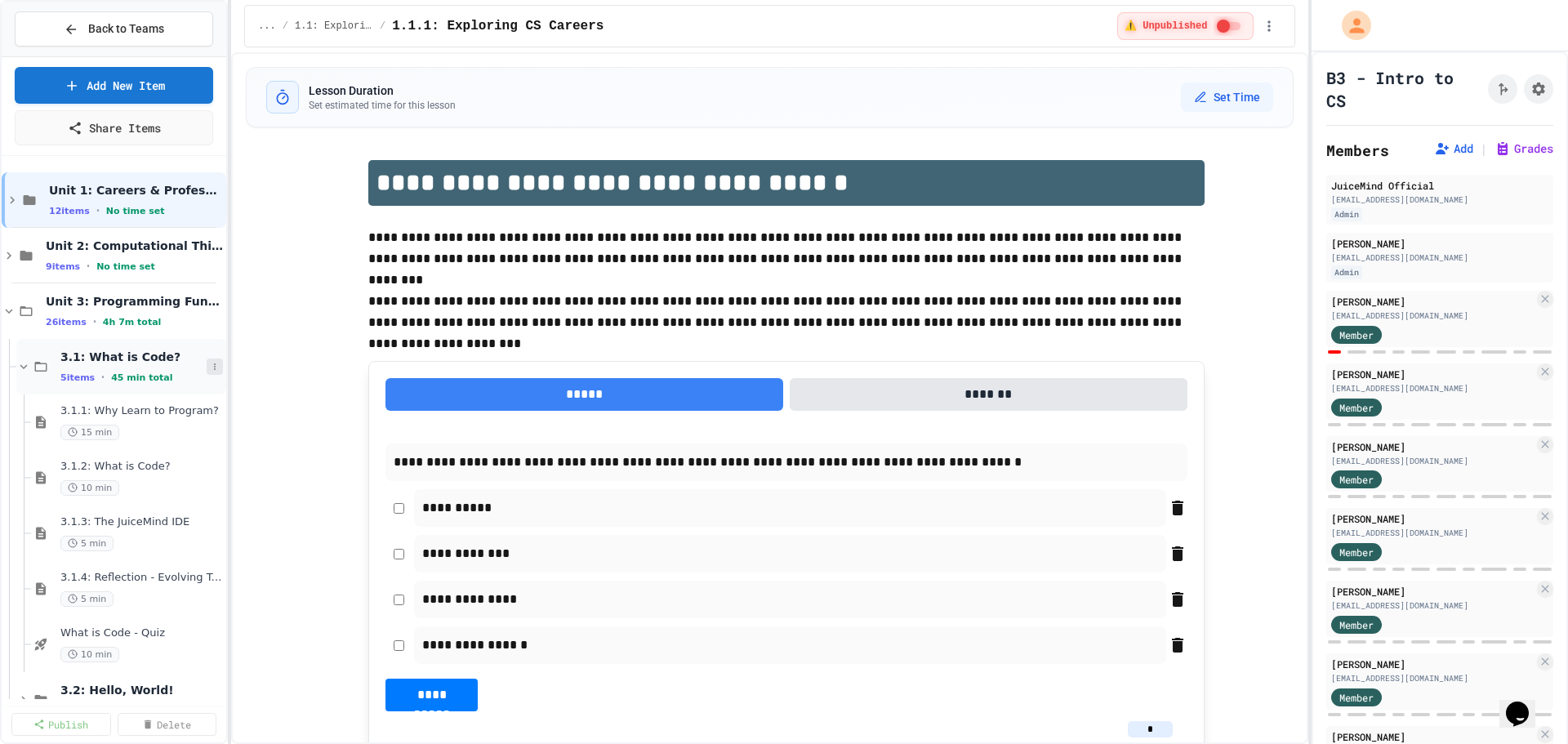
click at [210, 365] on icon at bounding box center [215, 366] width 10 height 10
click at [172, 453] on button "Unpublish All (5)" at bounding box center [168, 456] width 122 height 30
click at [126, 354] on span "3.1: What is Code?" at bounding box center [133, 357] width 147 height 15
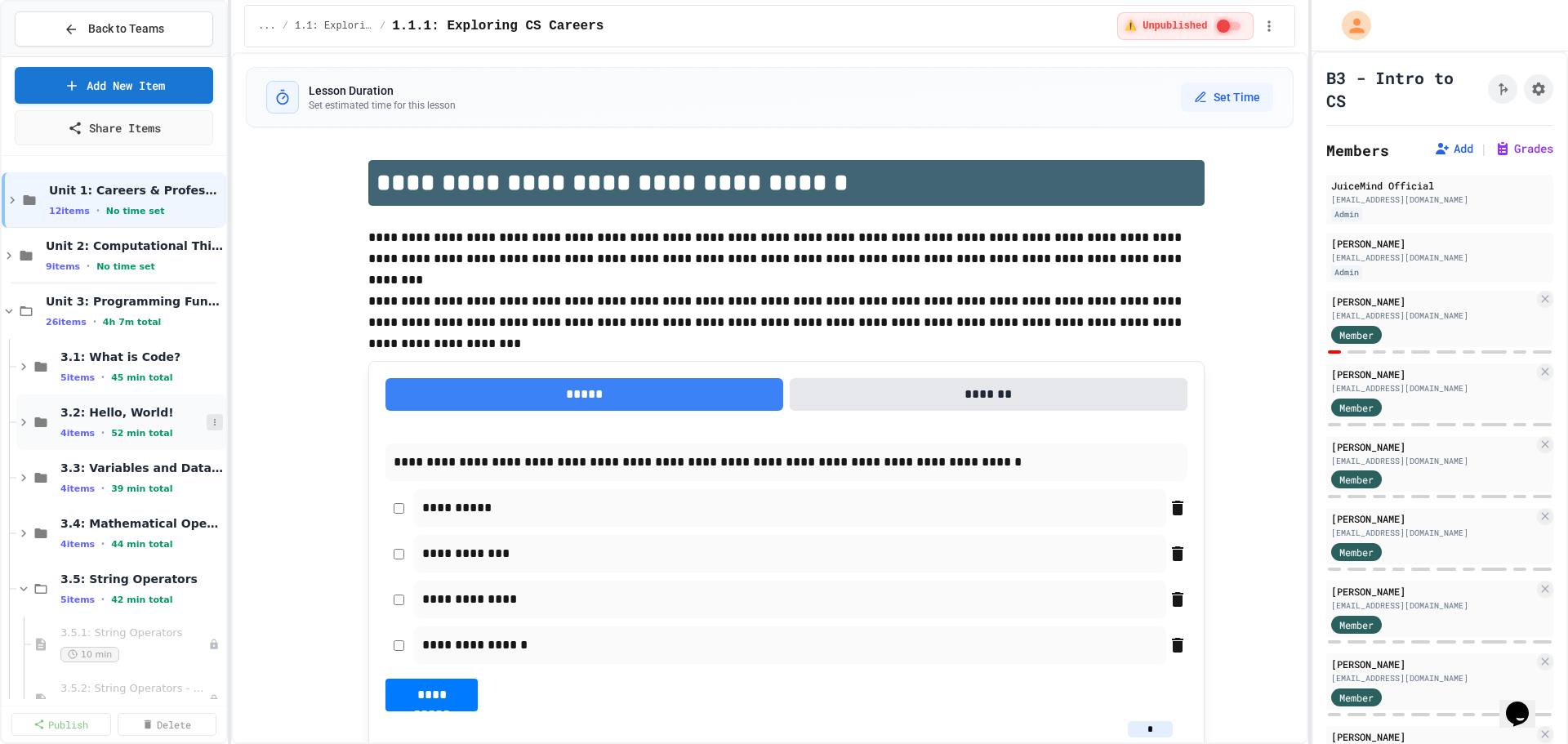
click at [210, 427] on icon at bounding box center [215, 421] width 10 height 10
click at [160, 510] on button "Publish All (4)" at bounding box center [161, 511] width 109 height 30
click at [111, 409] on span "3.2: Hello, World!" at bounding box center [133, 412] width 147 height 15
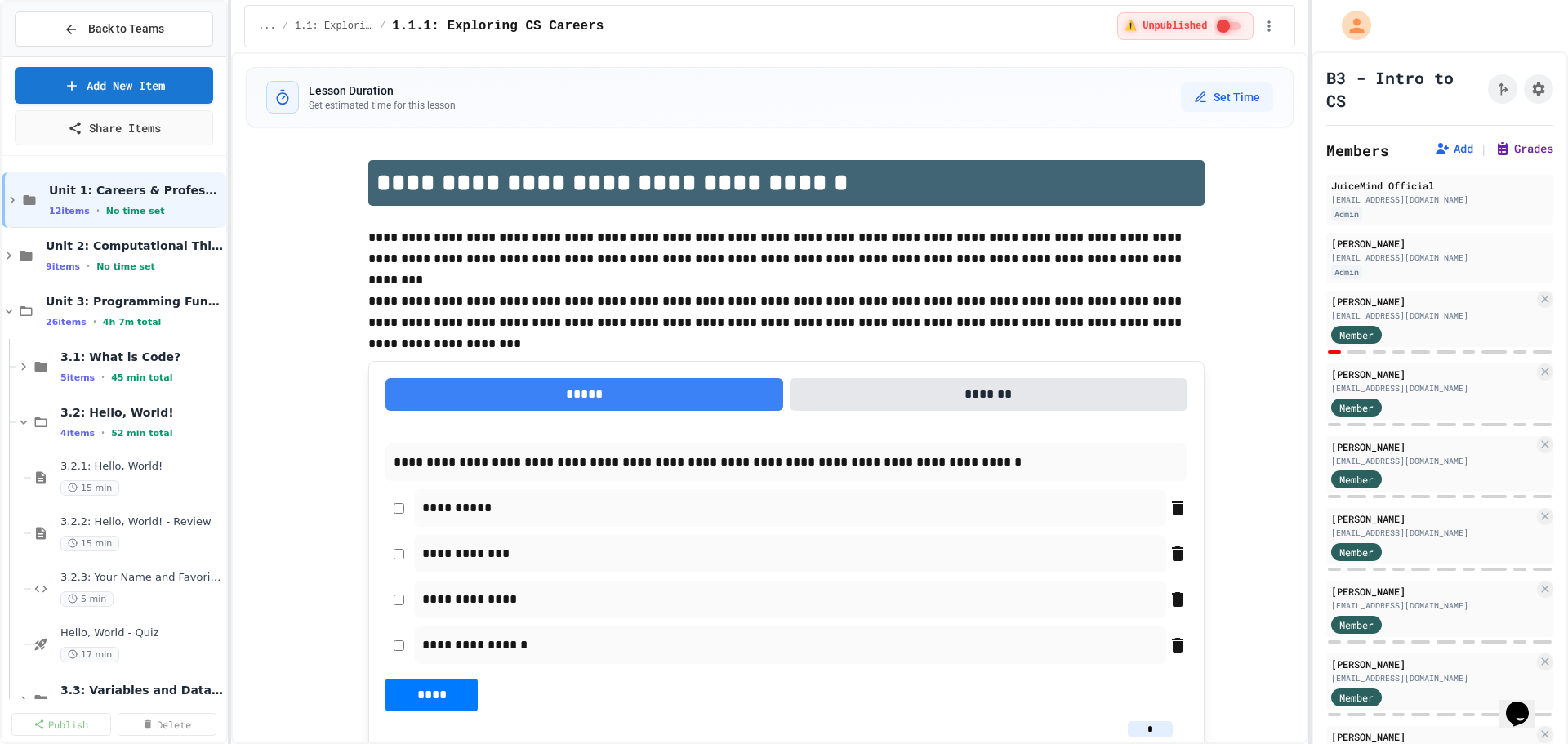
click at [1499, 149] on button "Grades" at bounding box center [1523, 148] width 58 height 17
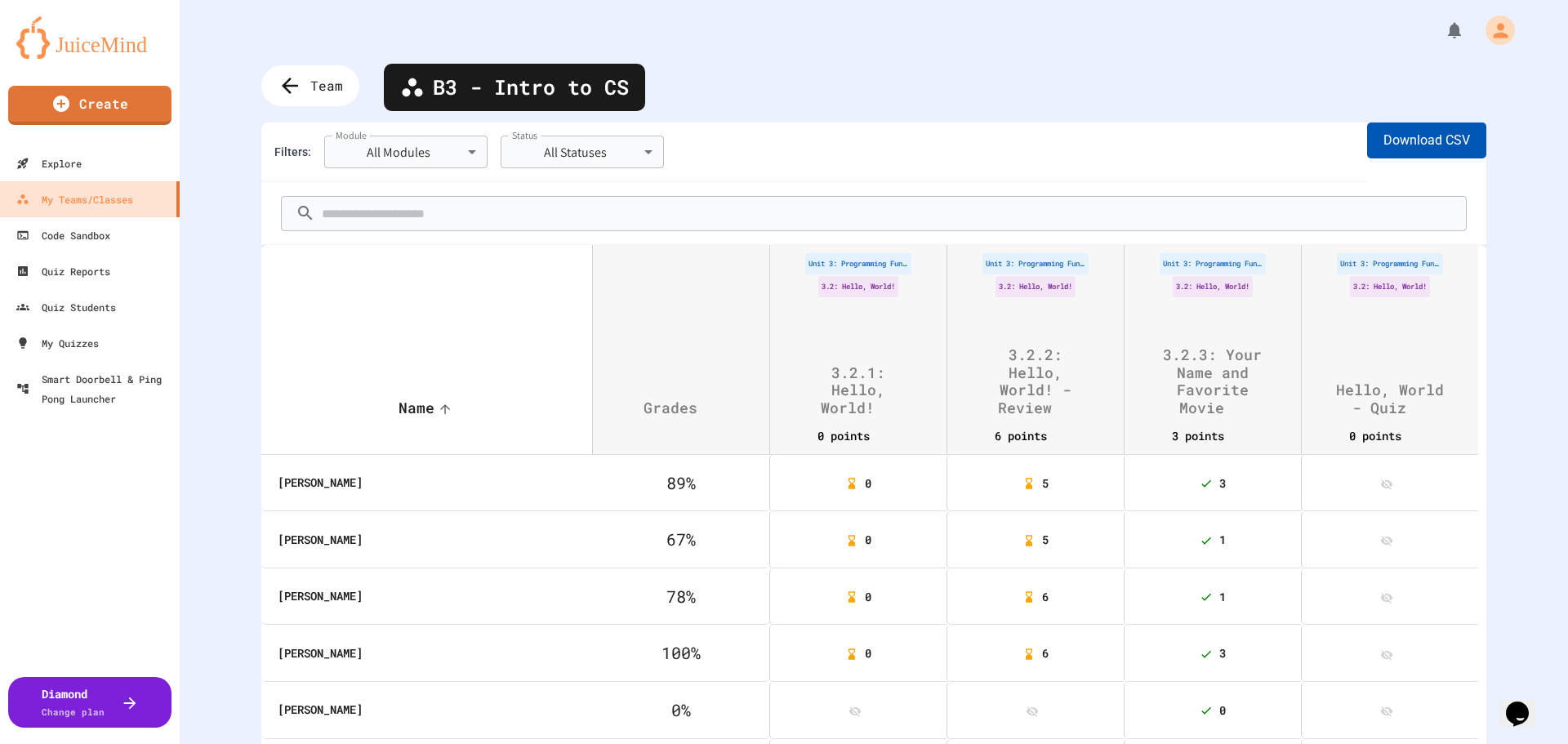
click at [1403, 138] on button "Download CSV" at bounding box center [1426, 140] width 119 height 36
click at [291, 92] on icon at bounding box center [288, 85] width 27 height 27
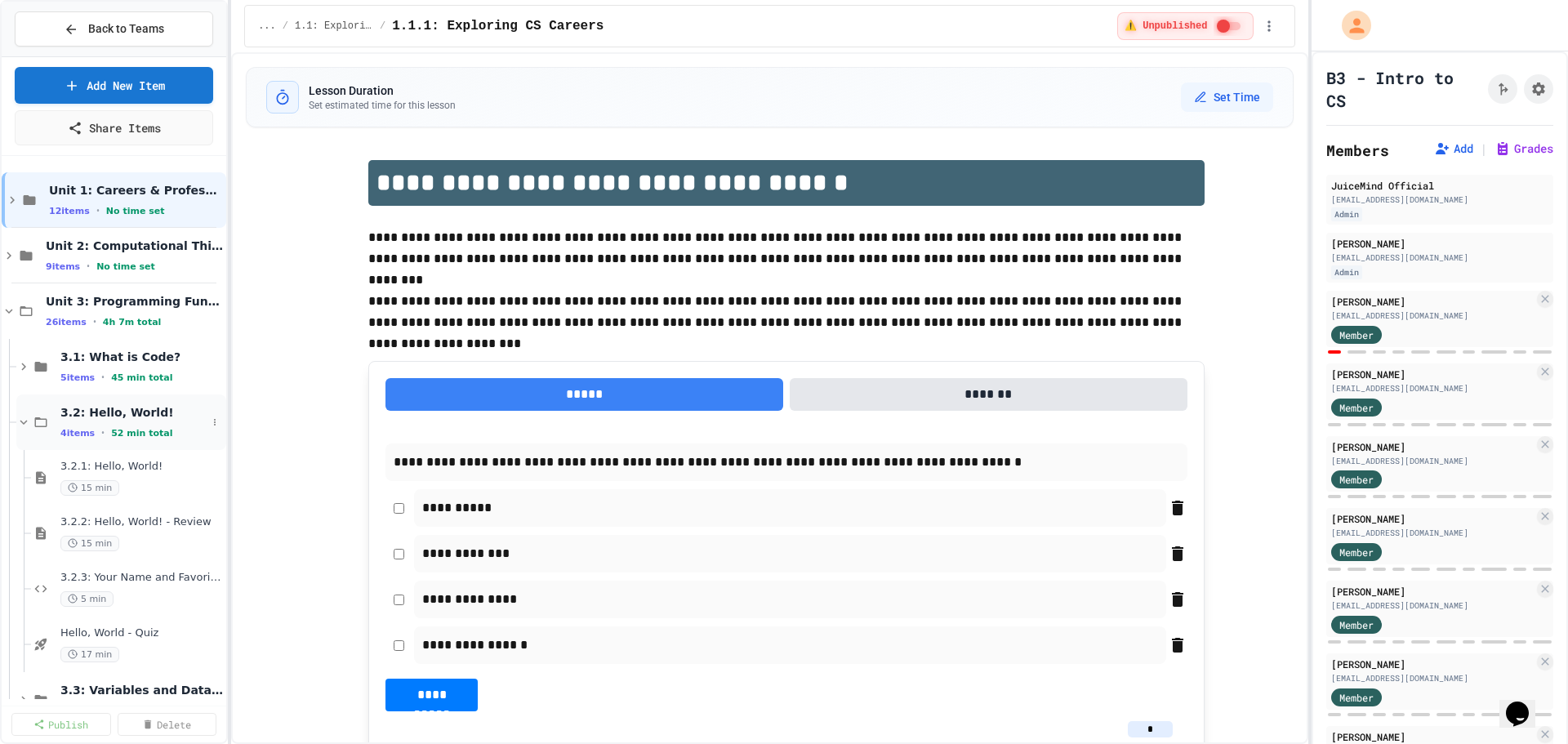
click at [116, 413] on span "3.2: Hello, World!" at bounding box center [133, 412] width 147 height 15
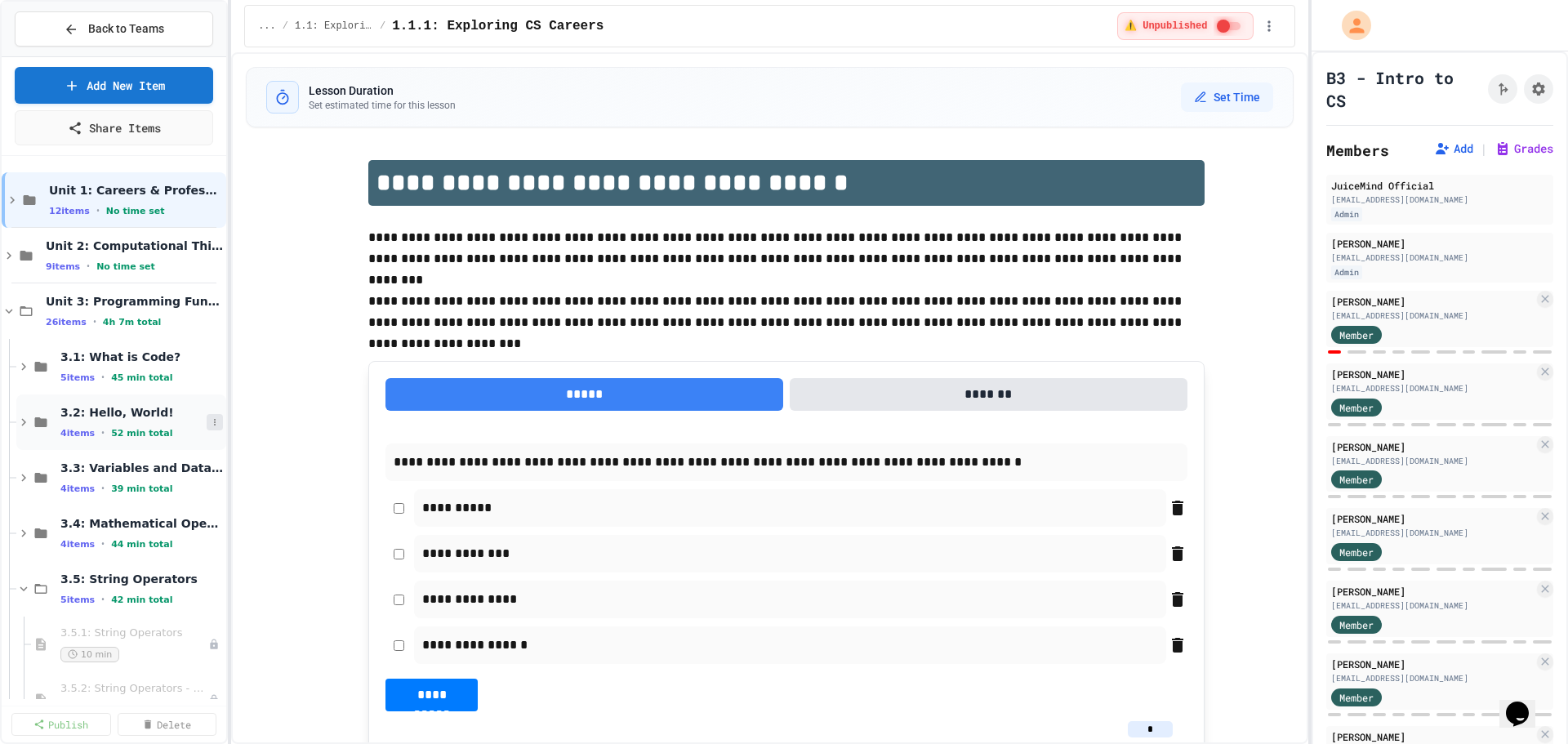
click at [210, 420] on icon at bounding box center [215, 421] width 10 height 10
click at [196, 511] on button "Unpublish All (4)" at bounding box center [168, 511] width 122 height 30
click at [210, 480] on icon at bounding box center [215, 477] width 10 height 10
click at [175, 564] on button "Publish All (4)" at bounding box center [161, 567] width 109 height 30
click at [134, 475] on span "3.3: Variables and Data Types" at bounding box center [133, 468] width 147 height 15
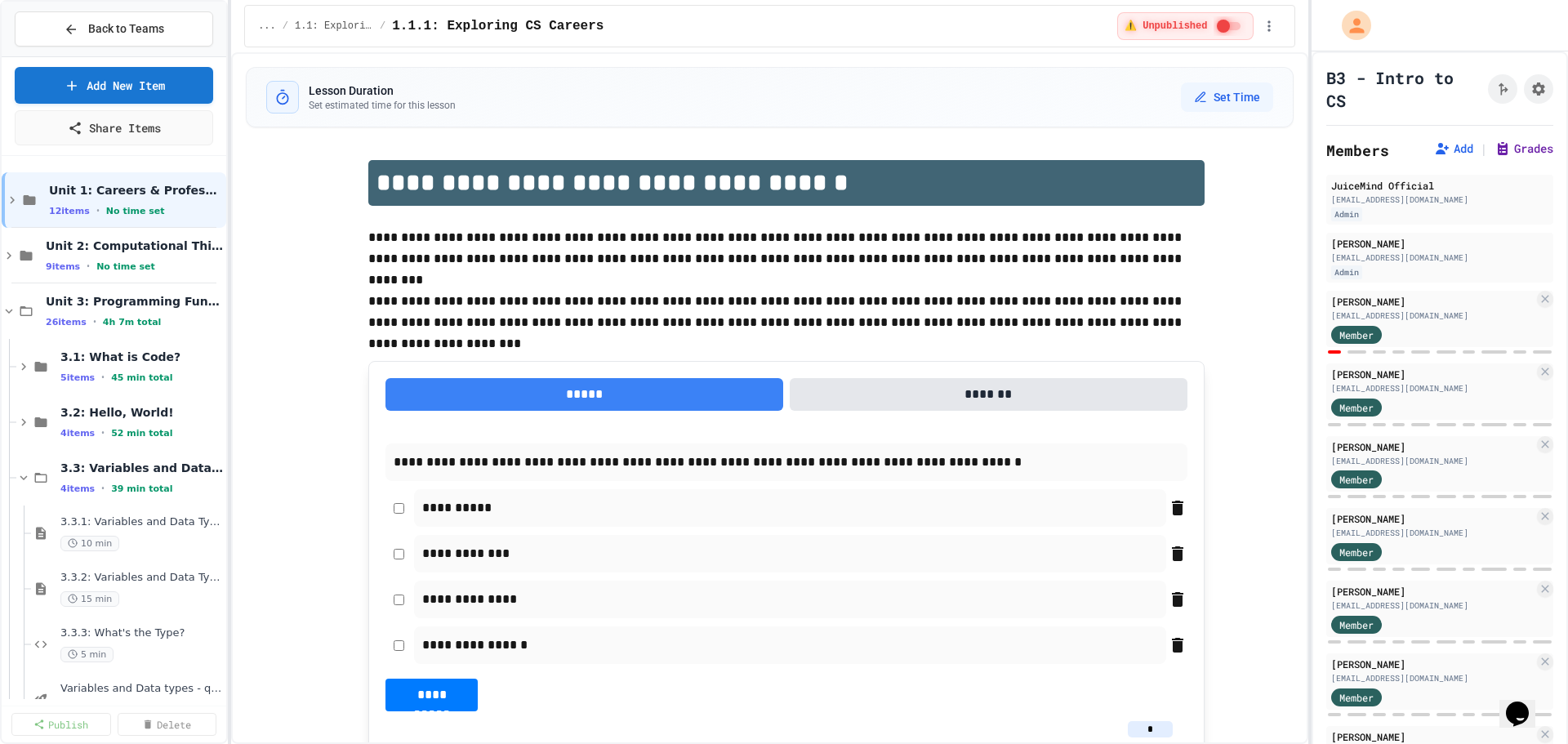
click at [1494, 147] on button "Grades" at bounding box center [1523, 148] width 58 height 17
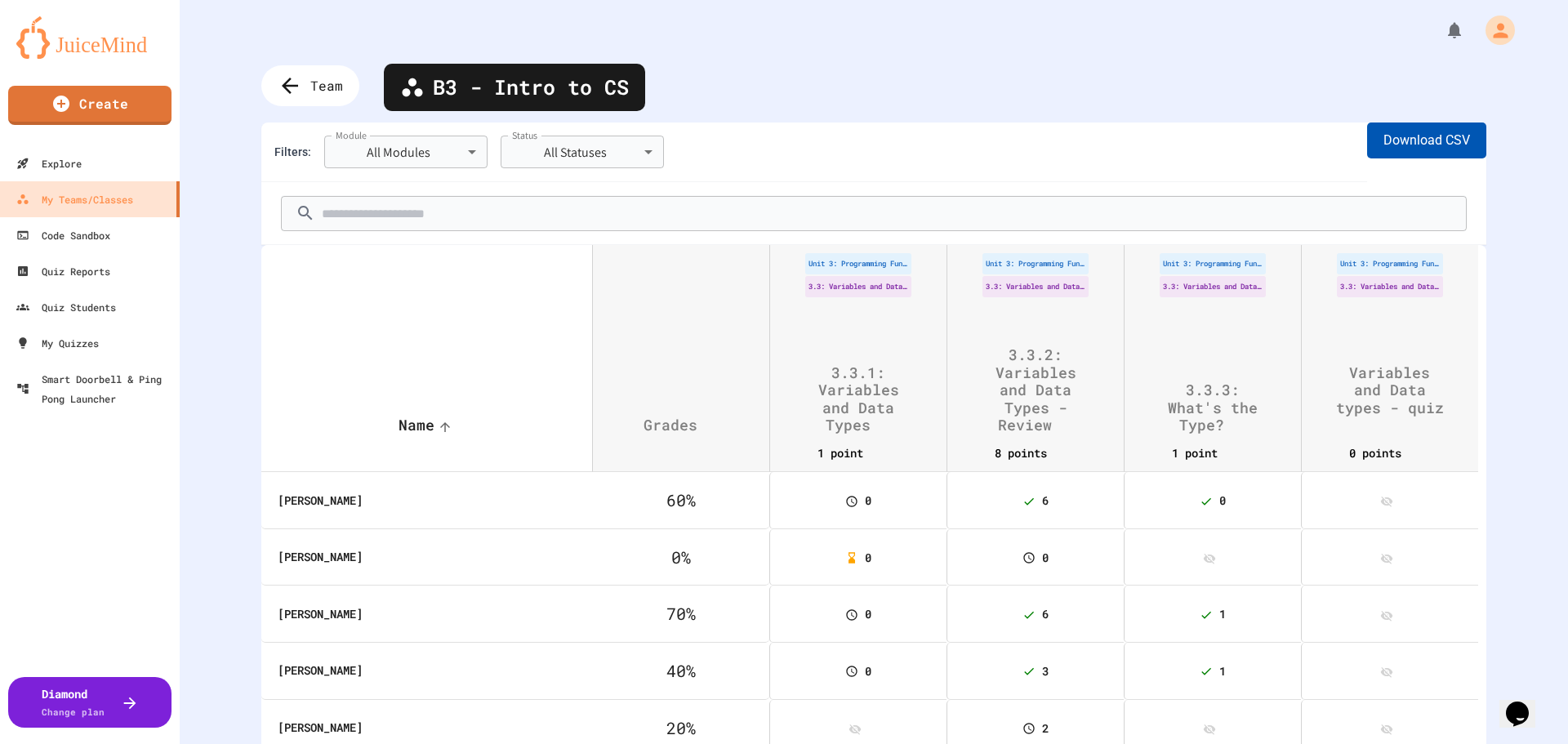
click at [1430, 136] on button "Download CSV" at bounding box center [1426, 140] width 119 height 36
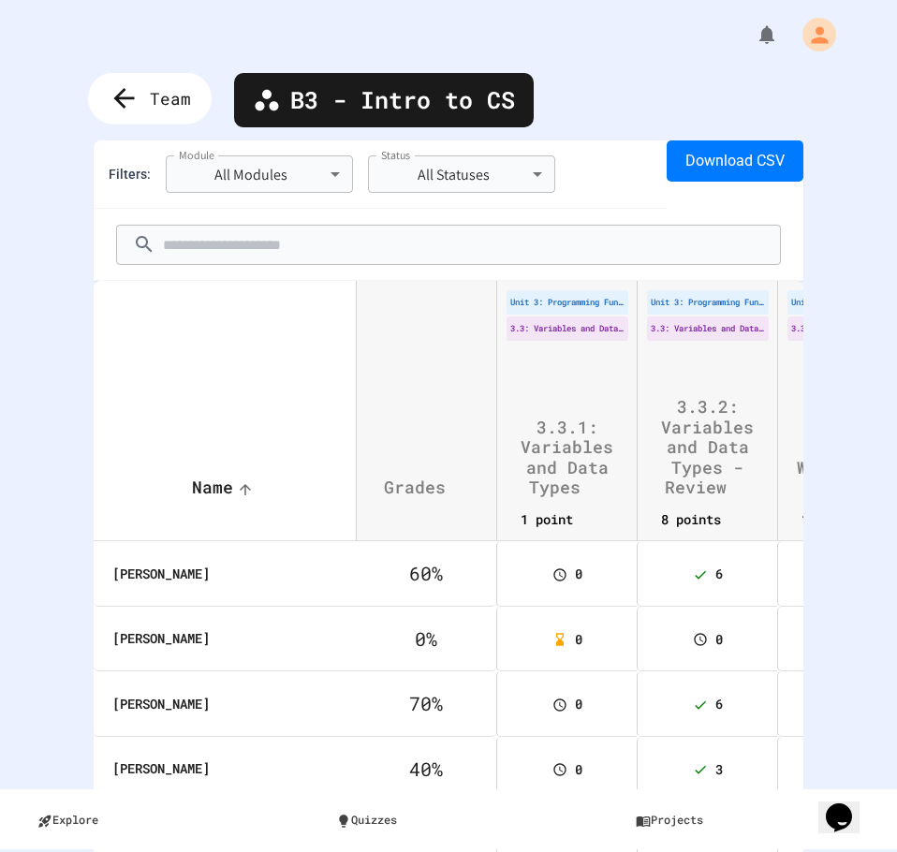
click at [138, 96] on icon at bounding box center [124, 98] width 31 height 31
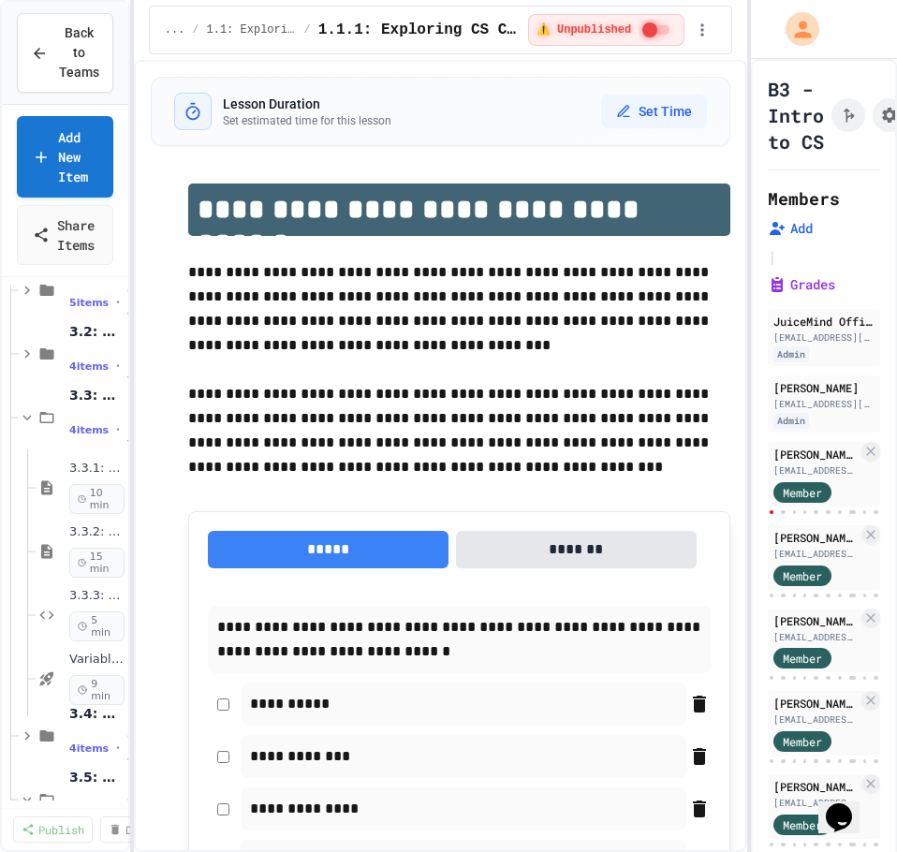
scroll to position [234, 0]
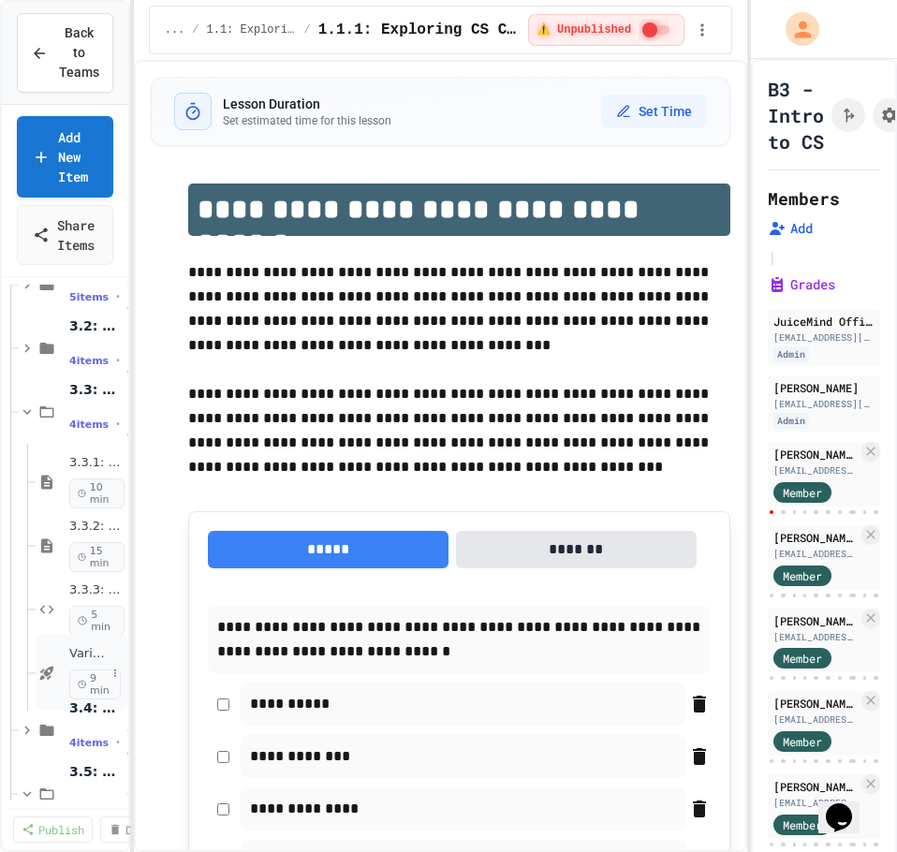
click at [55, 671] on icon at bounding box center [47, 673] width 22 height 17
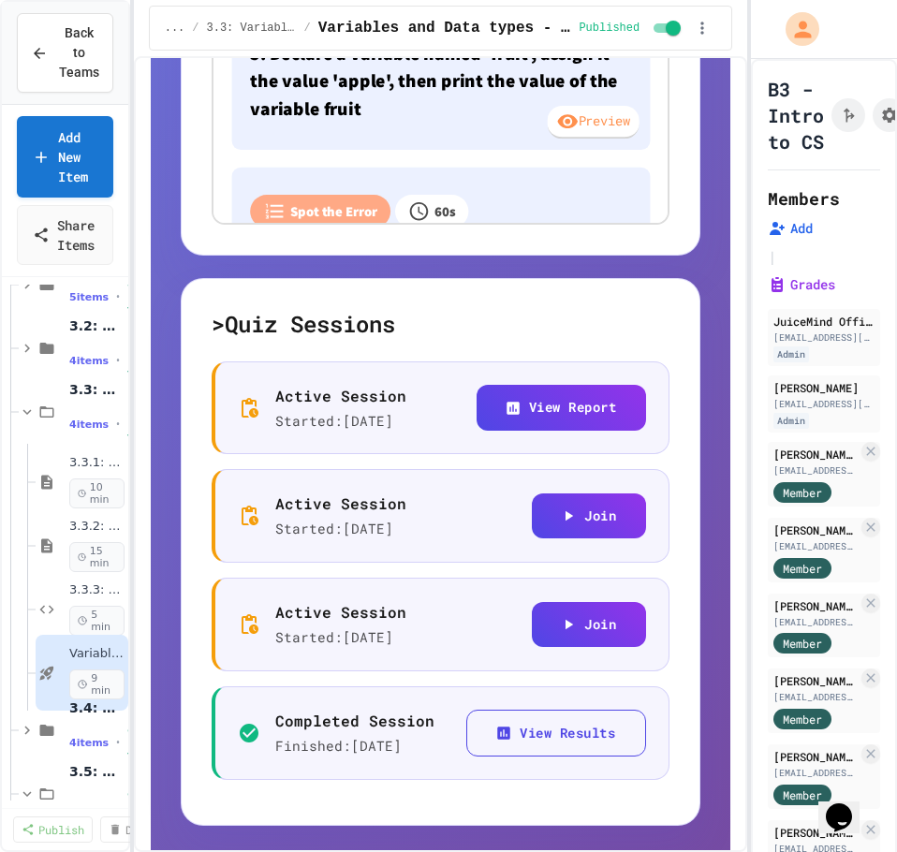
scroll to position [983, 0]
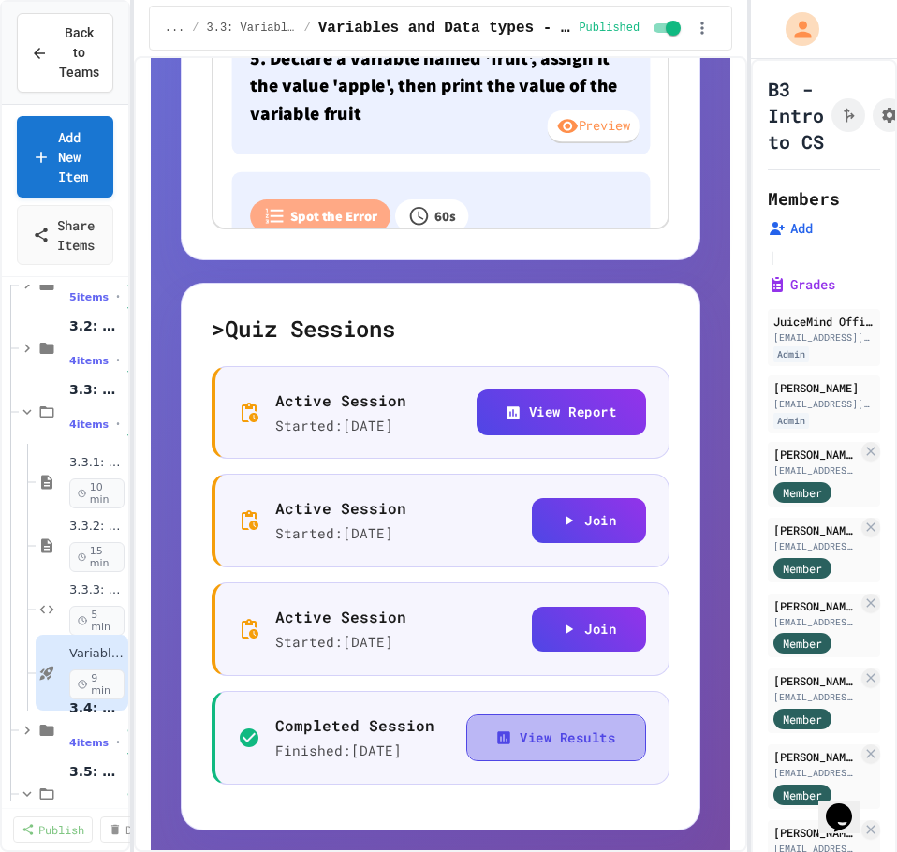
click at [509, 762] on button "View Results" at bounding box center [556, 738] width 180 height 48
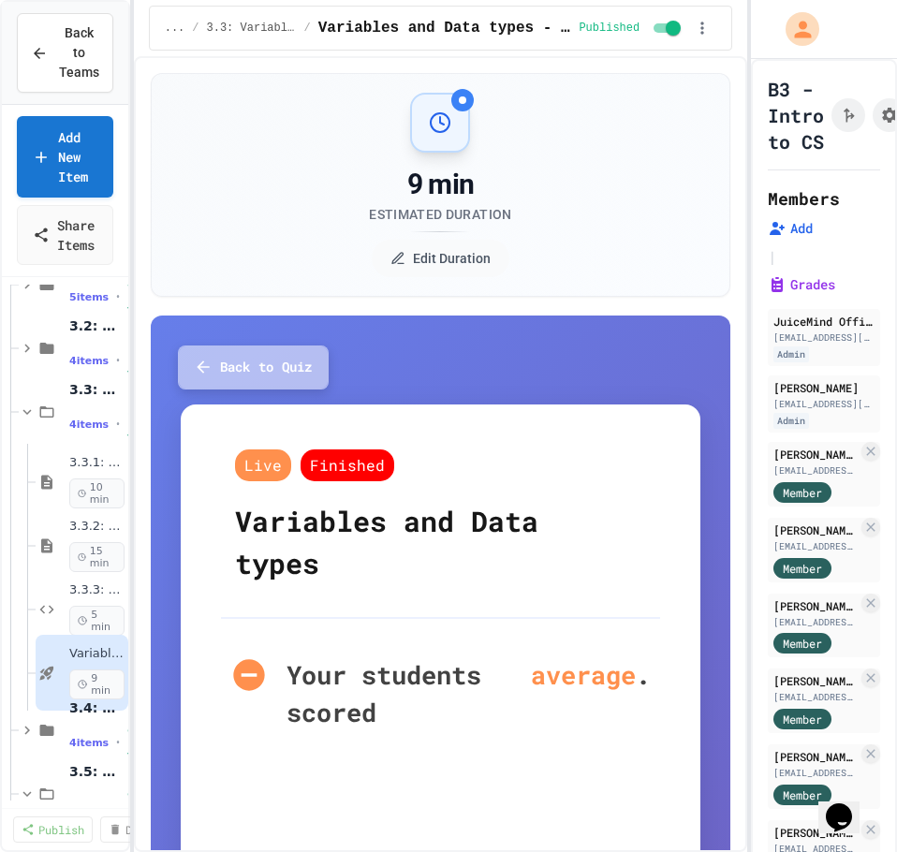
click at [281, 368] on button "Back to Quiz" at bounding box center [253, 367] width 151 height 44
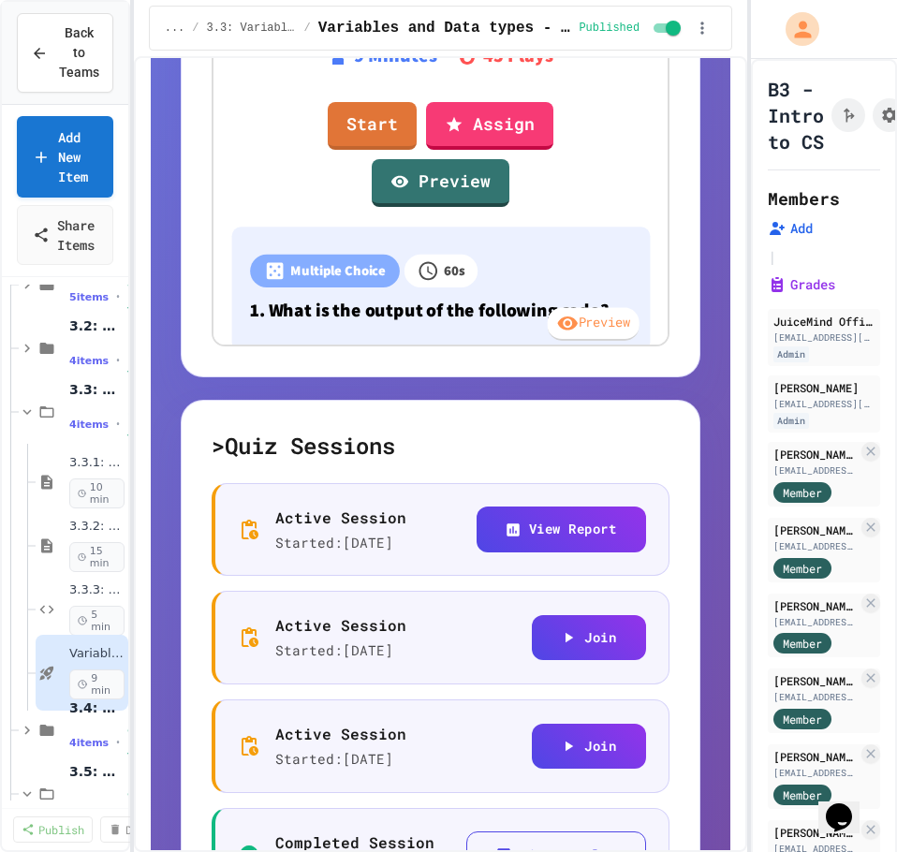
scroll to position [1070, 0]
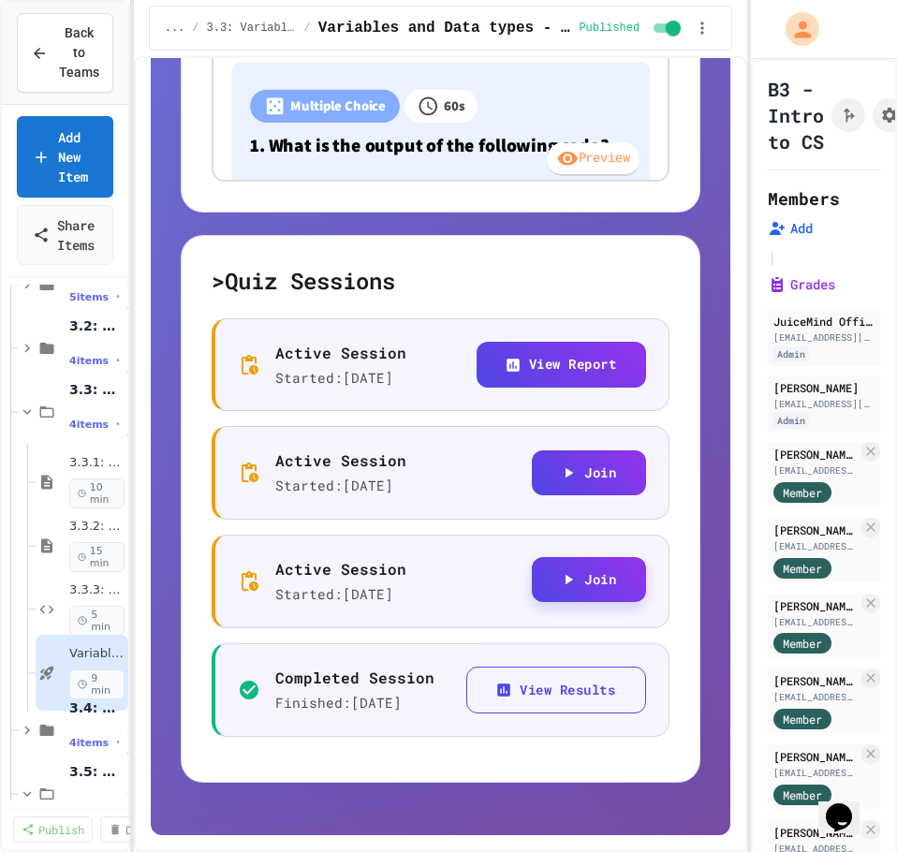
click at [561, 579] on icon "button" at bounding box center [568, 579] width 17 height 17
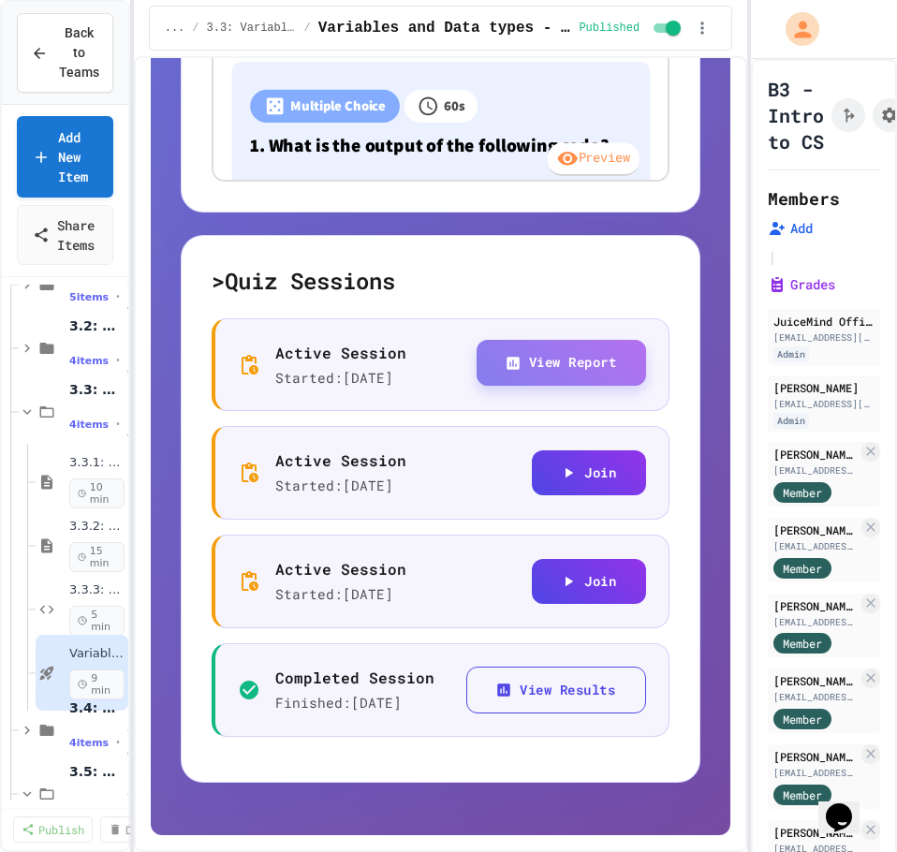
click at [518, 347] on button "View Report" at bounding box center [562, 363] width 170 height 46
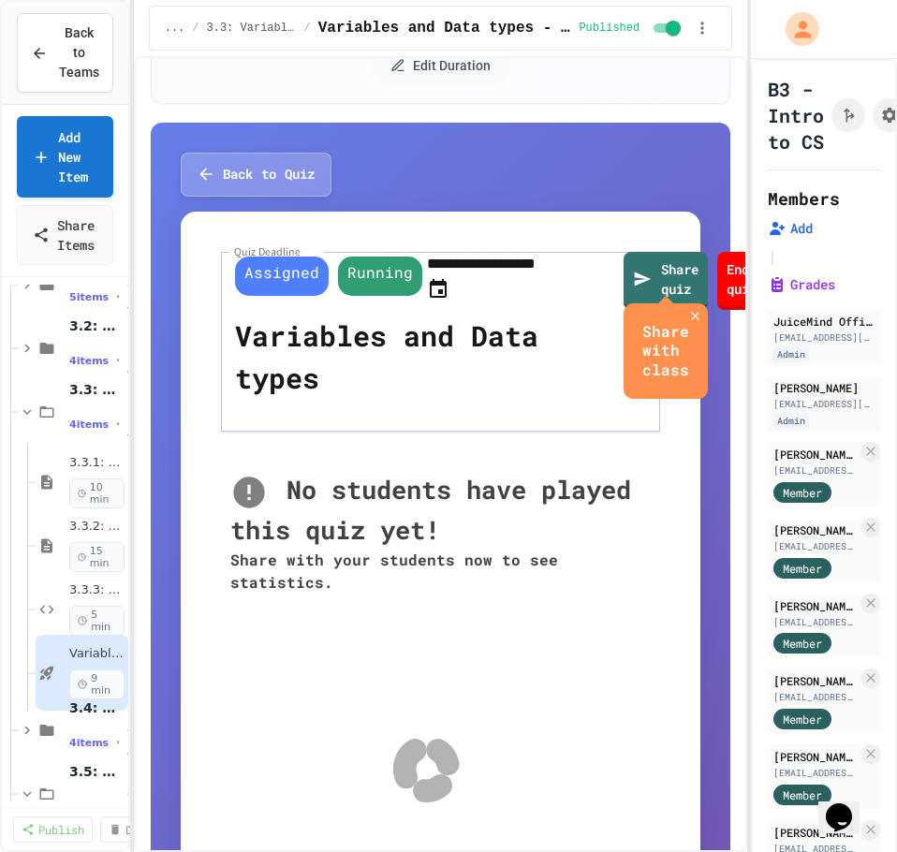
scroll to position [134, 0]
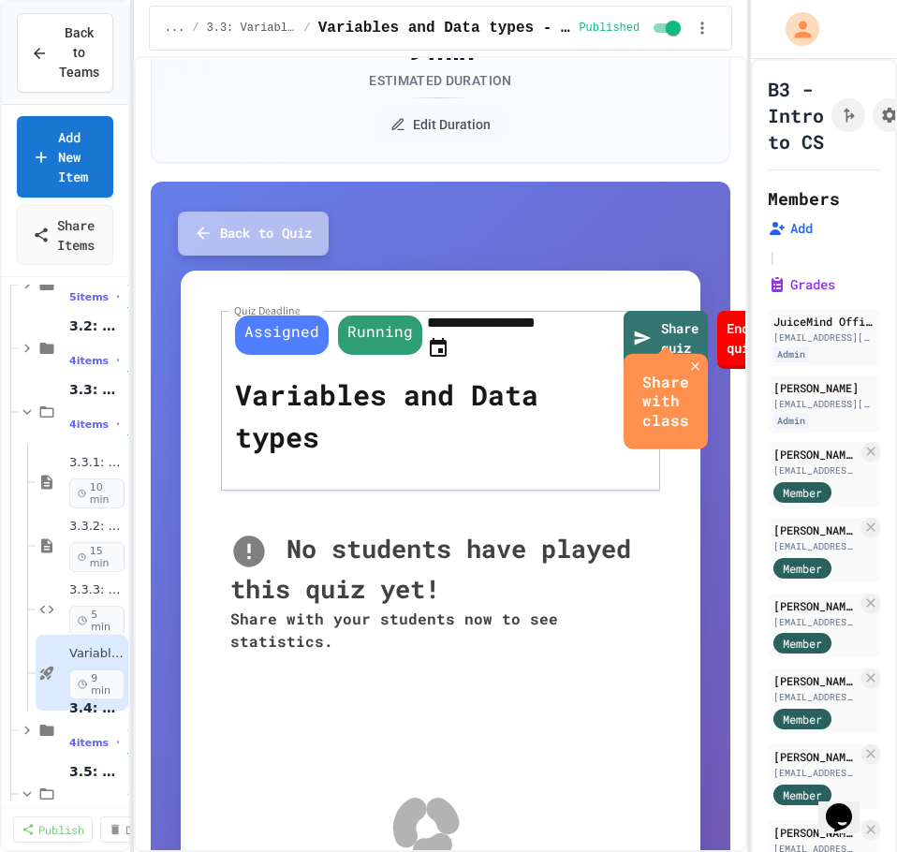
click at [253, 229] on button "Back to Quiz" at bounding box center [253, 234] width 151 height 44
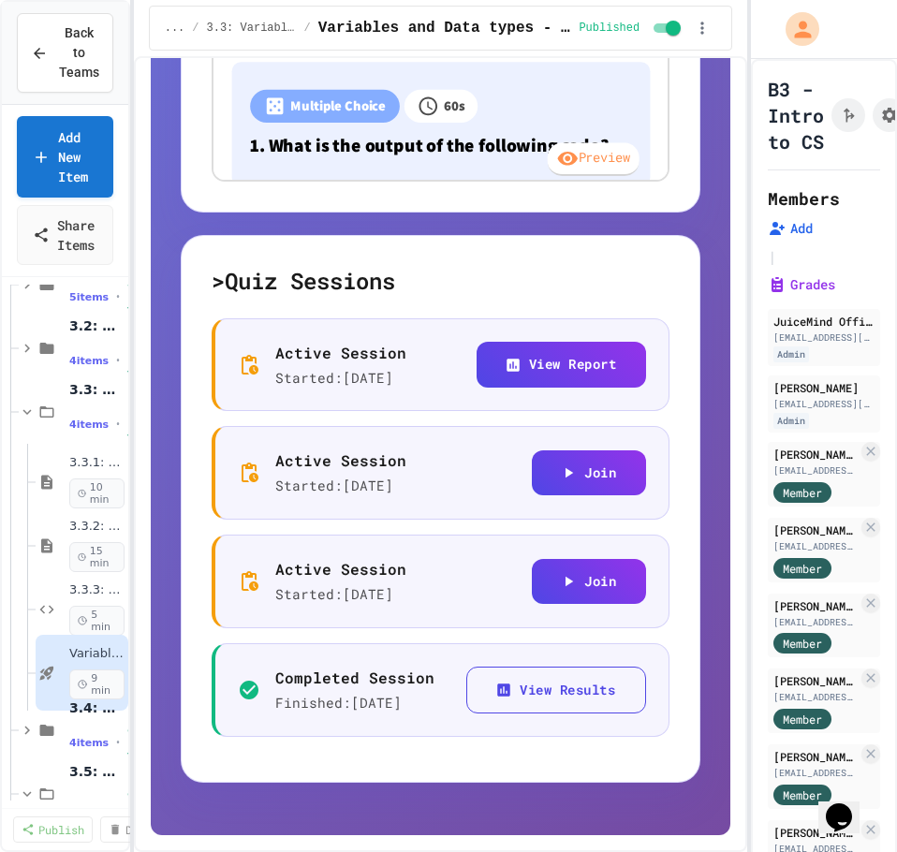
scroll to position [1070, 0]
click at [546, 685] on button "View Results" at bounding box center [556, 691] width 180 height 48
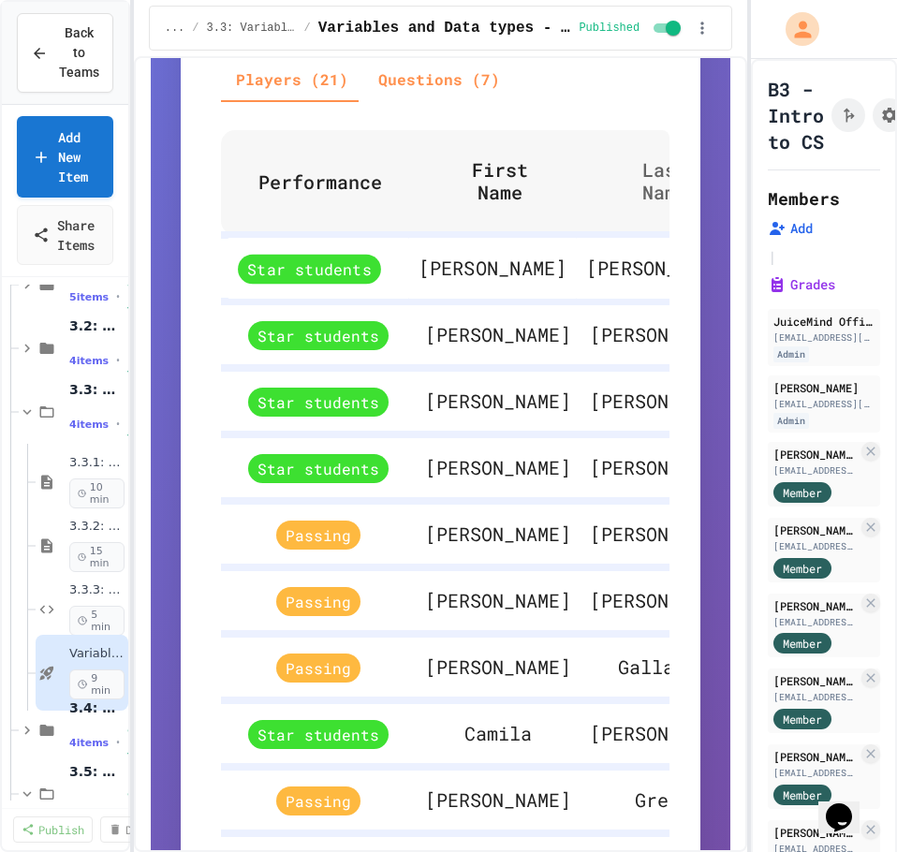
scroll to position [1023, 0]
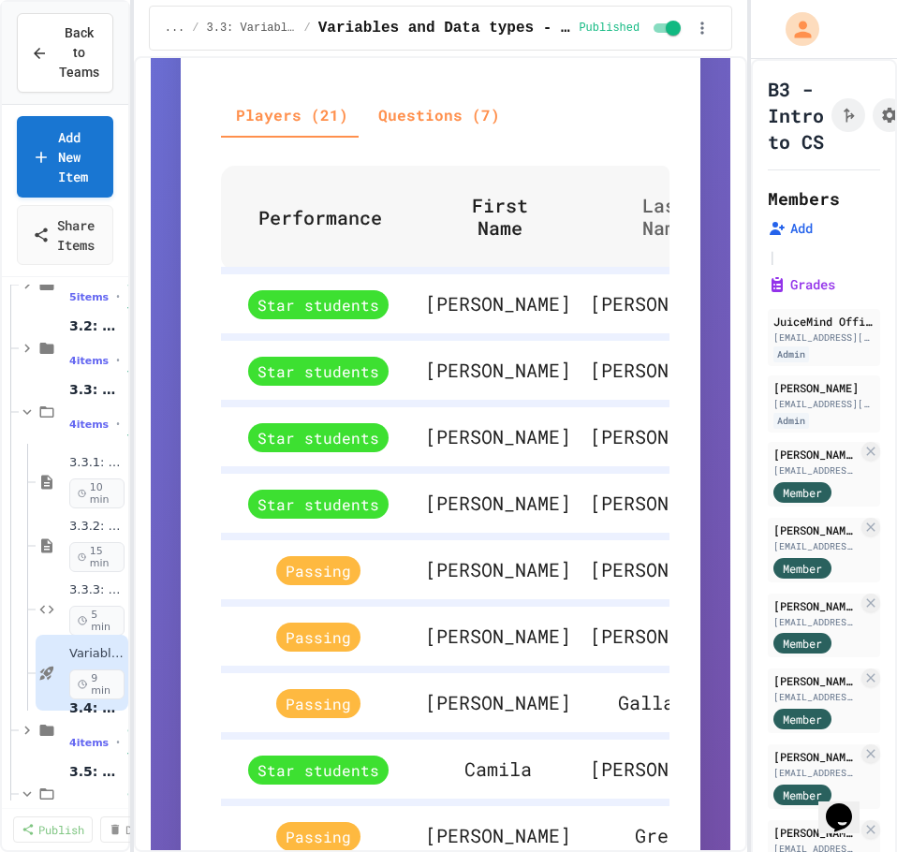
click at [619, 215] on span "Last Name" at bounding box center [677, 216] width 118 height 45
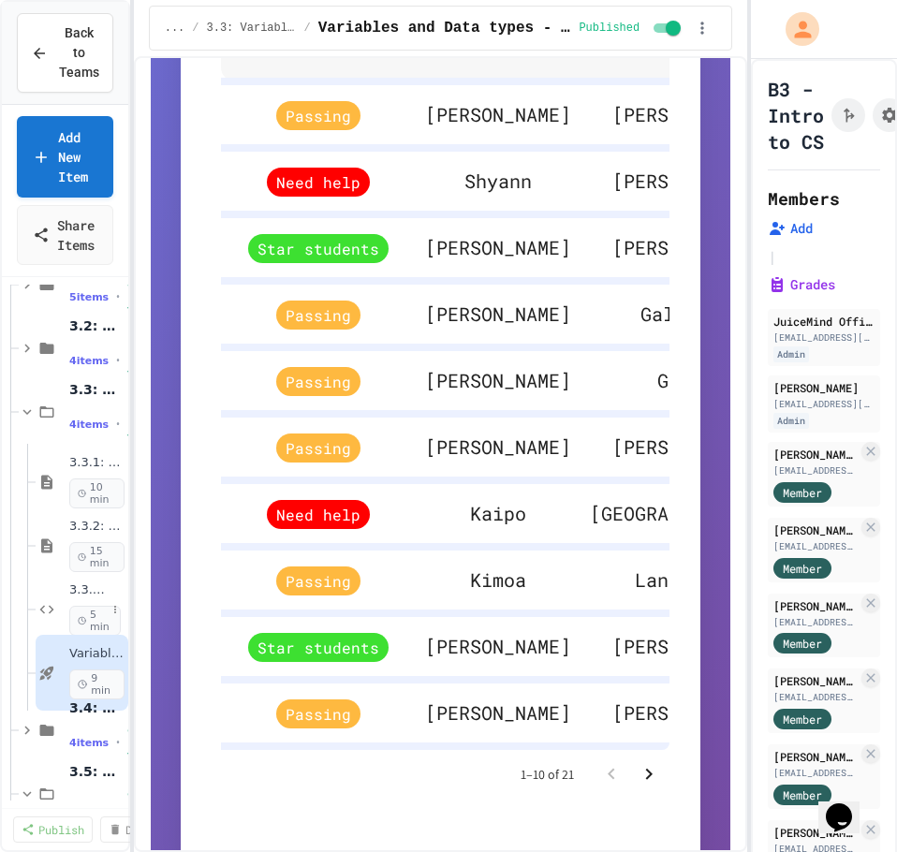
scroll to position [1211, 0]
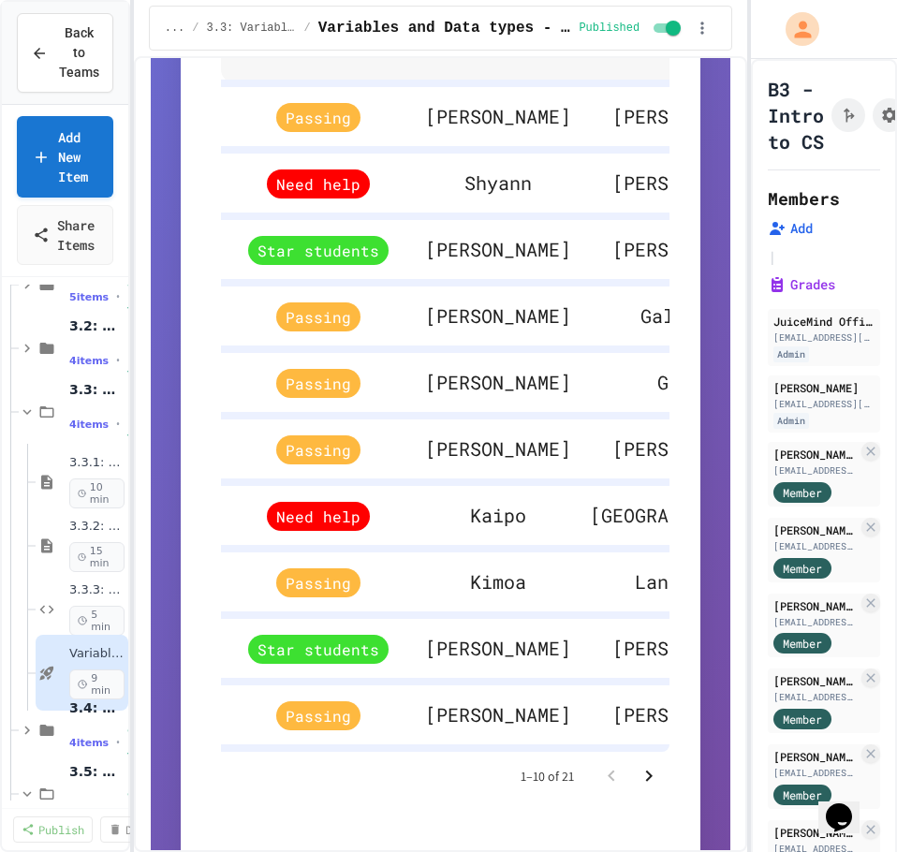
click at [646, 781] on icon "Go to next page" at bounding box center [649, 775] width 7 height 11
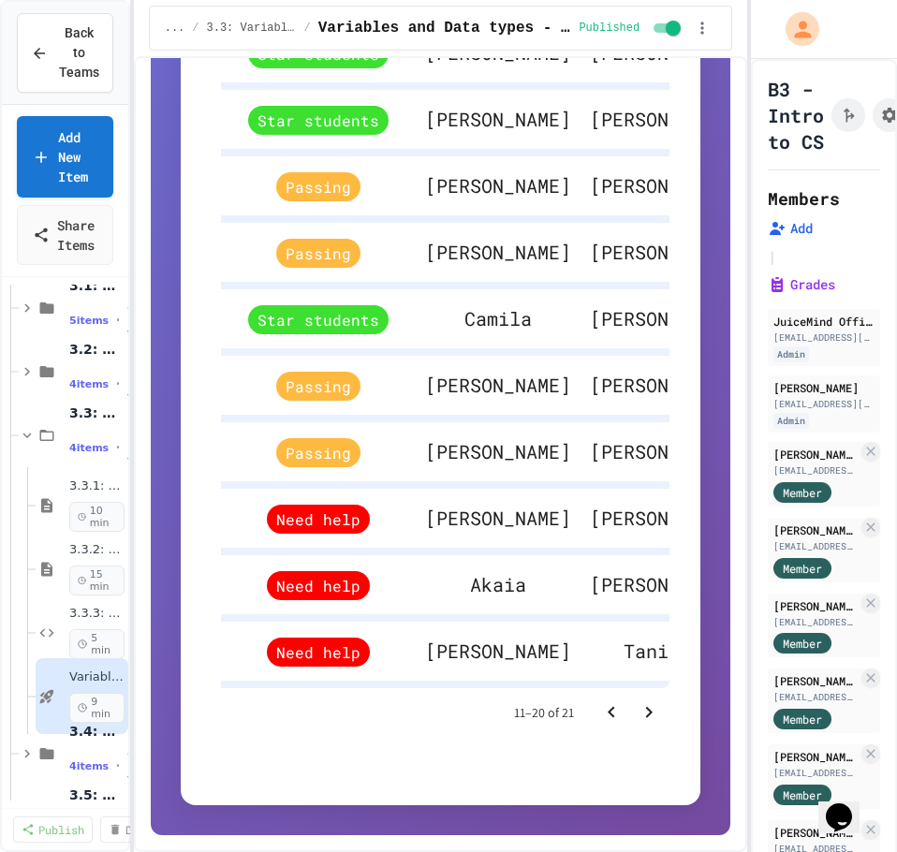
scroll to position [1207, 0]
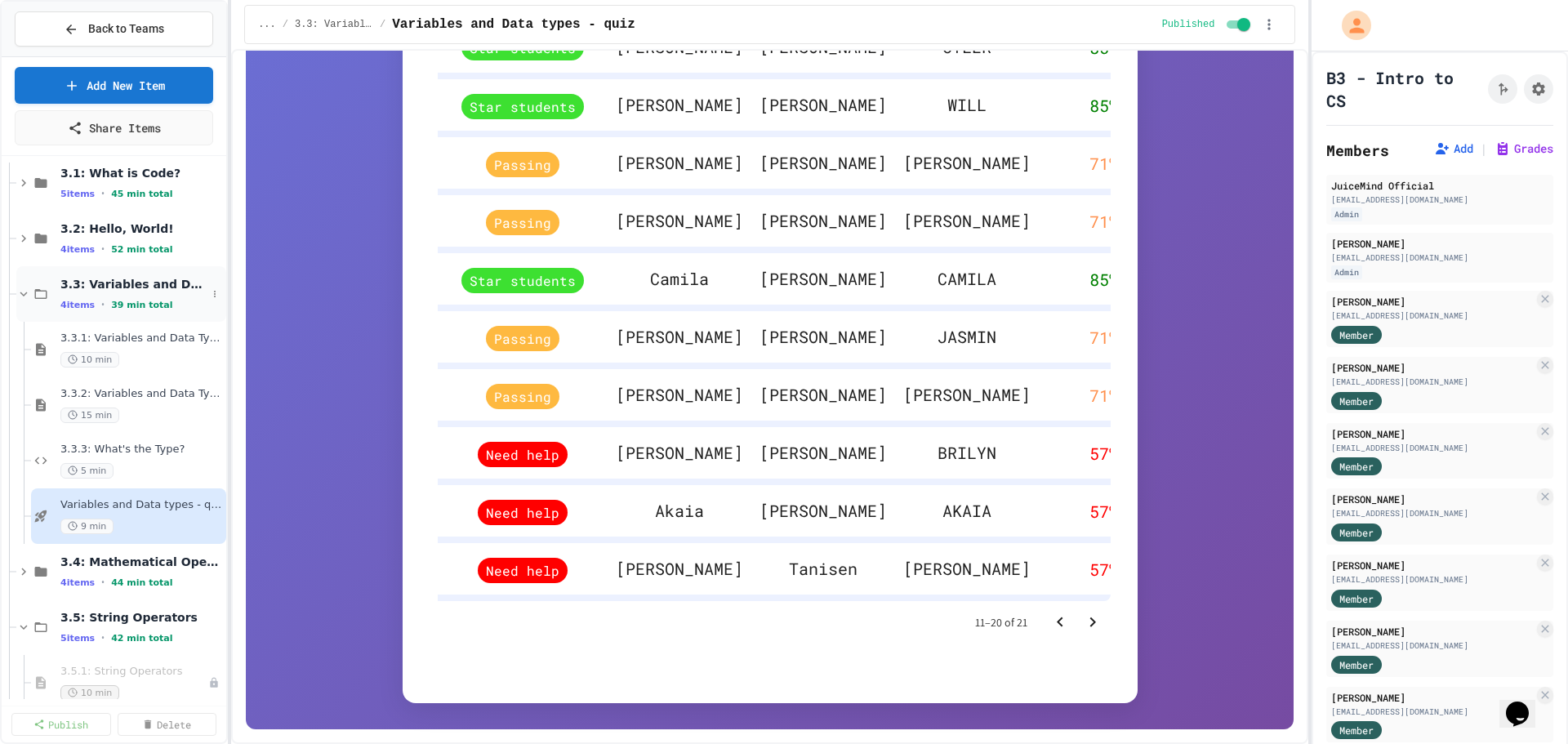
click at [173, 285] on span "3.3: Variables and Data Types" at bounding box center [133, 283] width 147 height 15
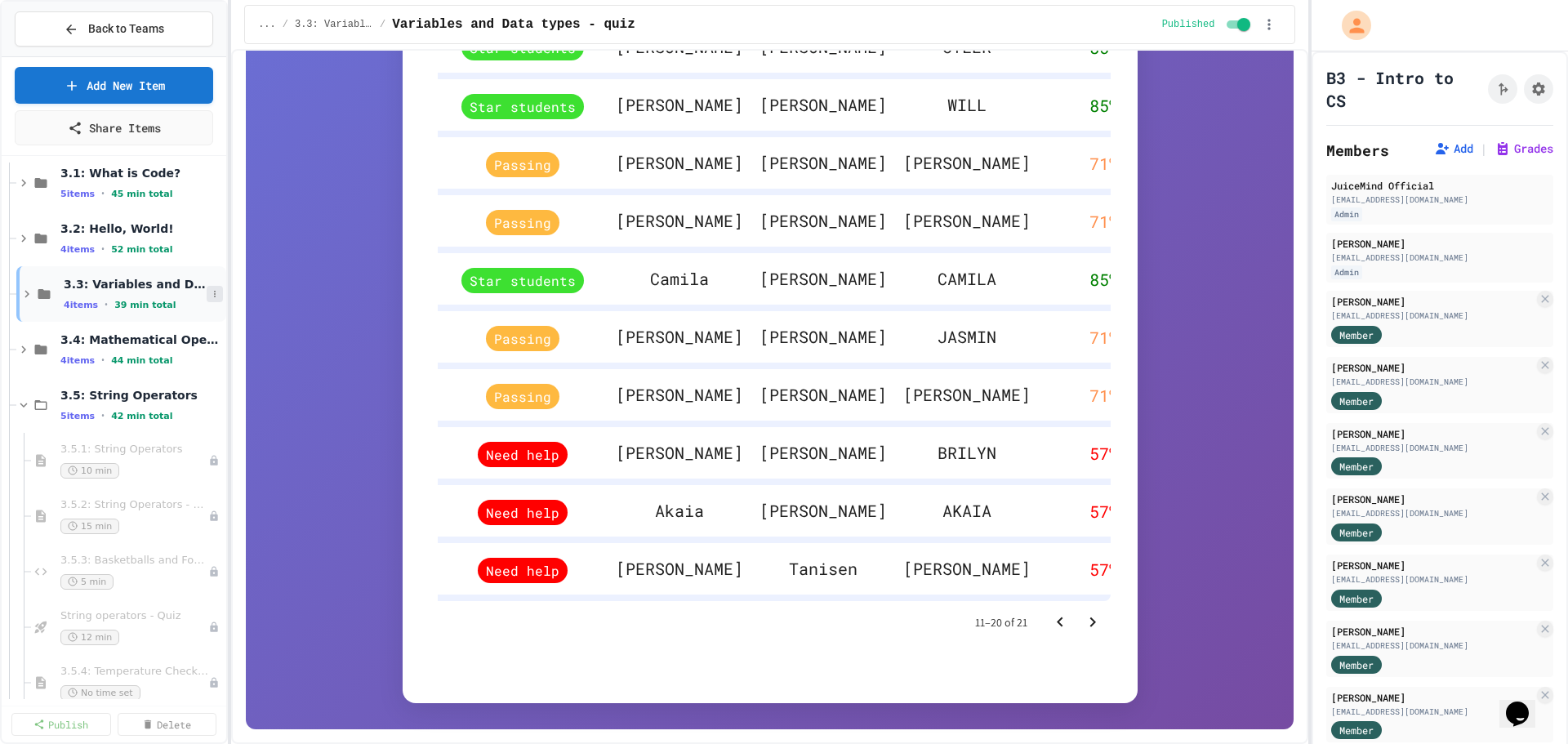
click at [210, 293] on icon at bounding box center [215, 293] width 10 height 10
click at [197, 389] on button "Unpublish All (4)" at bounding box center [168, 383] width 122 height 30
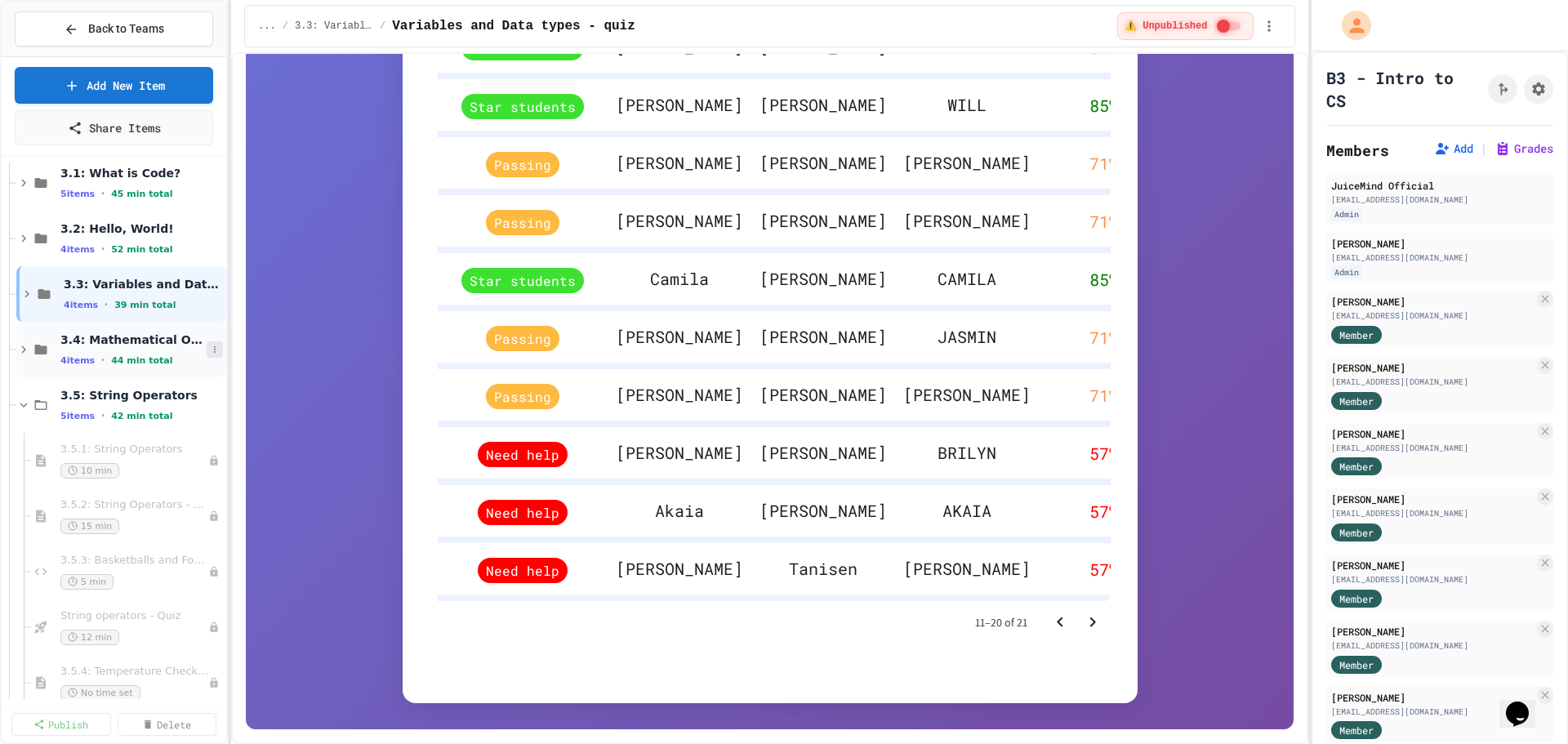
click at [207, 352] on button at bounding box center [215, 349] width 17 height 17
click at [181, 437] on button "Publish All (4)" at bounding box center [161, 439] width 109 height 30
click at [134, 355] on span "44 min total" at bounding box center [141, 360] width 61 height 10
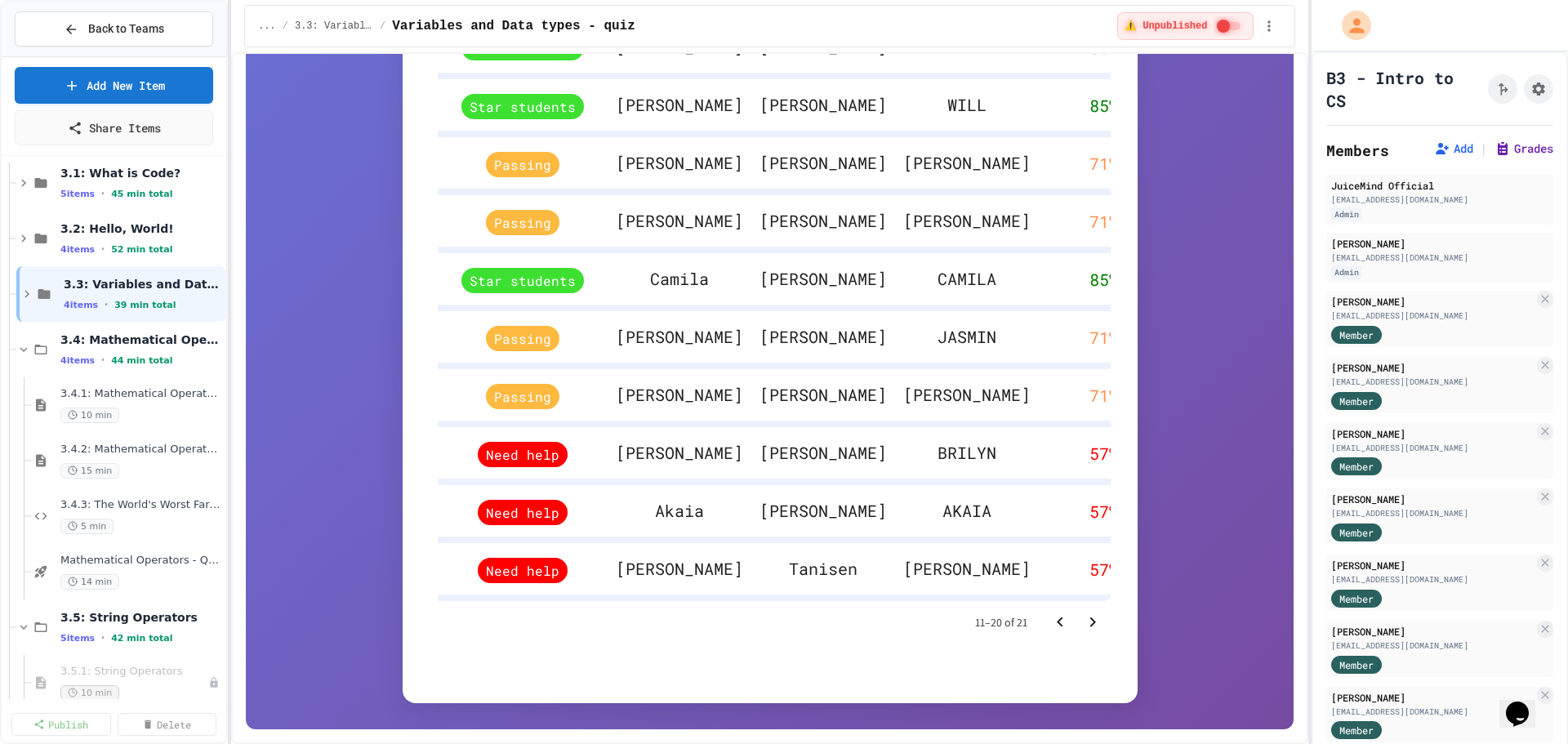
click at [1500, 152] on button "Grades" at bounding box center [1523, 148] width 58 height 17
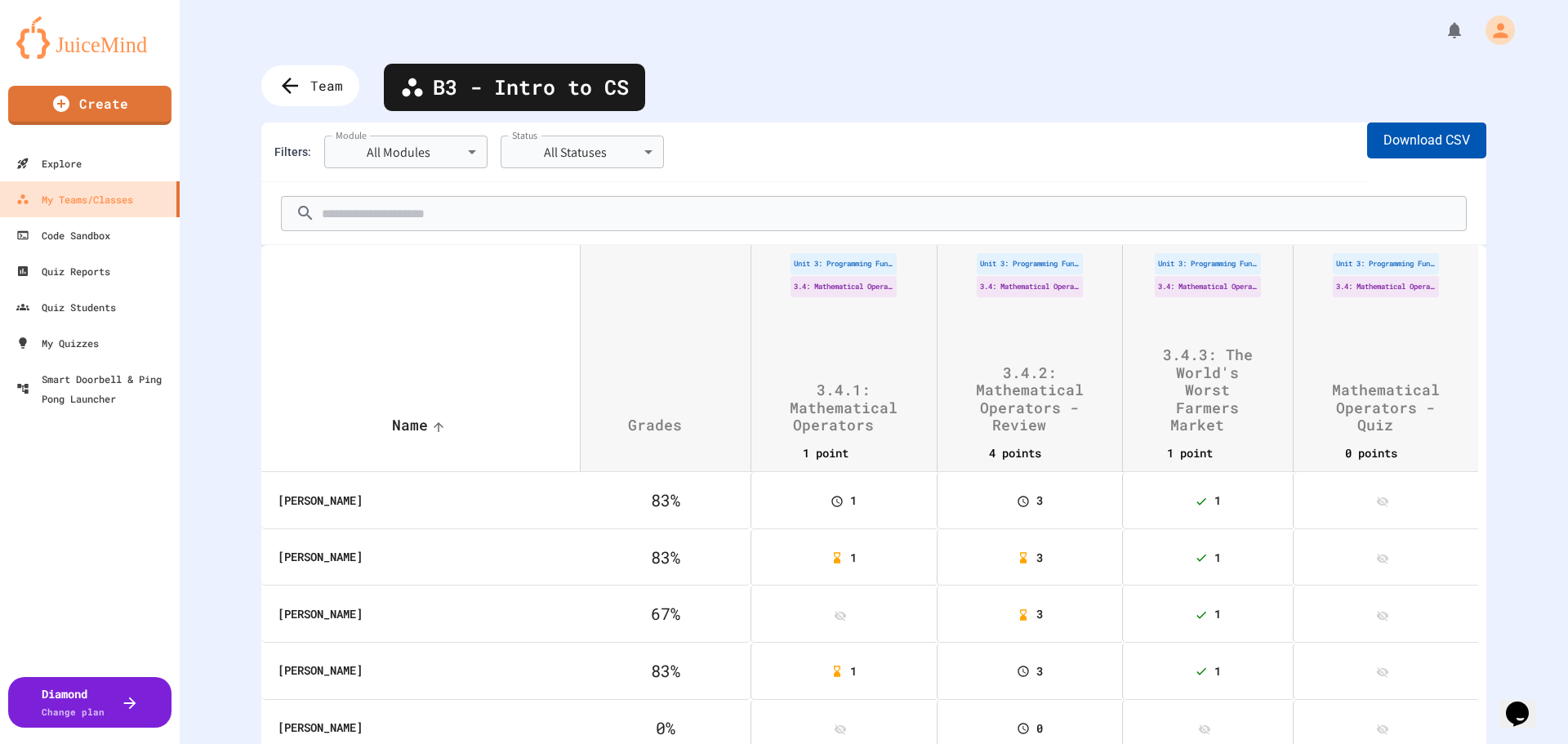
click at [1394, 134] on button "Download CSV" at bounding box center [1426, 140] width 119 height 36
click at [945, 602] on th "3" at bounding box center [1029, 614] width 186 height 58
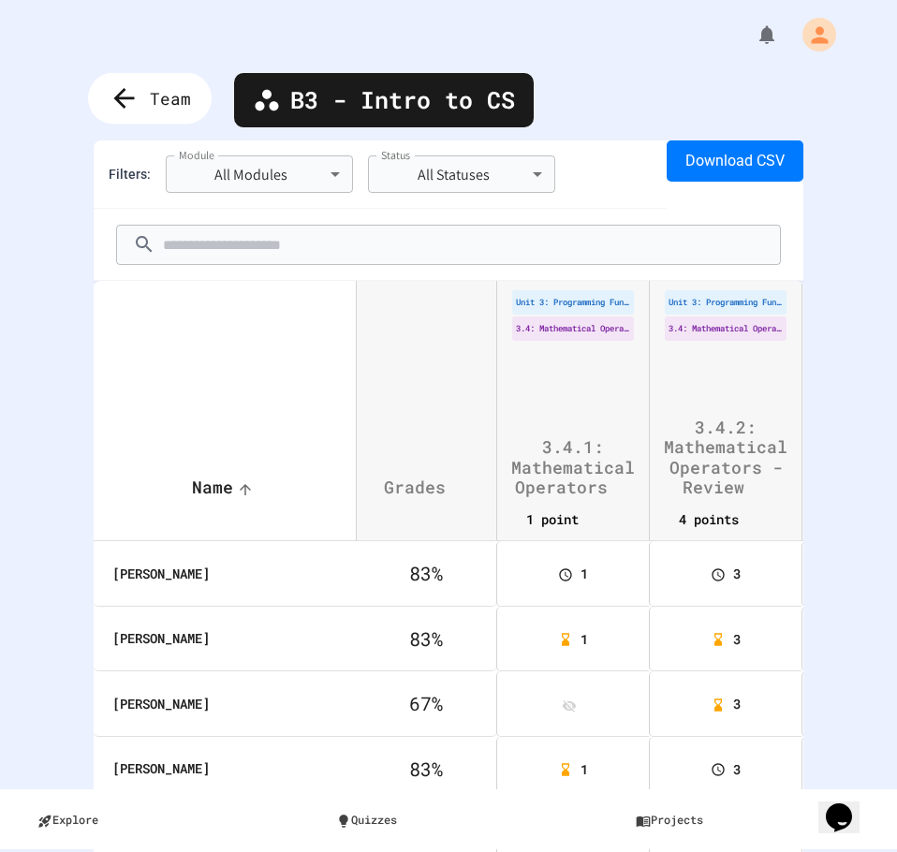
click at [140, 106] on icon at bounding box center [124, 98] width 31 height 31
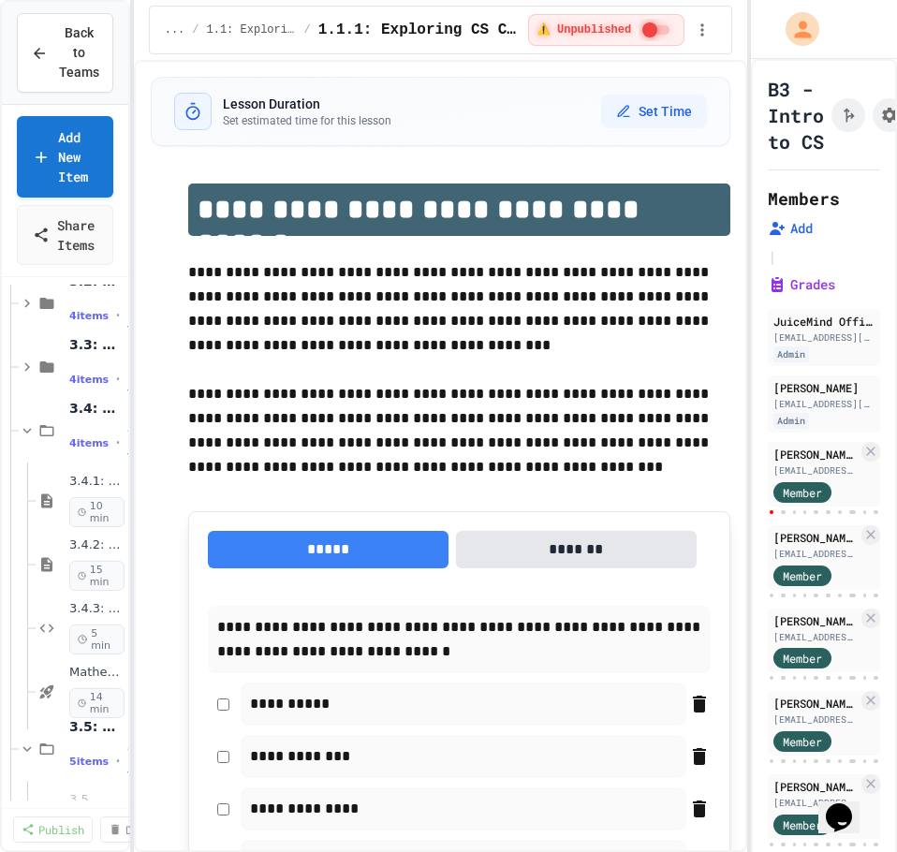
scroll to position [281, 0]
click at [74, 693] on span "14 min" at bounding box center [94, 701] width 51 height 30
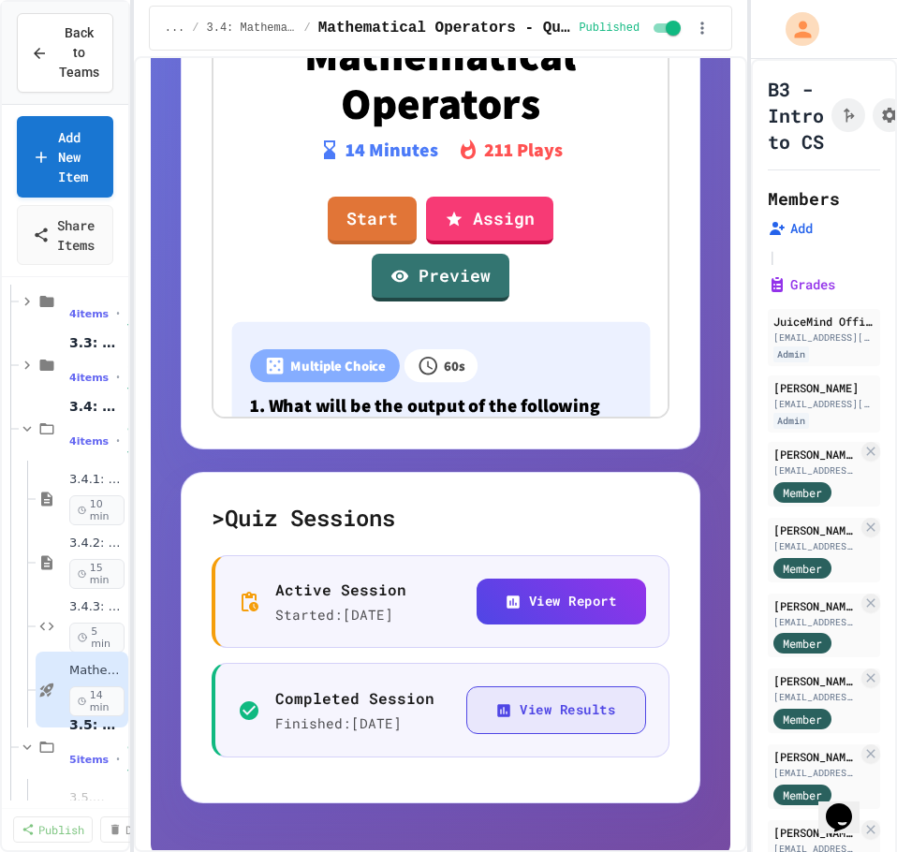
scroll to position [796, 0]
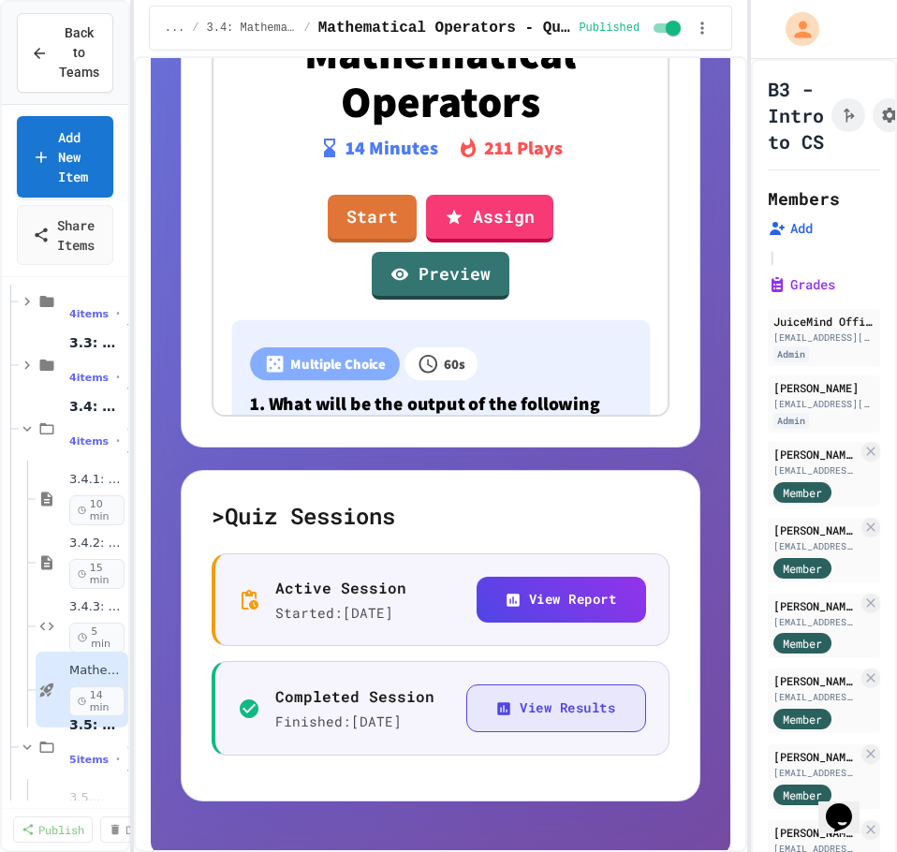
click at [545, 705] on button "View Results" at bounding box center [556, 708] width 180 height 48
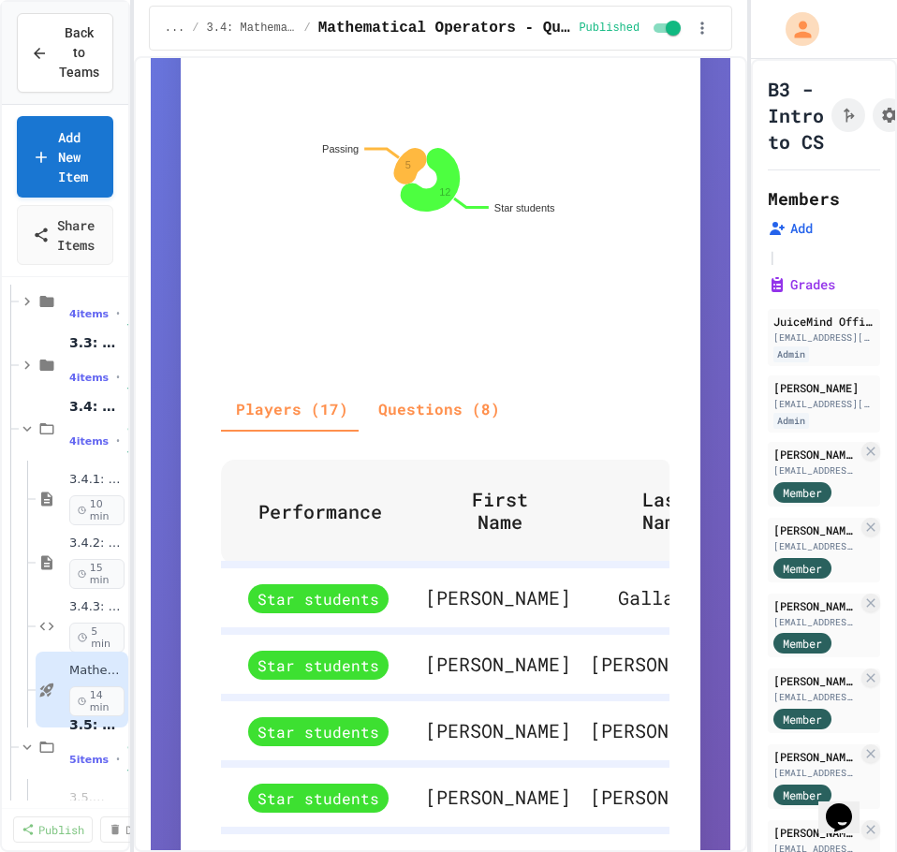
scroll to position [913, 0]
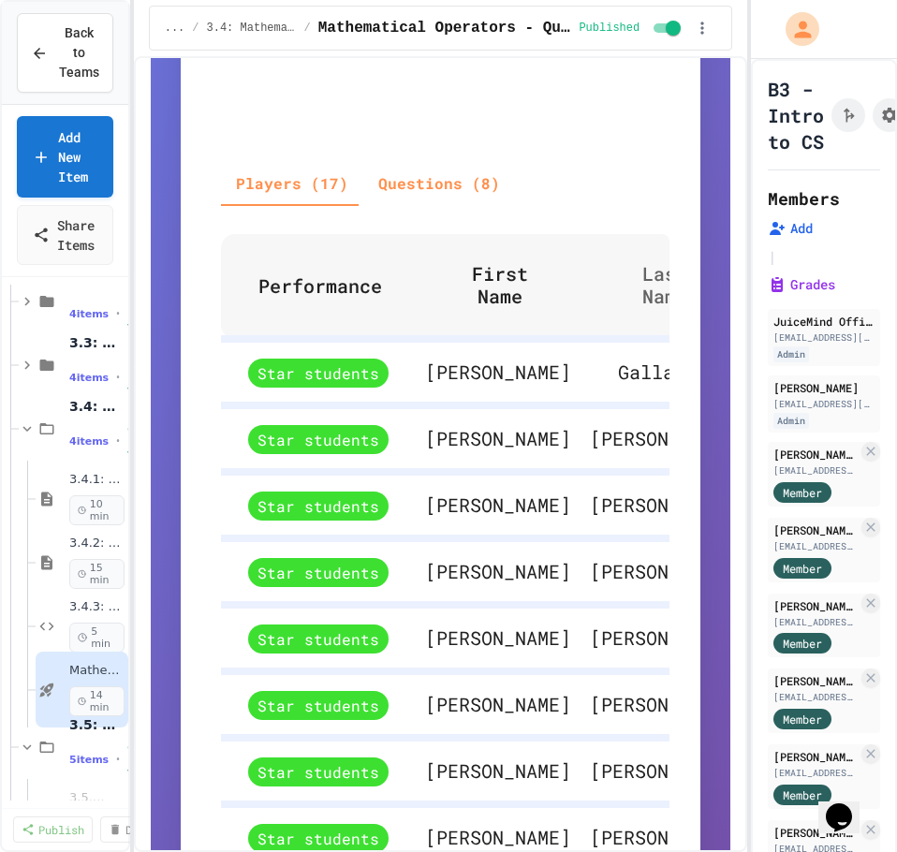
click at [619, 307] on span "Last Name" at bounding box center [677, 284] width 118 height 45
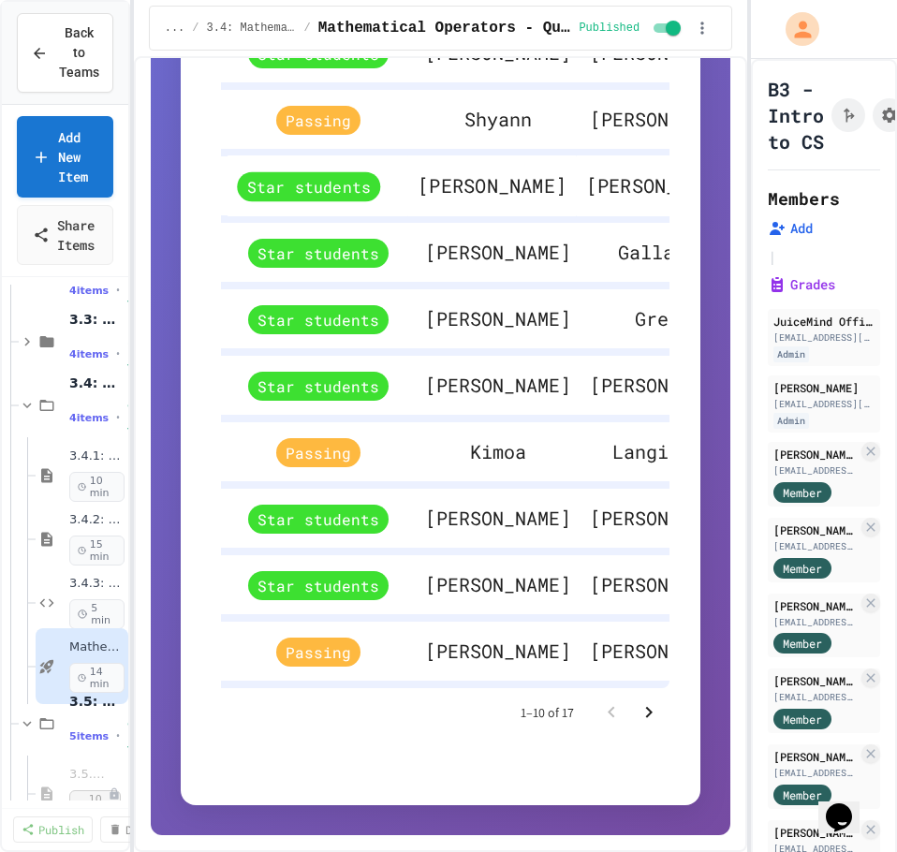
scroll to position [1326, 0]
click at [638, 716] on icon "Go to next page" at bounding box center [649, 712] width 22 height 22
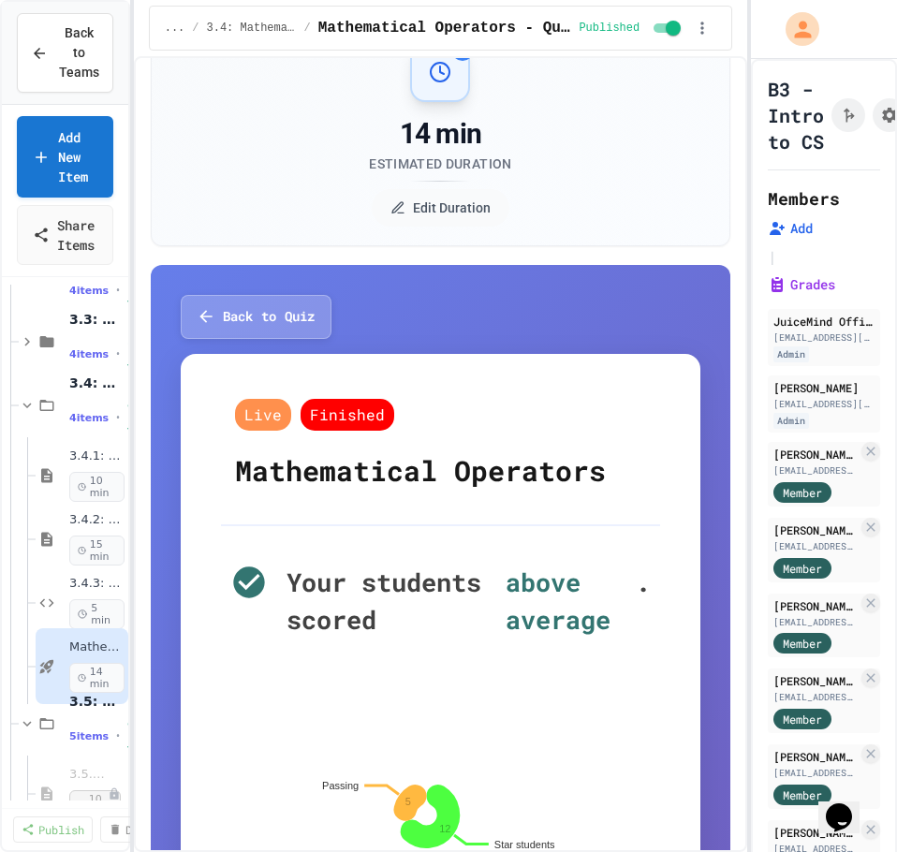
scroll to position [0, 0]
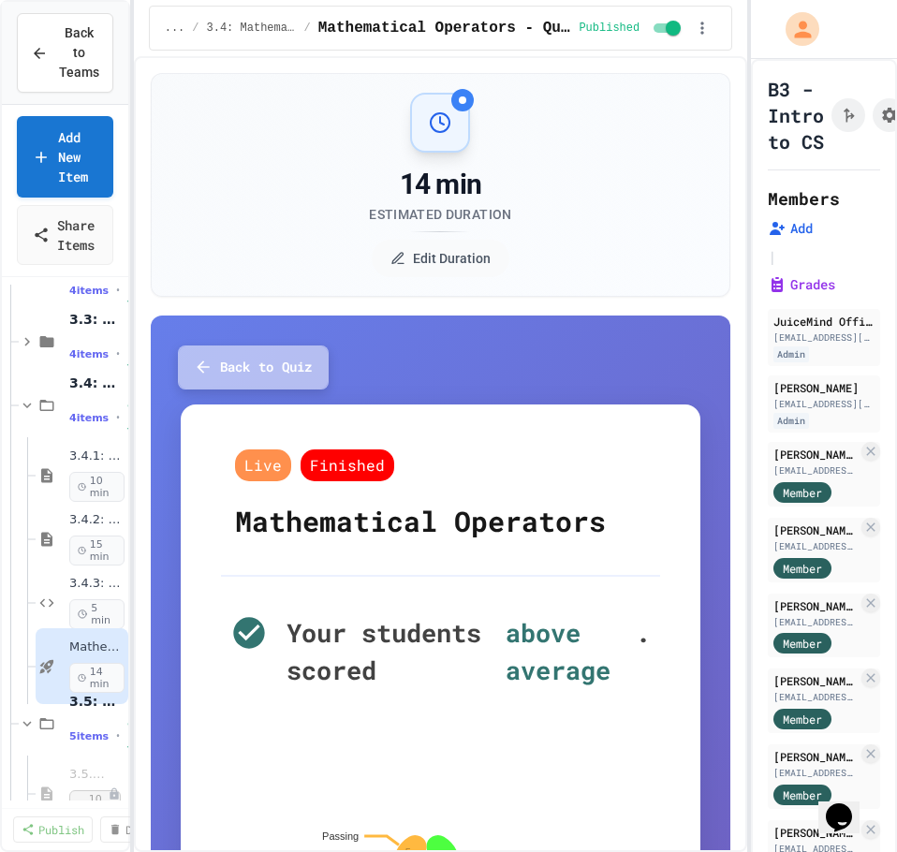
click at [221, 359] on button "Back to Quiz" at bounding box center [253, 367] width 151 height 44
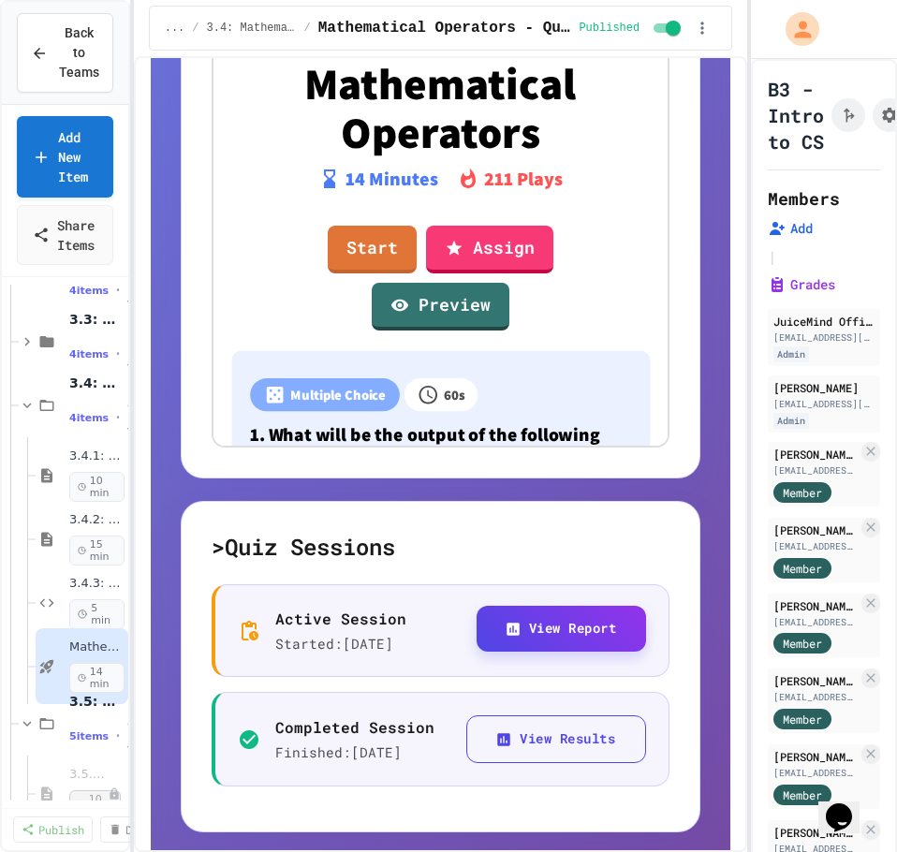
scroll to position [772, 0]
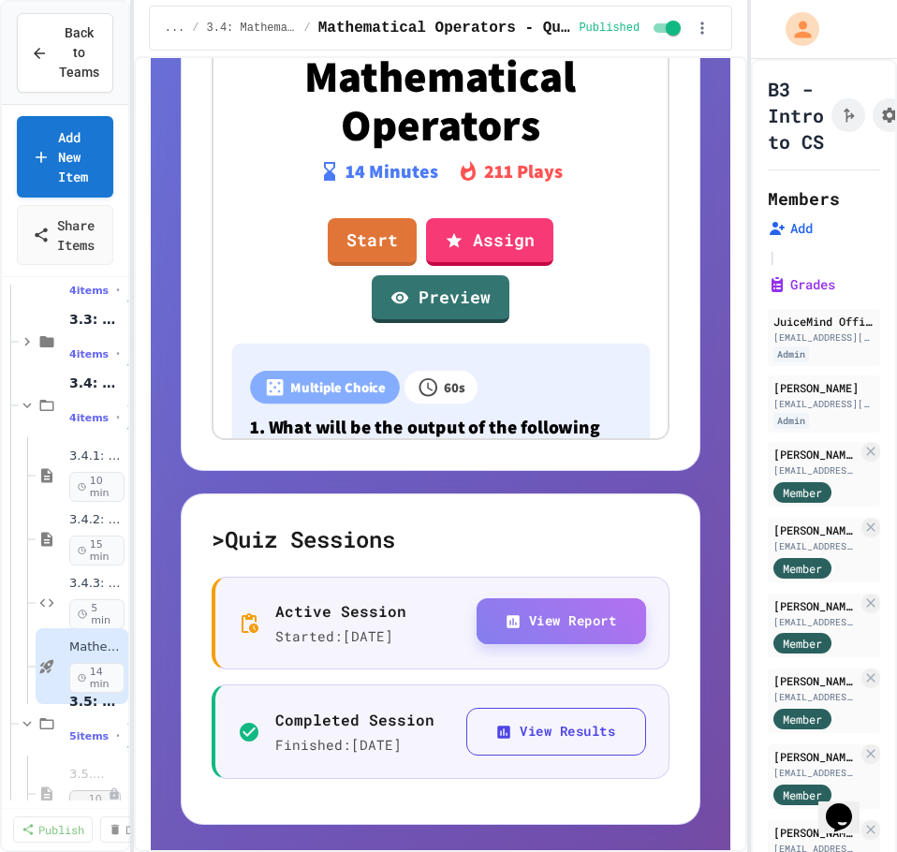
click at [551, 624] on button "View Report" at bounding box center [562, 621] width 170 height 46
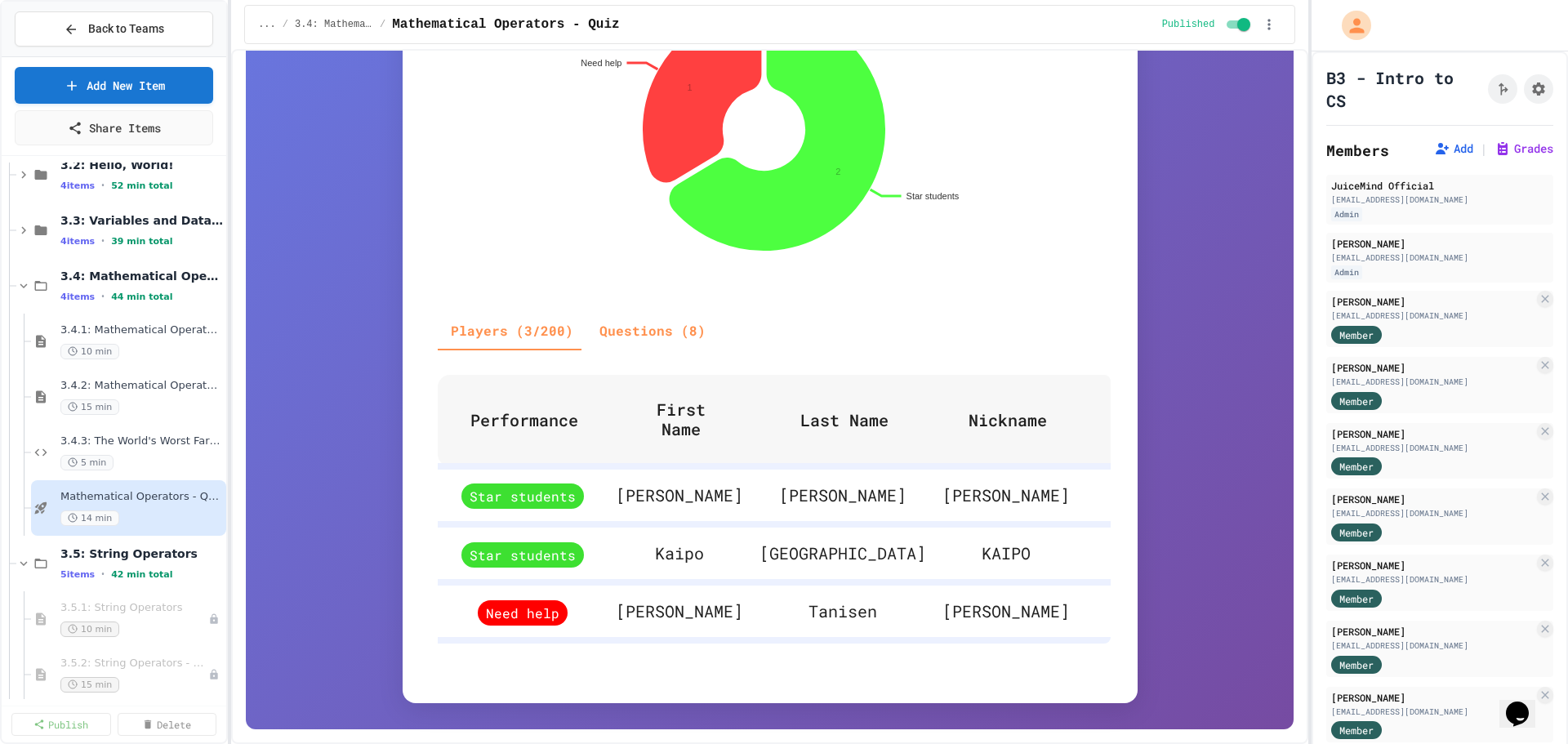
scroll to position [245, 0]
click at [119, 496] on span "Mathematical Operators - Quiz" at bounding box center [133, 500] width 147 height 14
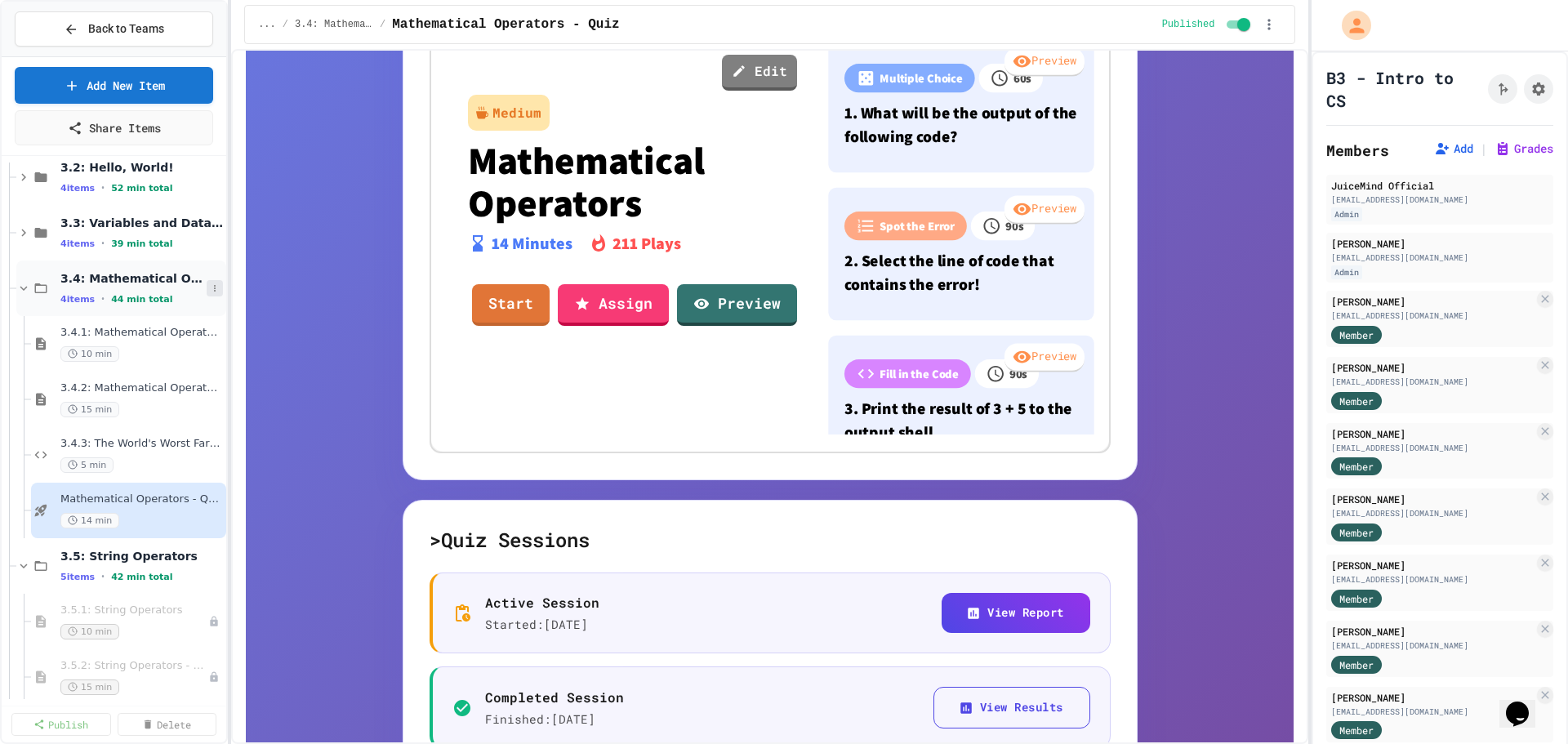
click at [210, 289] on icon at bounding box center [215, 288] width 10 height 10
click at [188, 375] on button "Unpublish All (4)" at bounding box center [168, 378] width 122 height 30
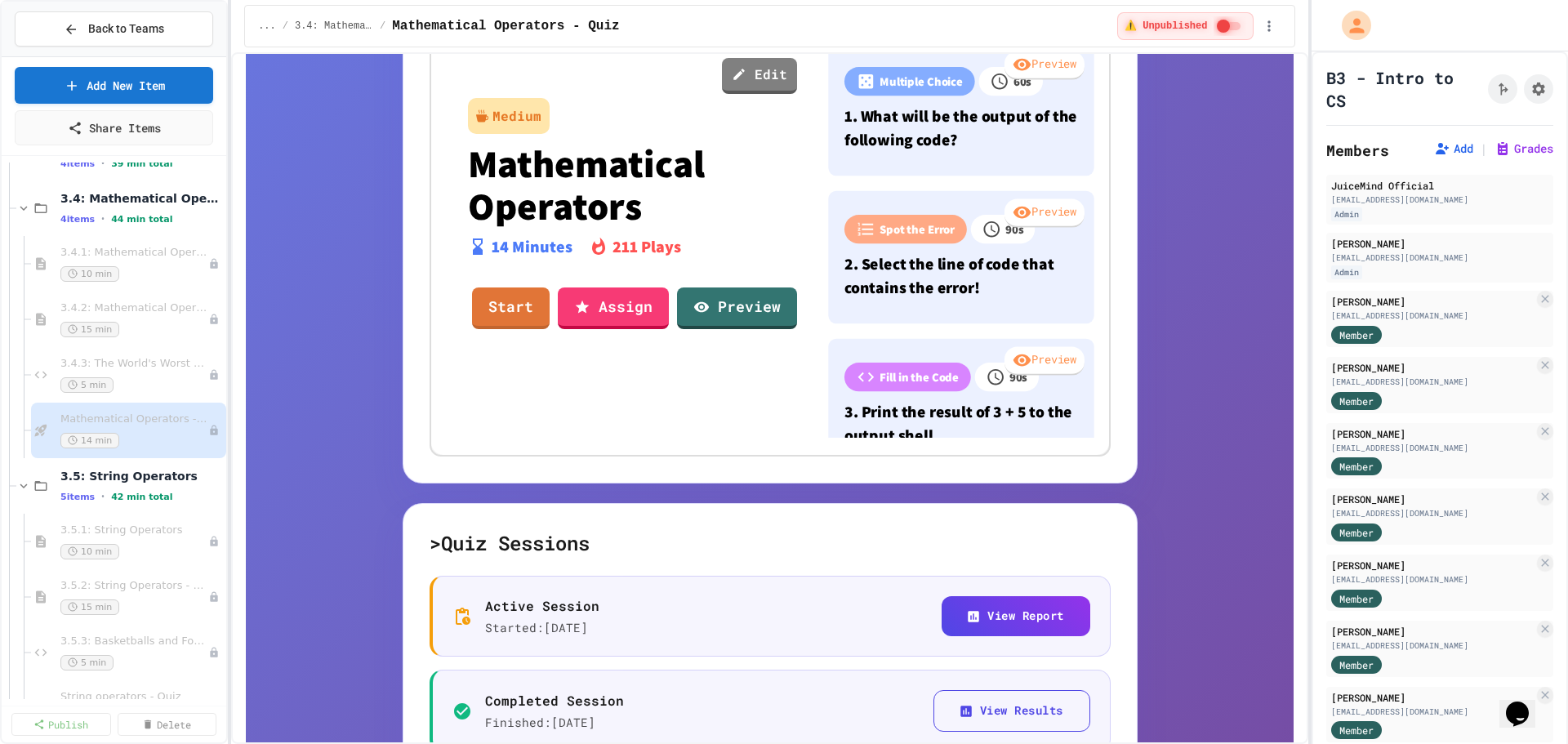
scroll to position [327, 0]
click at [129, 532] on span "3.5.1: String Operators" at bounding box center [126, 529] width 132 height 14
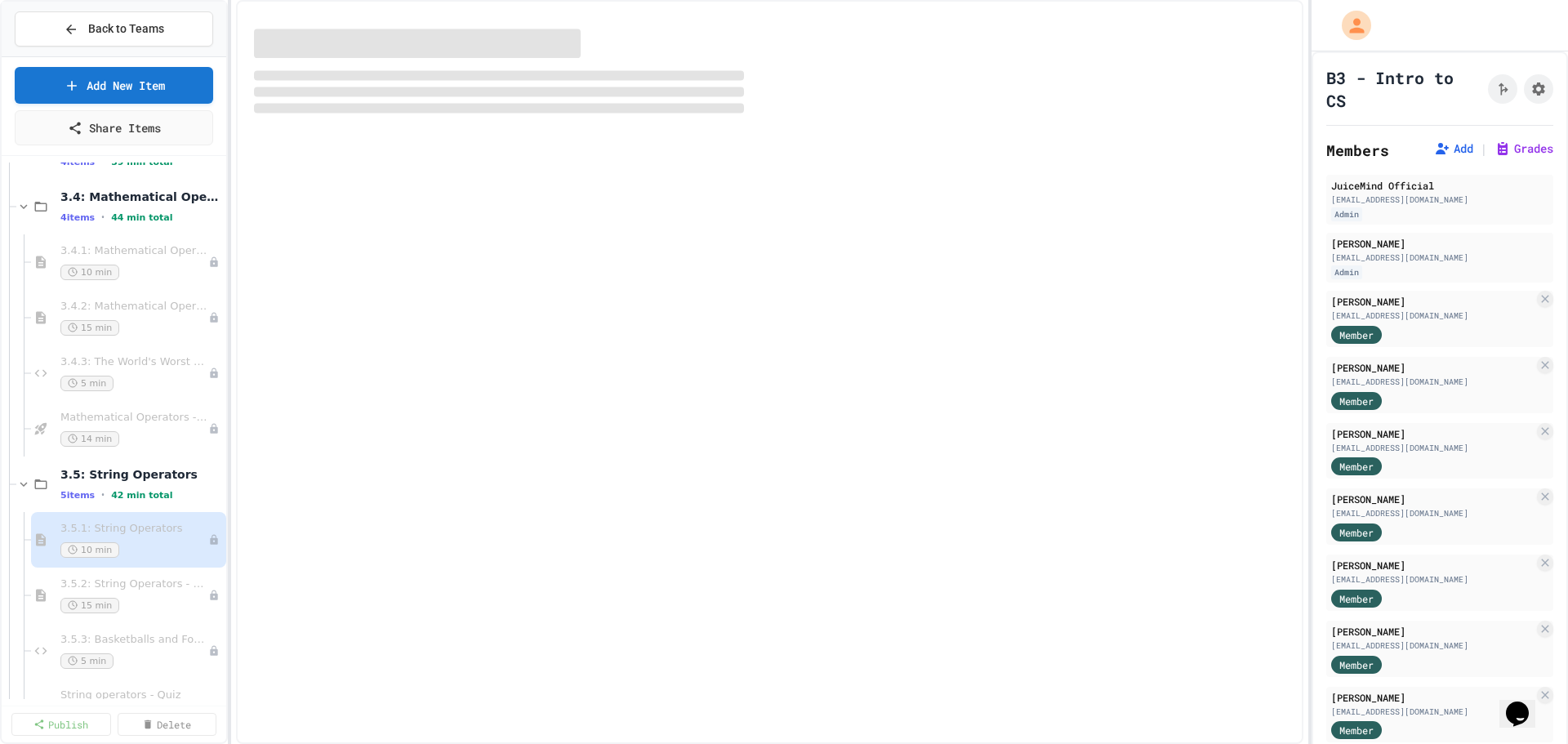
select select "***"
select select "*******"
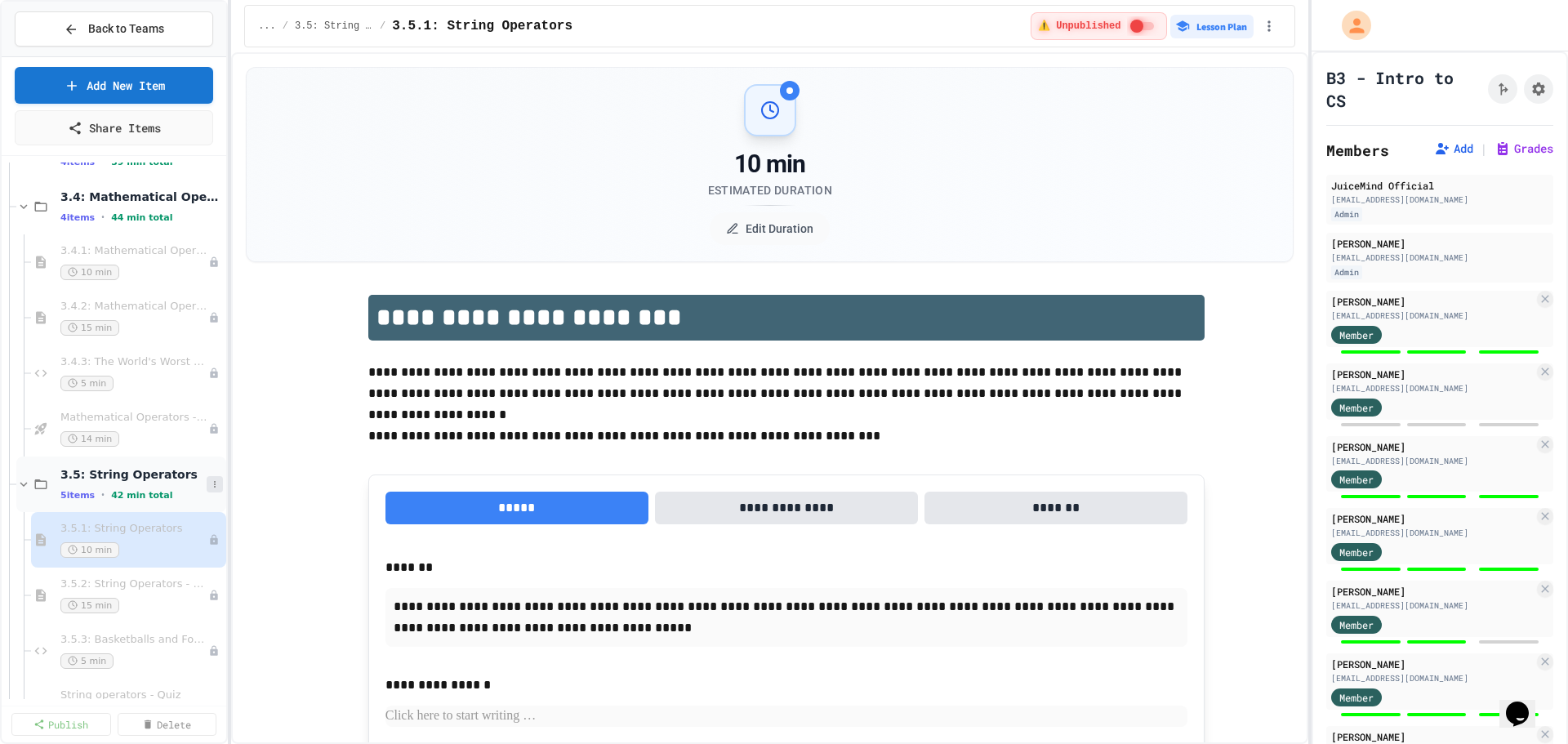
click at [207, 479] on button at bounding box center [215, 484] width 17 height 17
click at [164, 565] on button "Publish All (5)" at bounding box center [161, 573] width 109 height 30
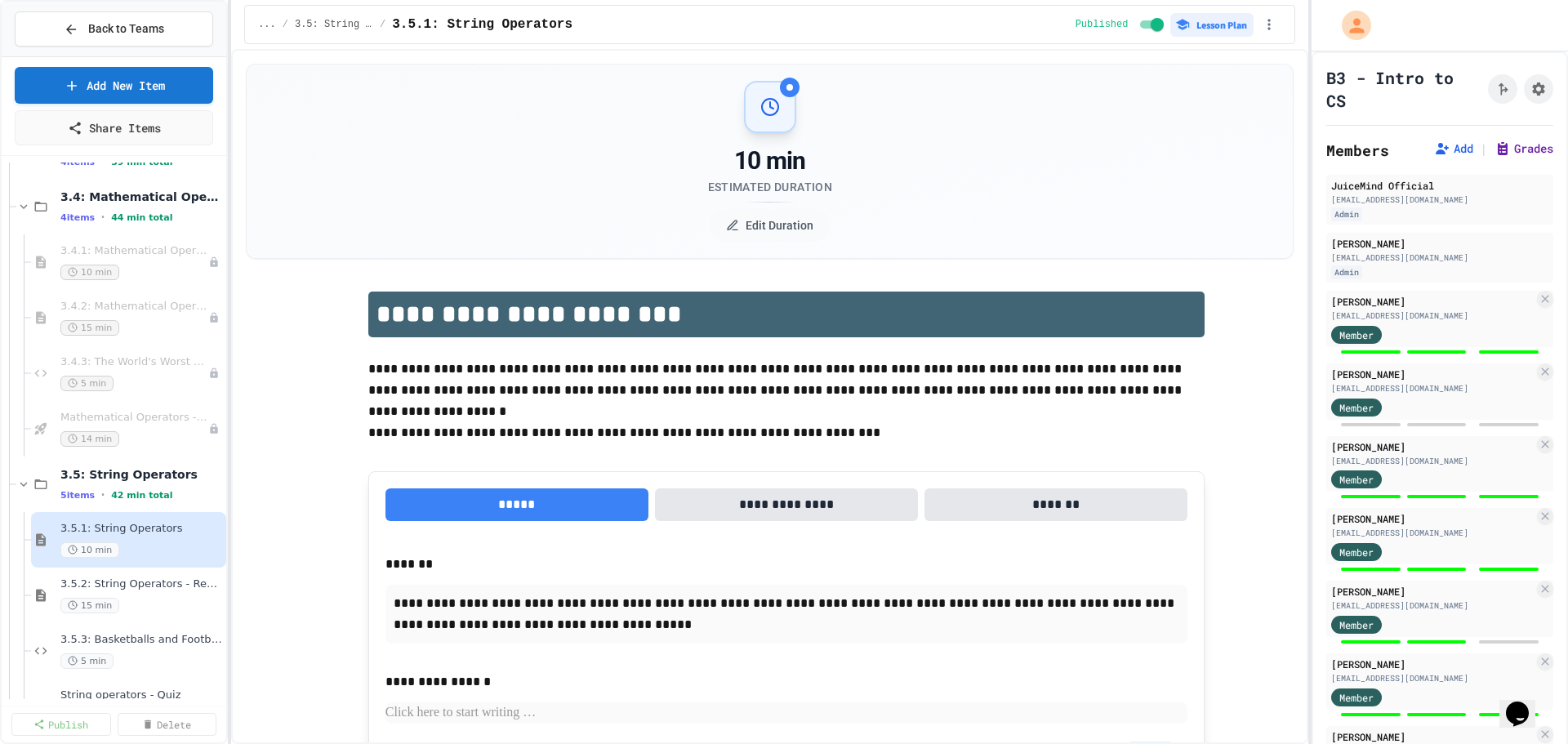
click at [1505, 147] on button "Grades" at bounding box center [1523, 148] width 58 height 17
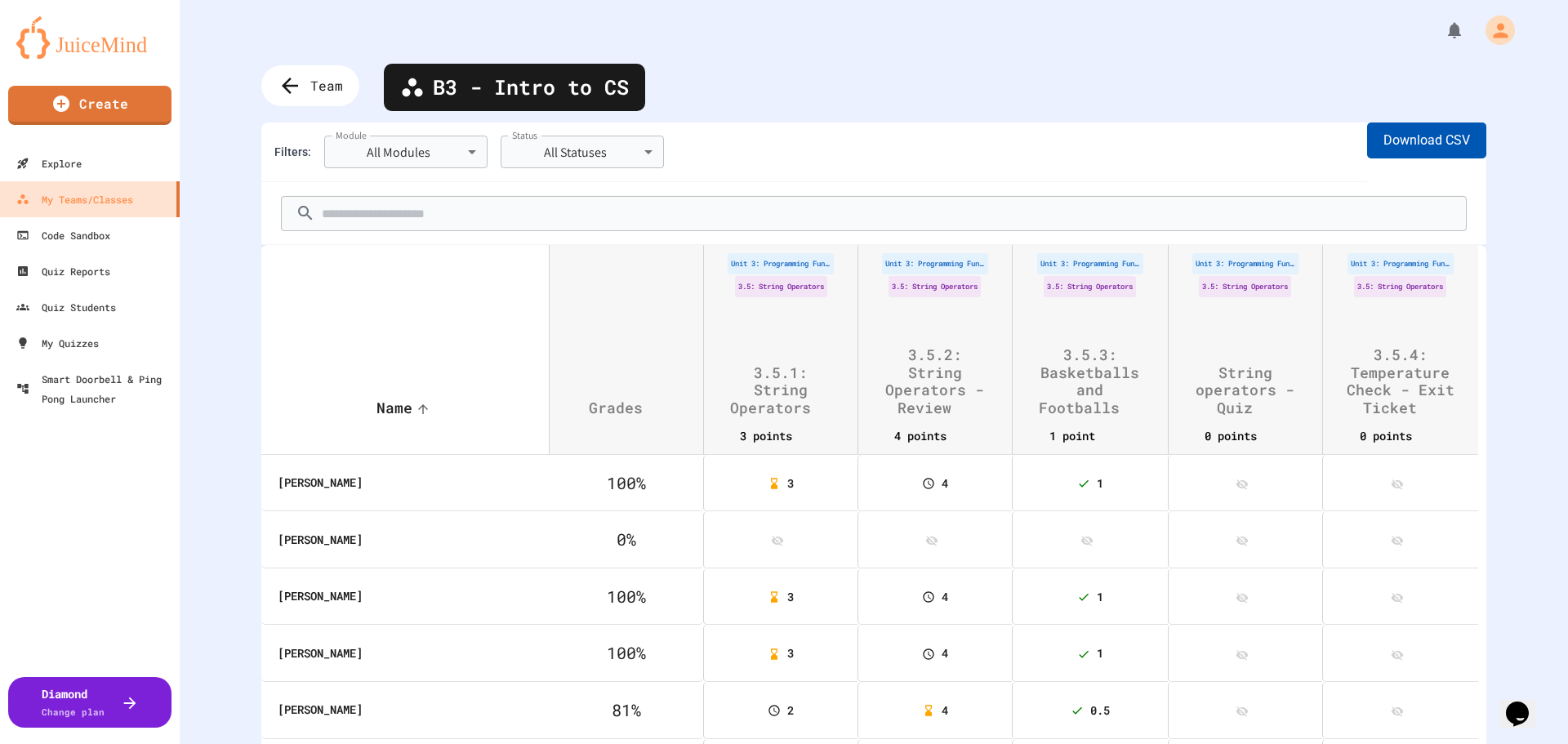
click at [1424, 138] on button "Download CSV" at bounding box center [1426, 140] width 119 height 36
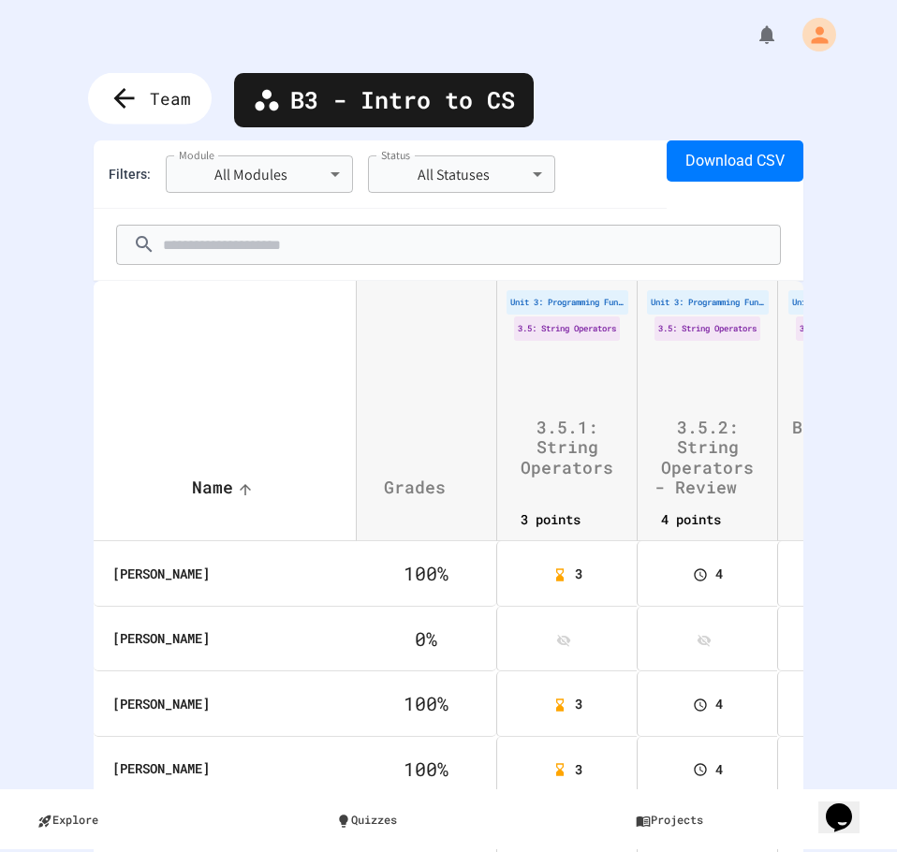
click at [121, 106] on icon at bounding box center [124, 98] width 31 height 31
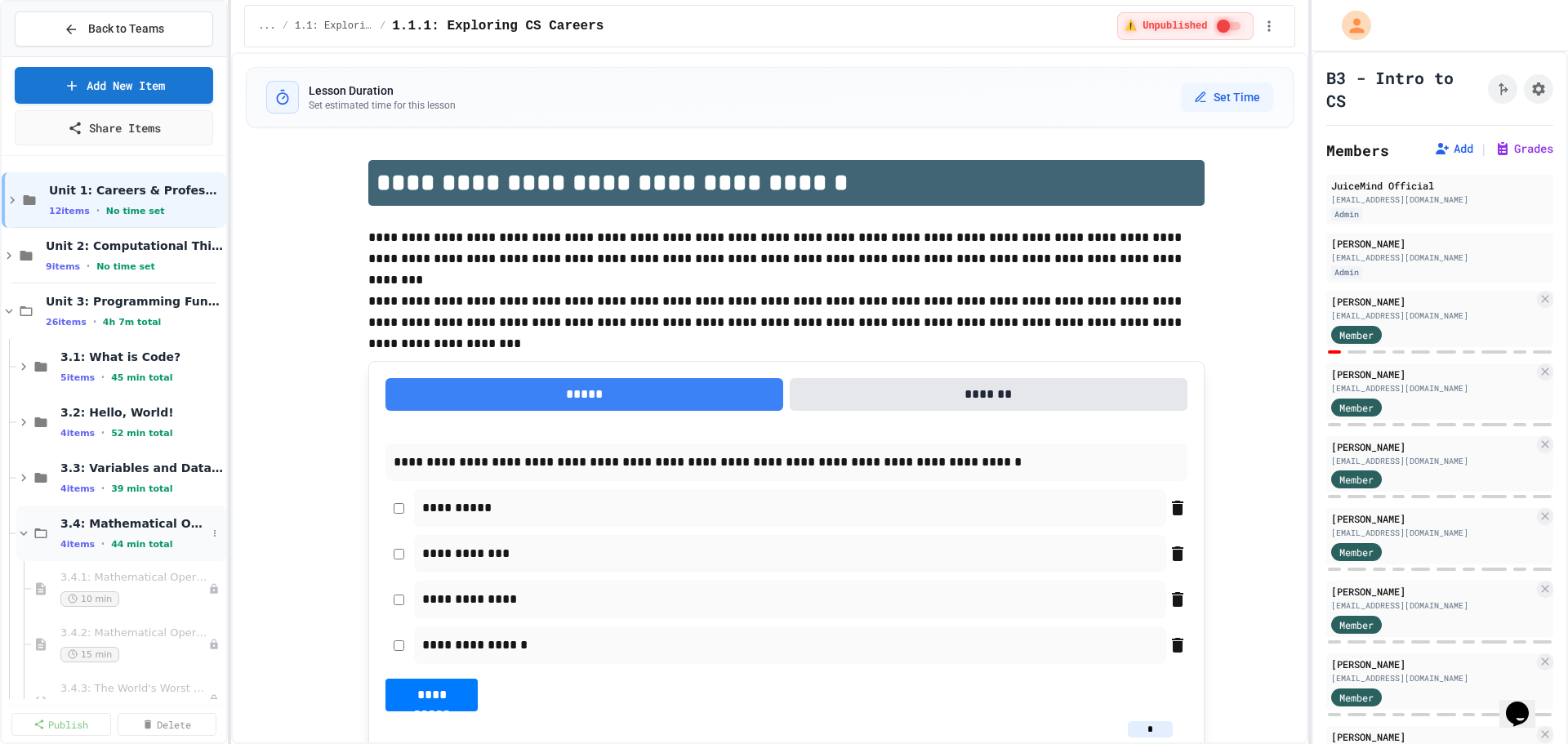
click at [87, 523] on span "3.4: Mathematical Operators" at bounding box center [133, 523] width 147 height 15
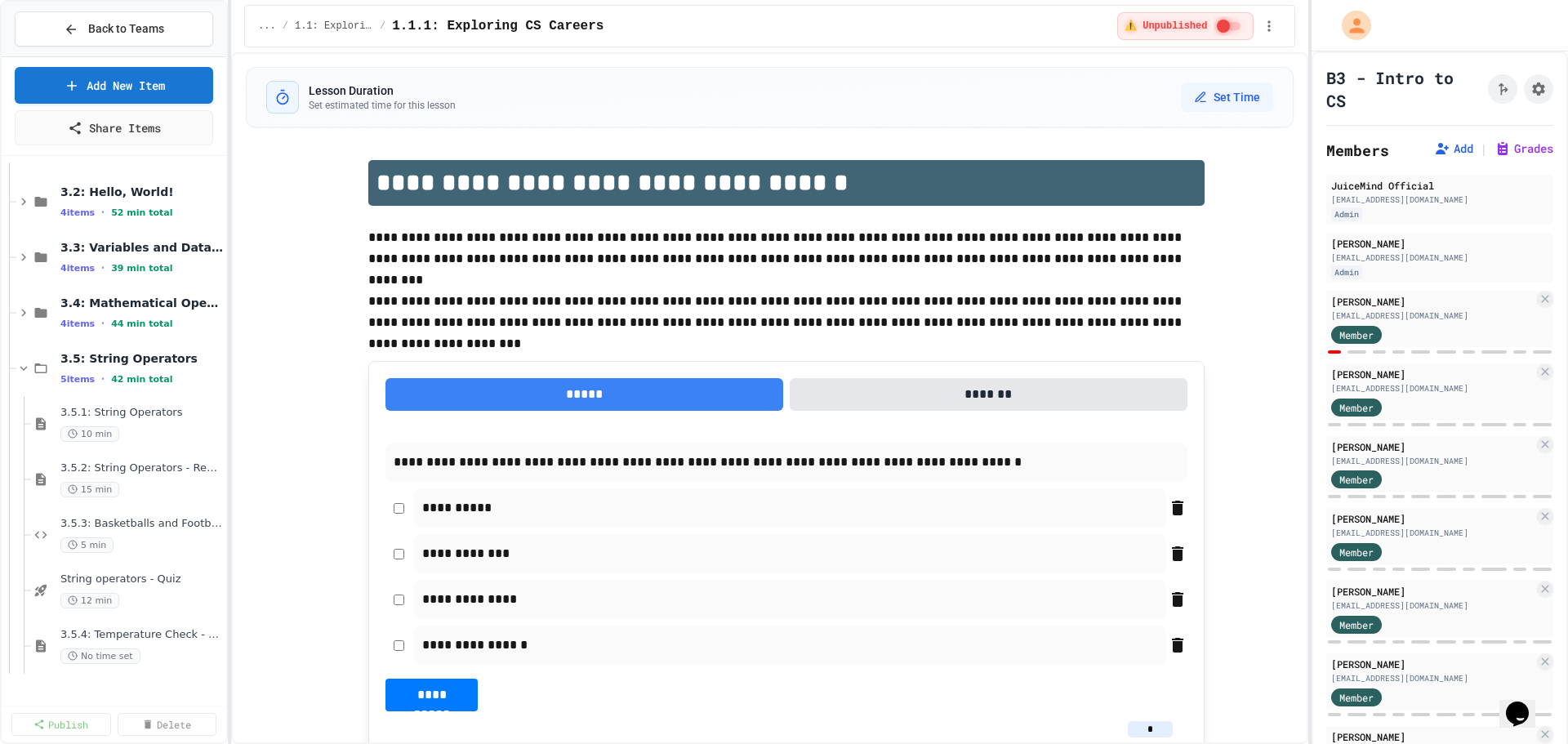
scroll to position [224, 0]
click at [106, 573] on span "String operators - Quiz" at bounding box center [133, 576] width 147 height 14
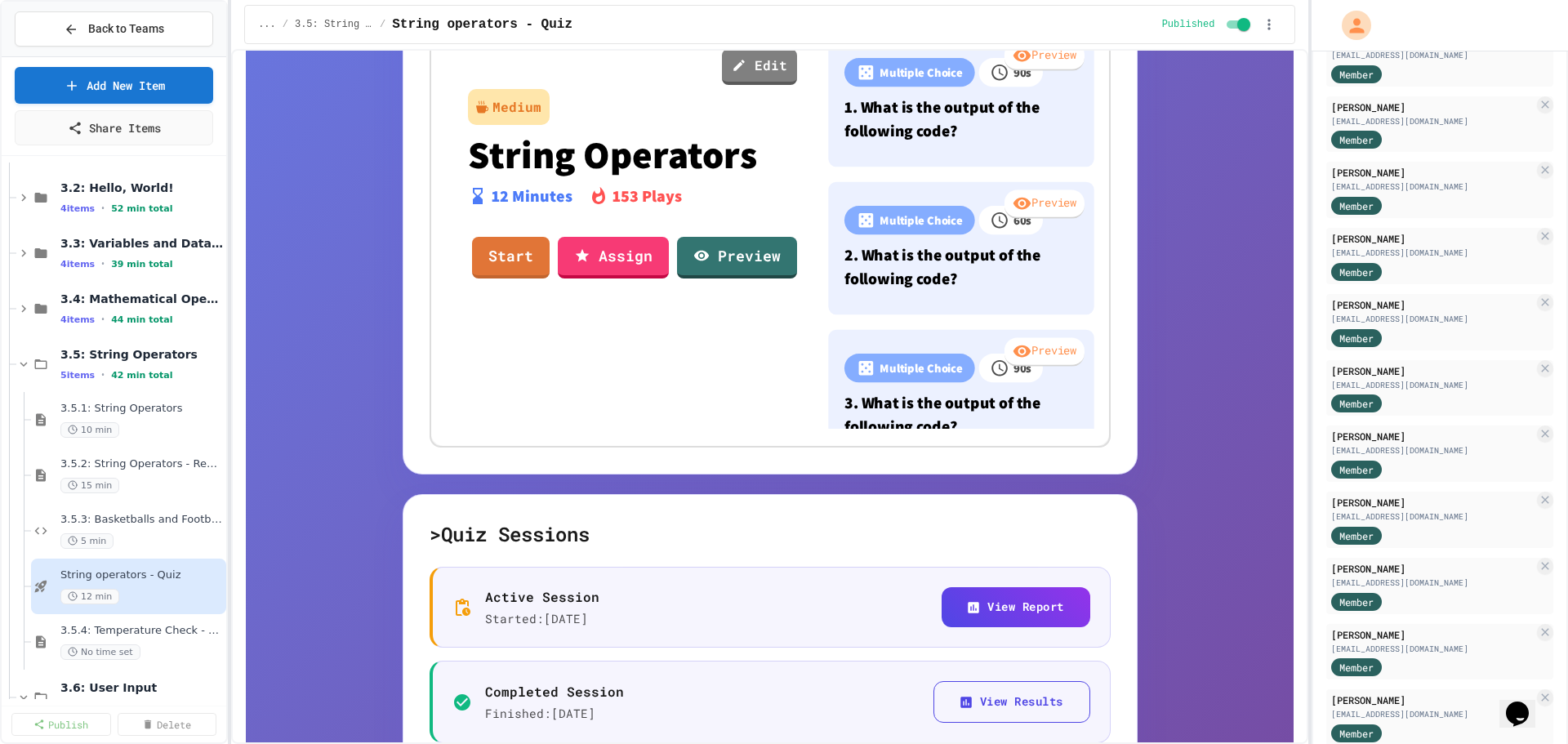
scroll to position [710, 0]
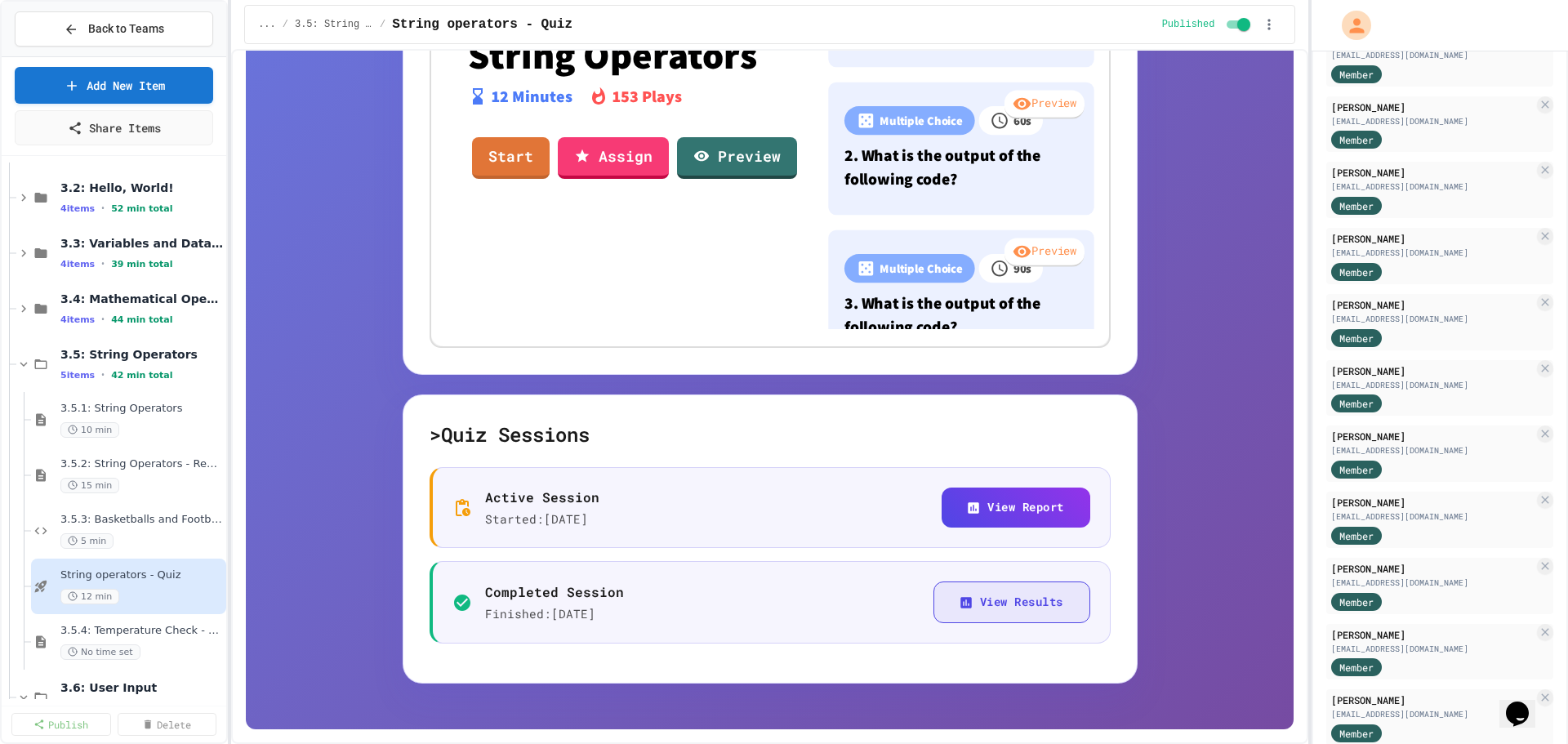
click at [968, 607] on button "View Results" at bounding box center [1012, 603] width 157 height 42
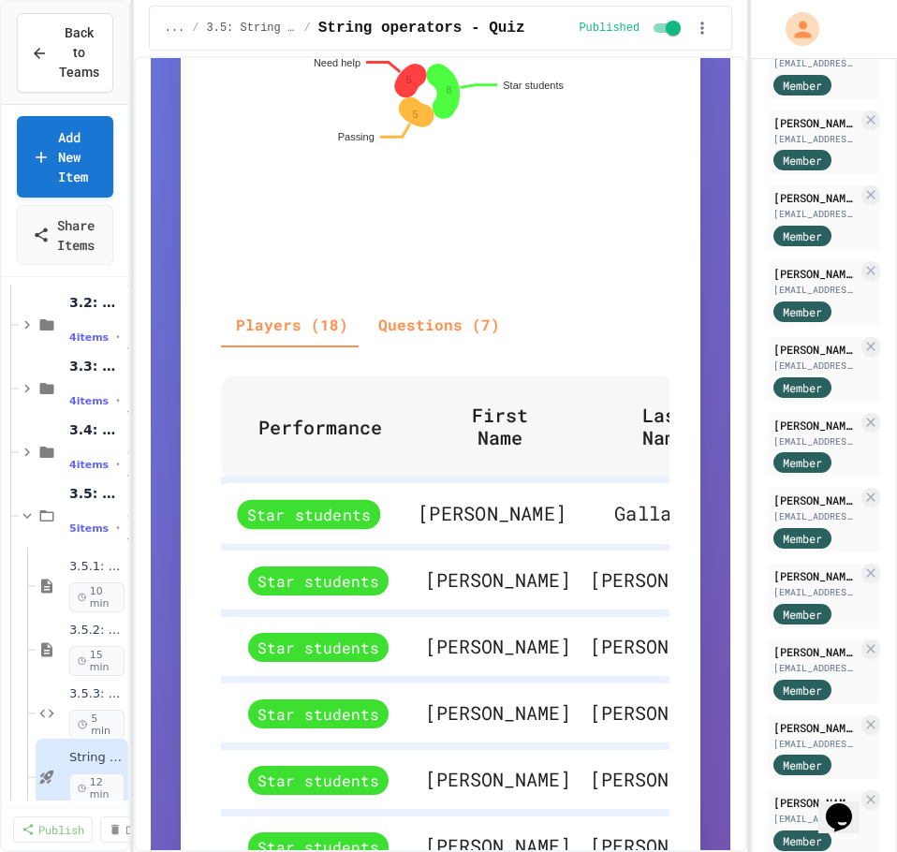
scroll to position [772, 0]
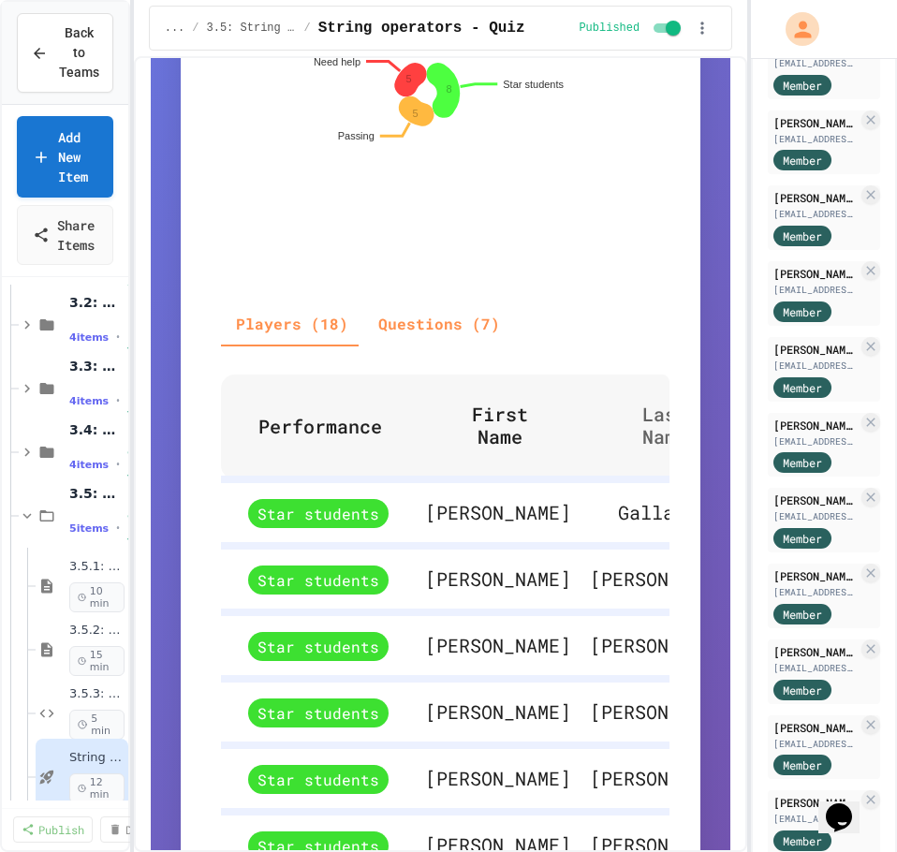
click at [618, 427] on span "Last Name" at bounding box center [677, 425] width 118 height 45
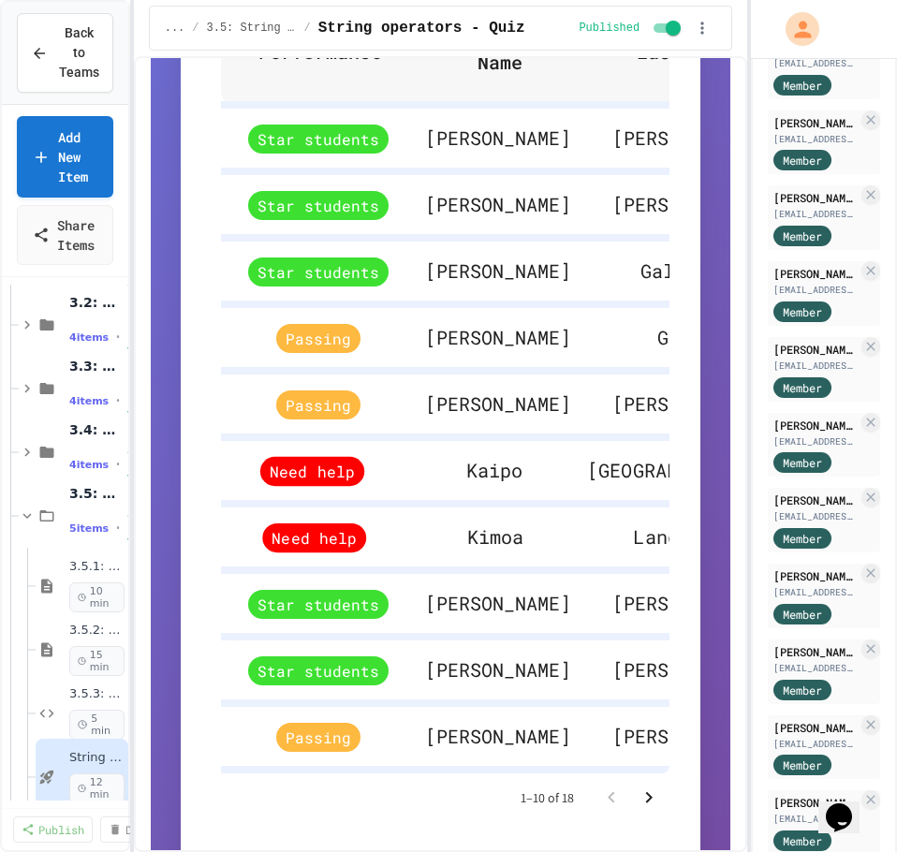
scroll to position [1170, 0]
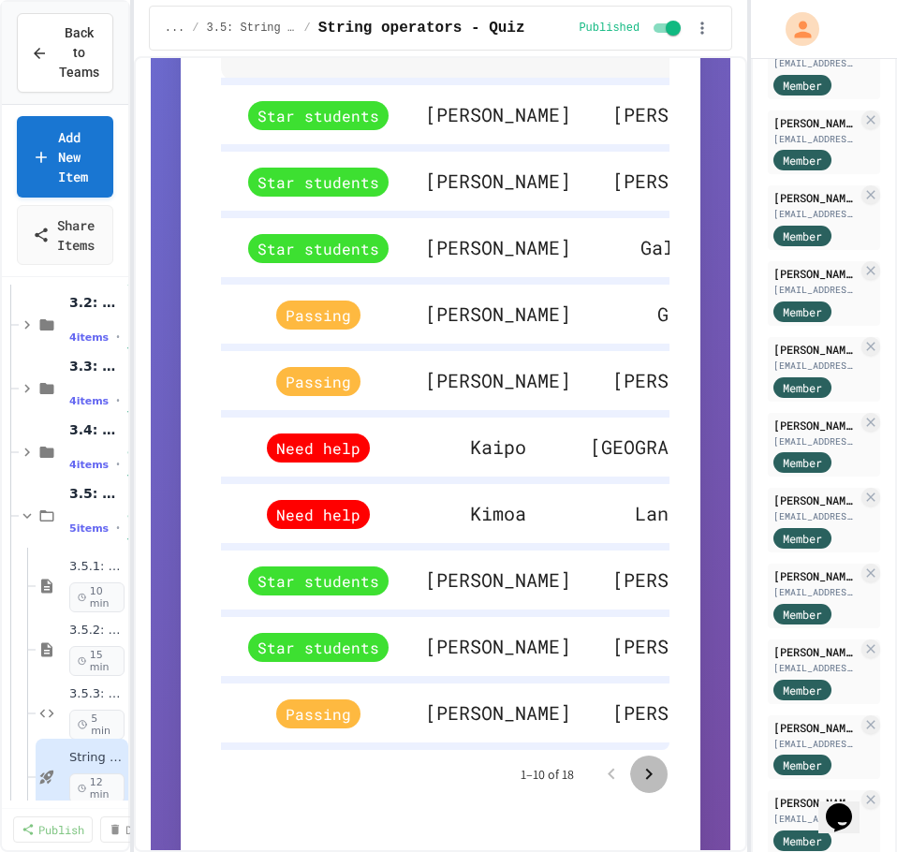
click at [638, 786] on icon "Go to next page" at bounding box center [649, 774] width 22 height 22
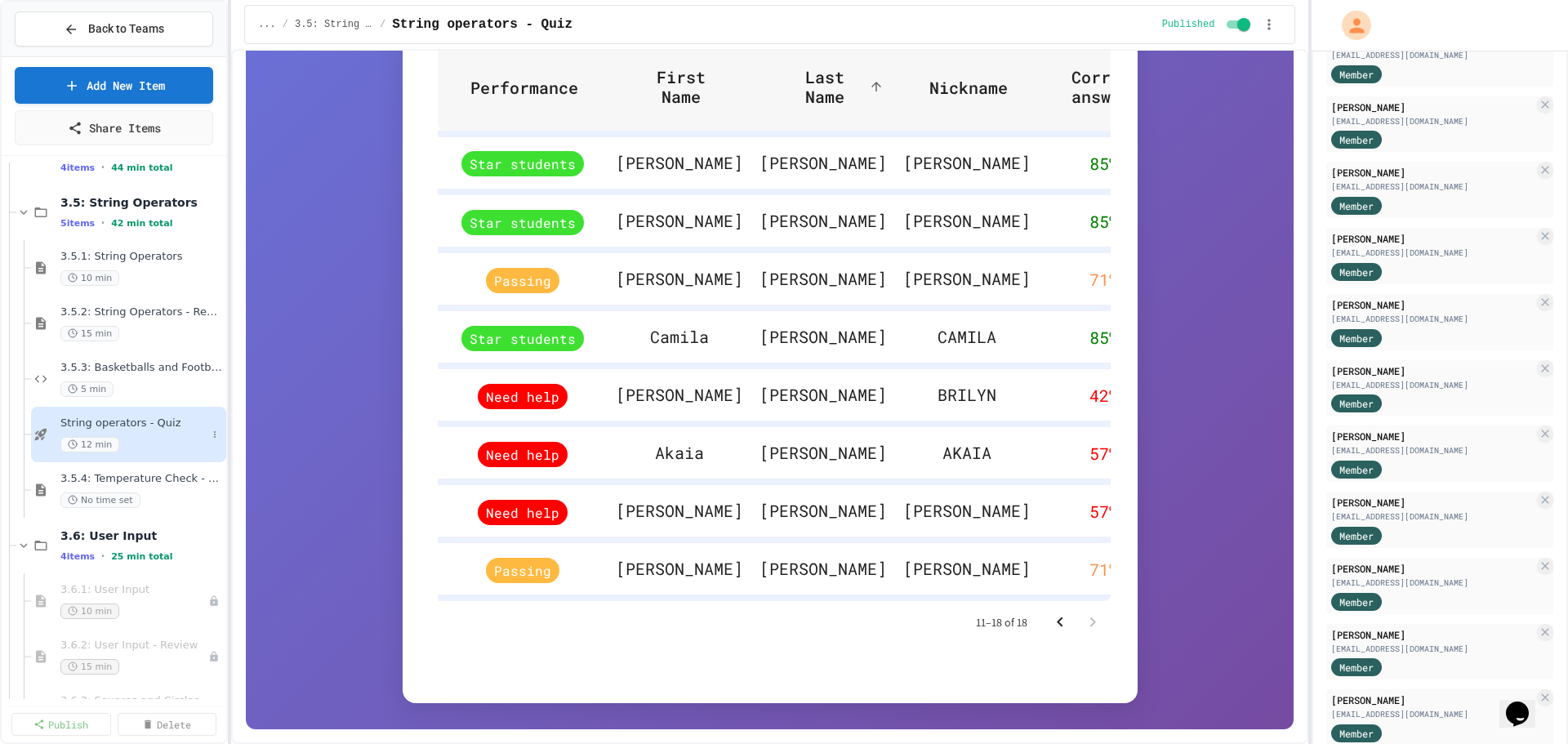
scroll to position [388, 0]
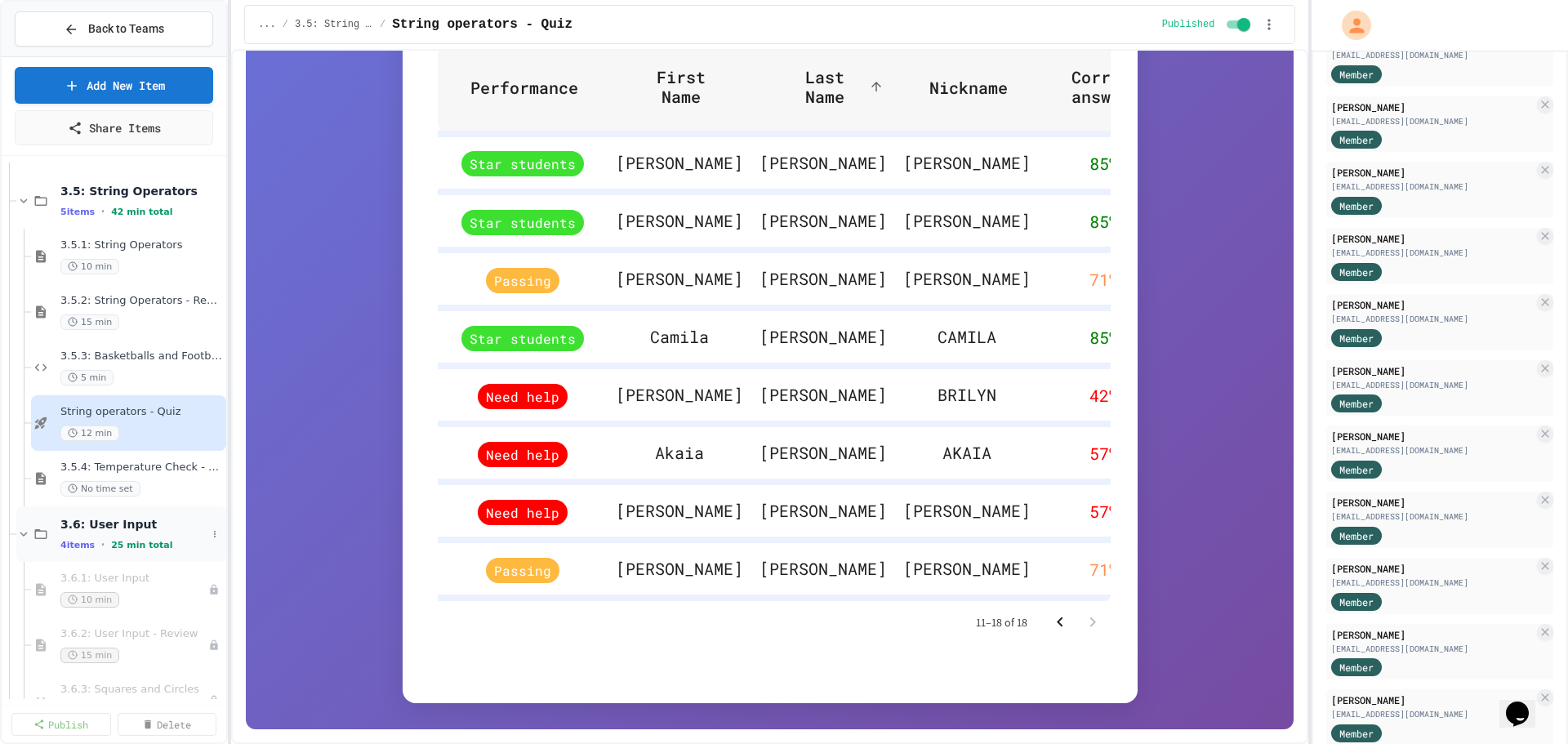
click at [99, 529] on span "3.6: User Input" at bounding box center [133, 524] width 147 height 15
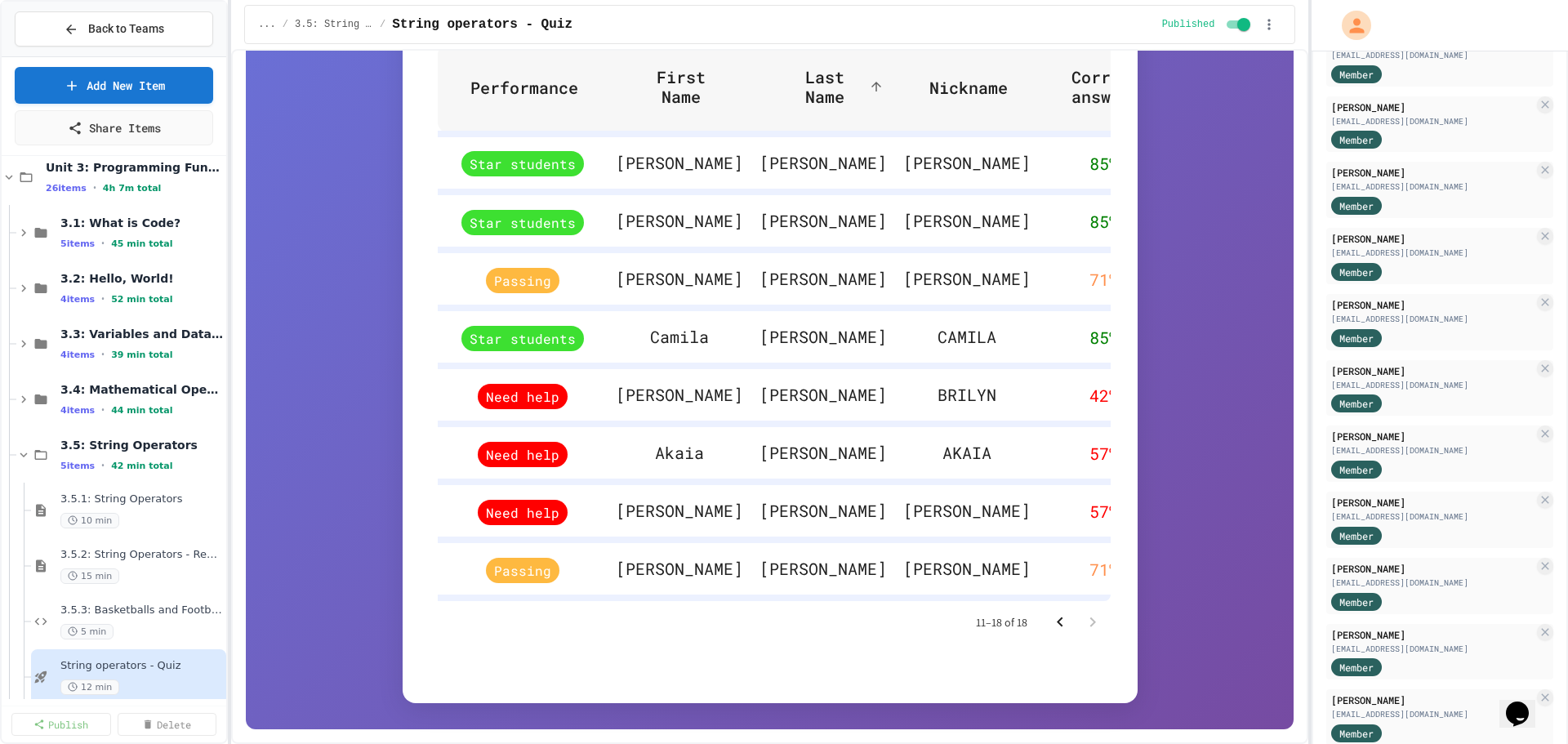
scroll to position [122, 0]
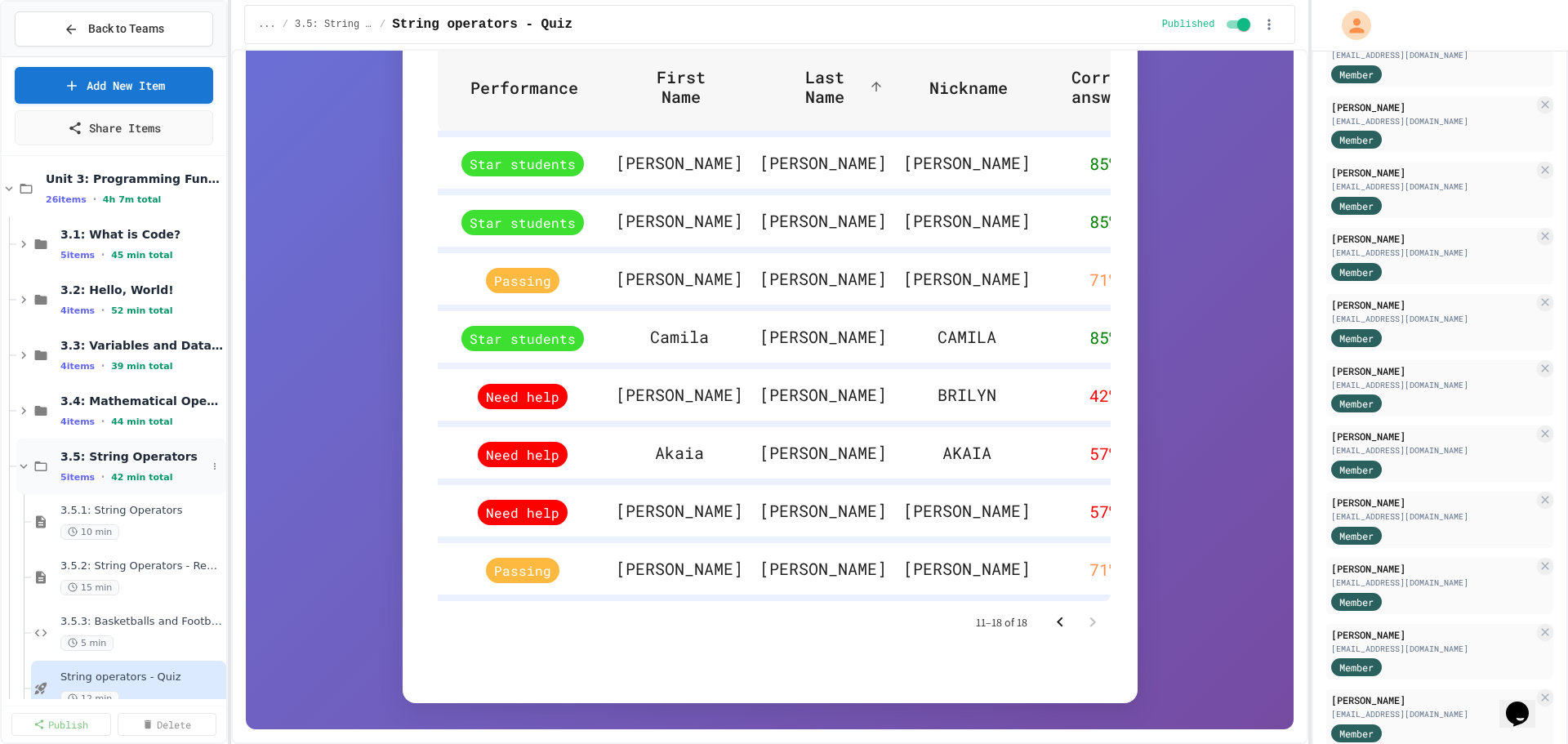
click at [118, 460] on span "3.5: String Operators" at bounding box center [133, 456] width 147 height 15
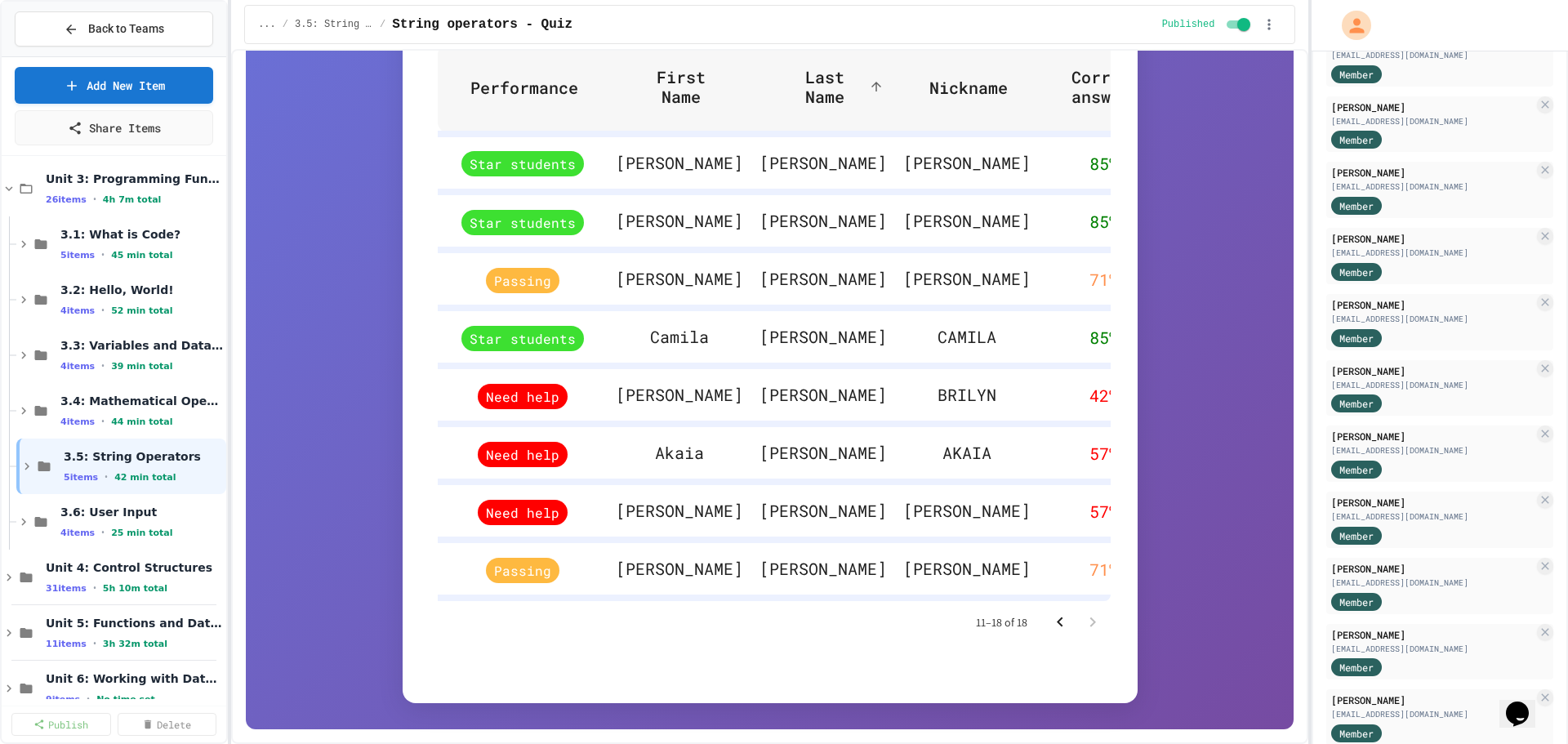
scroll to position [102, 0]
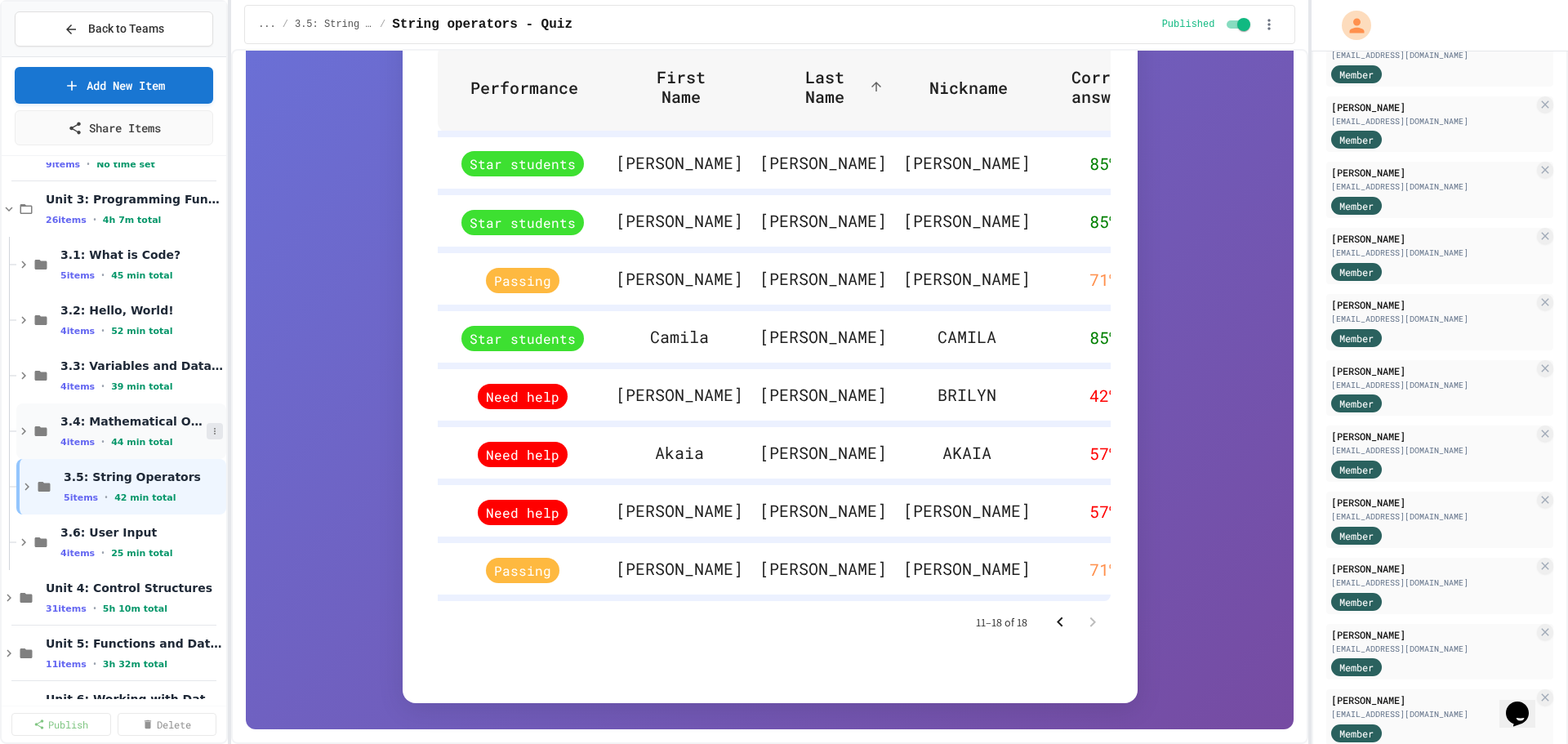
click at [207, 423] on button at bounding box center [215, 431] width 17 height 17
click at [162, 515] on button "Publish All (4)" at bounding box center [161, 521] width 109 height 30
click at [208, 373] on button at bounding box center [215, 375] width 17 height 17
click at [194, 456] on button "Publish All (4)" at bounding box center [161, 465] width 109 height 30
click at [210, 318] on icon at bounding box center [215, 319] width 10 height 10
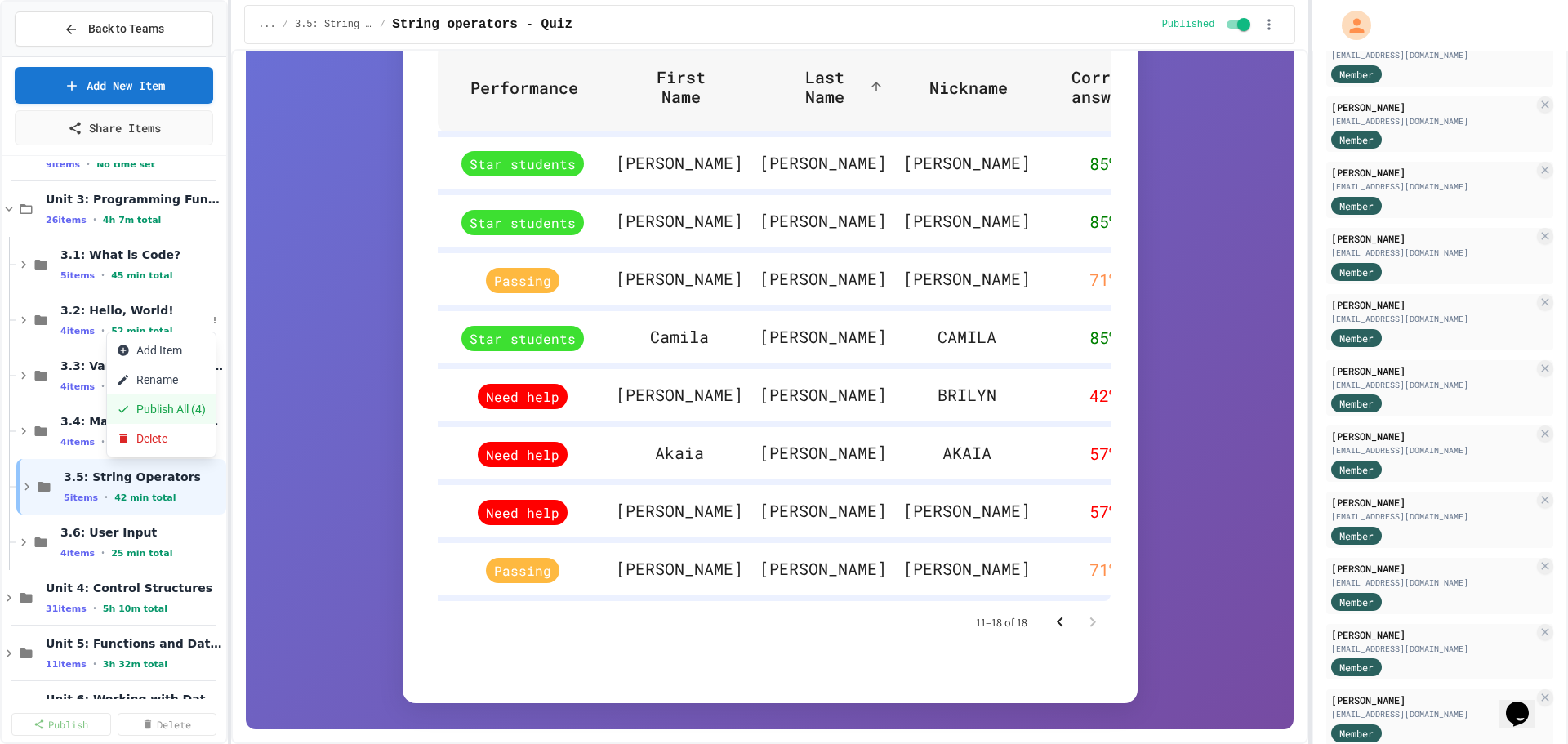
click at [201, 403] on button "Publish All (4)" at bounding box center [161, 409] width 109 height 30
click at [207, 263] on button at bounding box center [215, 264] width 17 height 17
click at [191, 350] on button "Publish All (5)" at bounding box center [161, 354] width 109 height 30
click at [210, 317] on icon at bounding box center [215, 319] width 10 height 10
click at [295, 332] on div at bounding box center [784, 372] width 1568 height 744
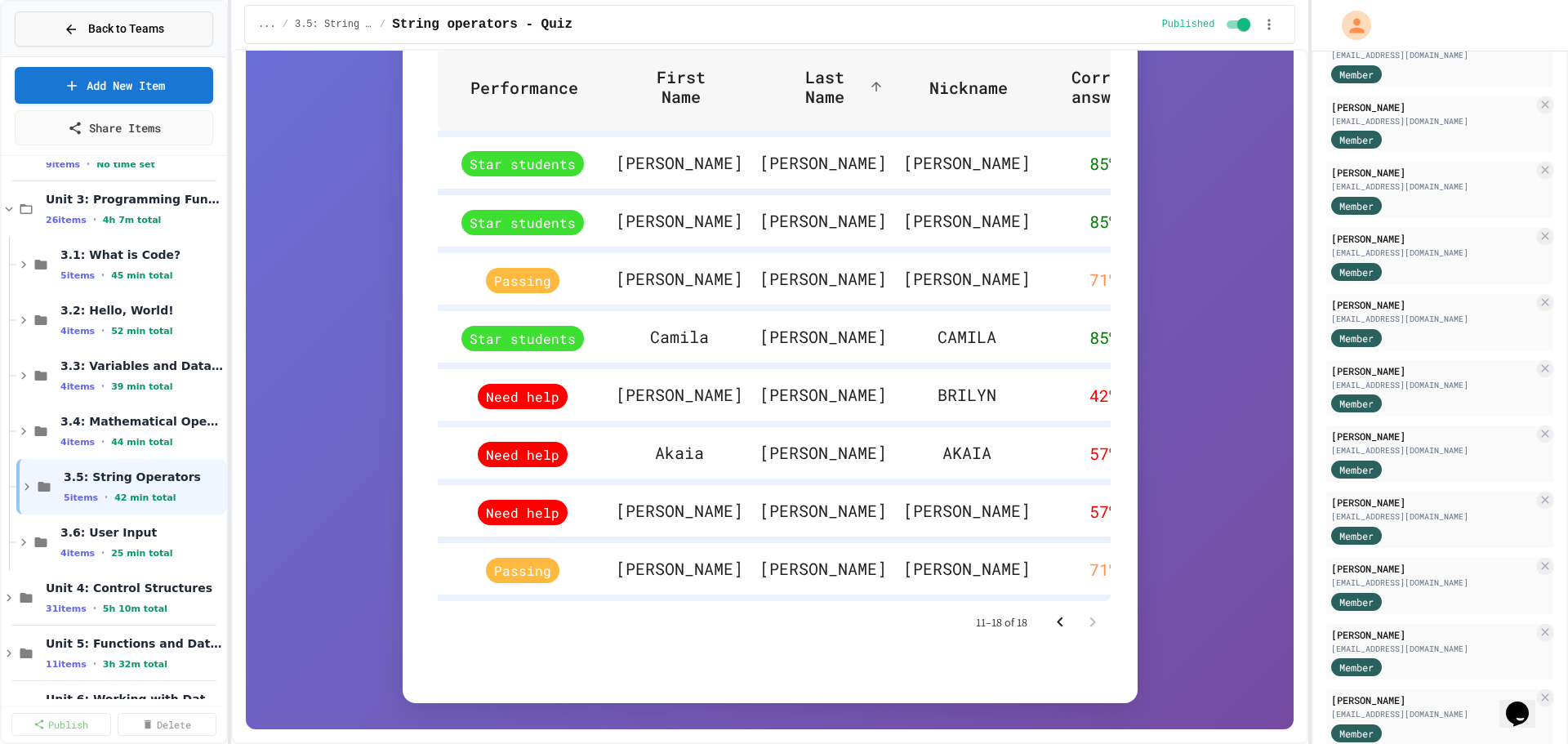
click at [95, 27] on span "Back to Teams" at bounding box center [126, 29] width 76 height 17
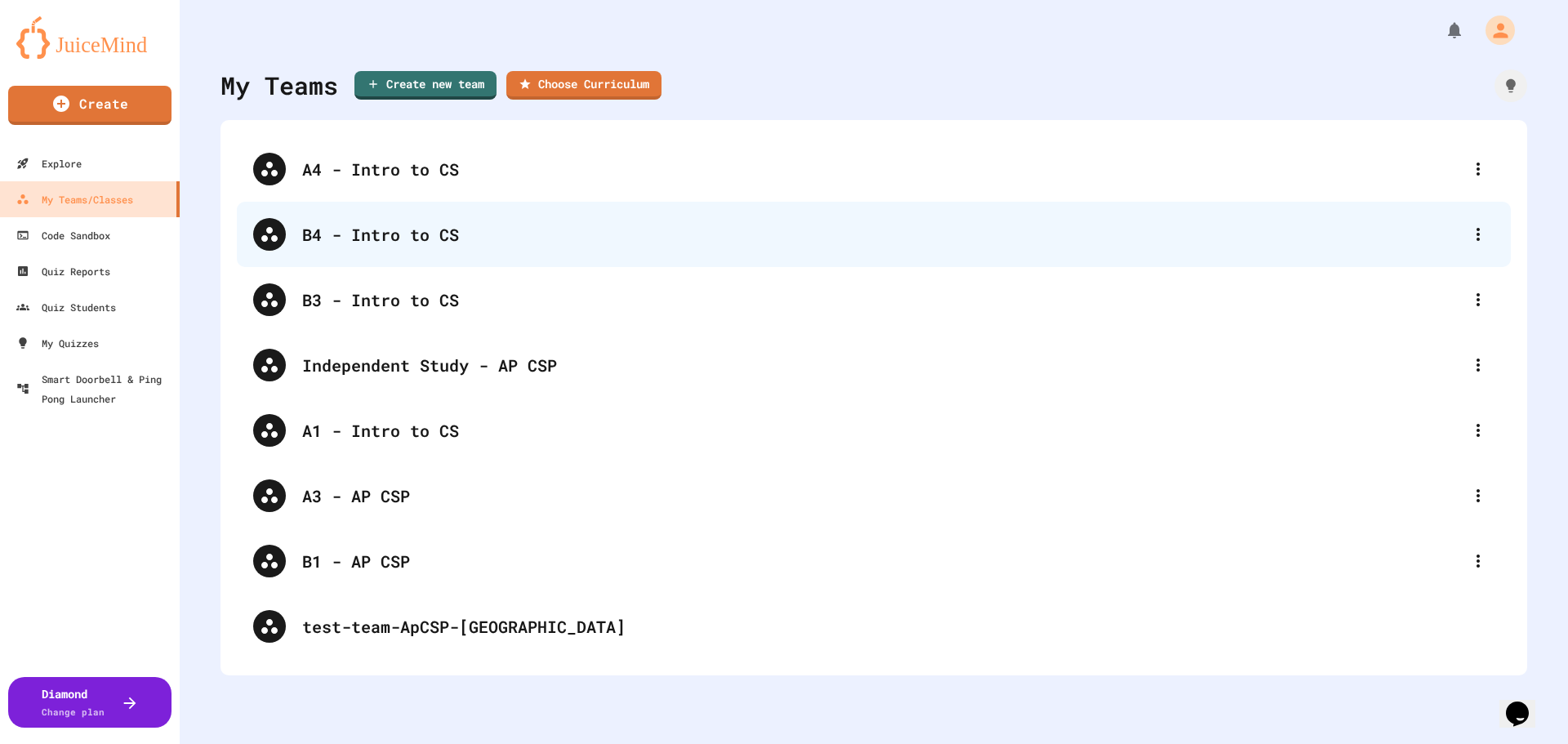
click at [365, 240] on div "B4 - Intro to CS" at bounding box center [882, 235] width 1160 height 24
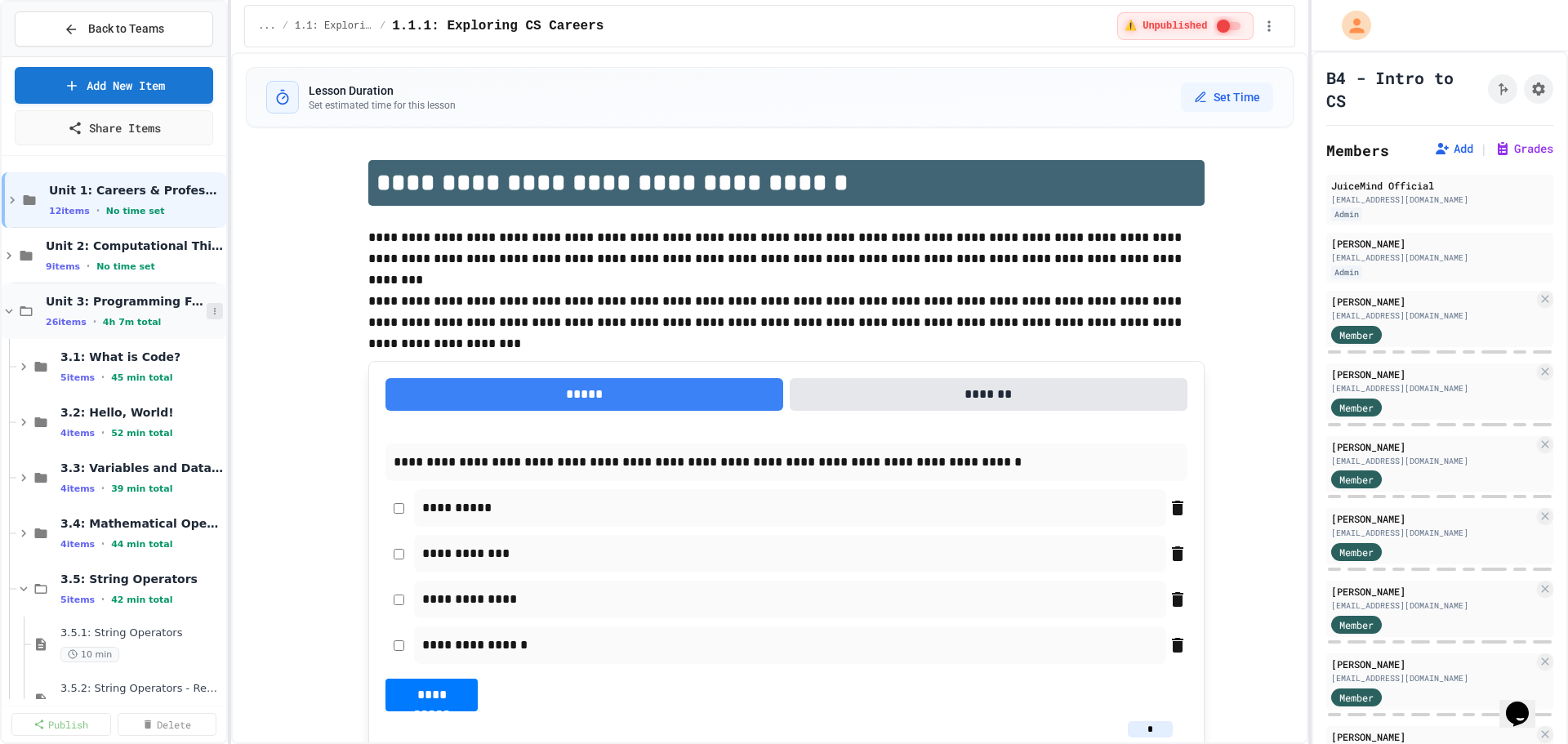
click at [210, 311] on icon at bounding box center [215, 311] width 10 height 10
click at [174, 399] on button "Publish All (26)" at bounding box center [165, 400] width 115 height 30
click at [210, 307] on icon at bounding box center [215, 311] width 10 height 10
click at [187, 399] on button "Unpublish All (26)" at bounding box center [171, 400] width 128 height 30
click at [210, 367] on icon at bounding box center [215, 366] width 10 height 10
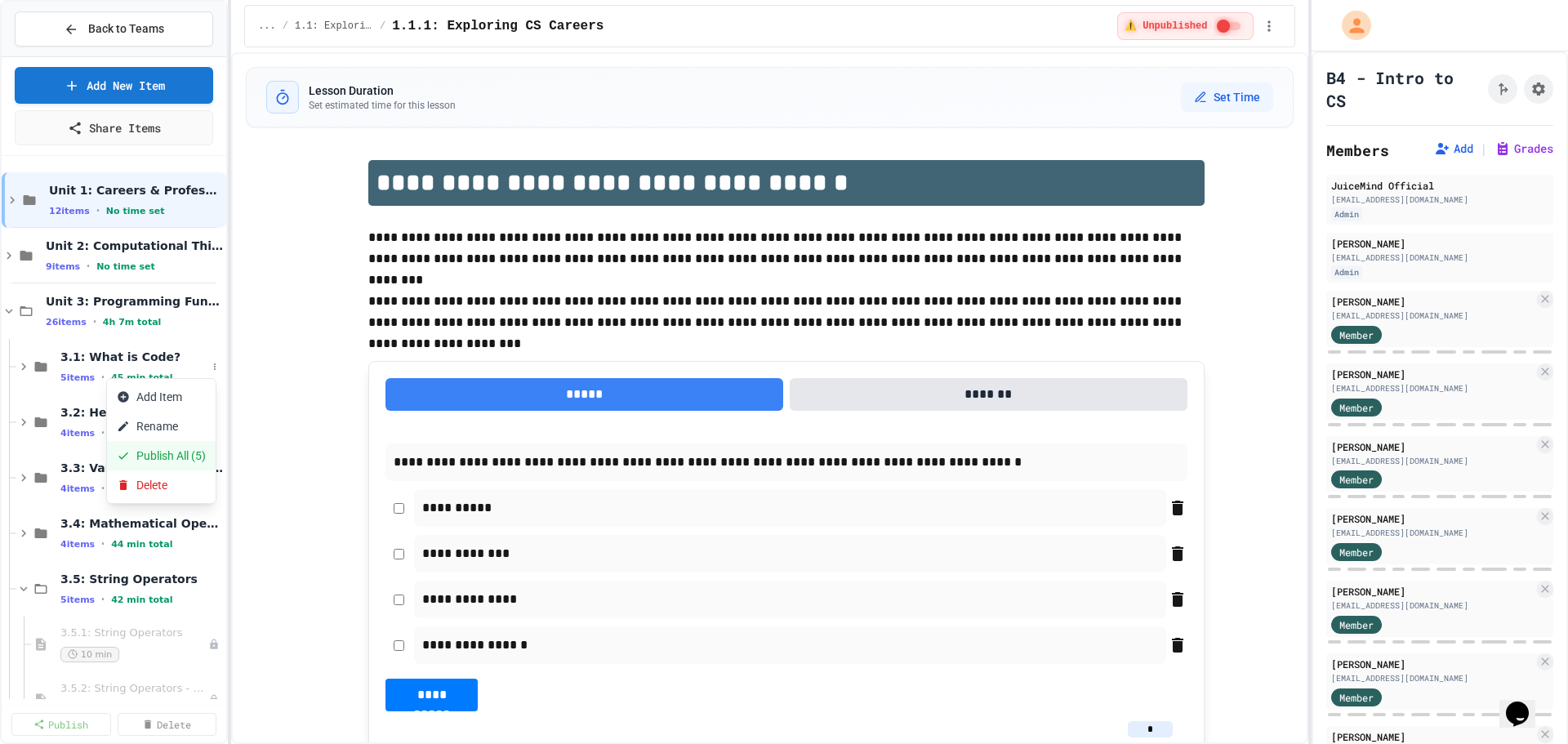
click at [173, 453] on button "Publish All (5)" at bounding box center [161, 456] width 109 height 30
click at [1501, 142] on button "Grades" at bounding box center [1523, 148] width 58 height 17
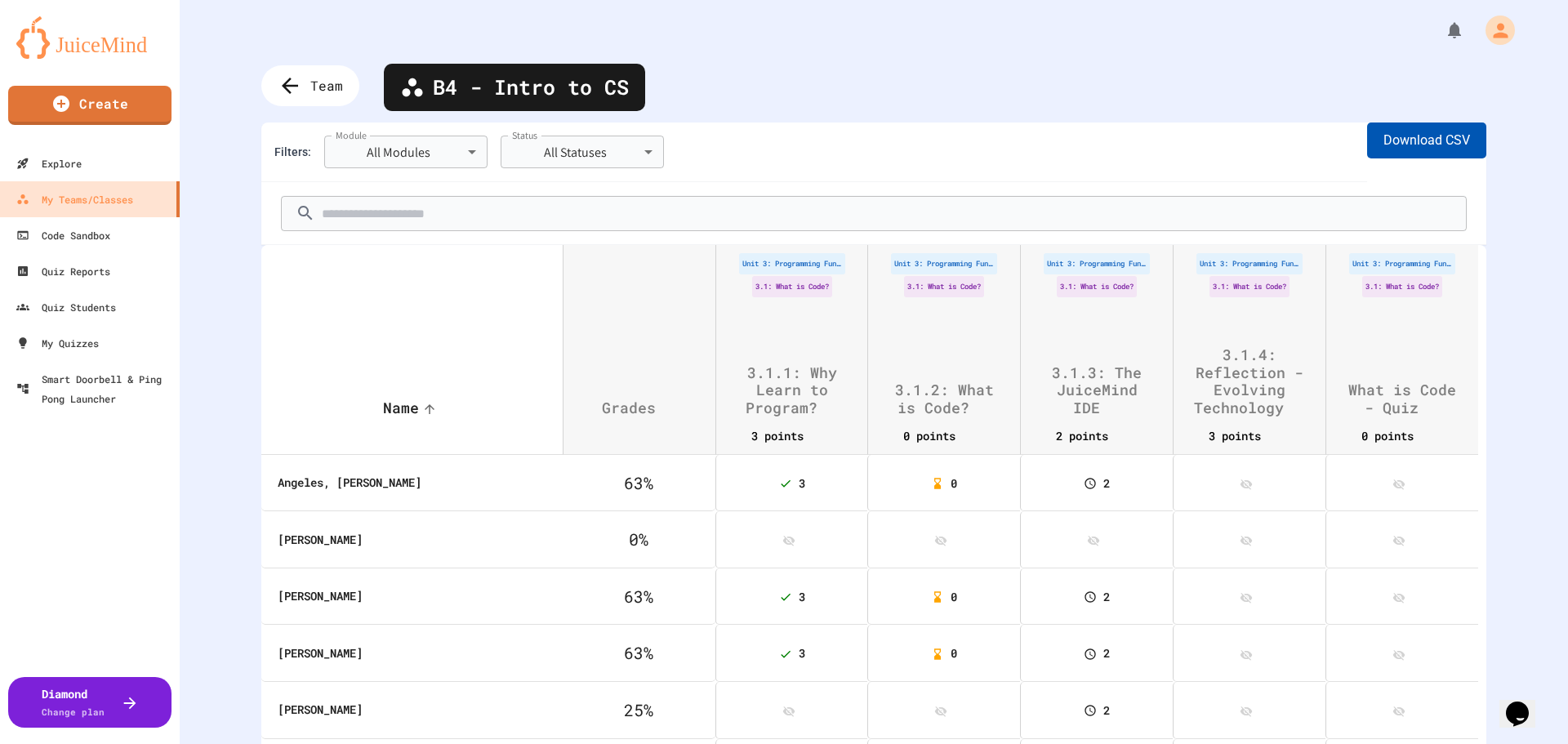
click at [1378, 143] on button "Download CSV" at bounding box center [1426, 140] width 119 height 36
click at [295, 87] on icon at bounding box center [288, 85] width 27 height 27
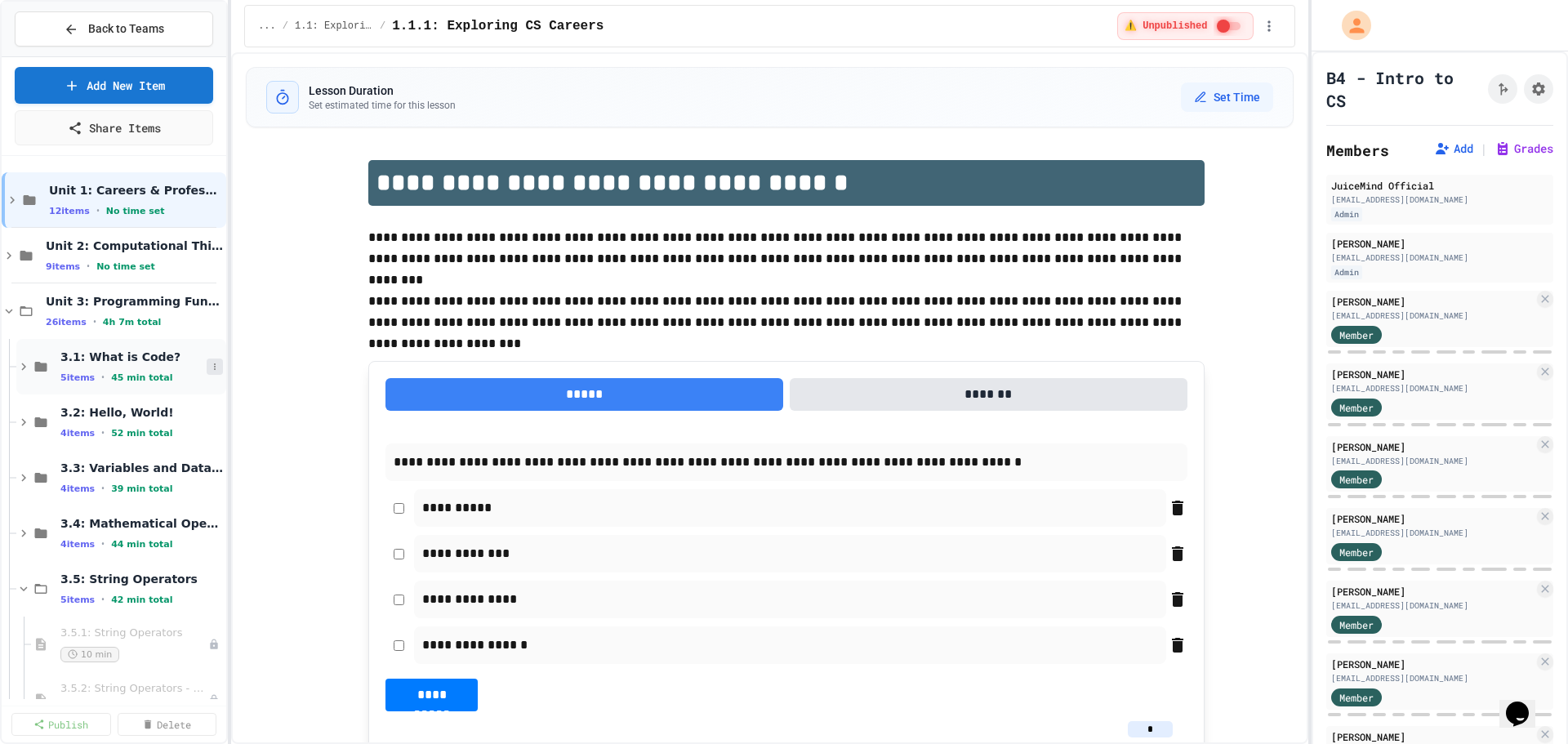
click at [207, 372] on button at bounding box center [215, 366] width 17 height 17
click at [174, 451] on button "Unpublish All (5)" at bounding box center [168, 456] width 122 height 30
click at [207, 417] on button at bounding box center [215, 422] width 17 height 17
click at [162, 510] on button "Publish All (4)" at bounding box center [161, 511] width 109 height 30
click at [100, 409] on span "3.2: Hello, World!" at bounding box center [133, 412] width 147 height 15
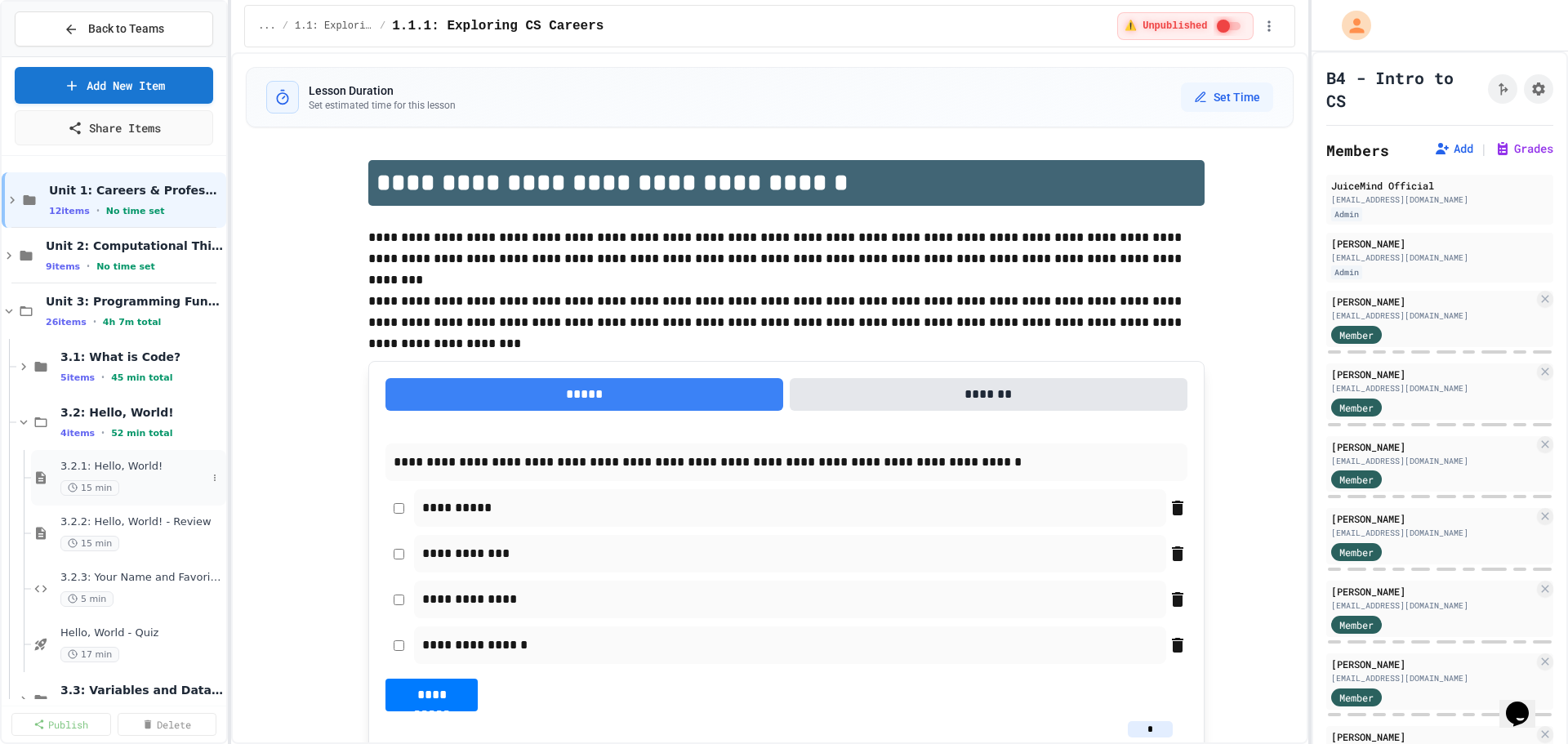
click at [121, 468] on span "3.2.1: Hello, World!" at bounding box center [133, 467] width 147 height 14
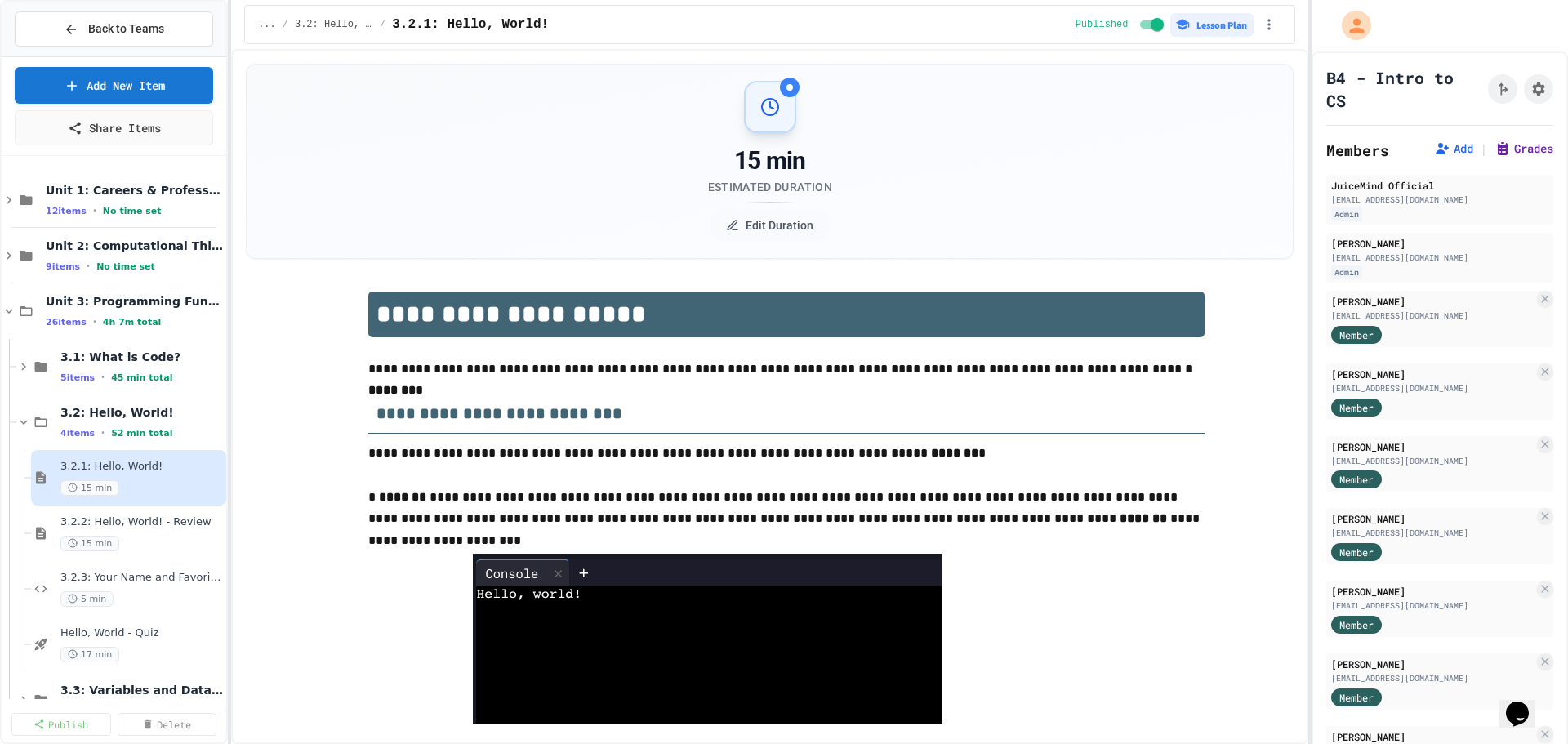
click at [1494, 143] on button "Grades" at bounding box center [1523, 148] width 58 height 17
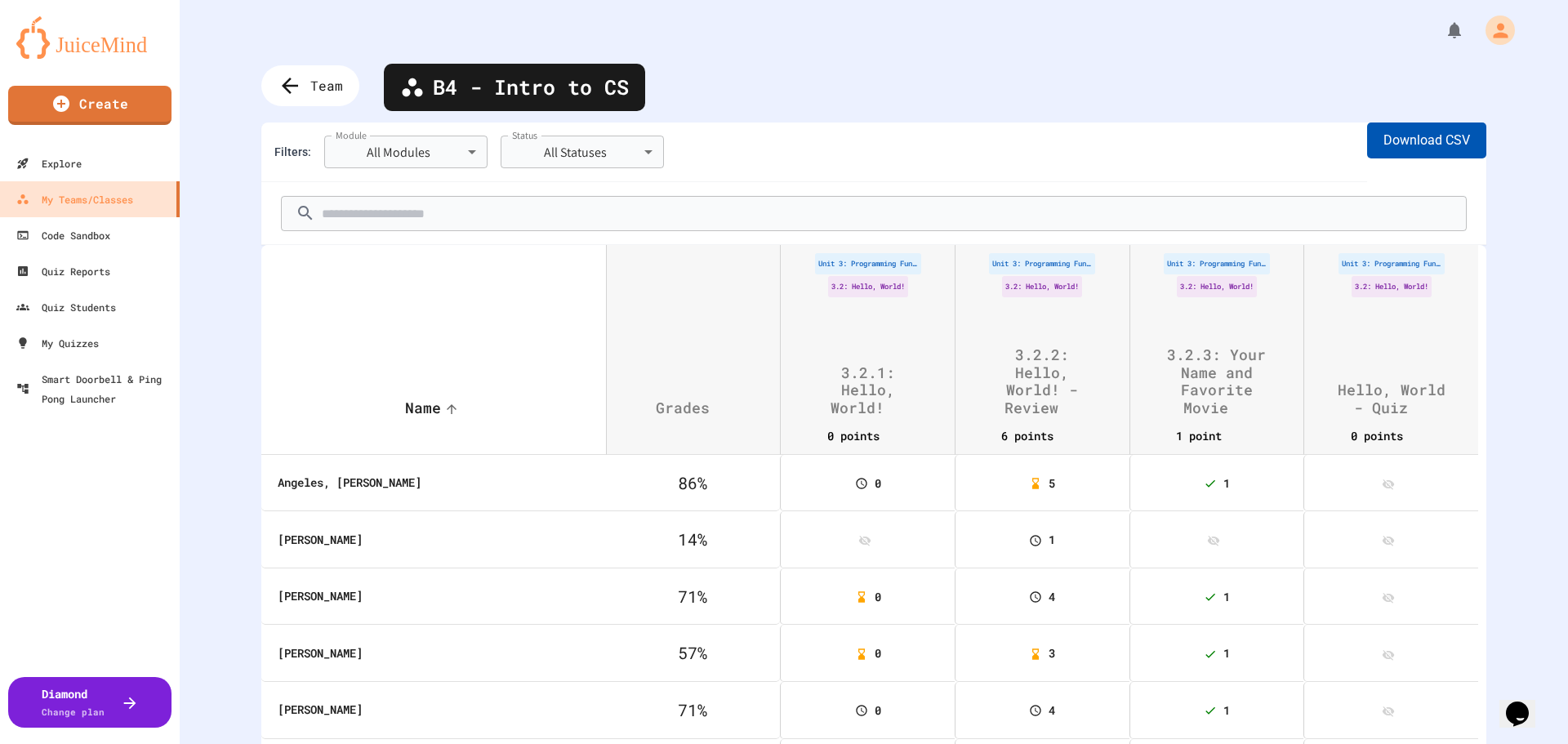
click at [1409, 147] on button "Download CSV" at bounding box center [1426, 140] width 119 height 36
click at [285, 83] on icon at bounding box center [288, 85] width 18 height 18
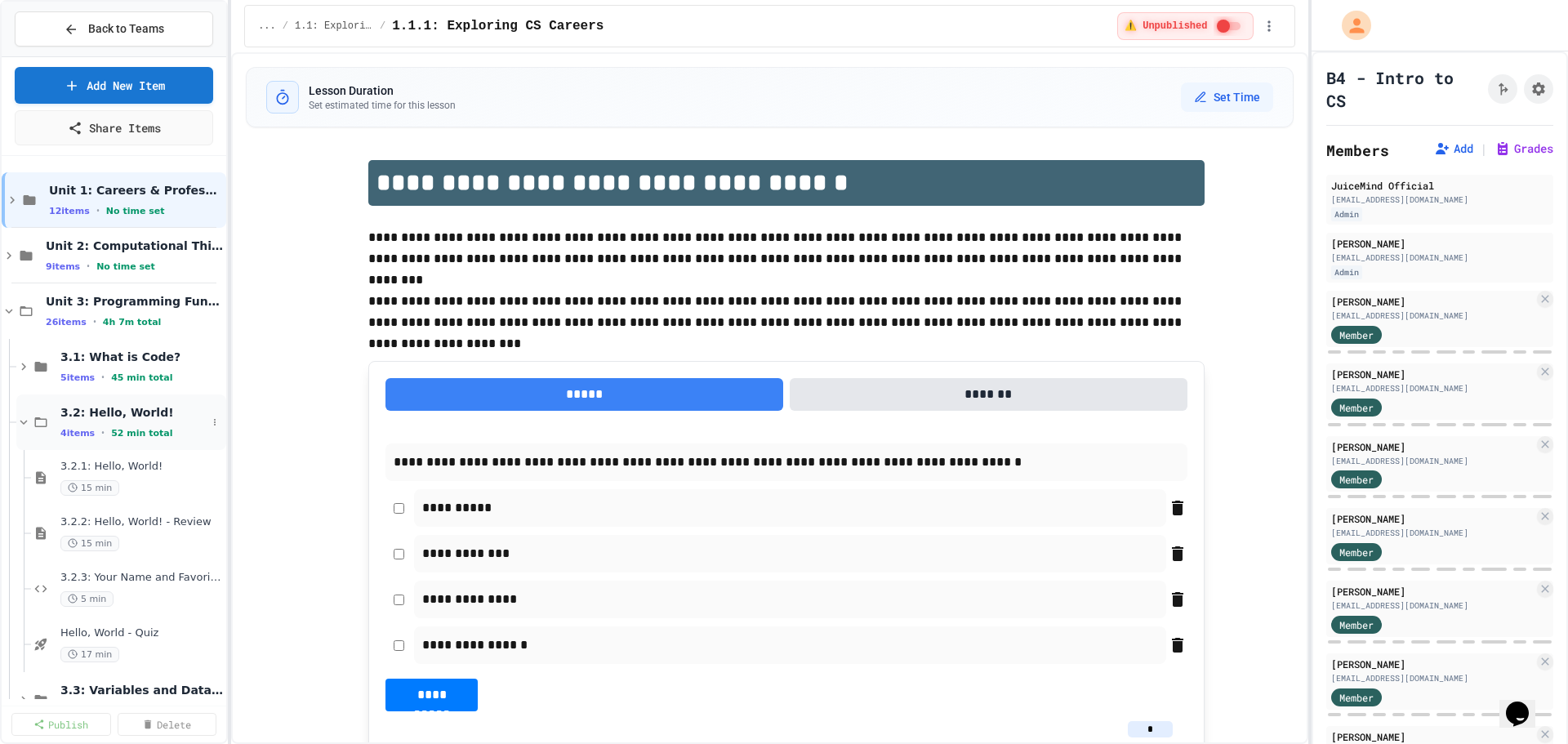
click at [124, 417] on span "3.2: Hello, World!" at bounding box center [133, 412] width 147 height 15
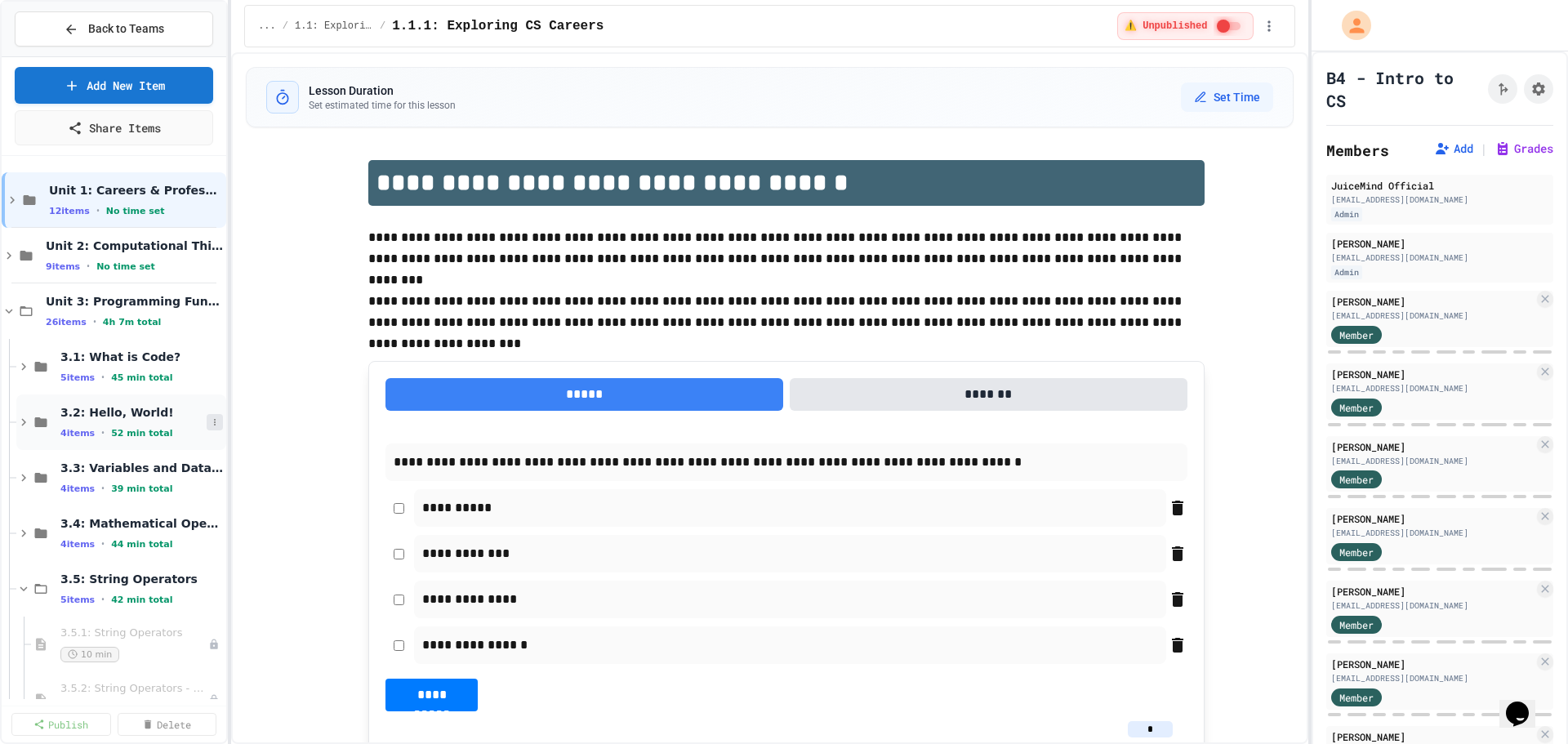
click at [210, 419] on icon at bounding box center [215, 421] width 10 height 10
click at [201, 516] on button "Unpublish All (4)" at bounding box center [168, 511] width 122 height 30
click at [210, 474] on icon at bounding box center [215, 477] width 10 height 10
click at [181, 563] on button "Publish All (4)" at bounding box center [161, 567] width 109 height 30
click at [1494, 145] on icon at bounding box center [1502, 148] width 17 height 17
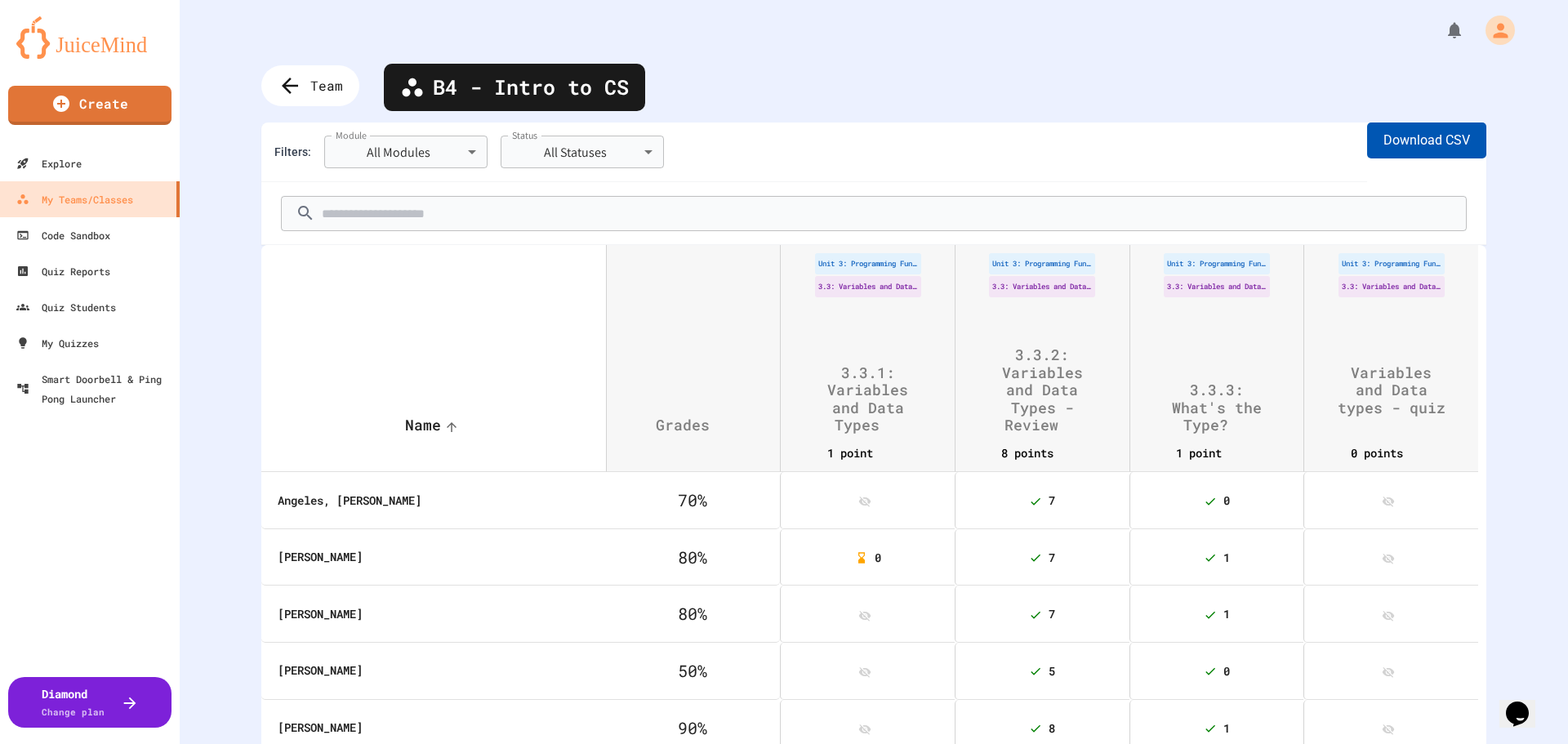
click at [1435, 137] on button "Download CSV" at bounding box center [1426, 140] width 119 height 36
click at [307, 96] on div "Team" at bounding box center [310, 85] width 108 height 44
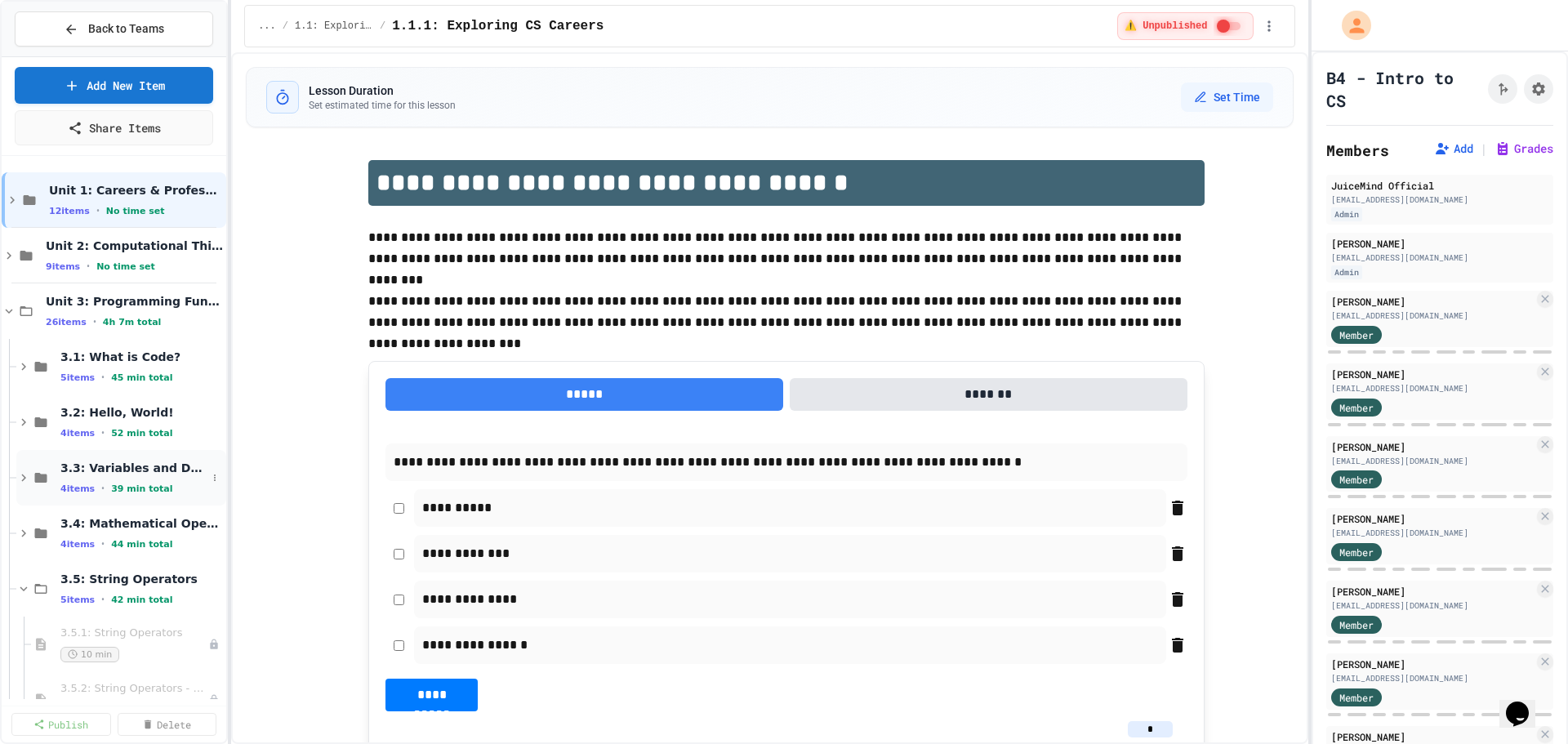
click at [110, 461] on span "3.3: Variables and Data Types" at bounding box center [133, 468] width 147 height 15
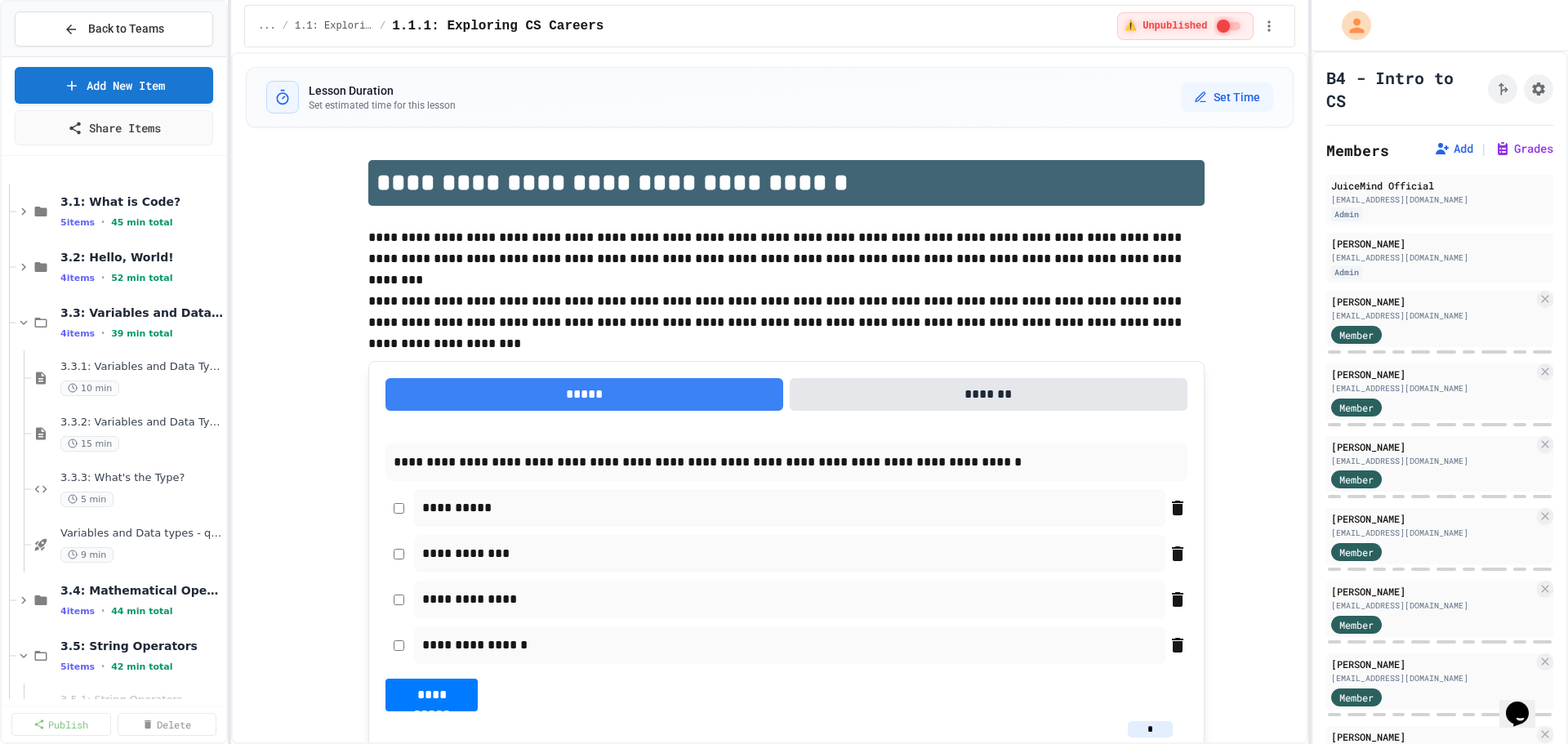
scroll to position [224, 0]
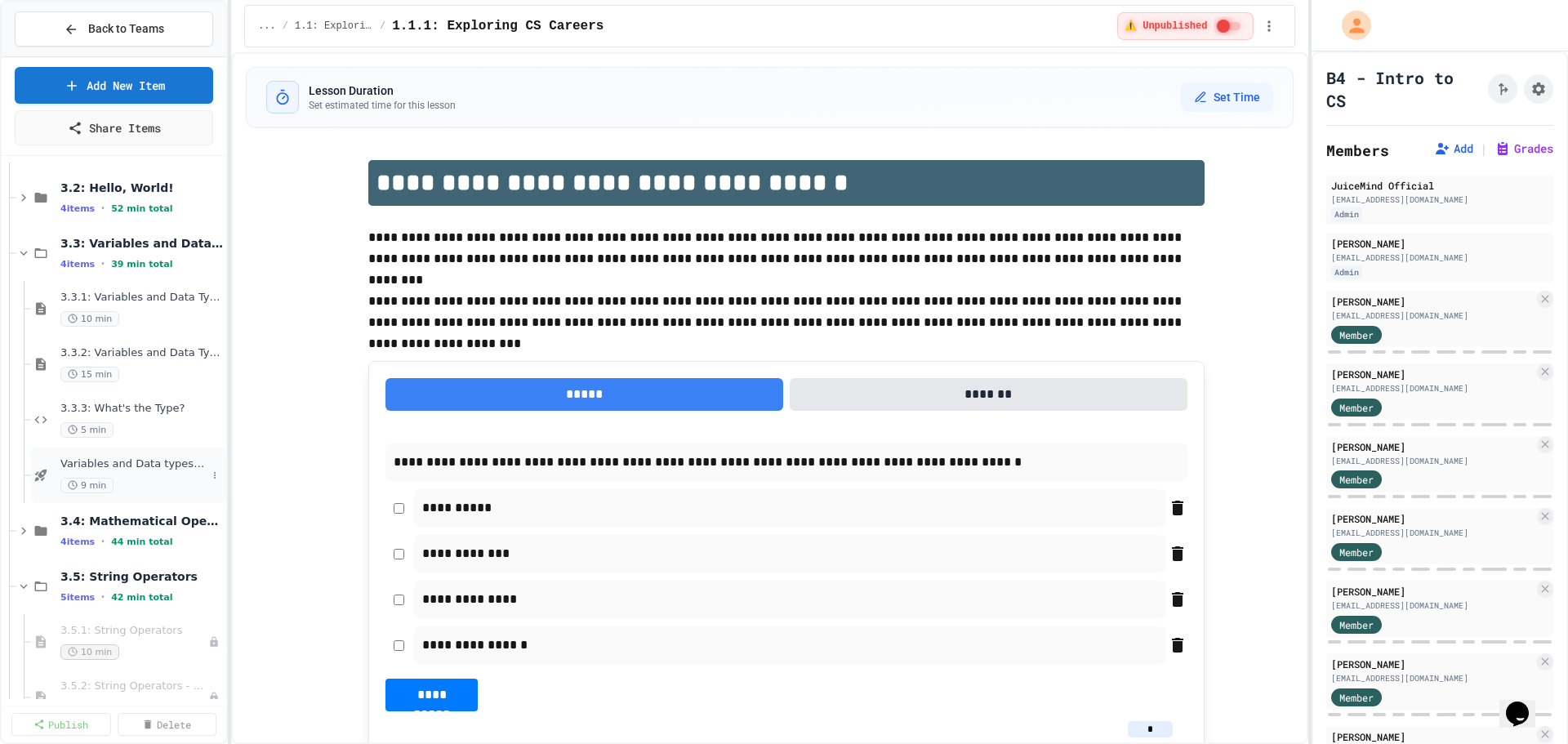
click at [110, 467] on span "Variables and Data types - quiz" at bounding box center [133, 464] width 147 height 14
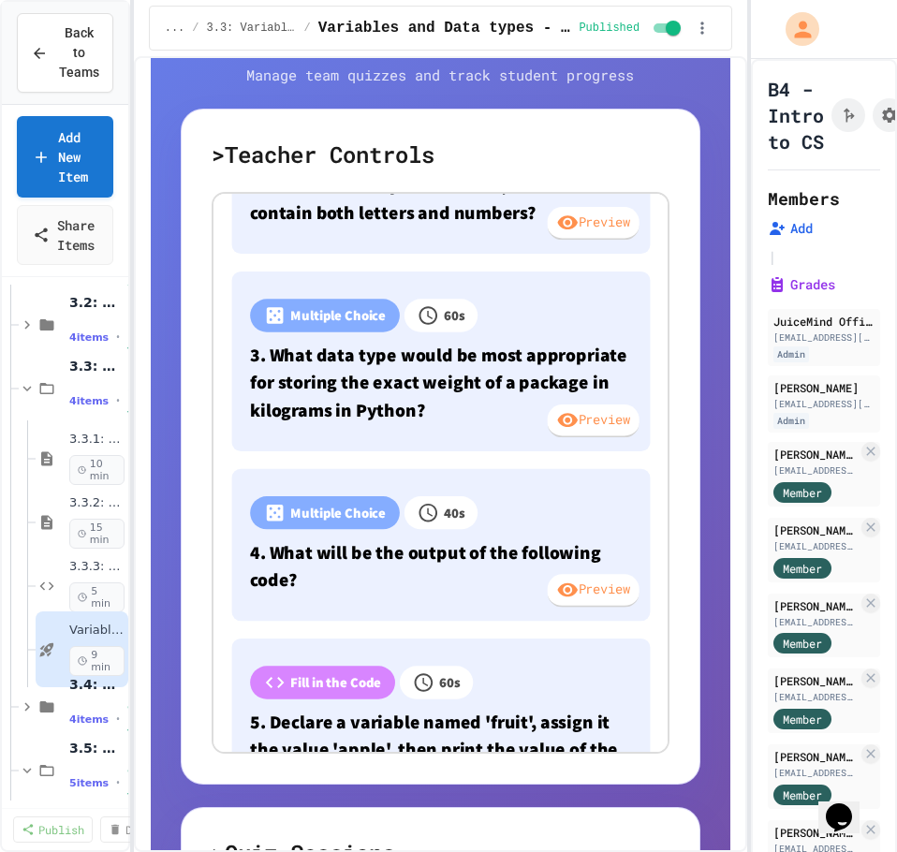
scroll to position [614, 0]
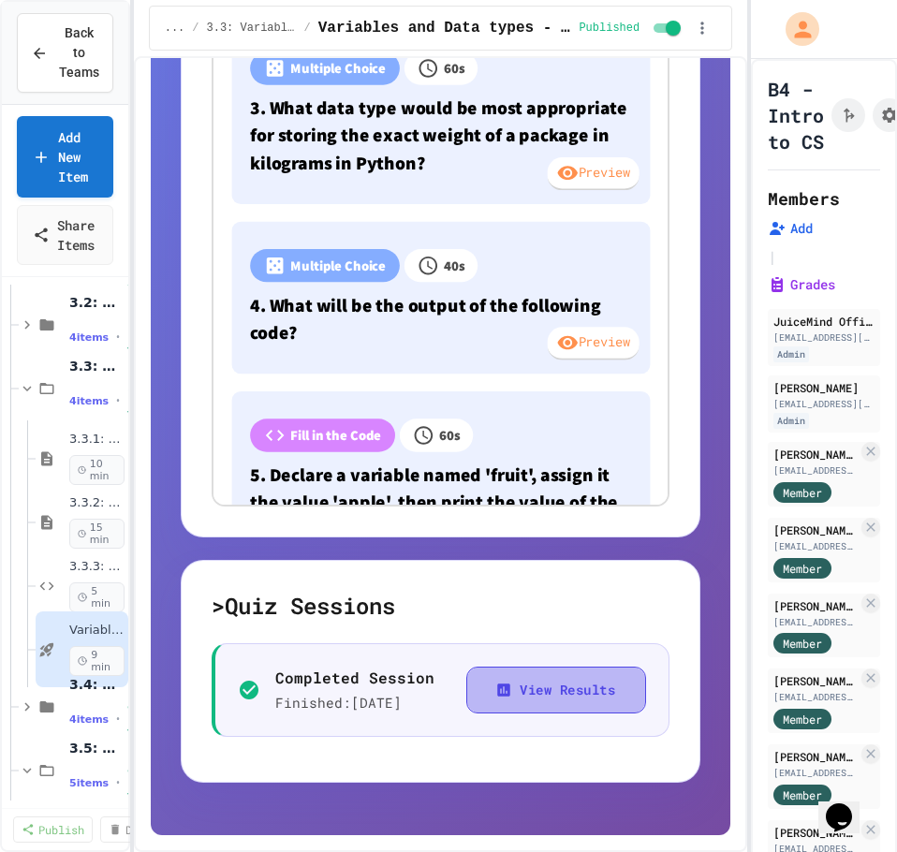
click at [510, 694] on button "View Results" at bounding box center [556, 691] width 180 height 48
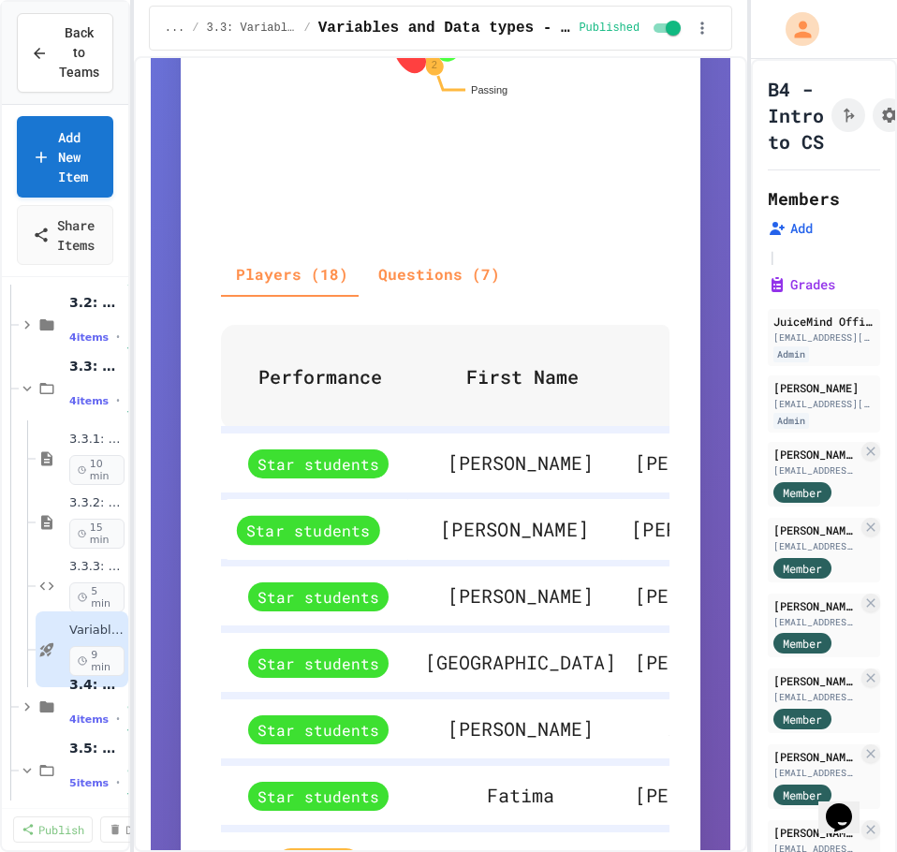
scroll to position [866, 0]
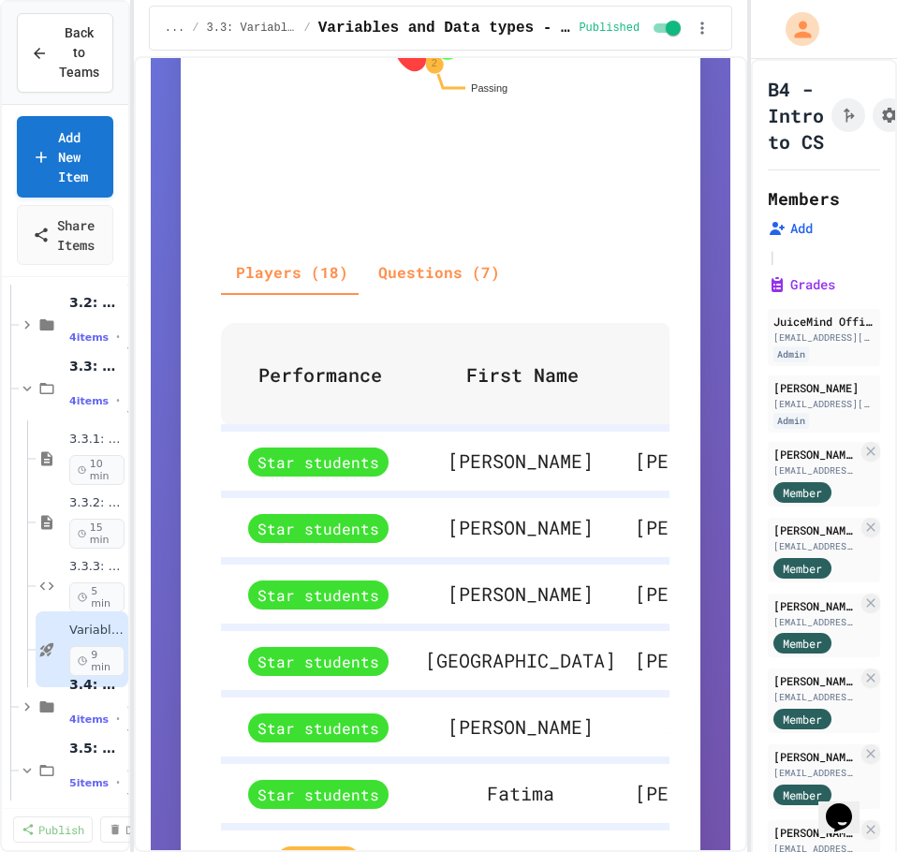
click at [663, 383] on span "Last Name" at bounding box center [722, 373] width 118 height 45
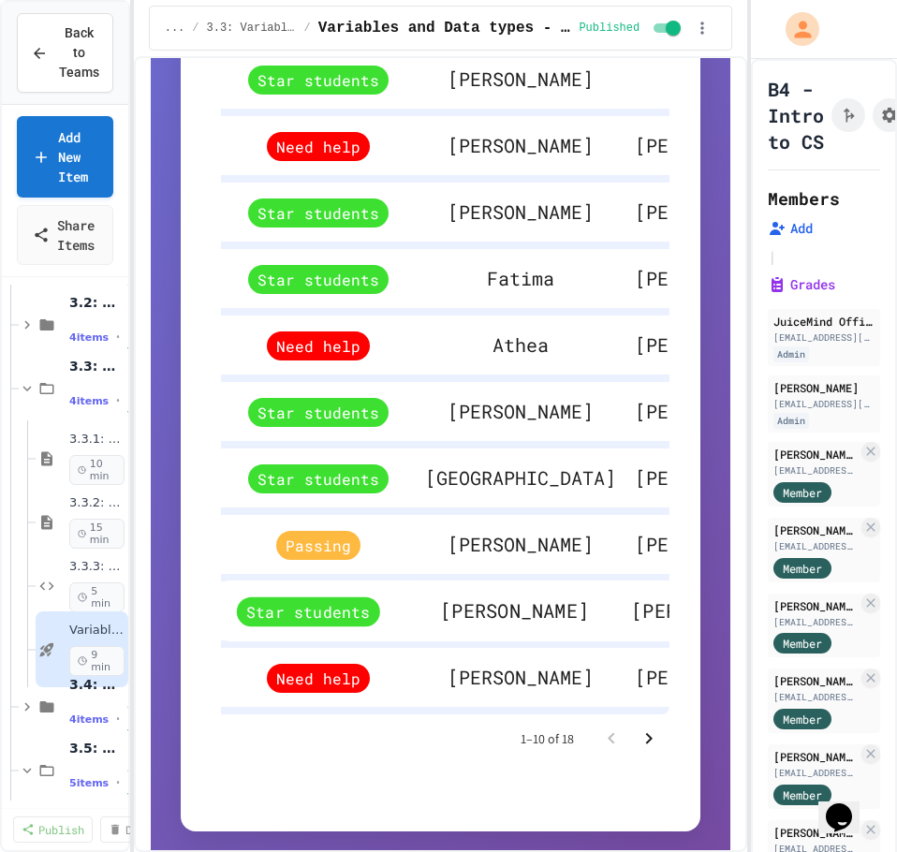
scroll to position [1288, 0]
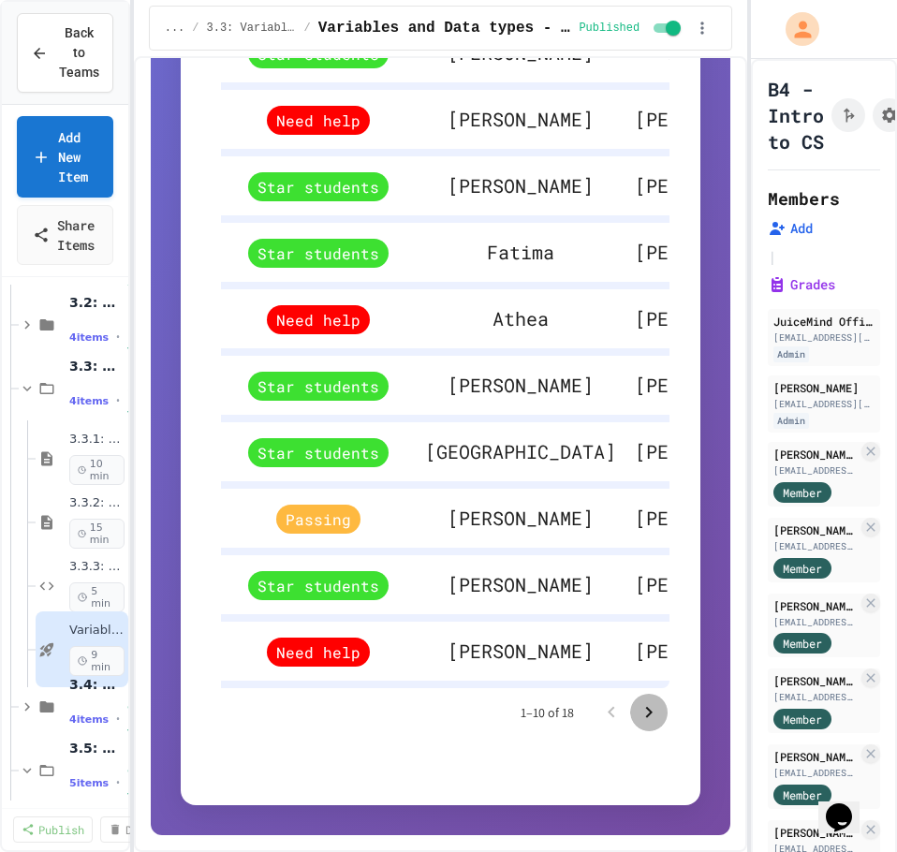
click at [638, 712] on icon "Go to next page" at bounding box center [649, 712] width 22 height 22
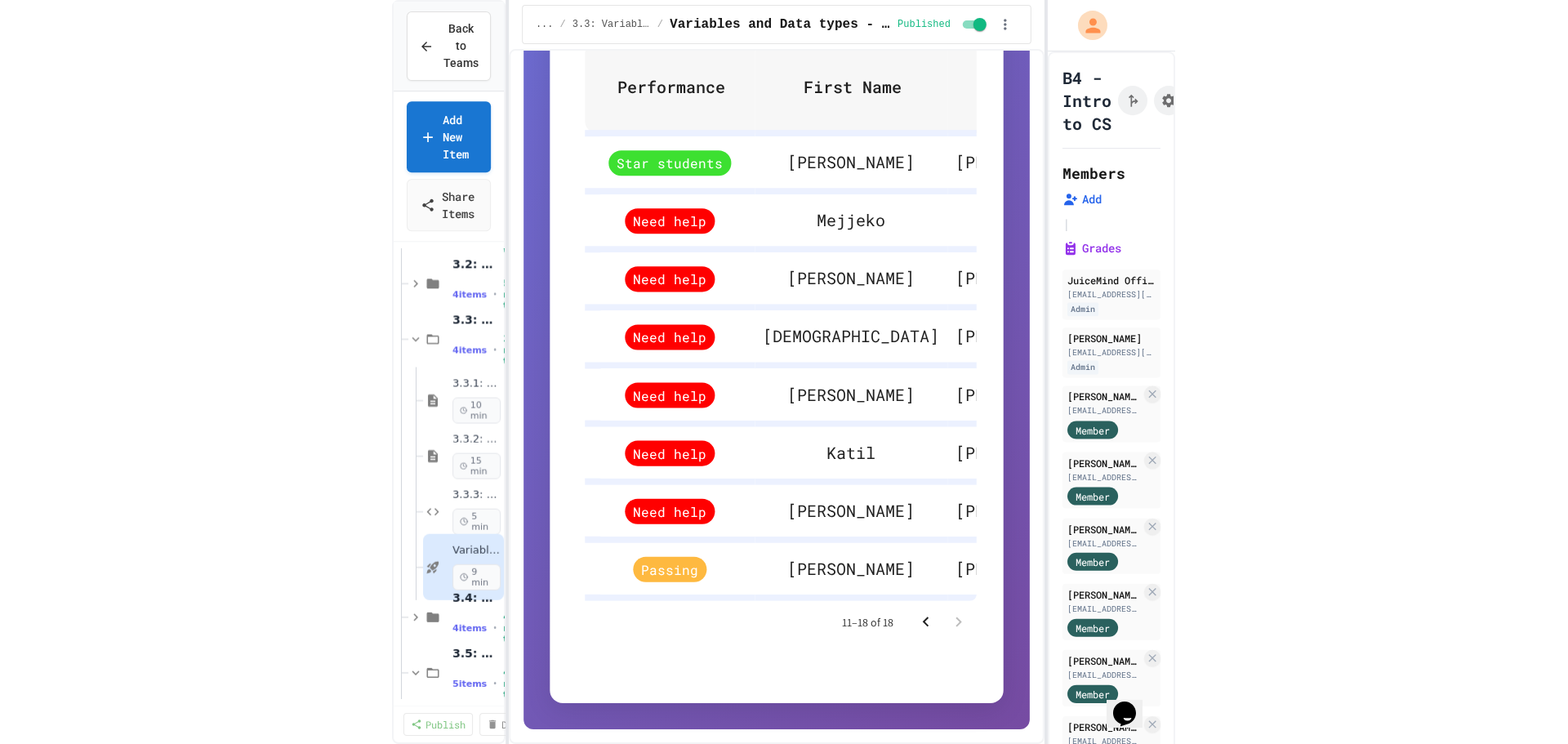
scroll to position [937, 0]
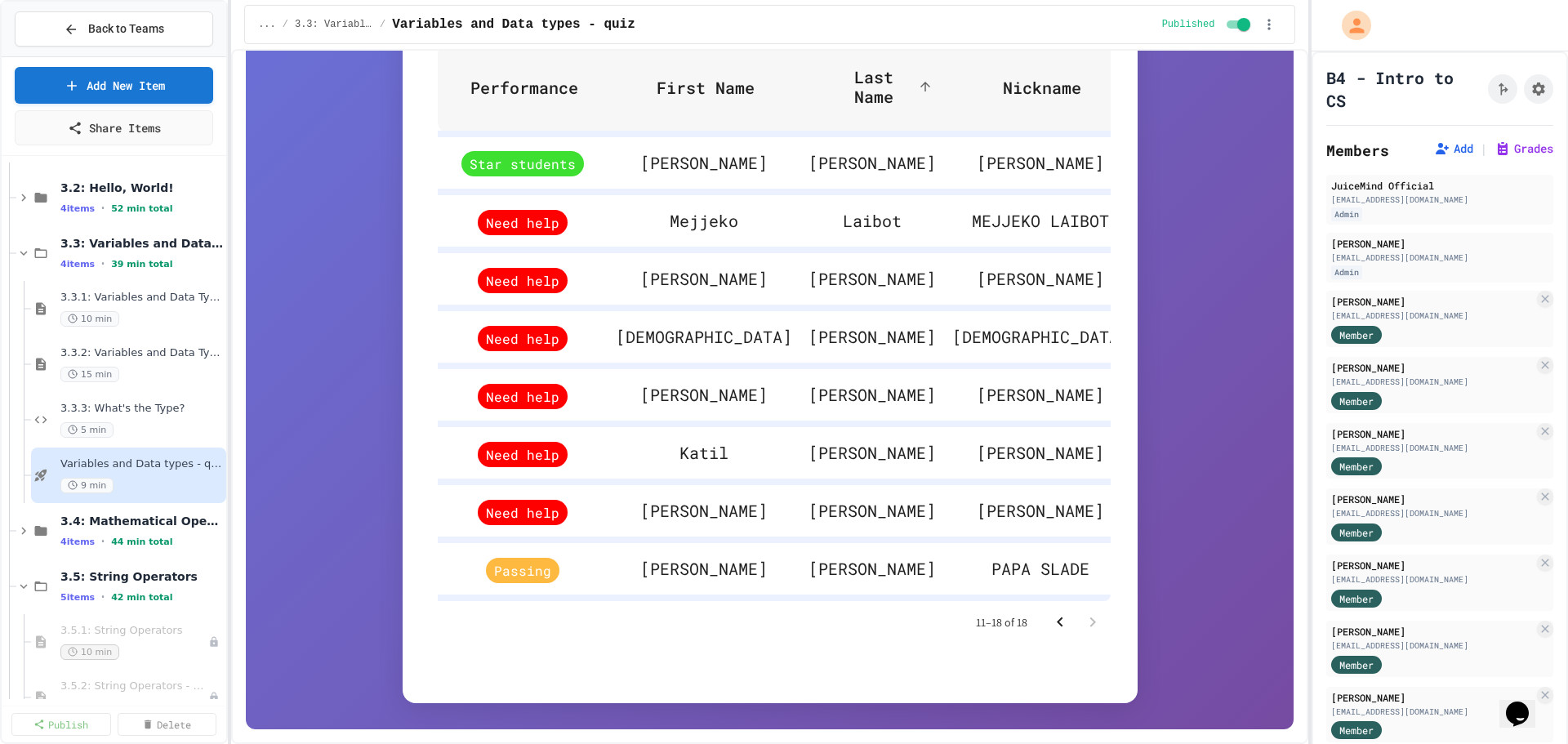
click at [0, 0] on icon at bounding box center [0, 0] width 0 height 0
click at [157, 342] on button "Unpublish All (4)" at bounding box center [168, 342] width 122 height 30
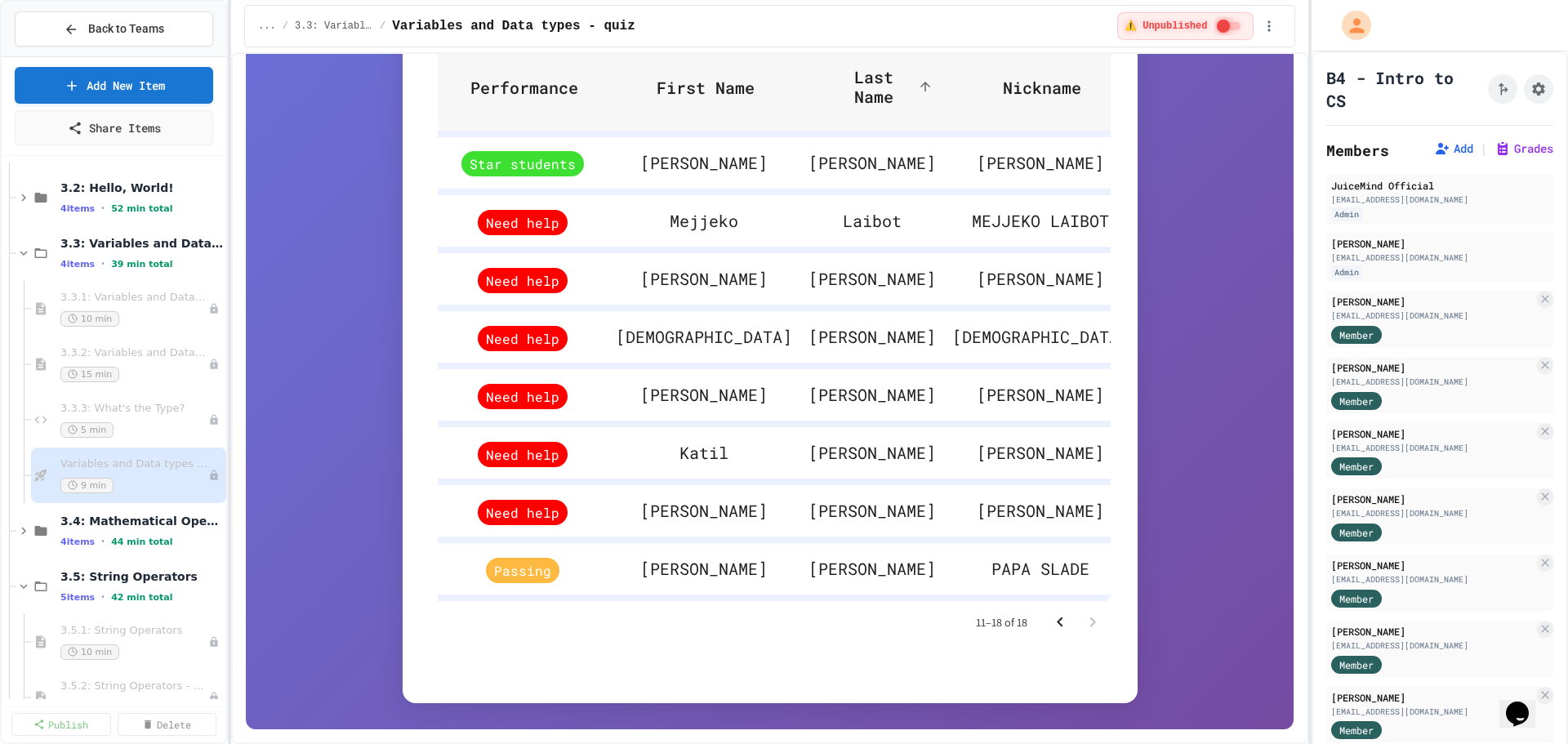
click at [135, 248] on span "3.3: Variables and Data Types" at bounding box center [141, 243] width 162 height 15
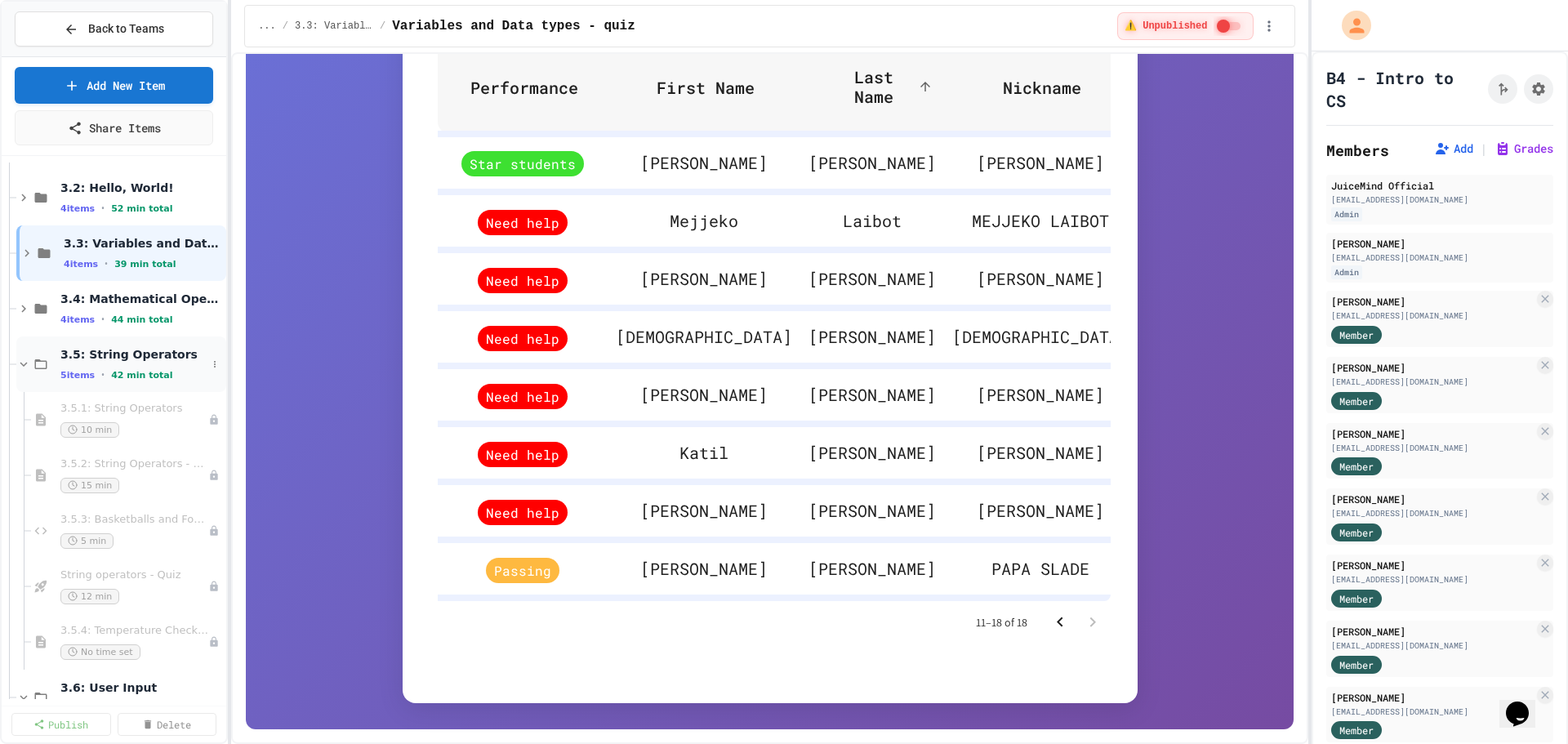
click at [123, 357] on span "3.5: String Operators" at bounding box center [133, 354] width 147 height 15
click at [114, 411] on span "3.6: User Input" at bounding box center [133, 410] width 147 height 15
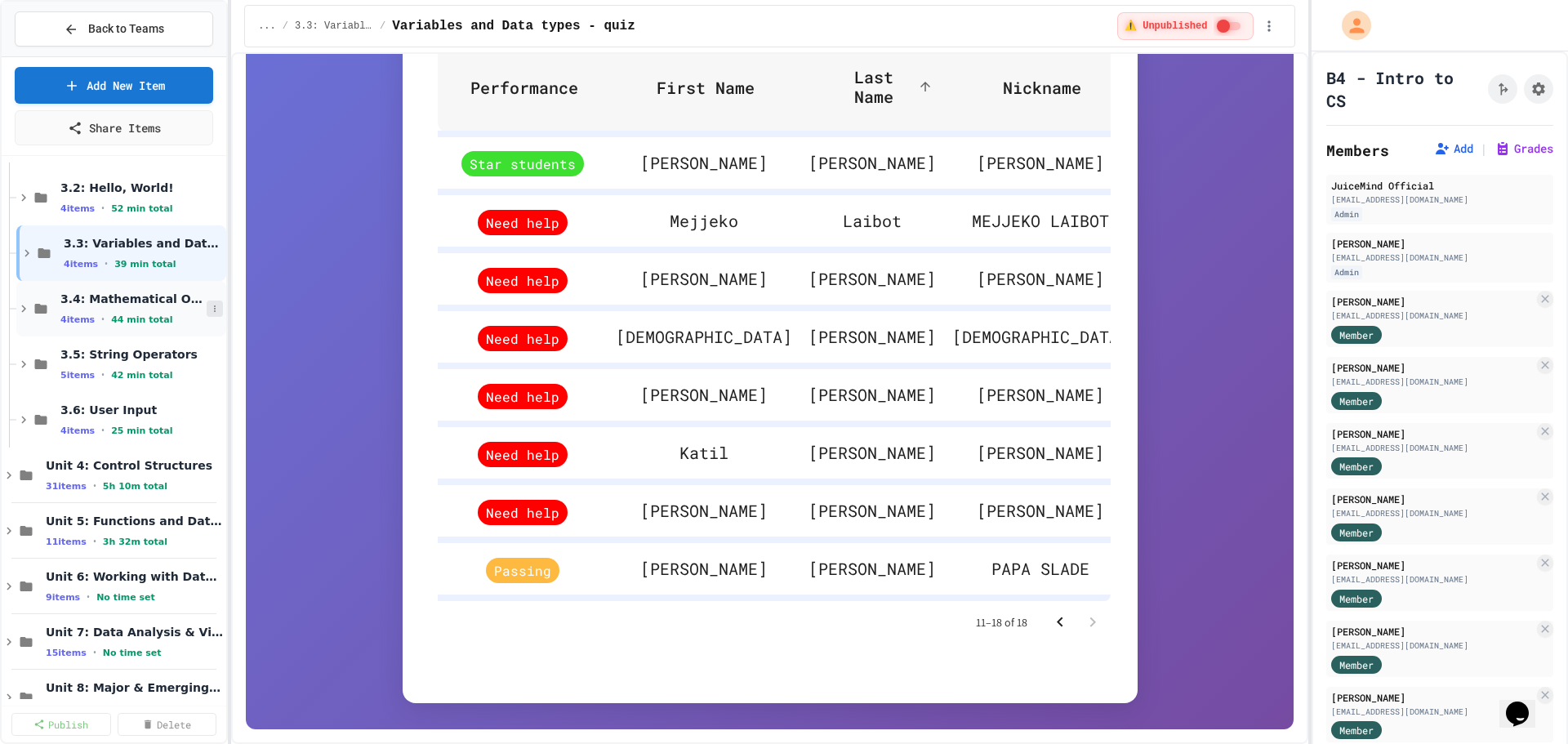
click at [210, 305] on icon at bounding box center [215, 308] width 10 height 10
click at [159, 399] on button "Publish All (4)" at bounding box center [161, 398] width 109 height 30
click at [94, 300] on span "3.4: Mathematical Operators" at bounding box center [133, 298] width 147 height 15
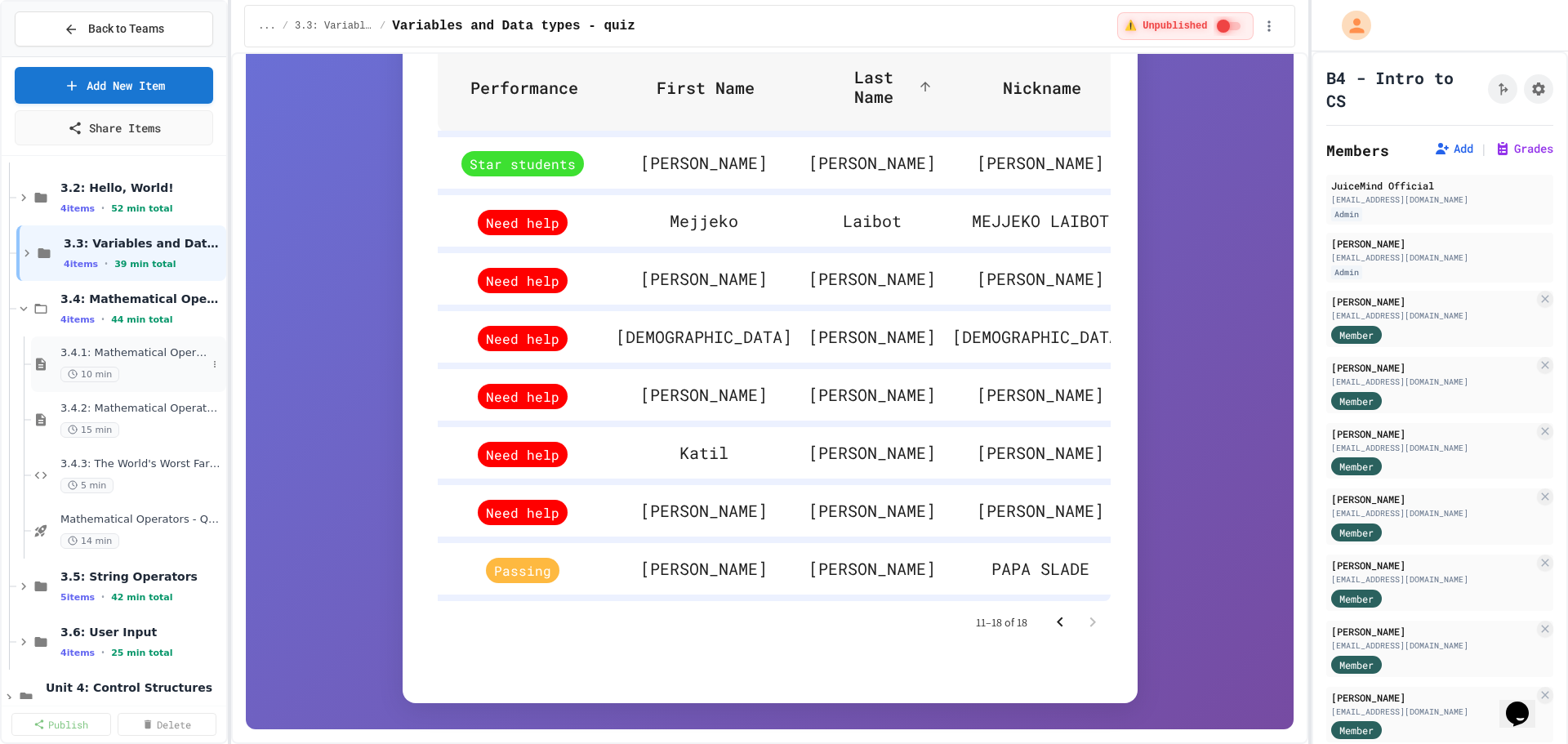
click at [105, 345] on div "3.4.1: Mathematical Operators 10 min" at bounding box center [129, 365] width 195 height 56
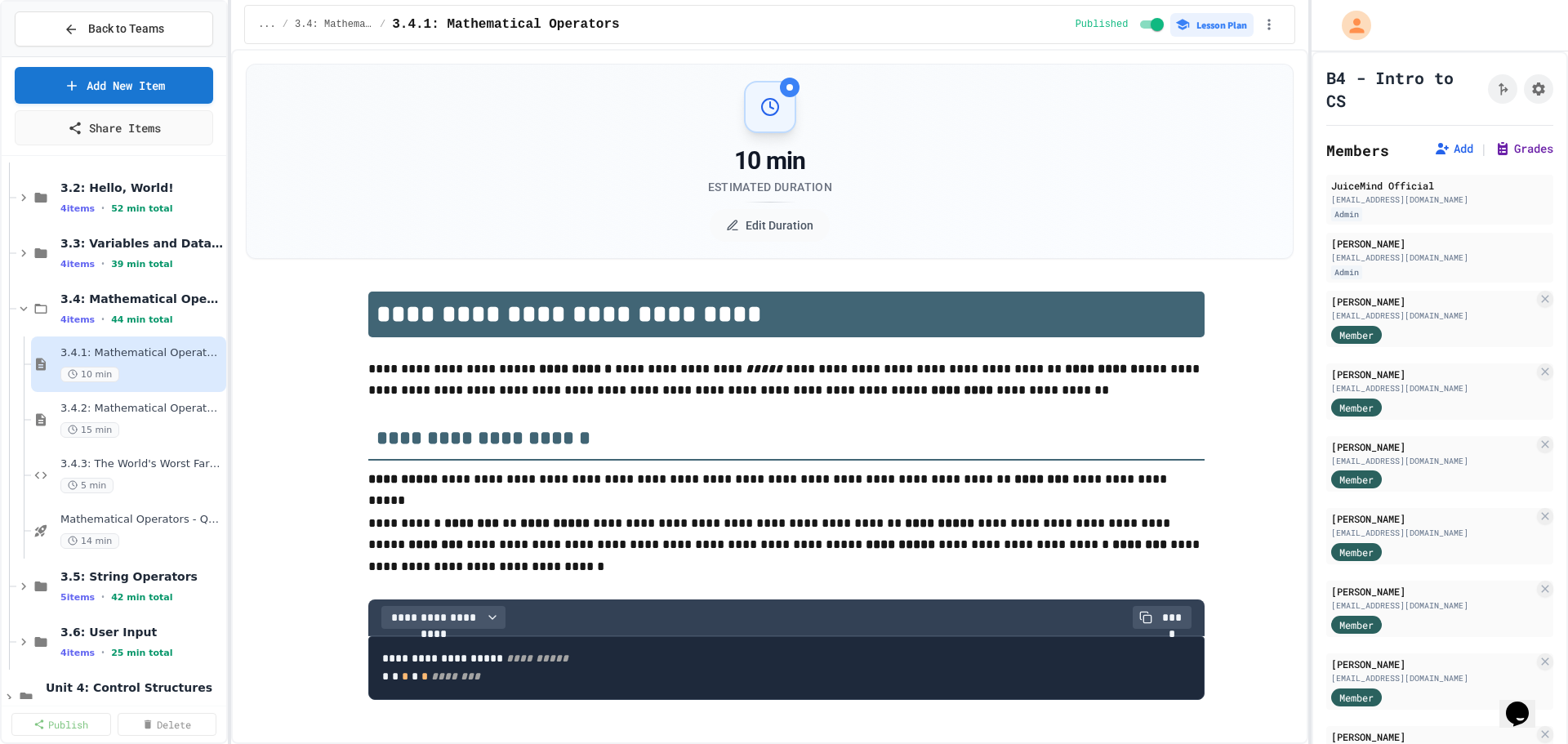
click at [1494, 143] on icon at bounding box center [1502, 148] width 17 height 17
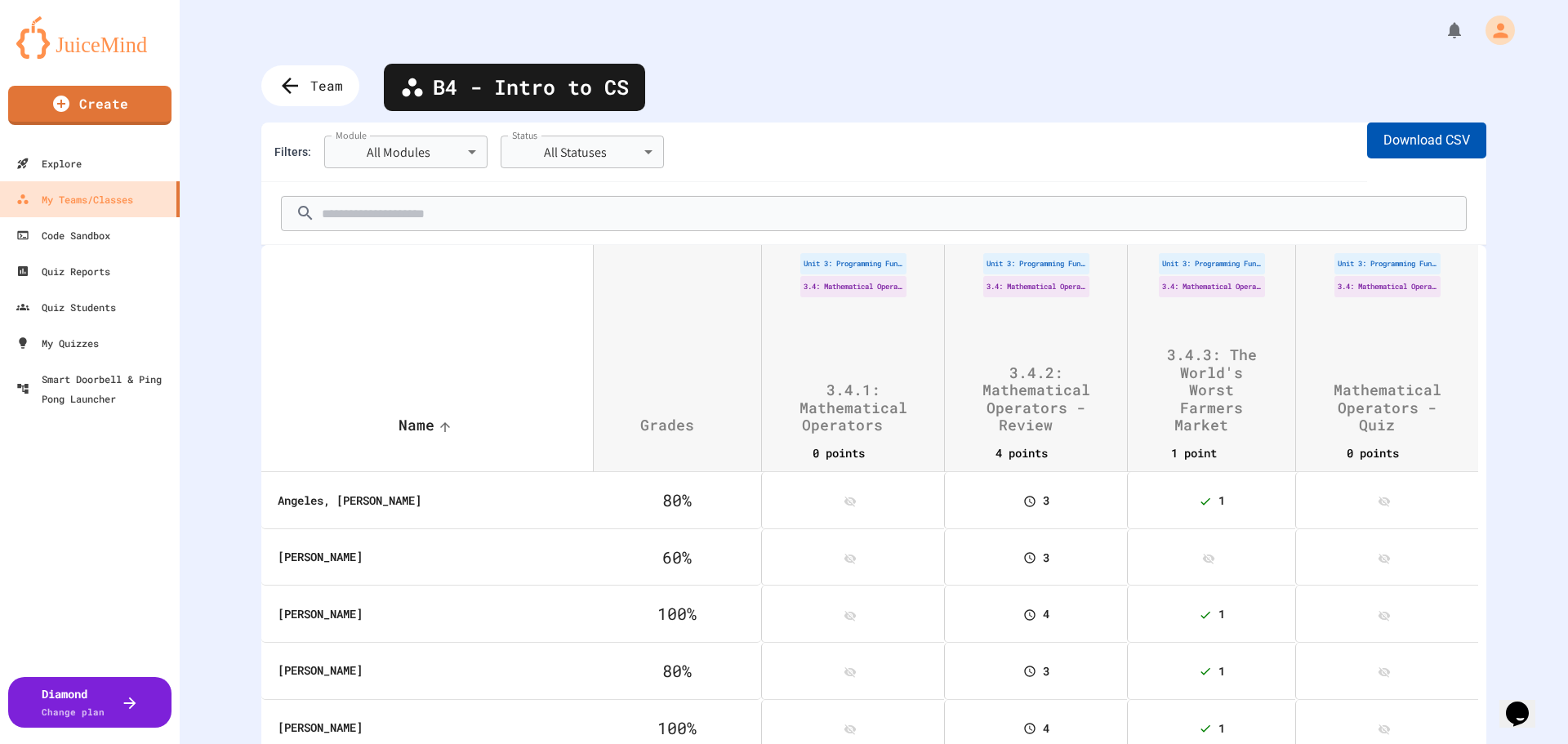
click at [1403, 144] on button "Download CSV" at bounding box center [1426, 140] width 119 height 36
click at [276, 91] on icon at bounding box center [288, 85] width 27 height 27
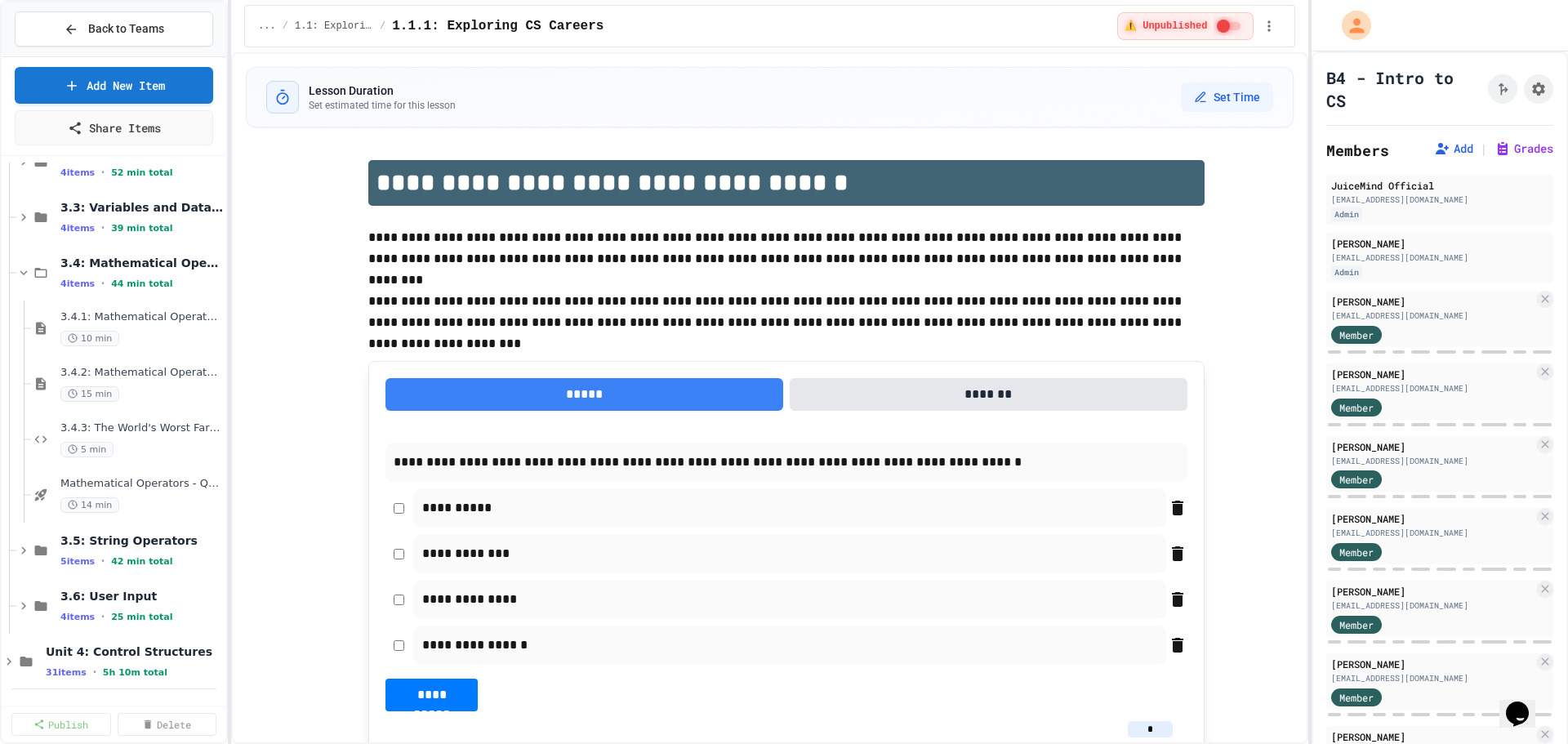
scroll to position [265, 0]
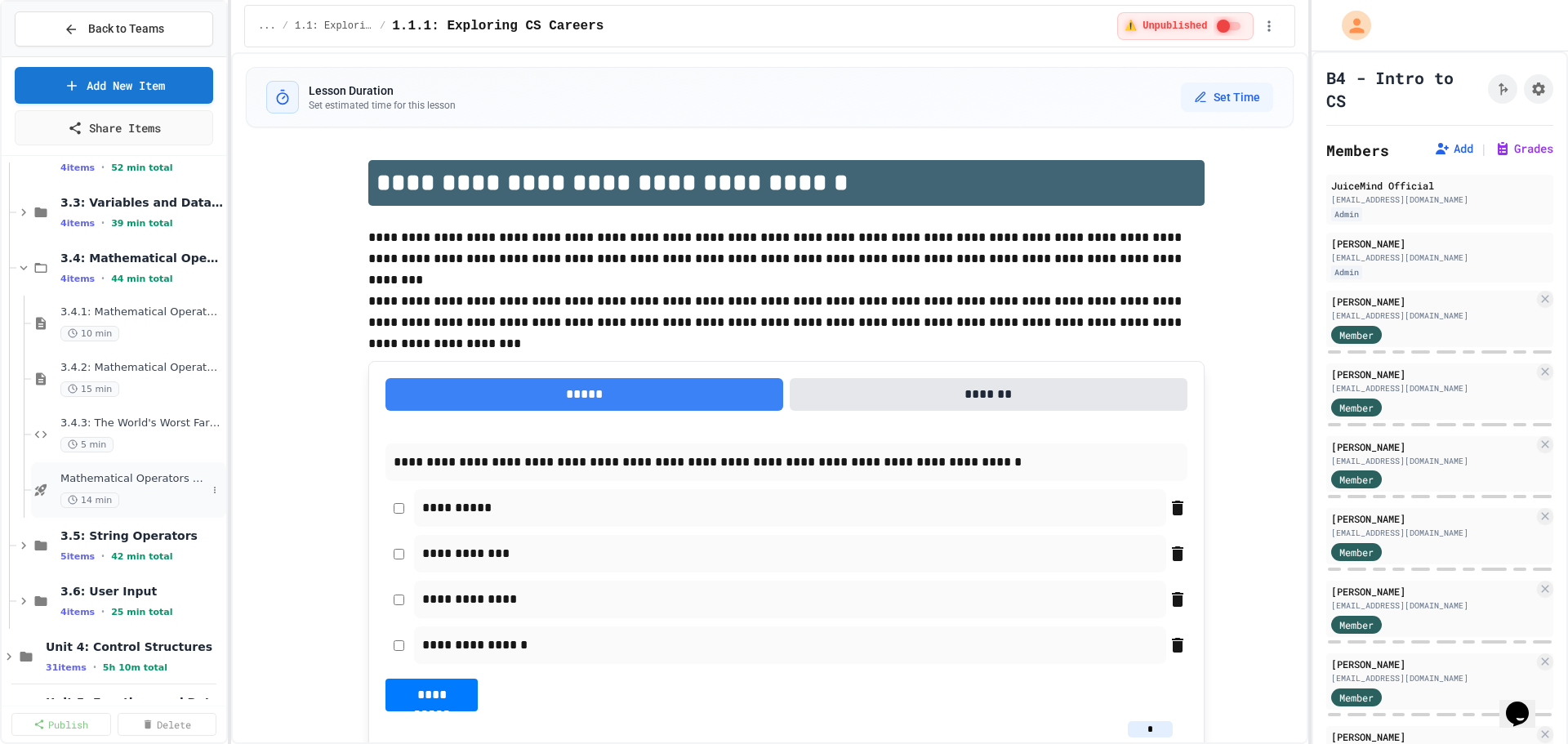
click at [133, 480] on span "Mathematical Operators - Quiz" at bounding box center [133, 479] width 147 height 14
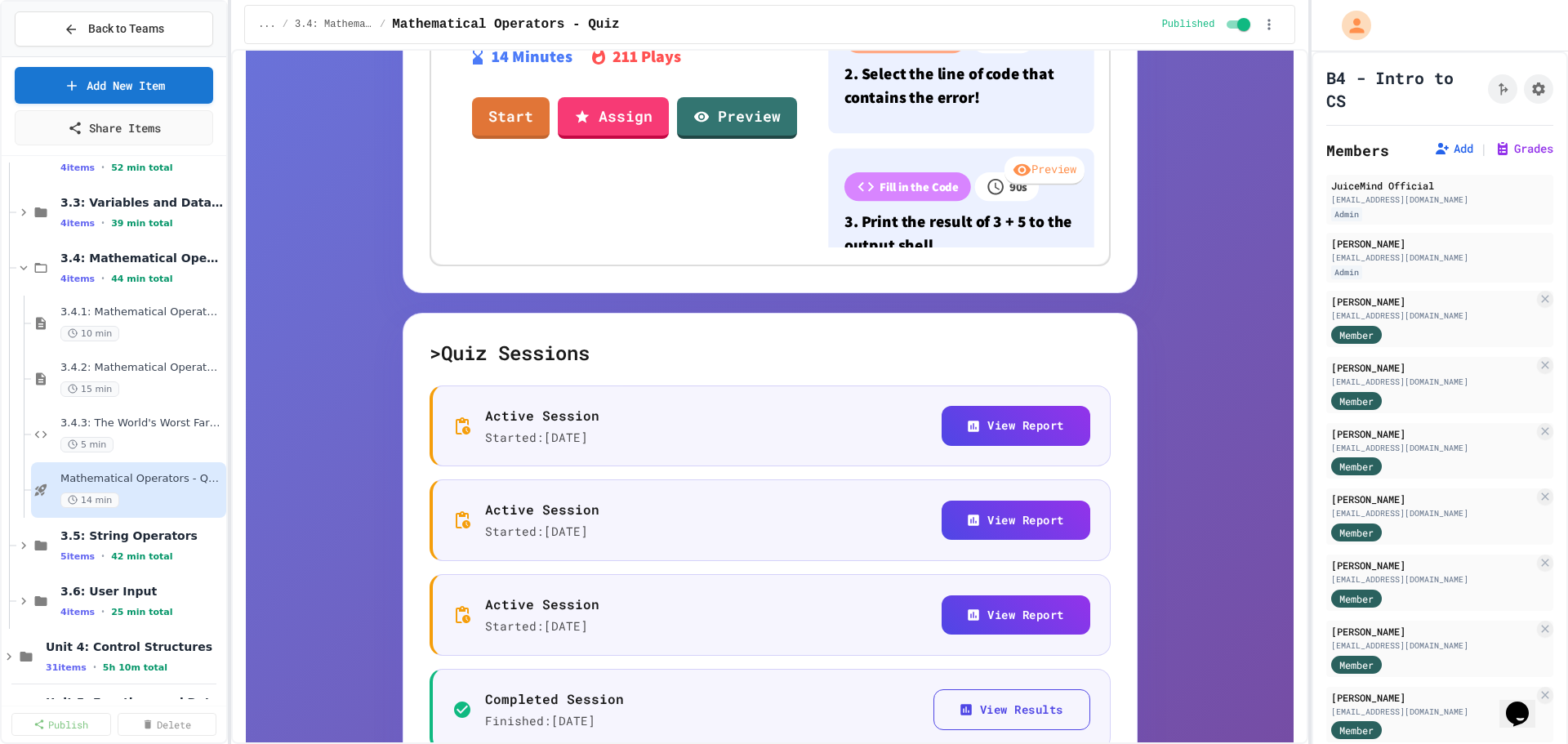
scroll to position [898, 0]
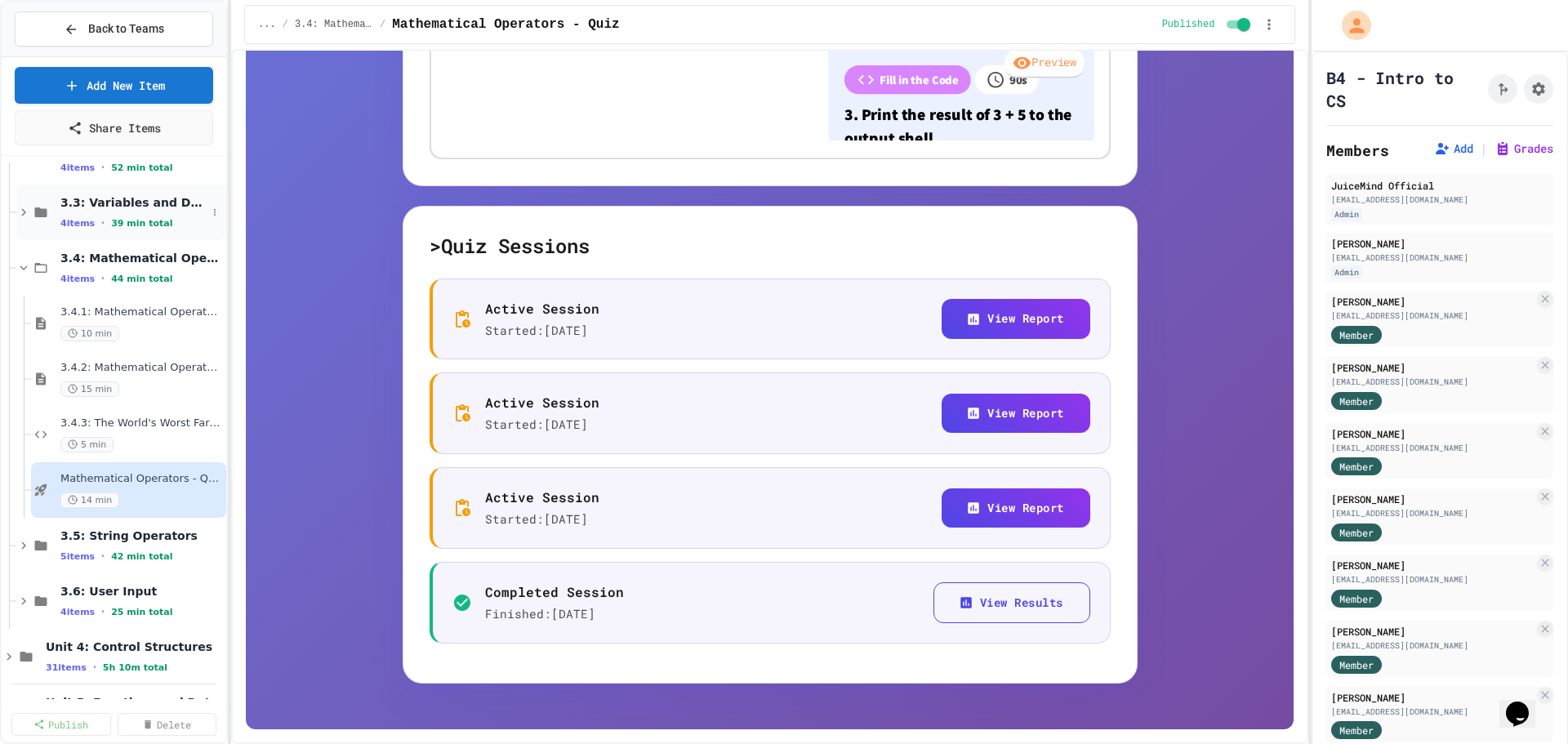
click at [108, 207] on span "3.3: Variables and Data Types" at bounding box center [133, 202] width 147 height 15
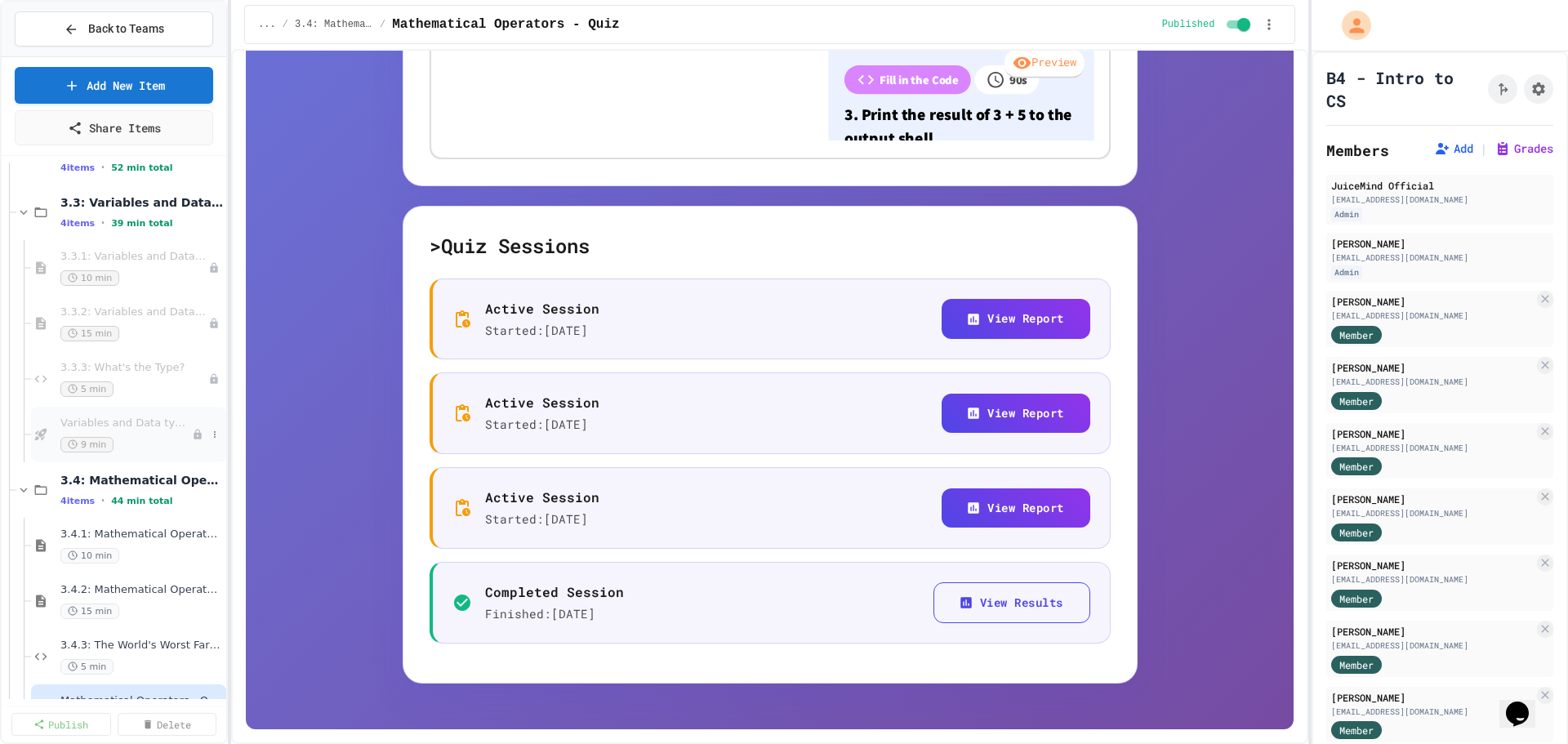
click at [107, 425] on span "Variables and Data types - quiz" at bounding box center [126, 424] width 132 height 14
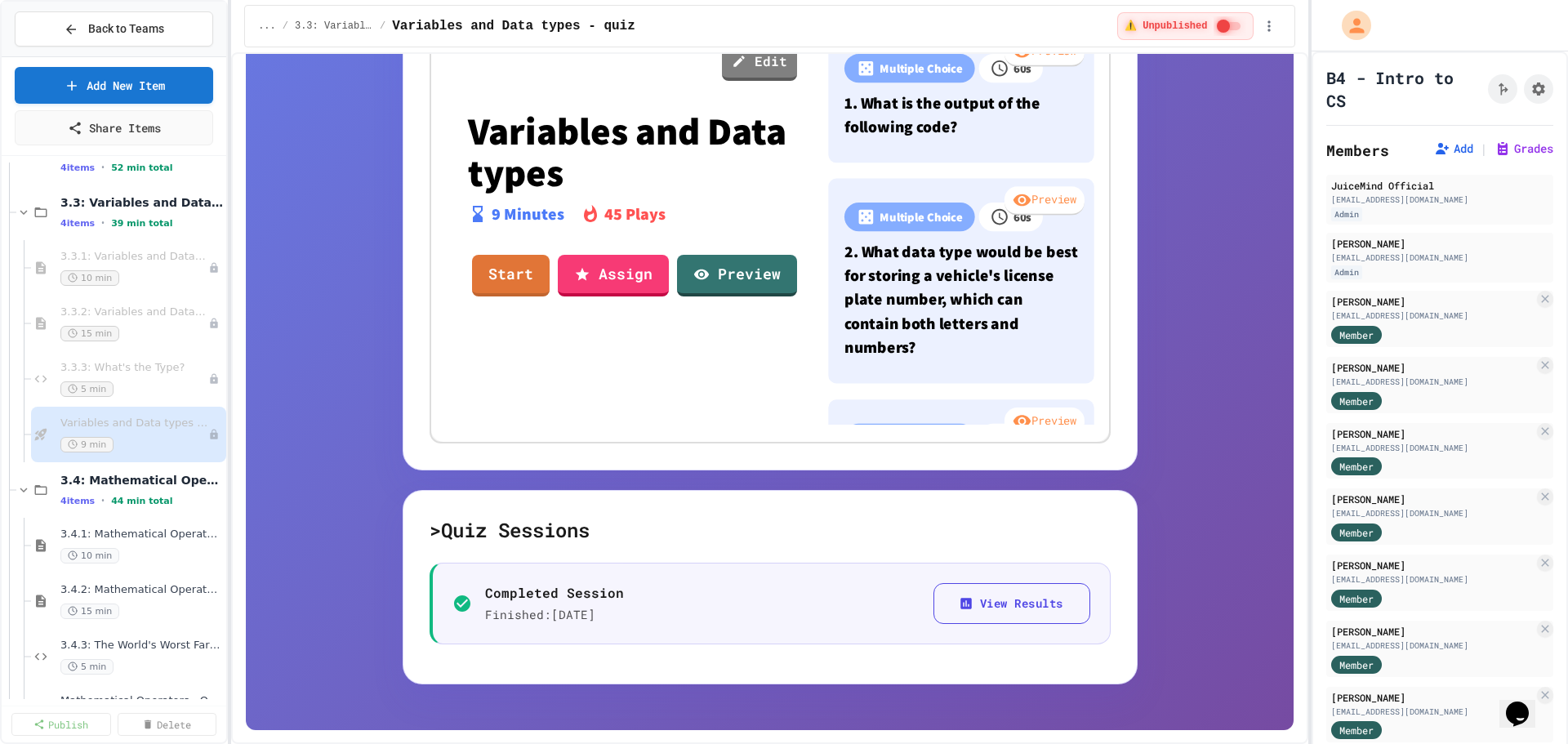
scroll to position [504, 0]
click at [592, 272] on link "Assign" at bounding box center [612, 273] width 109 height 44
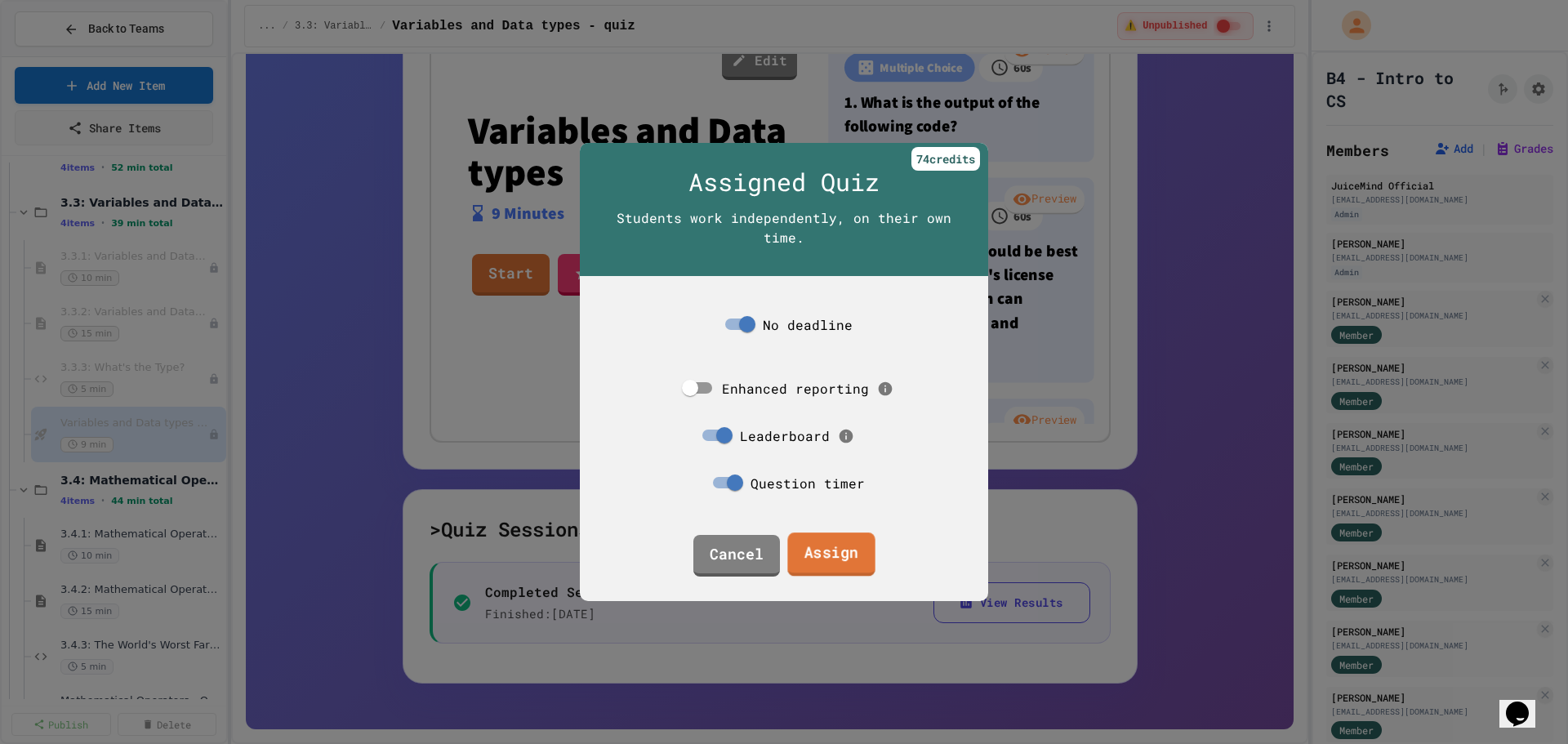
click at [851, 556] on link "Assign" at bounding box center [831, 554] width 87 height 44
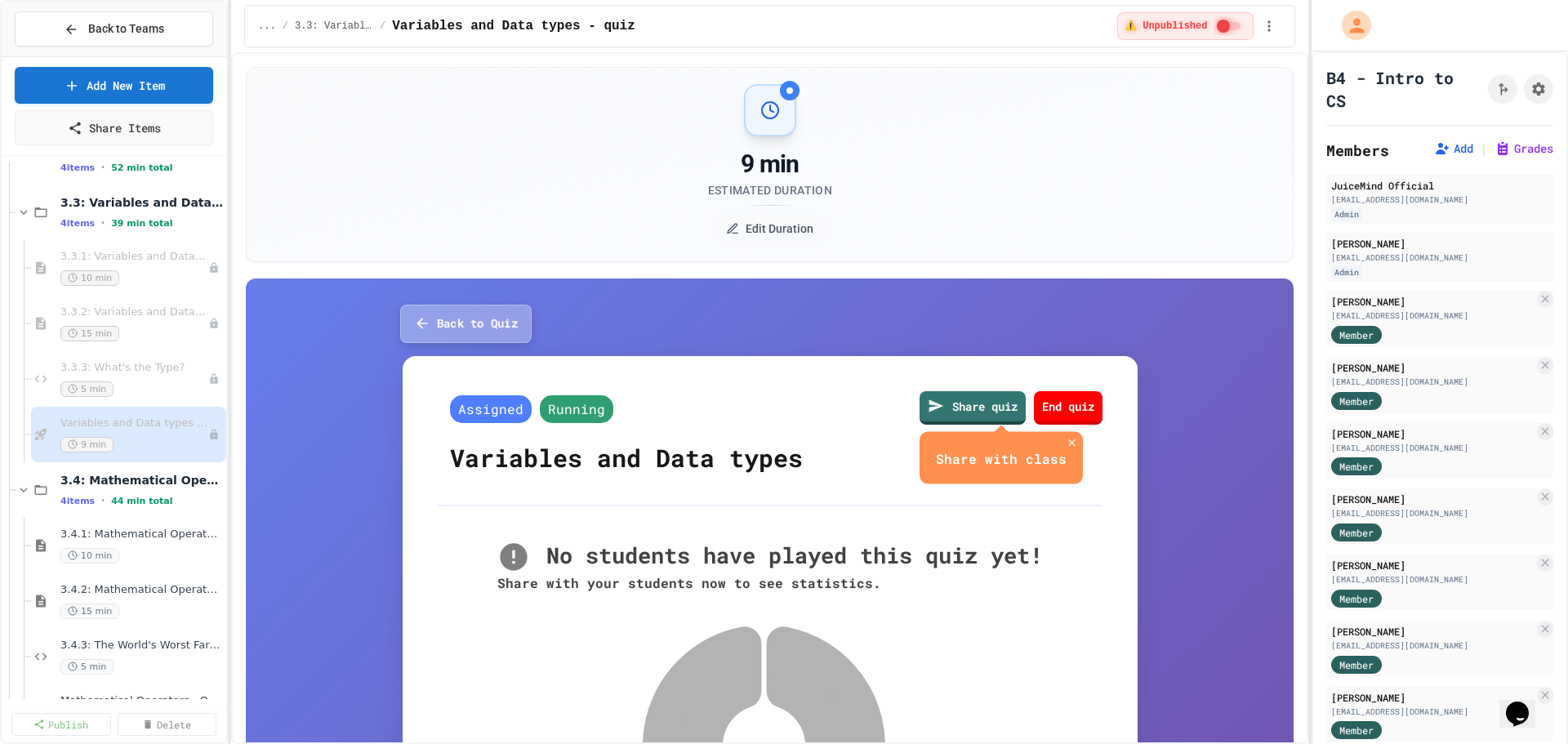
click at [436, 311] on button "Back to Quiz" at bounding box center [466, 324] width 132 height 38
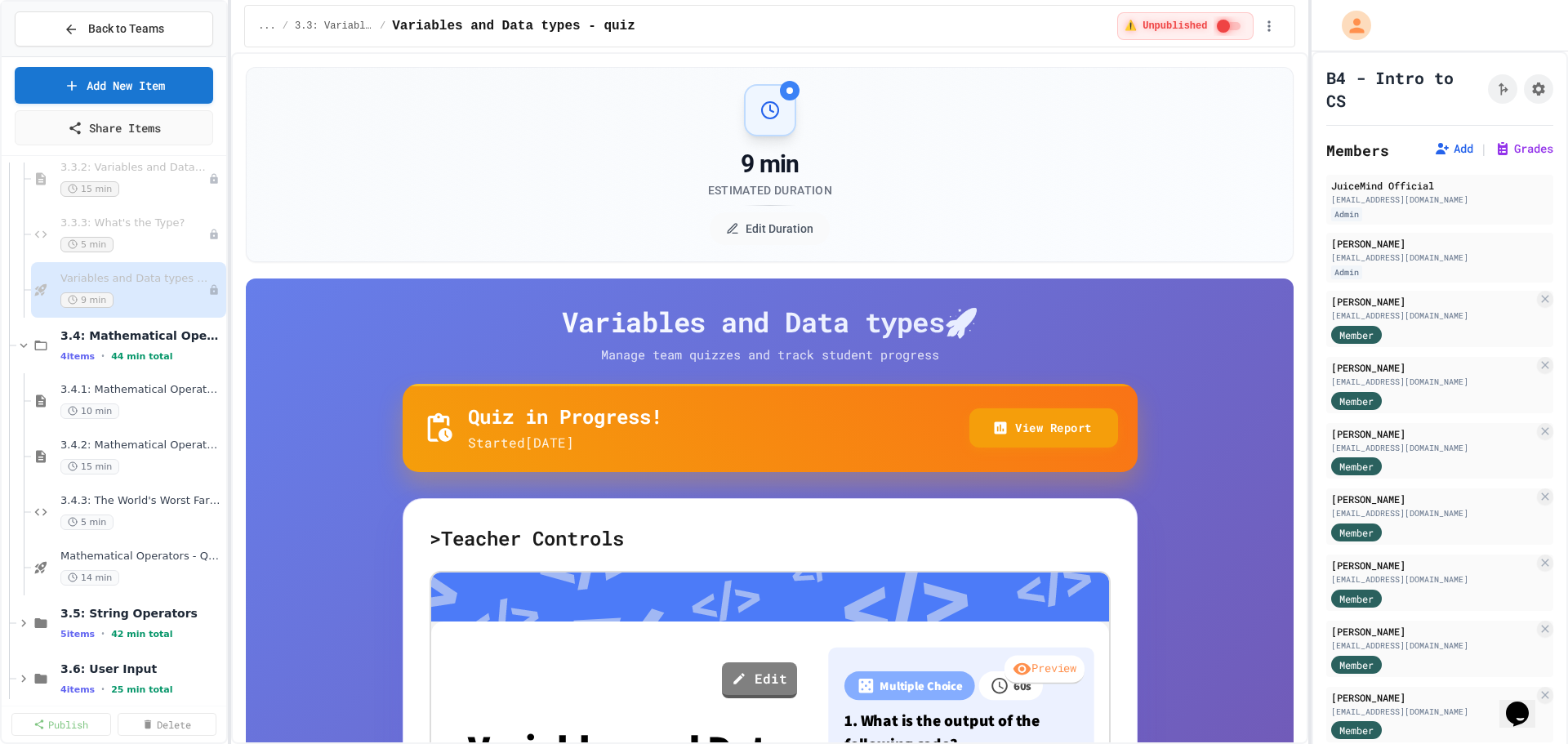
scroll to position [204, 0]
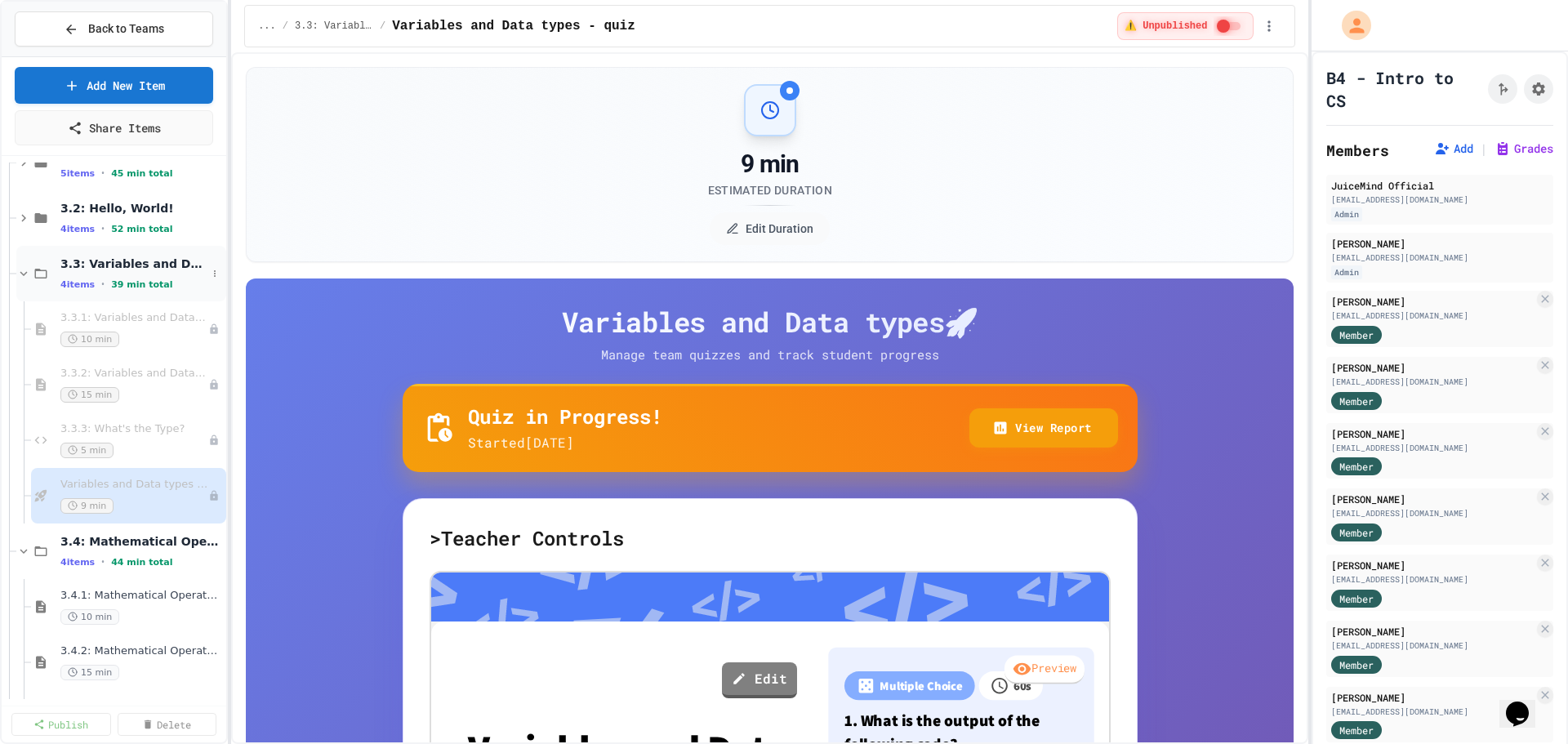
click at [95, 264] on span "3.3: Variables and Data Types" at bounding box center [133, 263] width 147 height 15
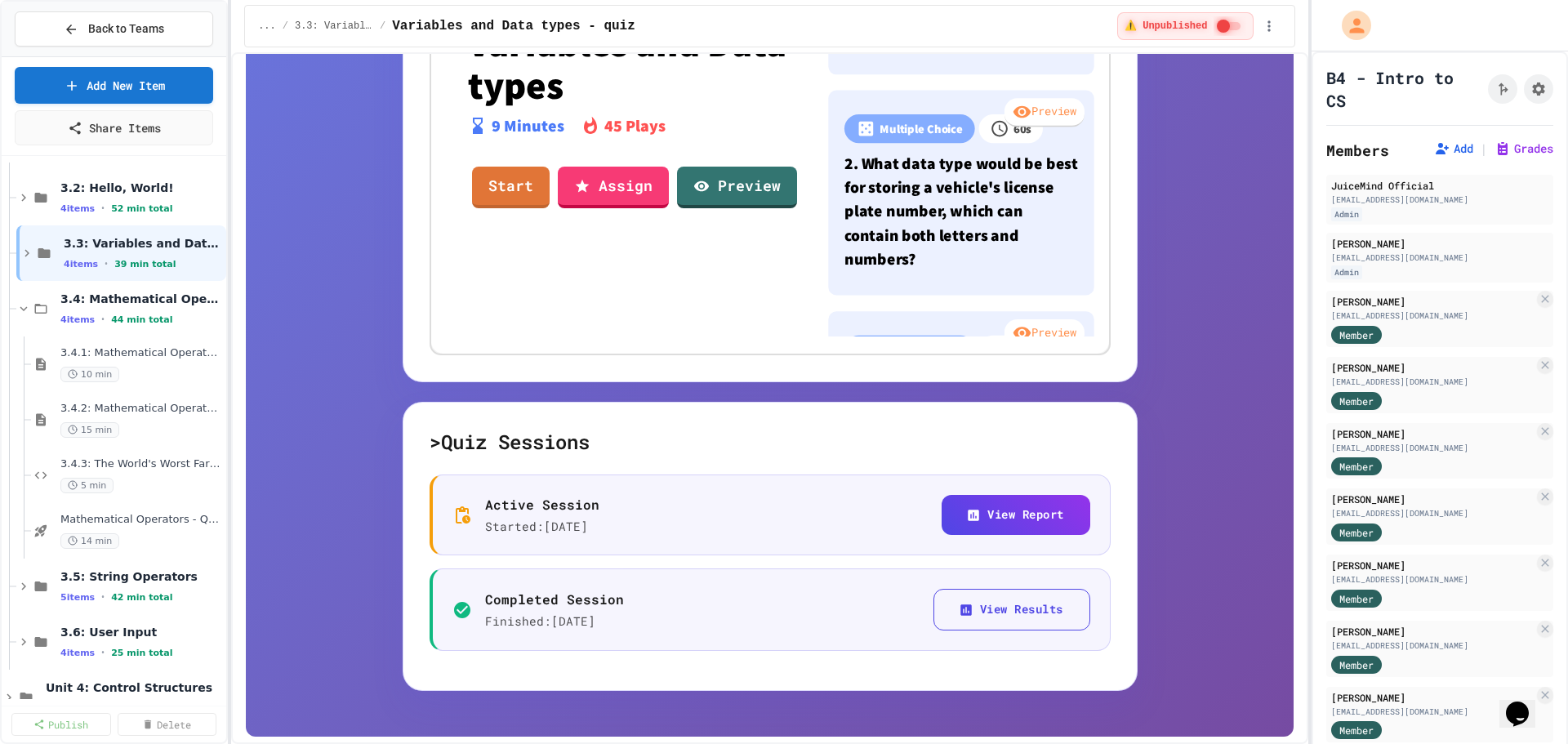
scroll to position [713, 0]
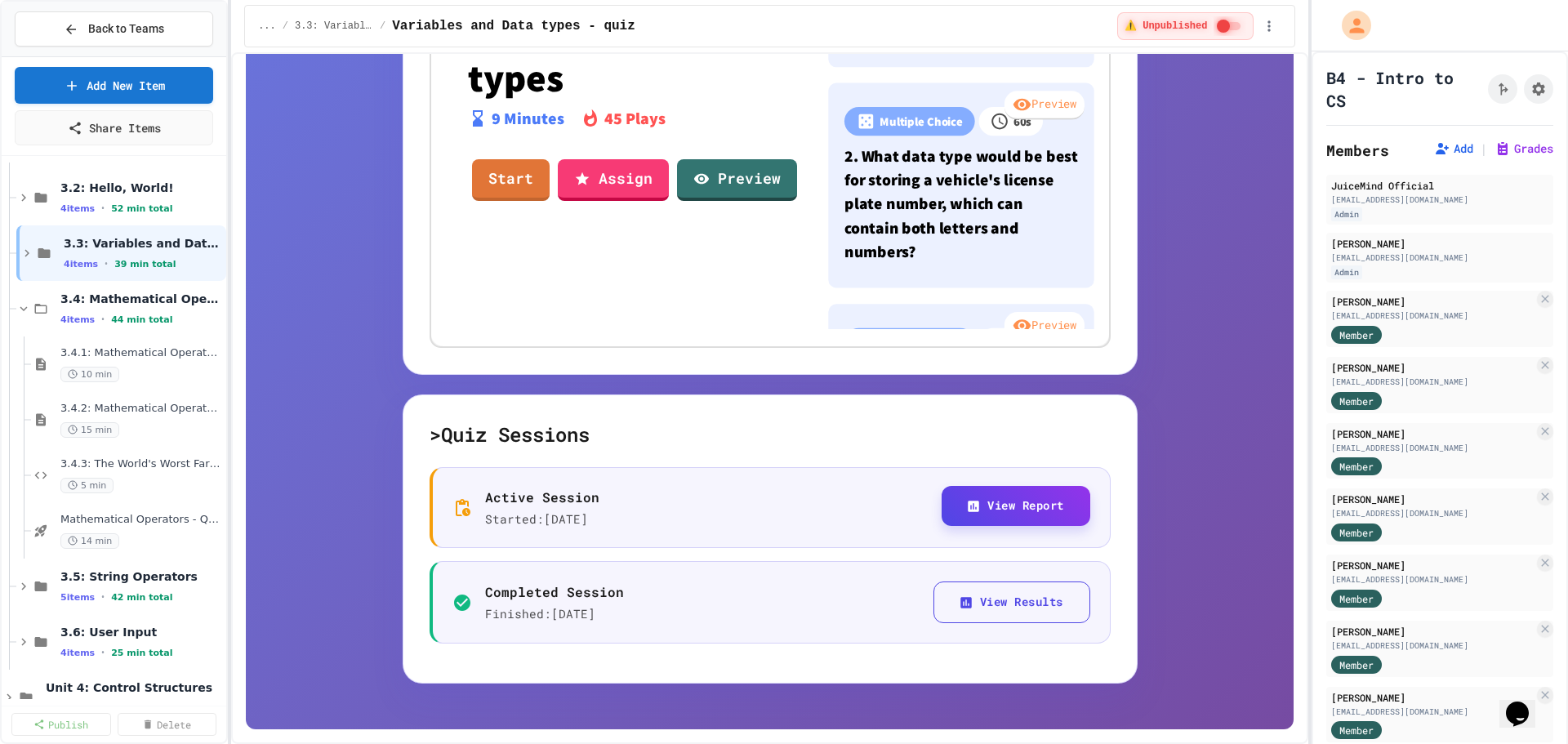
click at [993, 512] on button "View Report" at bounding box center [1016, 506] width 148 height 40
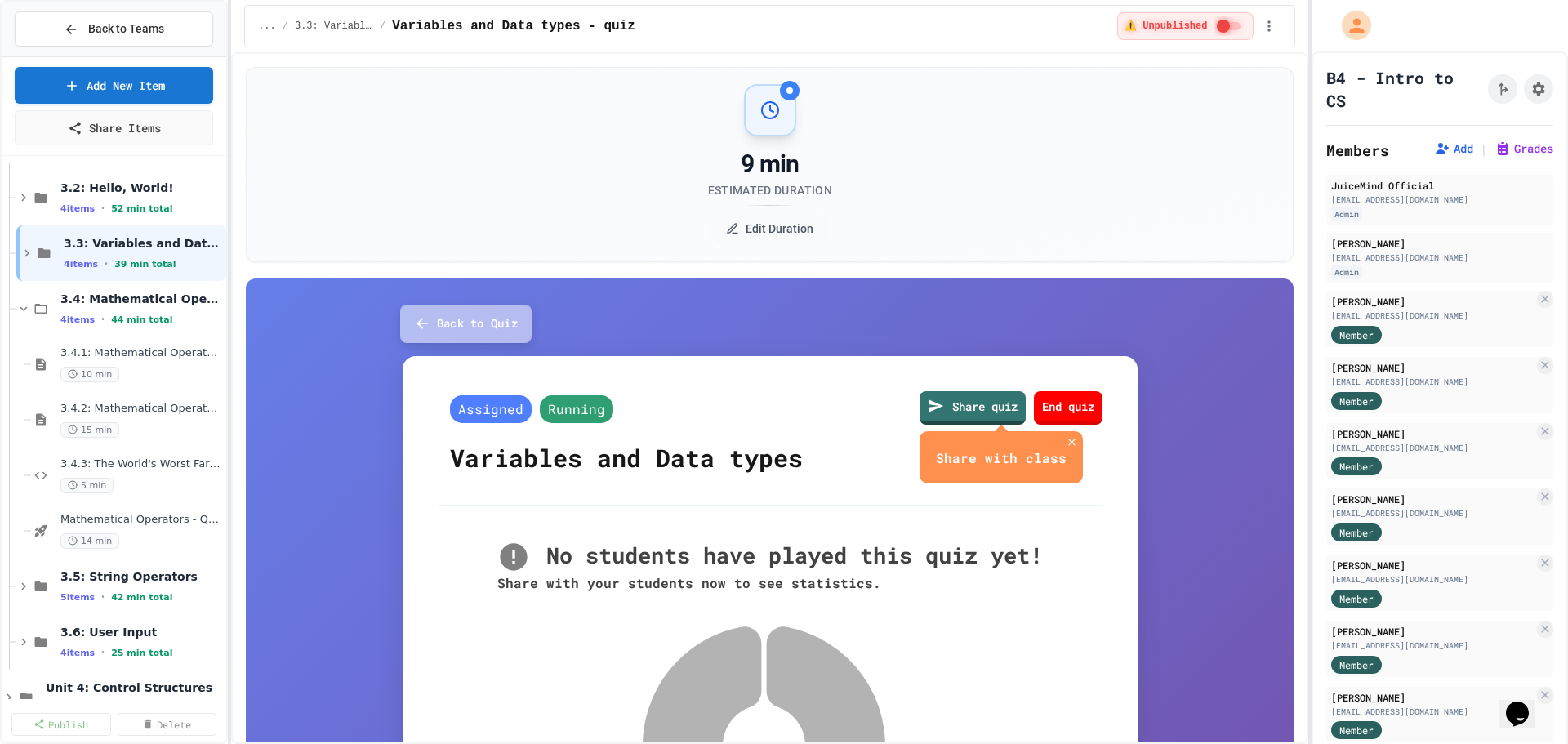
click at [417, 309] on button "Back to Quiz" at bounding box center [466, 324] width 132 height 38
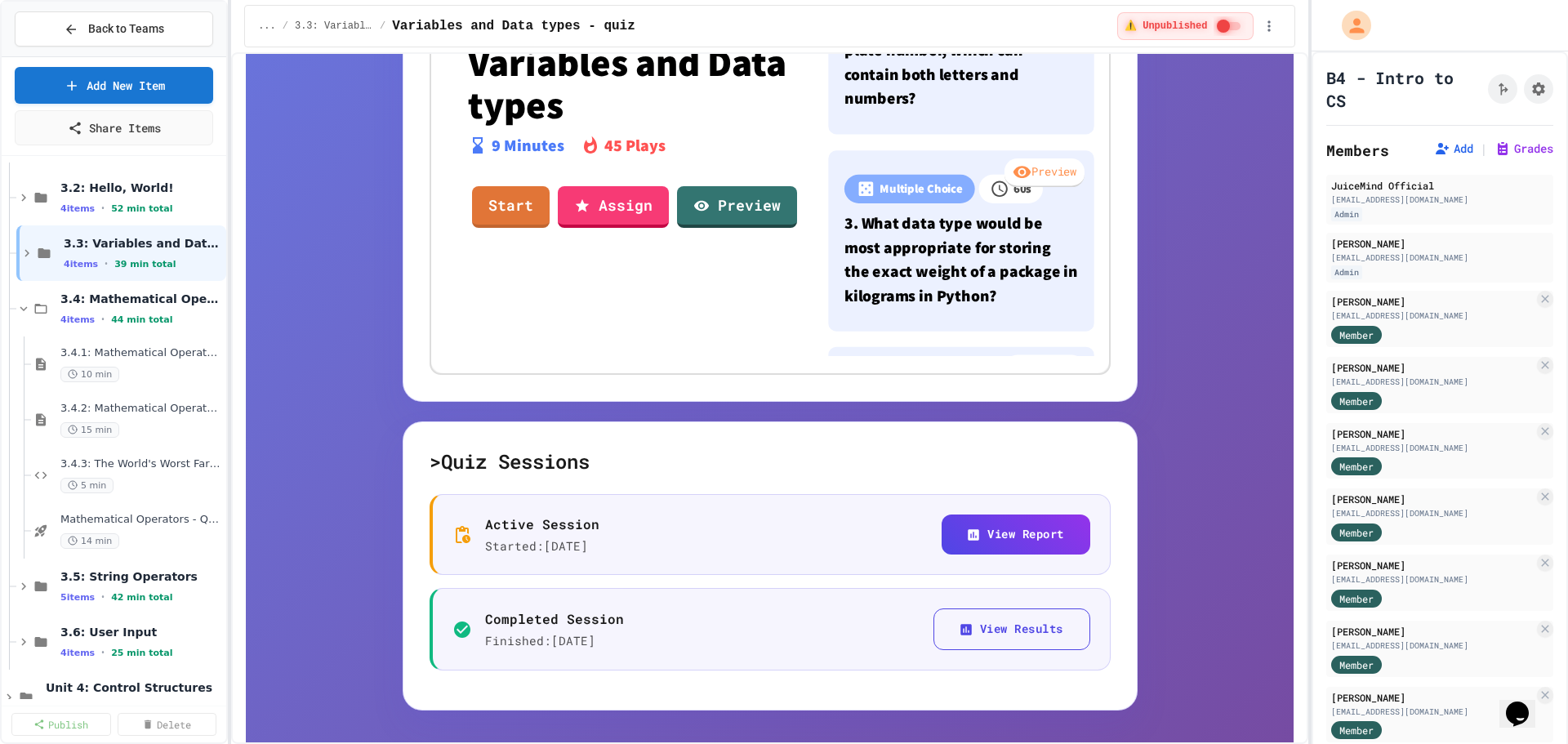
scroll to position [694, 0]
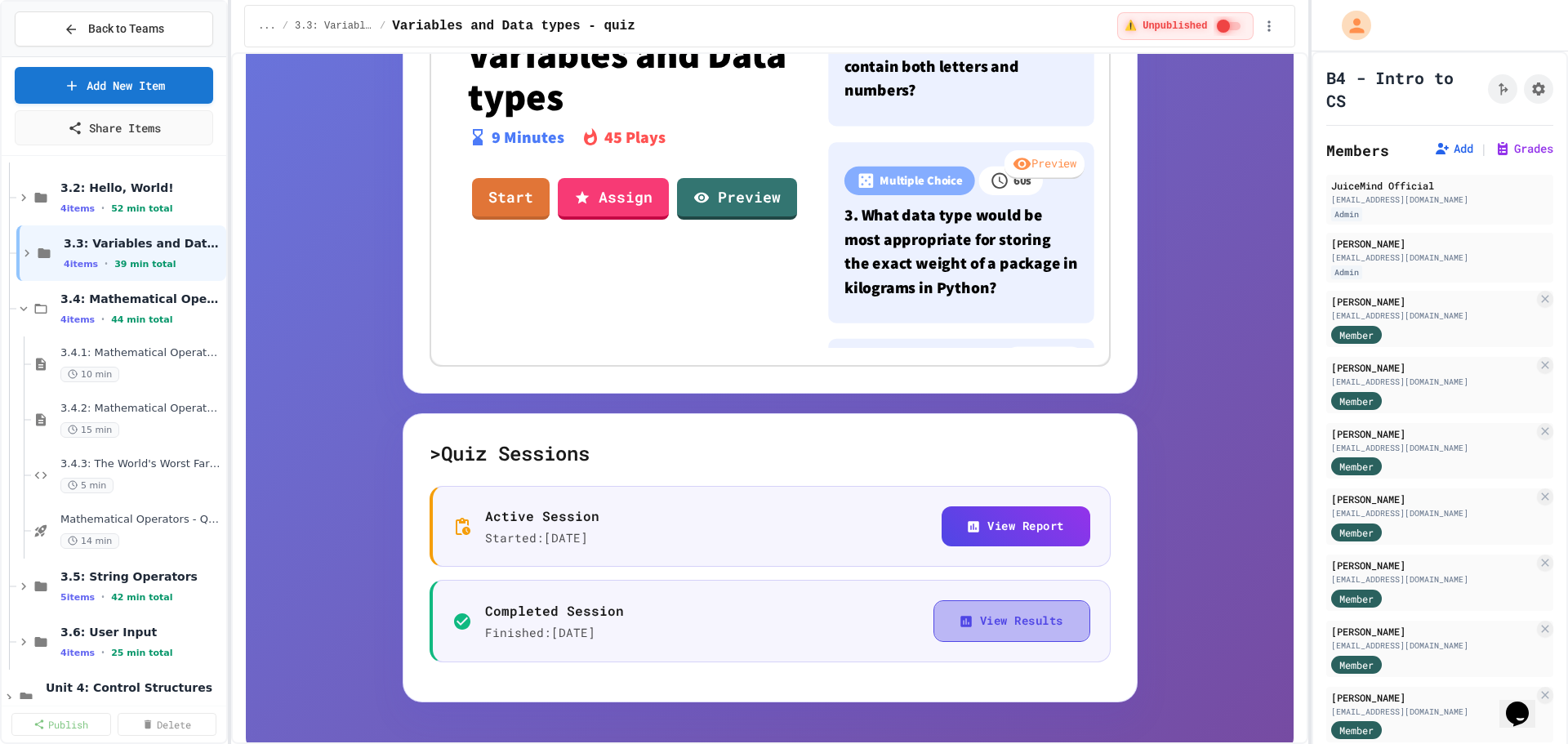
click at [988, 624] on button "View Results" at bounding box center [1012, 621] width 157 height 42
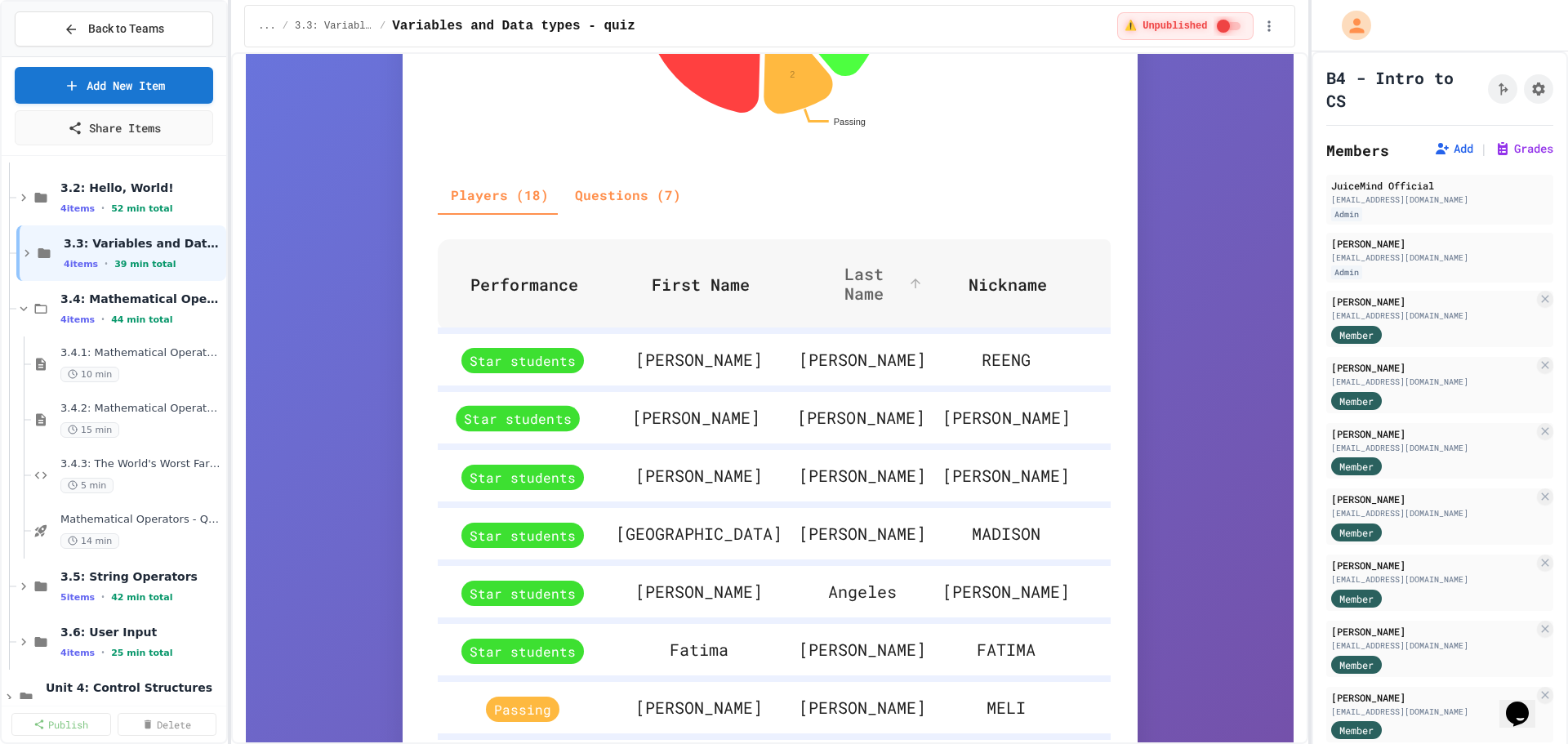
scroll to position [729, 0]
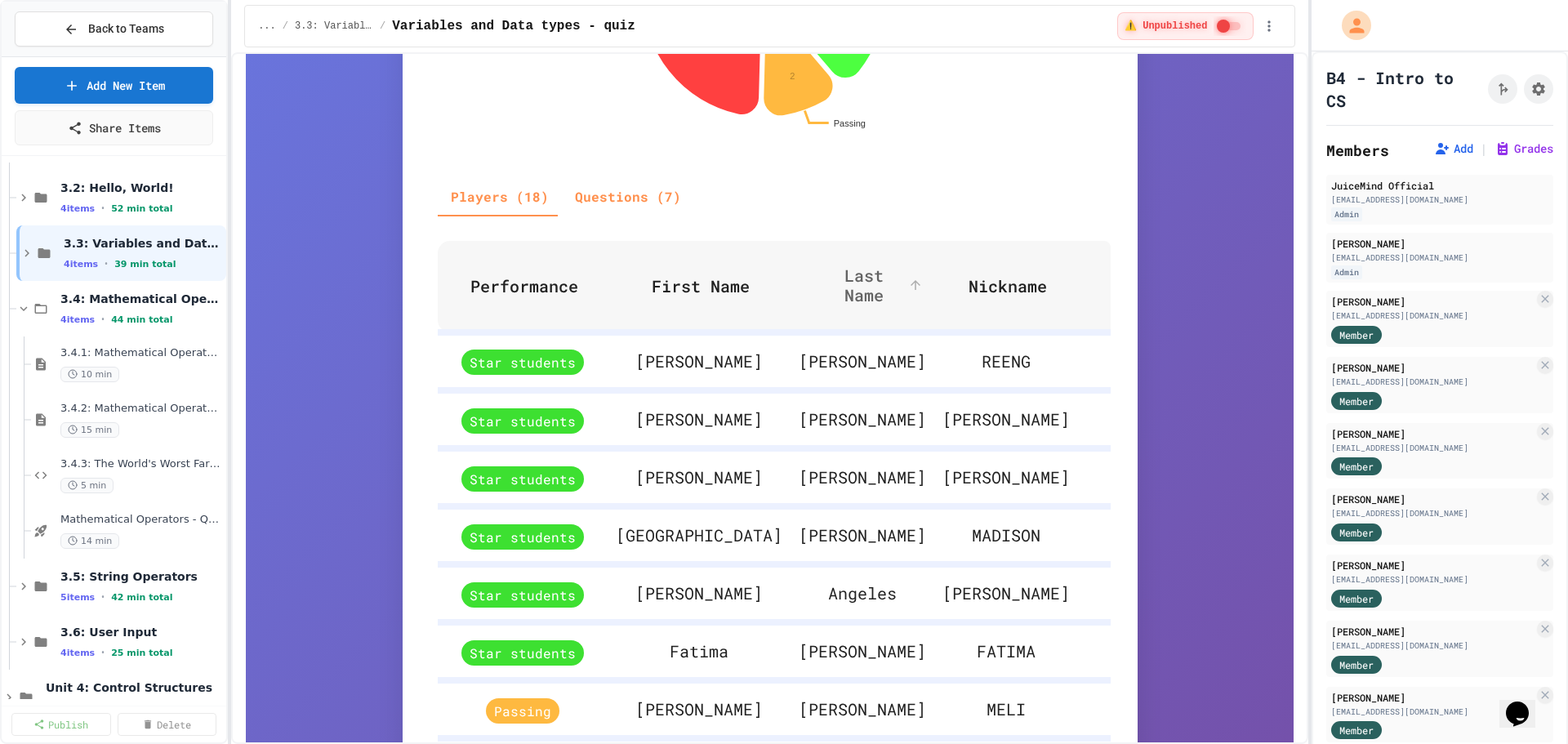
click at [823, 287] on span "Last Name" at bounding box center [875, 284] width 103 height 39
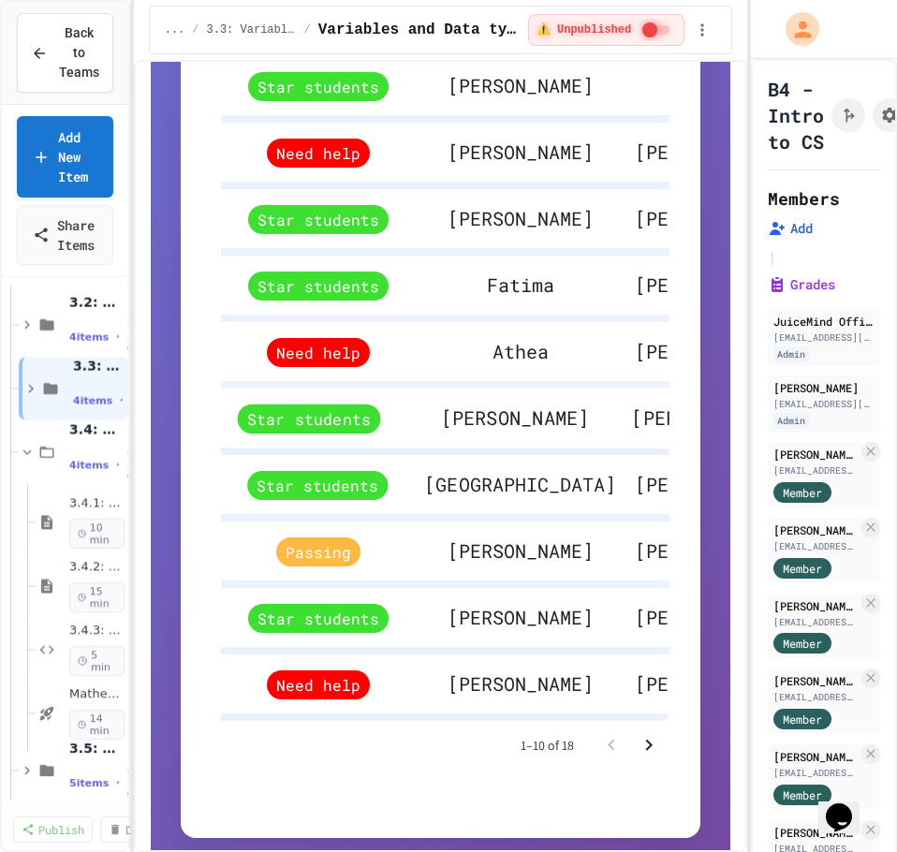
scroll to position [1257, 0]
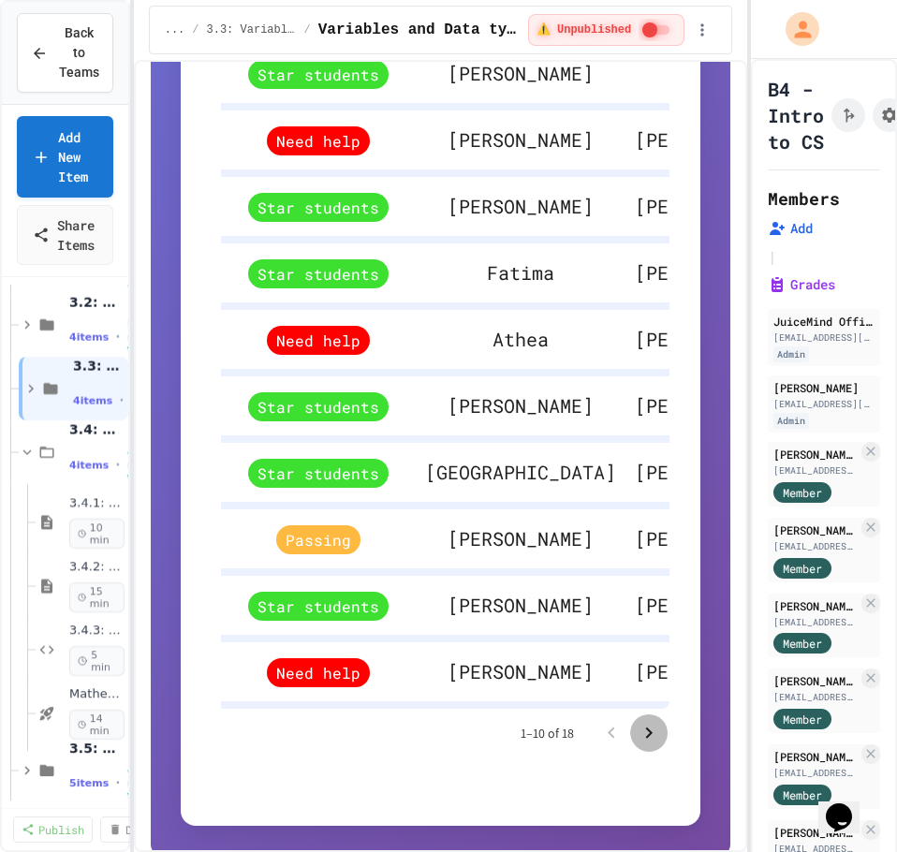
click at [638, 743] on icon "Go to next page" at bounding box center [649, 733] width 22 height 22
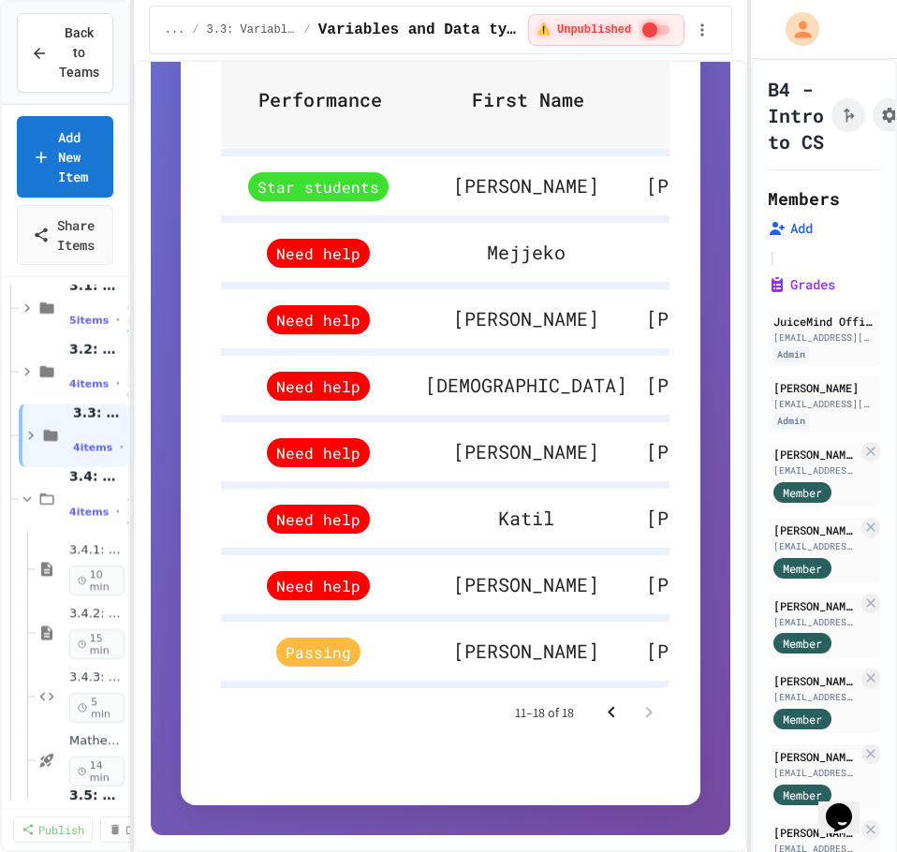
scroll to position [1078, 0]
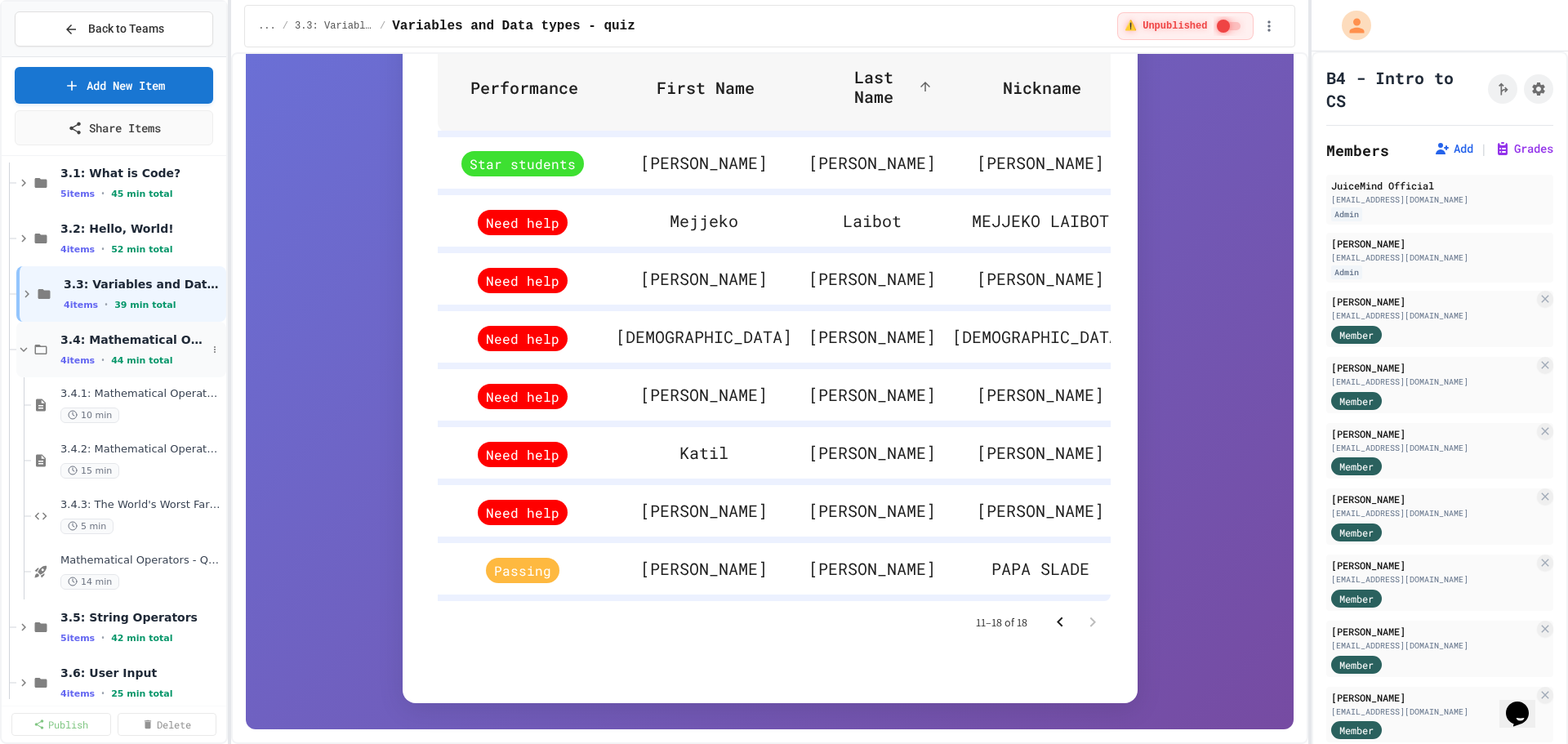
click at [79, 340] on span "3.4: Mathematical Operators" at bounding box center [133, 339] width 147 height 15
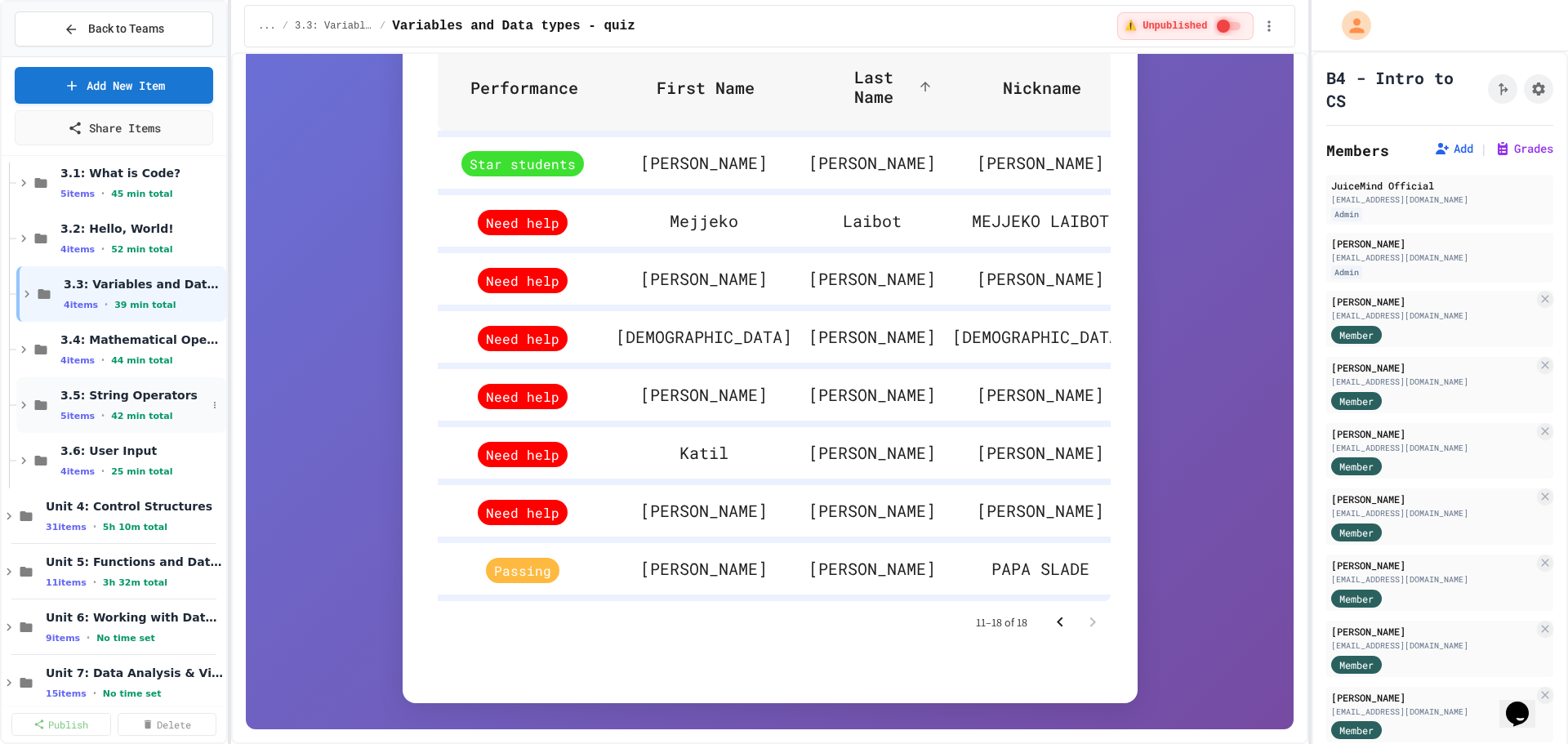
click at [106, 394] on span "3.5: String Operators" at bounding box center [133, 395] width 147 height 15
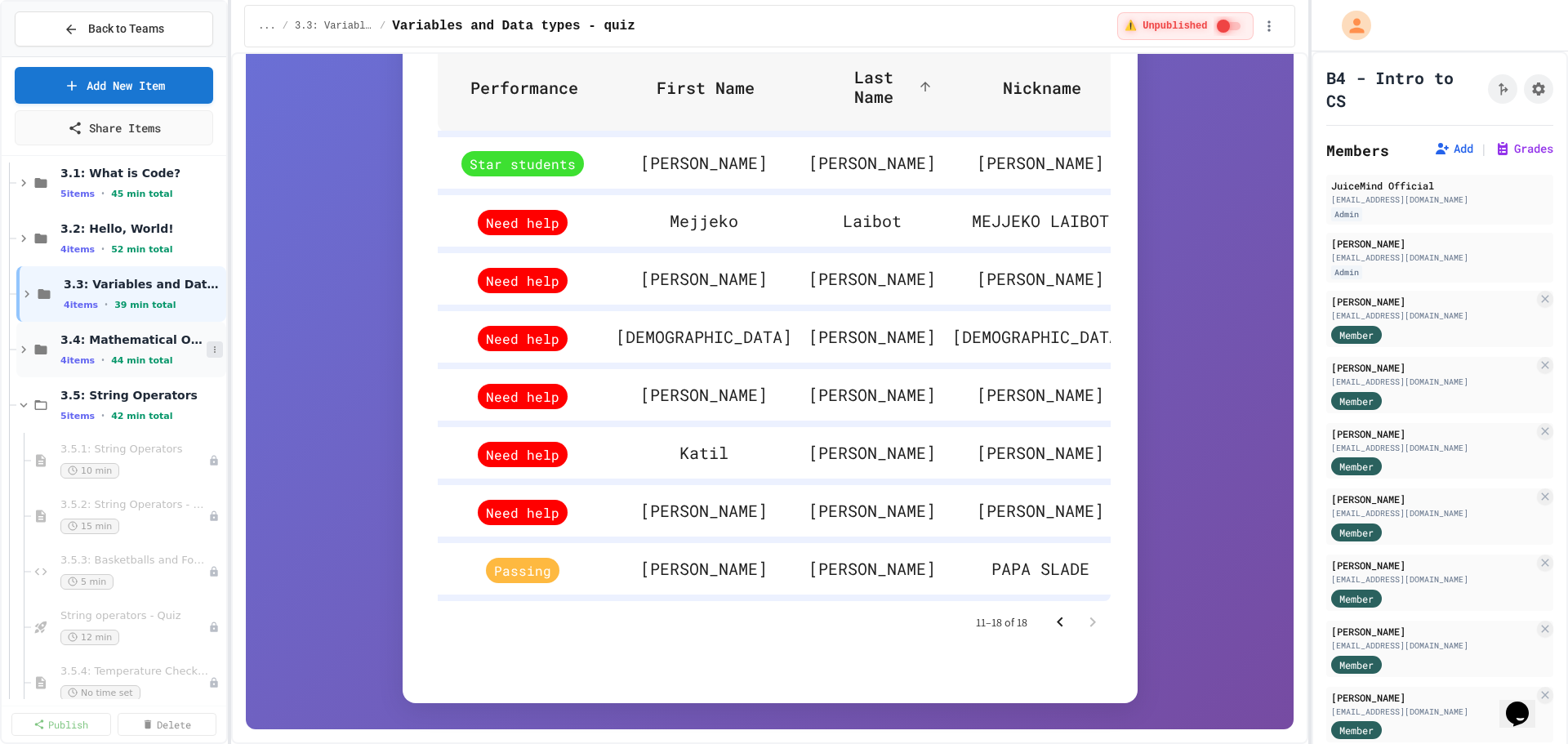
click at [208, 348] on button at bounding box center [215, 349] width 17 height 17
click at [195, 438] on button "Unpublish All (4)" at bounding box center [168, 439] width 122 height 30
click at [210, 404] on icon at bounding box center [215, 405] width 10 height 10
click at [171, 498] on button "Publish All (5)" at bounding box center [161, 495] width 109 height 30
click at [1494, 147] on button "Grades" at bounding box center [1523, 148] width 58 height 17
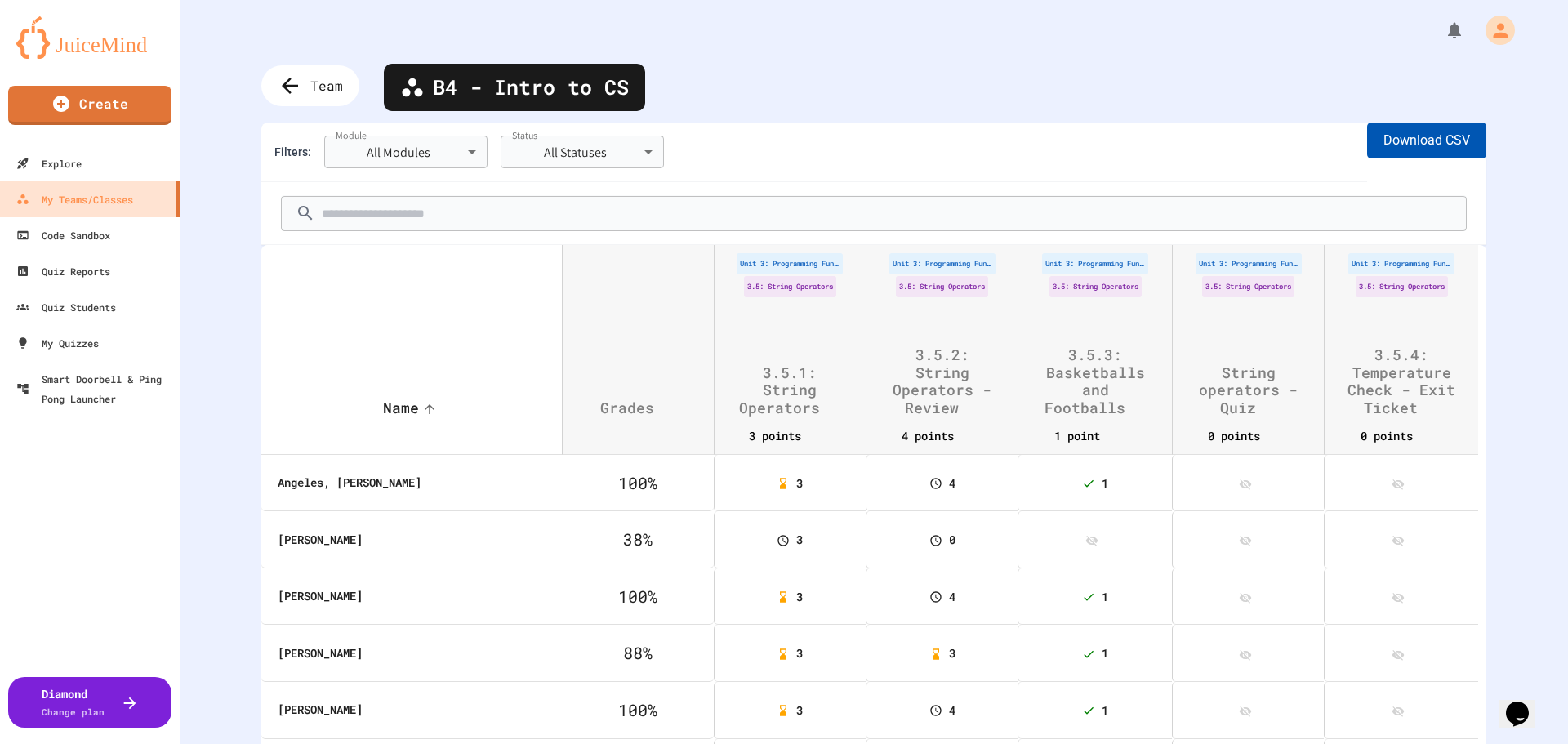
click at [1442, 147] on button "Download CSV" at bounding box center [1426, 140] width 119 height 36
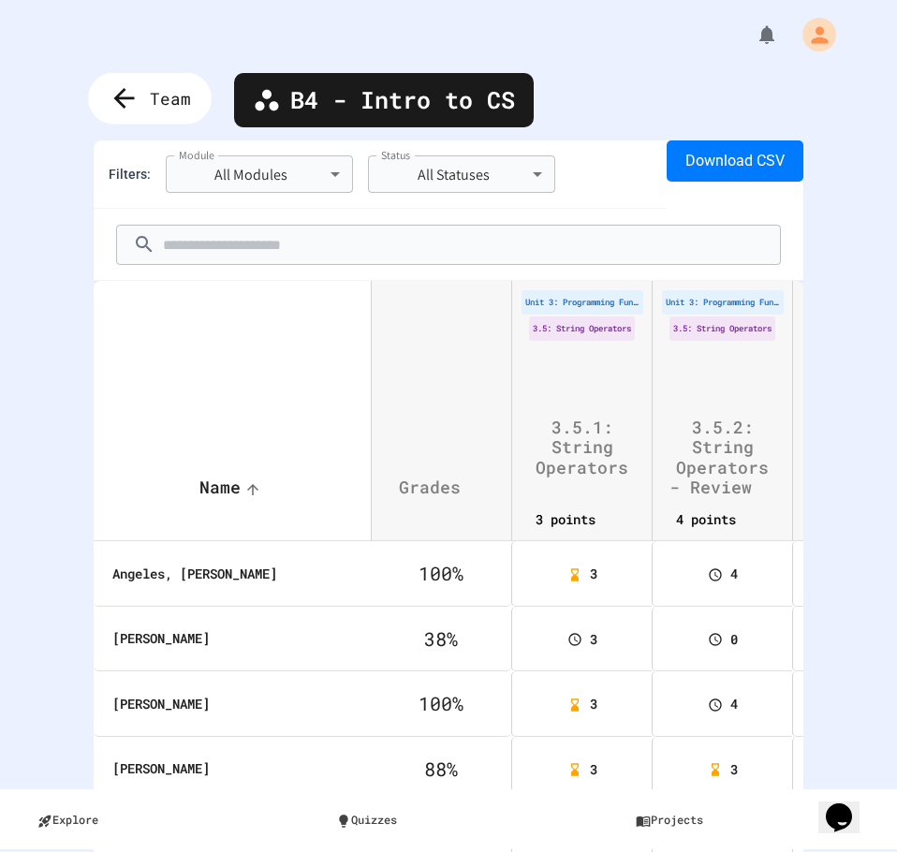
click at [168, 96] on span "Team" at bounding box center [170, 98] width 41 height 24
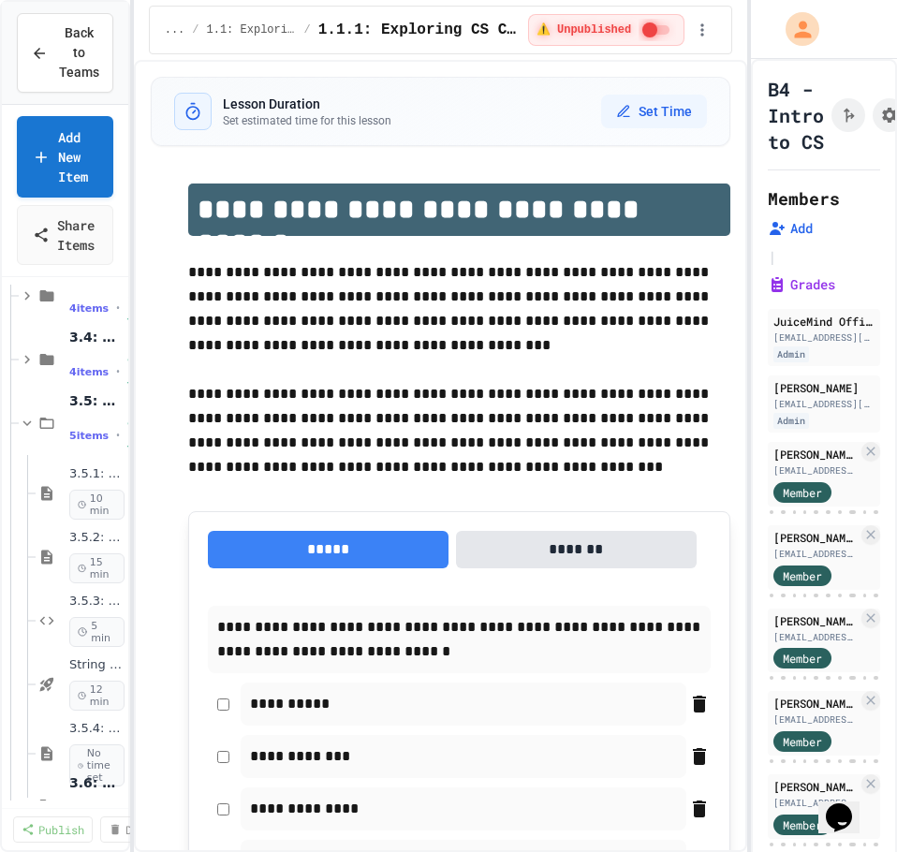
scroll to position [421, 0]
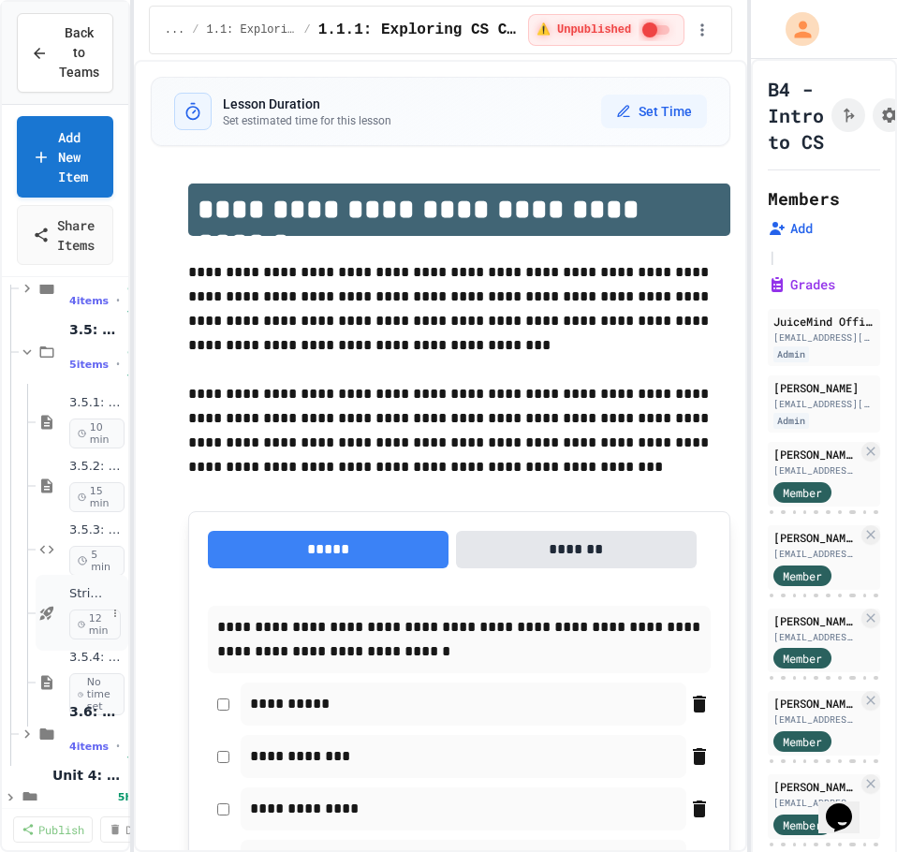
click at [73, 604] on div "String operators - Quiz 12 min" at bounding box center [87, 612] width 37 height 53
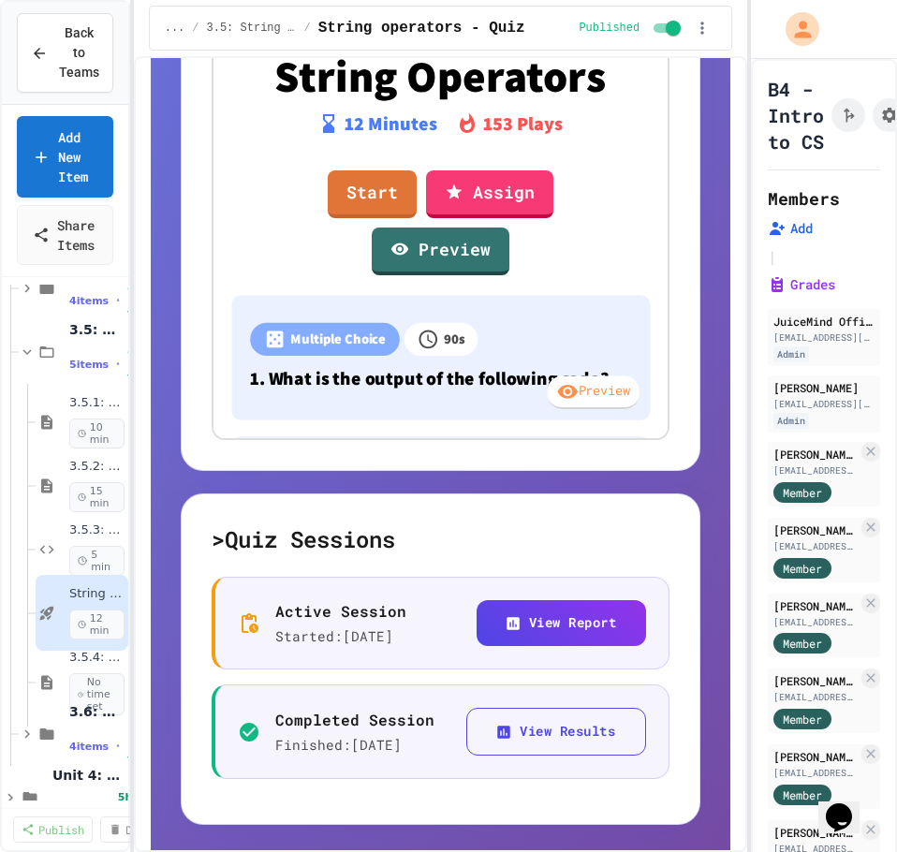
scroll to position [815, 0]
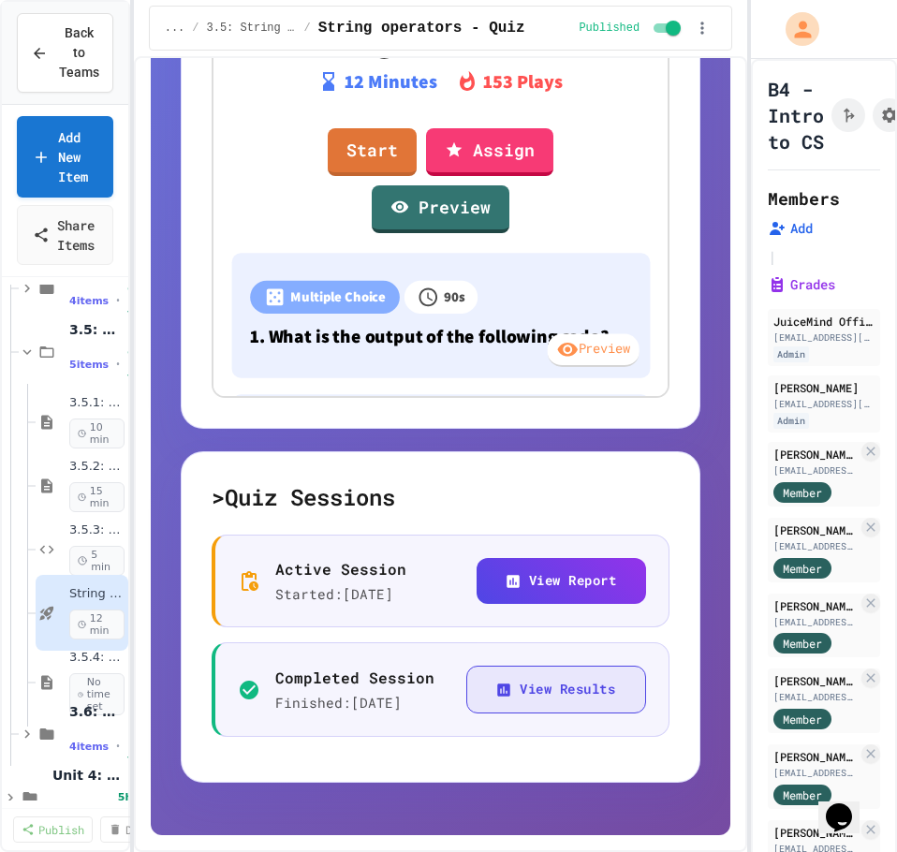
click at [495, 690] on button "View Results" at bounding box center [556, 690] width 180 height 48
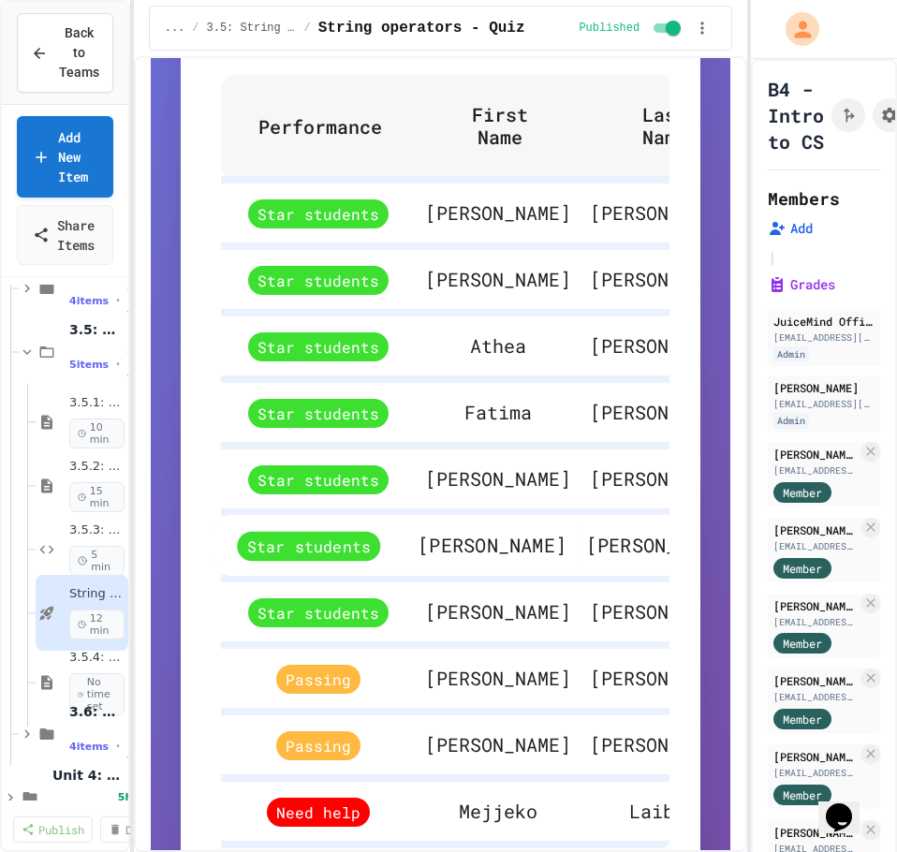
scroll to position [1077, 0]
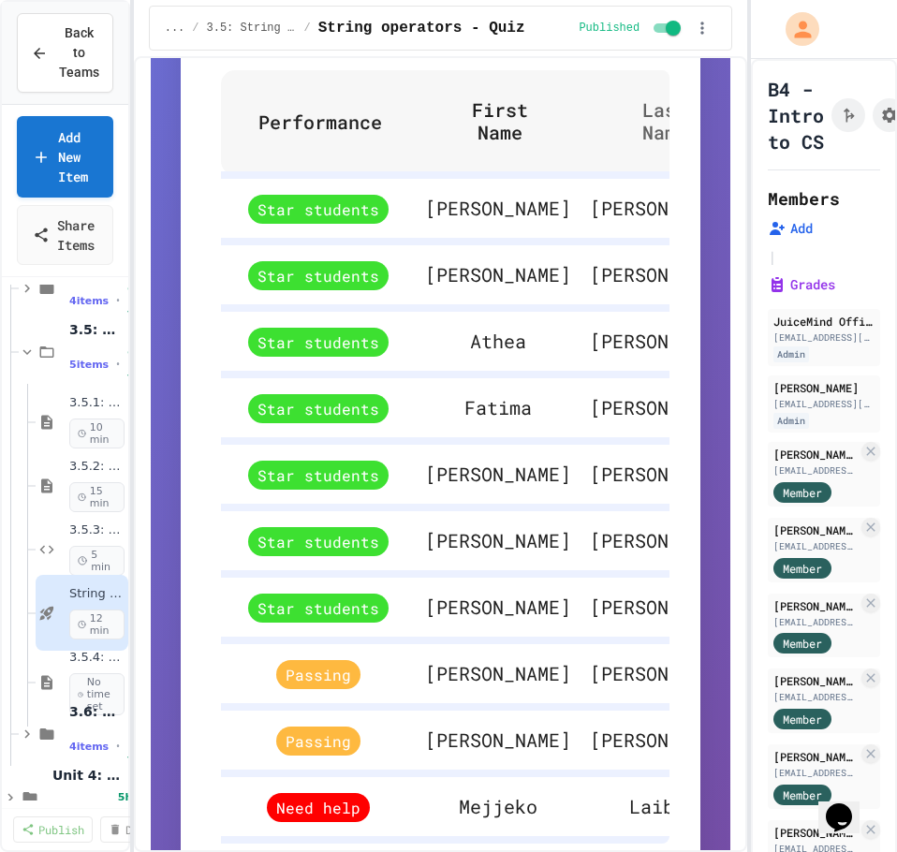
click at [618, 143] on span "Last Name" at bounding box center [677, 120] width 118 height 45
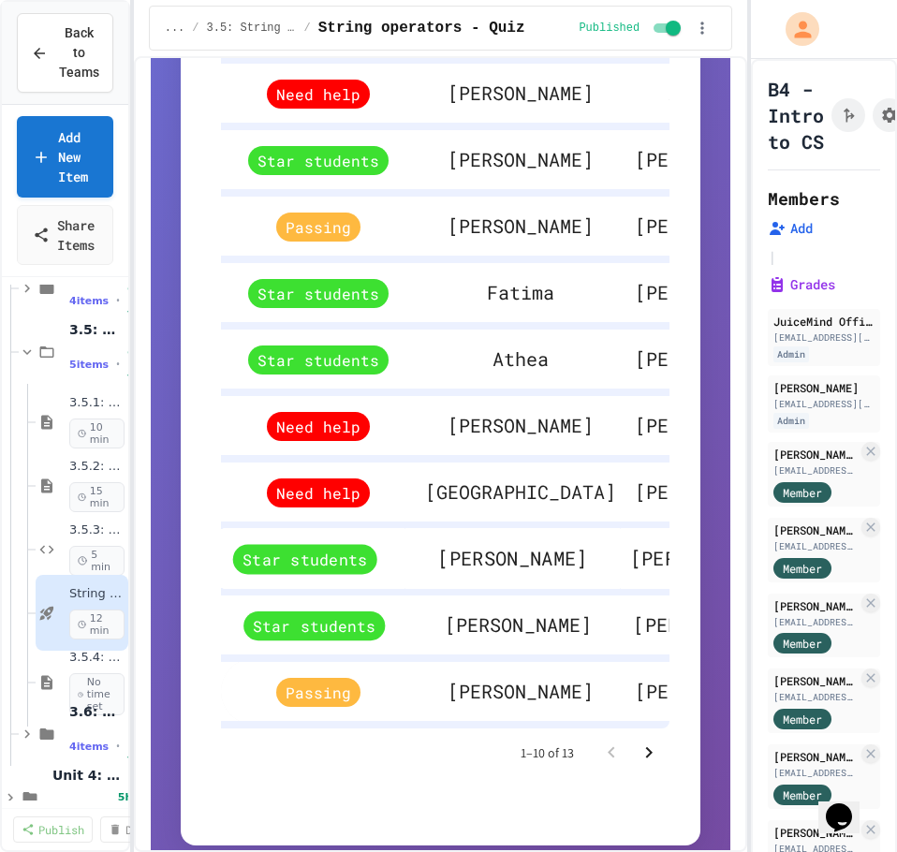
scroll to position [1246, 0]
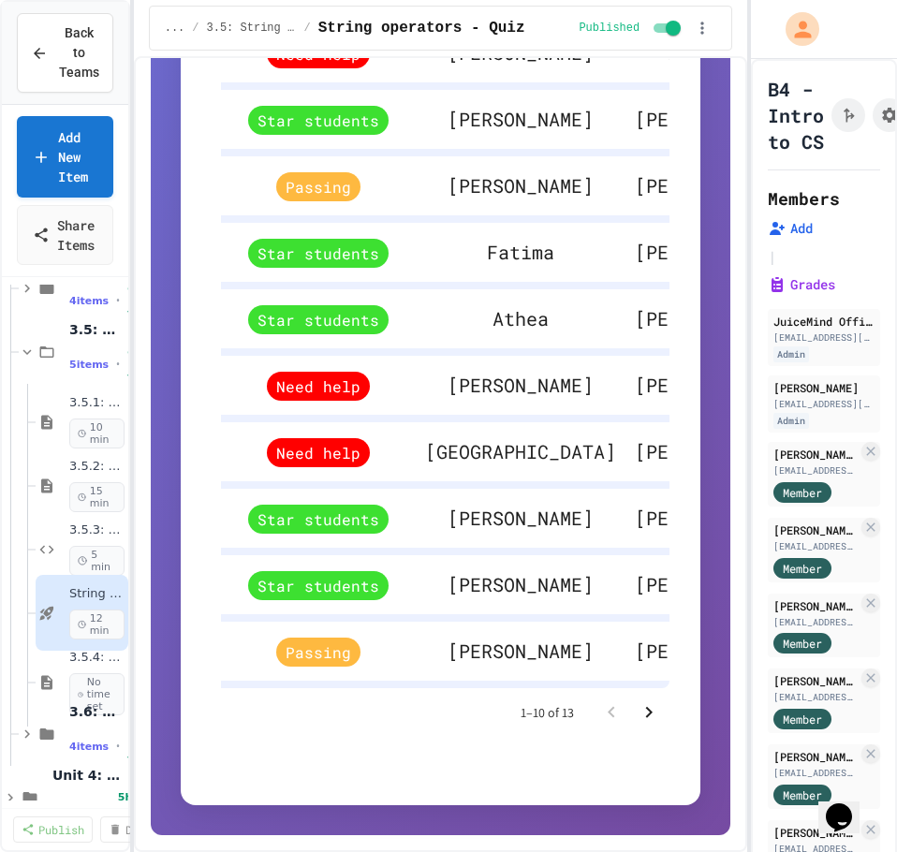
click at [646, 715] on icon "Go to next page" at bounding box center [649, 711] width 7 height 11
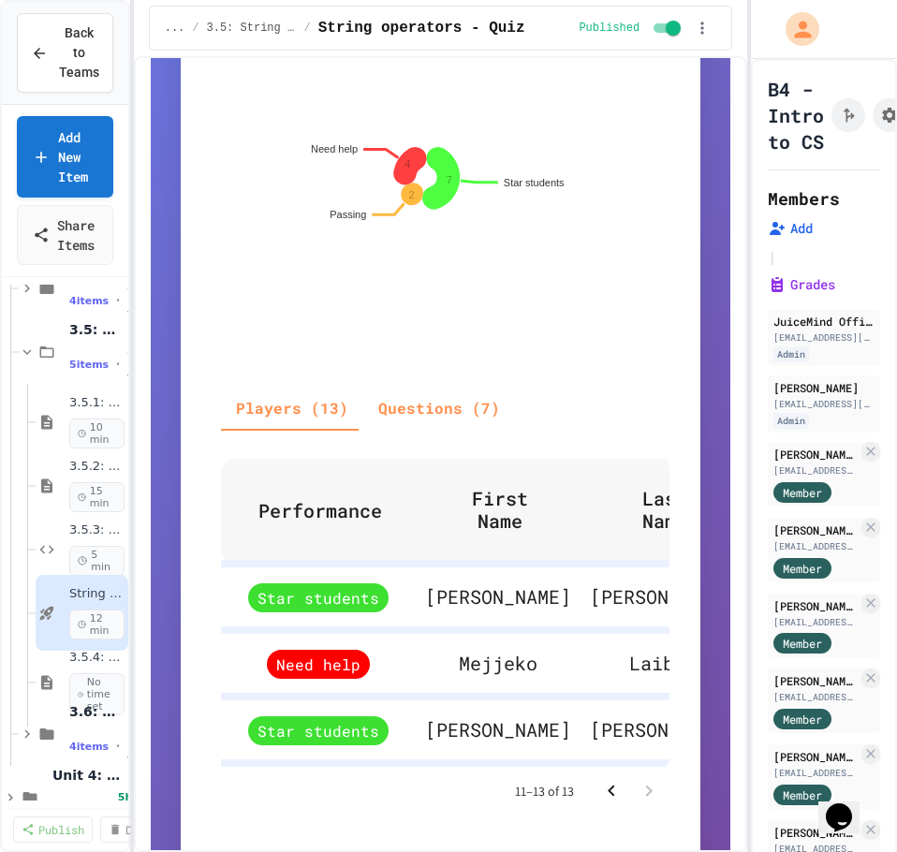
scroll to position [687, 0]
